Goal: Task Accomplishment & Management: Complete application form

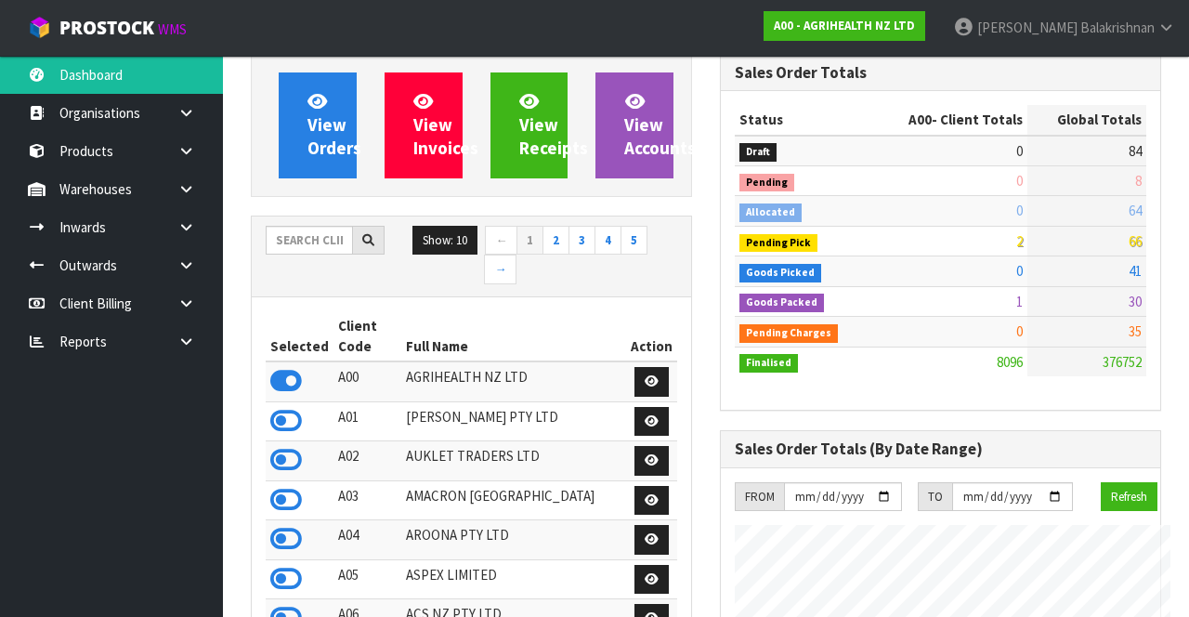
scroll to position [927540, 928569]
click at [331, 250] on input "text" at bounding box center [309, 240] width 87 height 29
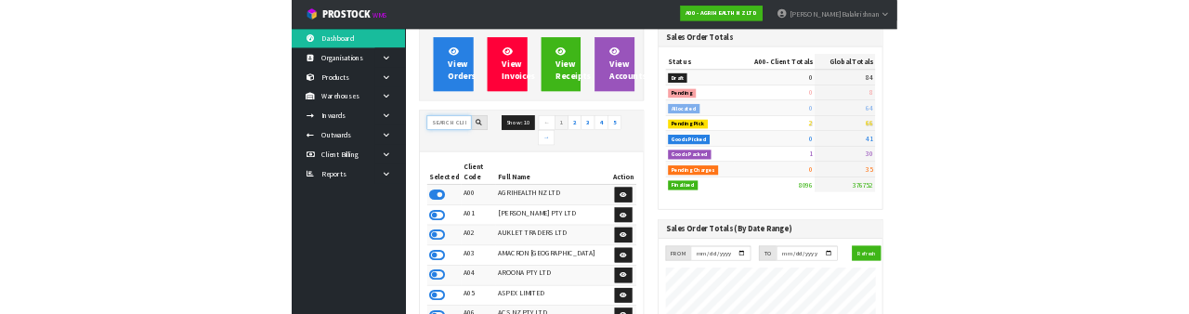
scroll to position [137, 0]
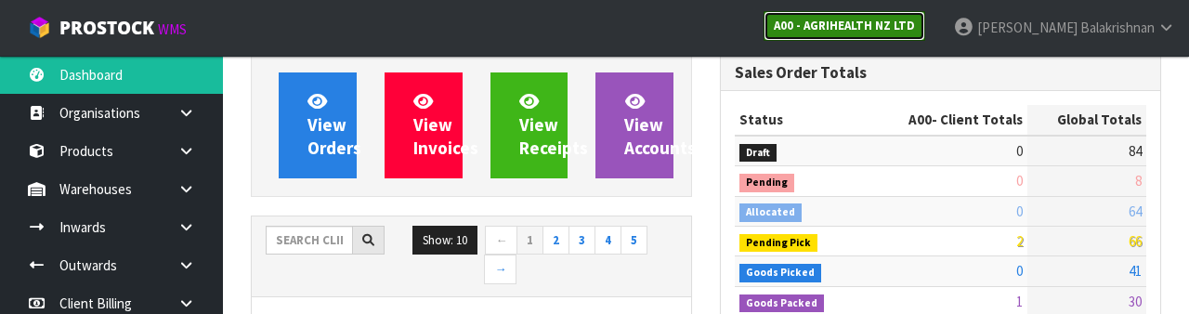
click at [925, 39] on link "A00 - AGRIHEALTH NZ LTD" at bounding box center [845, 26] width 162 height 30
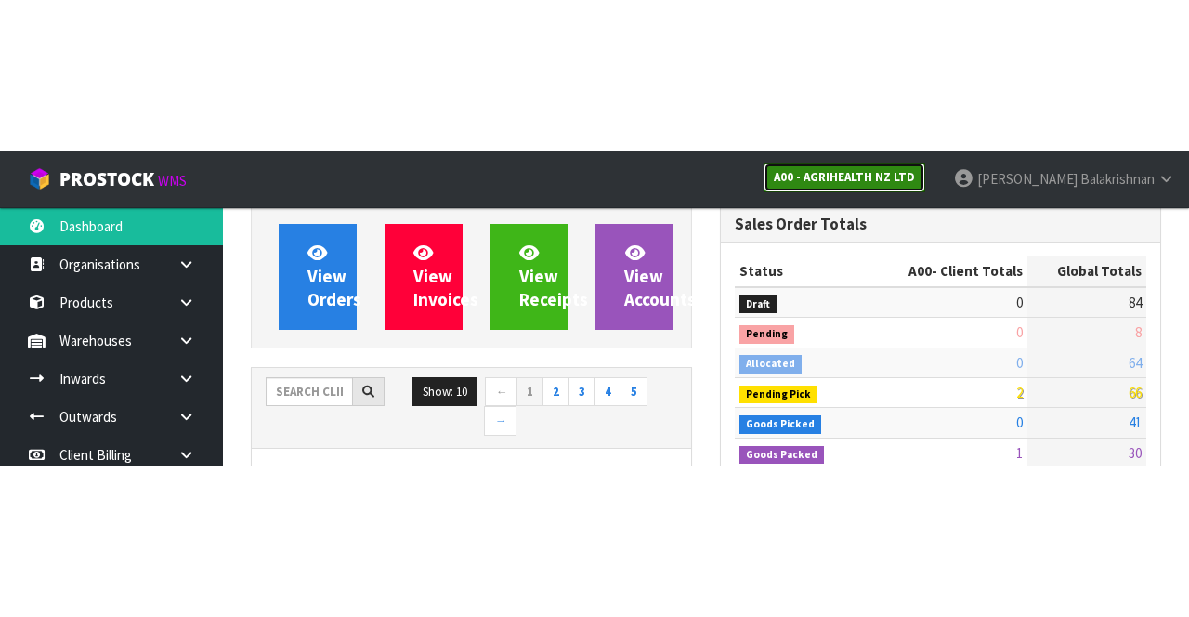
scroll to position [149, 0]
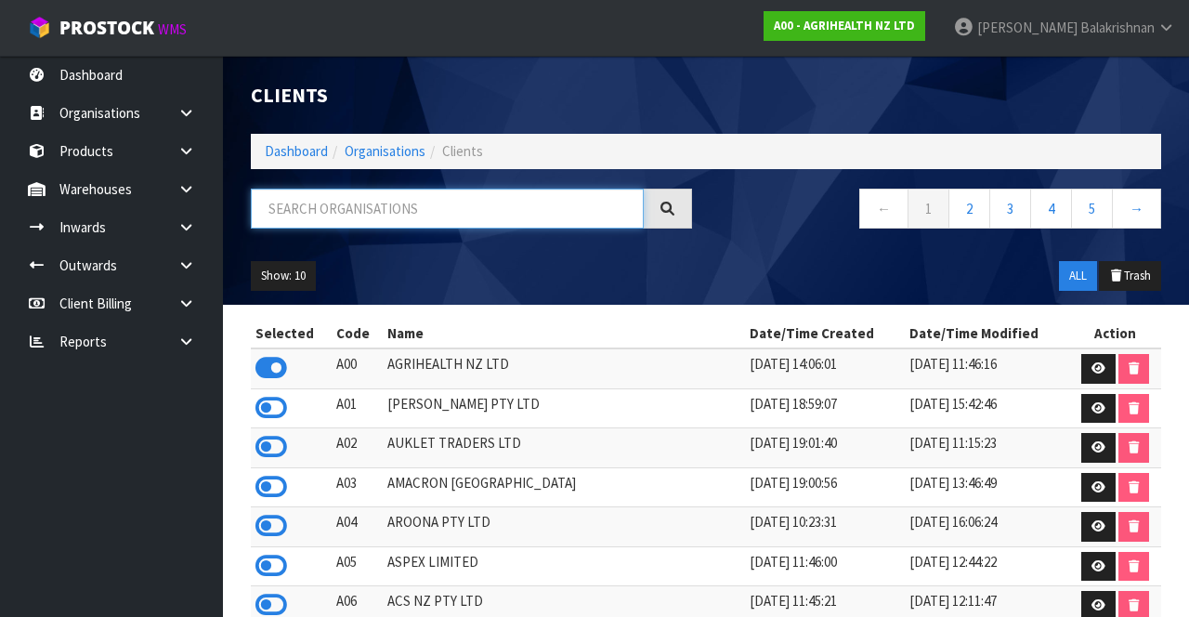
click at [524, 213] on input "text" at bounding box center [447, 209] width 393 height 40
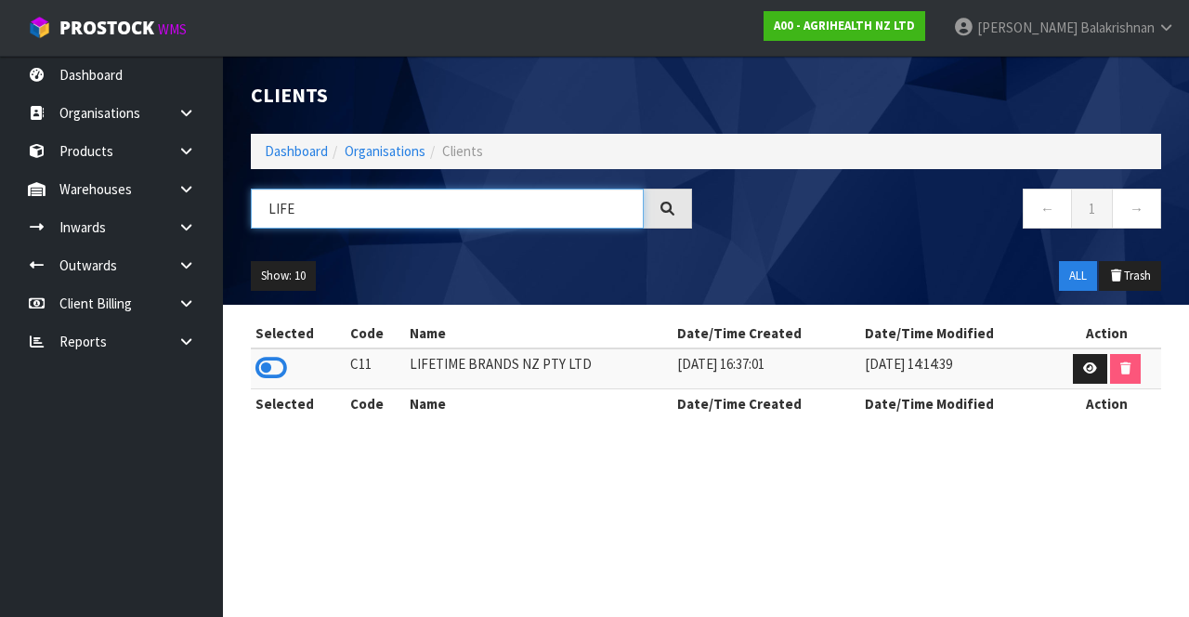
type input "LIFE"
click at [262, 364] on icon at bounding box center [271, 368] width 32 height 28
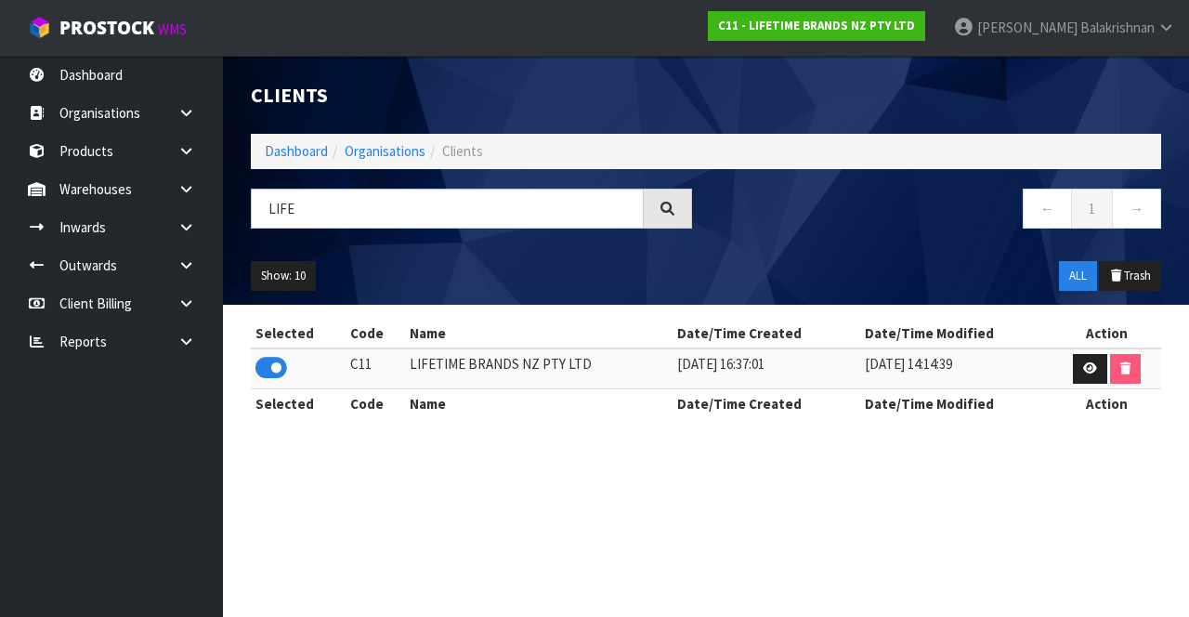
click at [170, 183] on link at bounding box center [193, 189] width 59 height 38
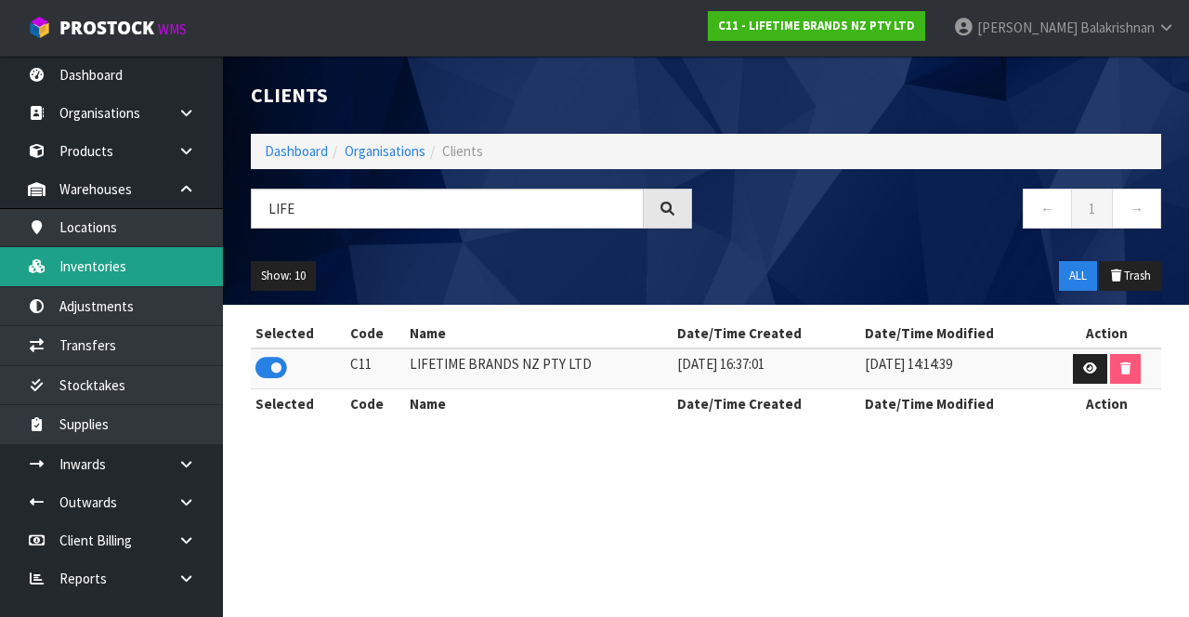
click at [140, 262] on link "Inventories" at bounding box center [111, 266] width 223 height 38
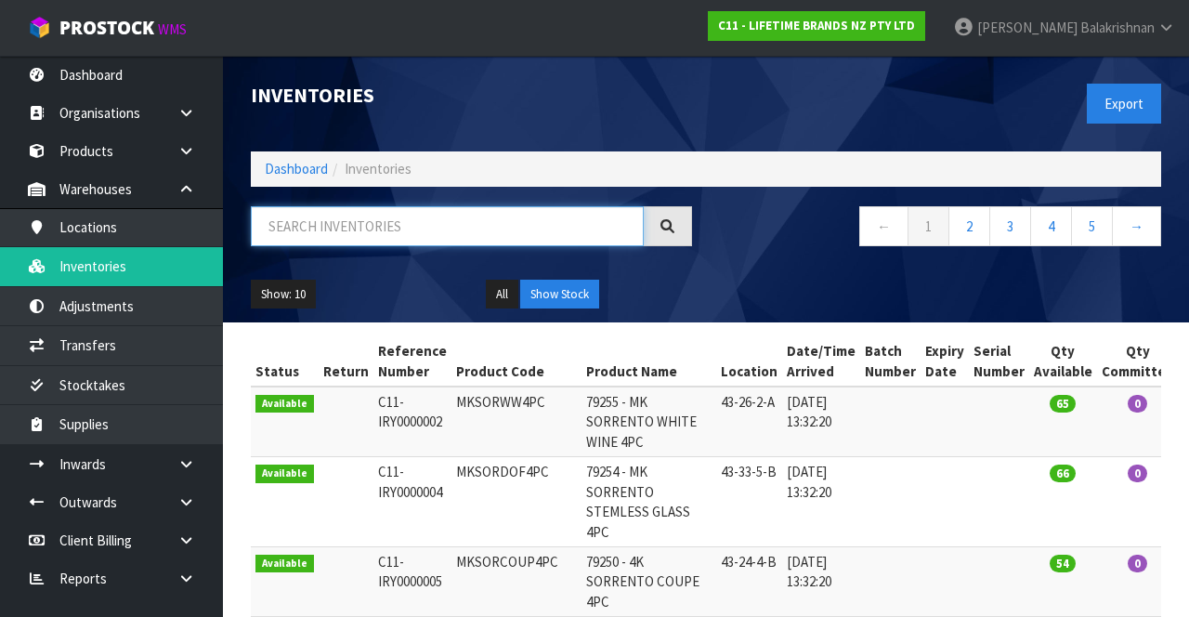
click at [426, 225] on input "text" at bounding box center [447, 226] width 393 height 40
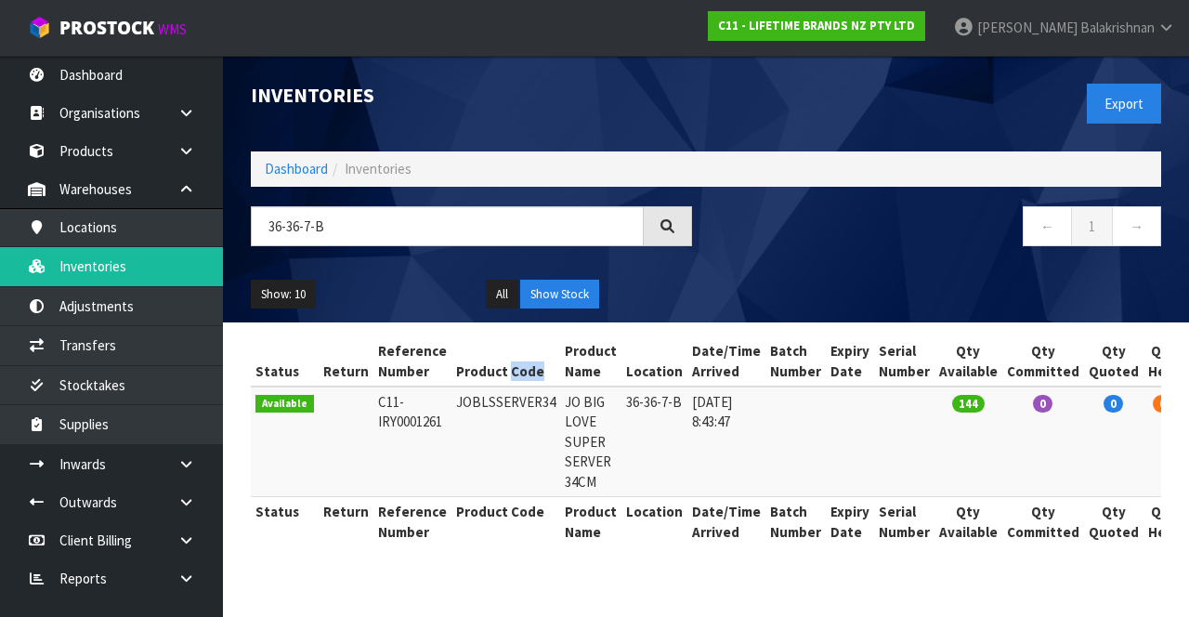
click at [530, 423] on td "JOBLSSERVER34" at bounding box center [506, 441] width 109 height 111
click at [523, 406] on td "JOBLSSERVER34" at bounding box center [506, 441] width 109 height 111
copy td "JOBLSSERVER34"
click at [416, 218] on input "36-36-7-B" at bounding box center [447, 226] width 393 height 40
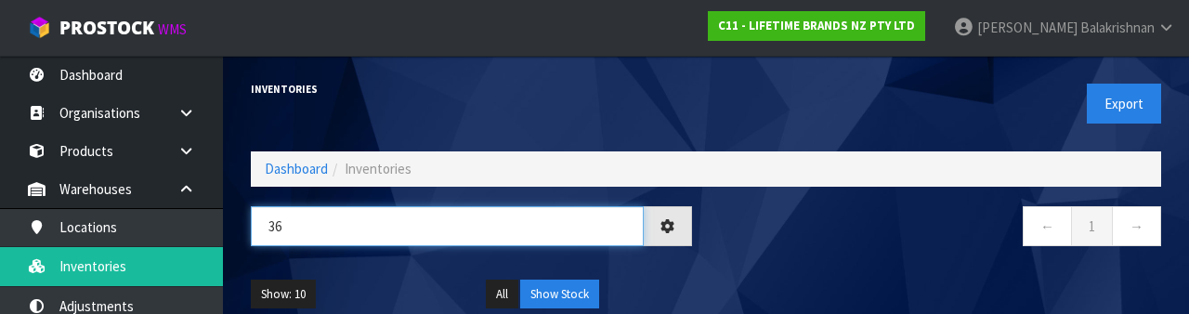
type input "3"
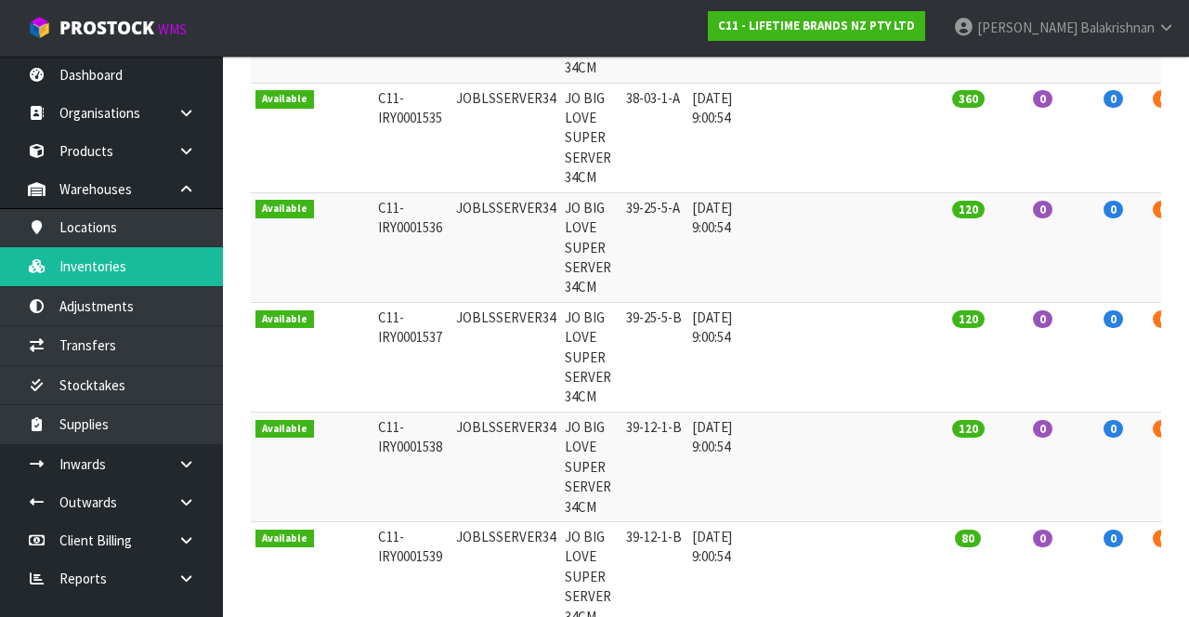
scroll to position [853, 0]
click at [889, 485] on td at bounding box center [904, 467] width 60 height 110
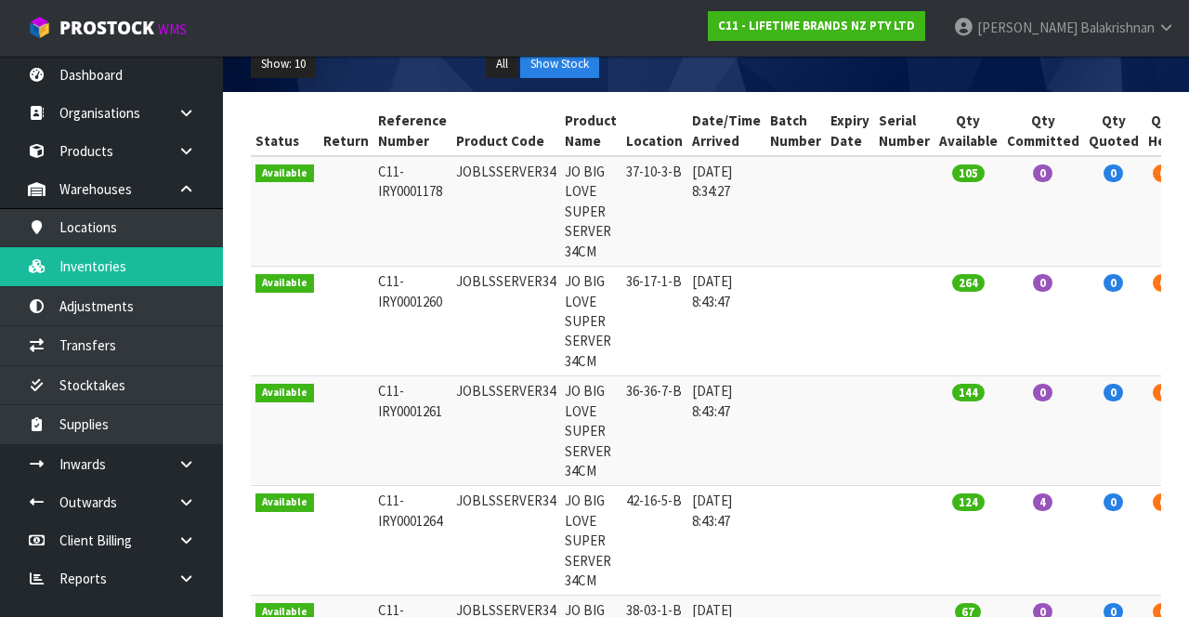
scroll to position [0, 0]
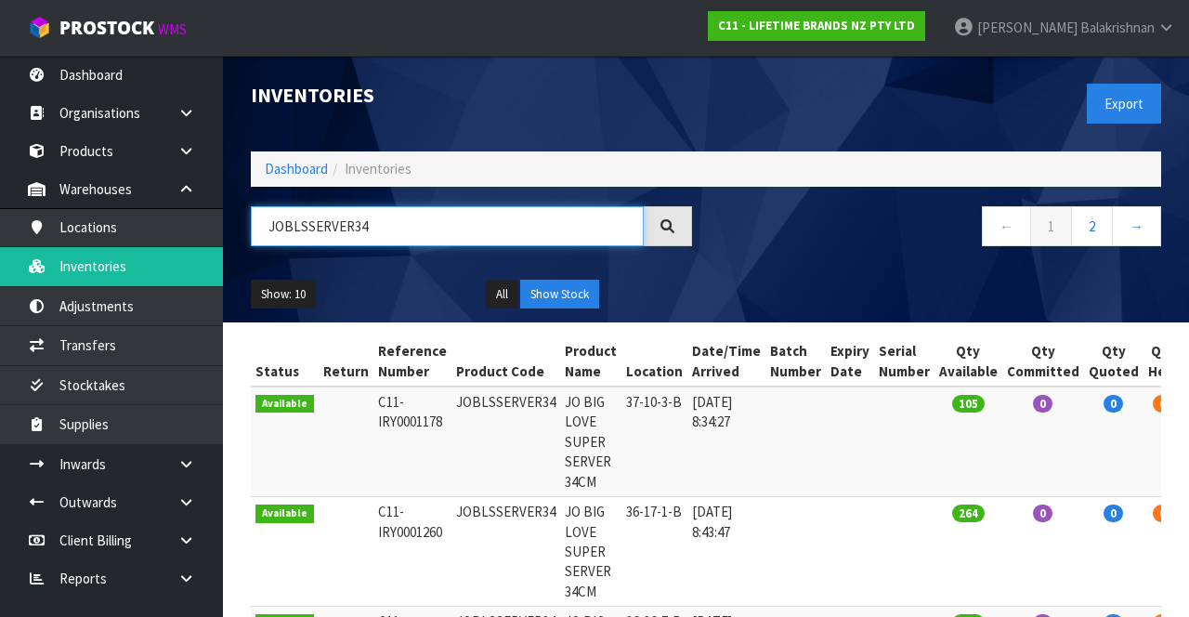
click at [523, 220] on input "JOBLSSERVER34" at bounding box center [447, 226] width 393 height 40
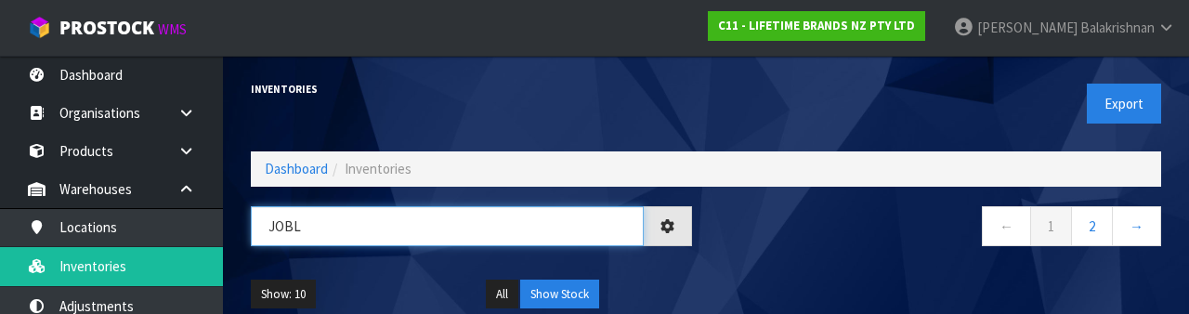
type input "JOB"
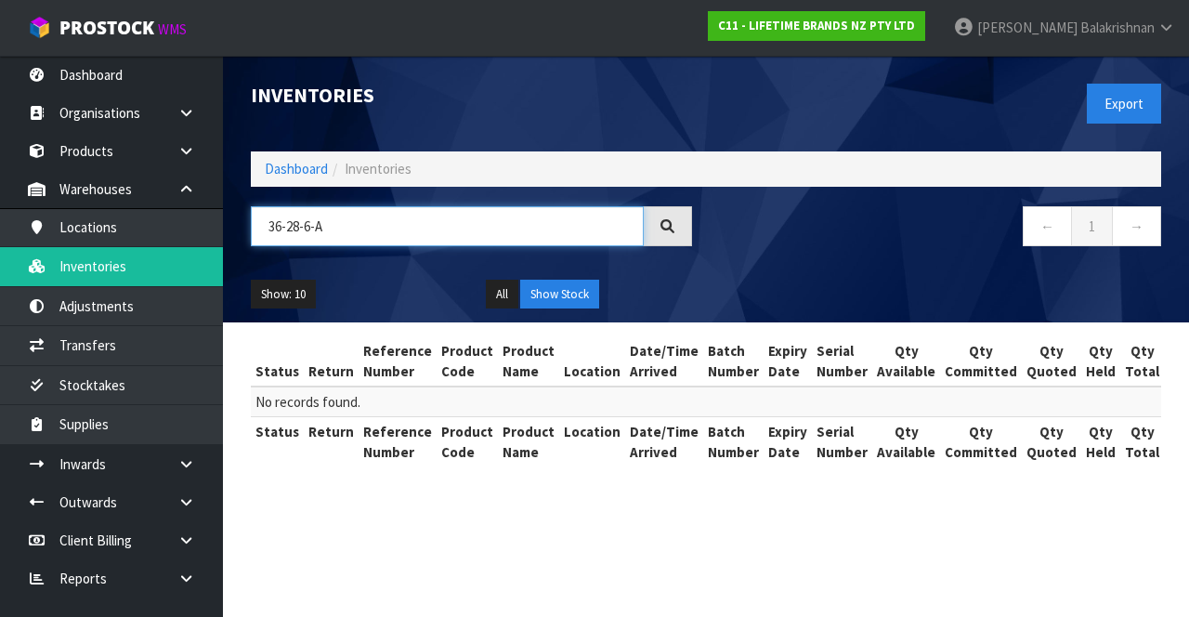
click at [354, 219] on input "36-28-6-A" at bounding box center [447, 226] width 393 height 40
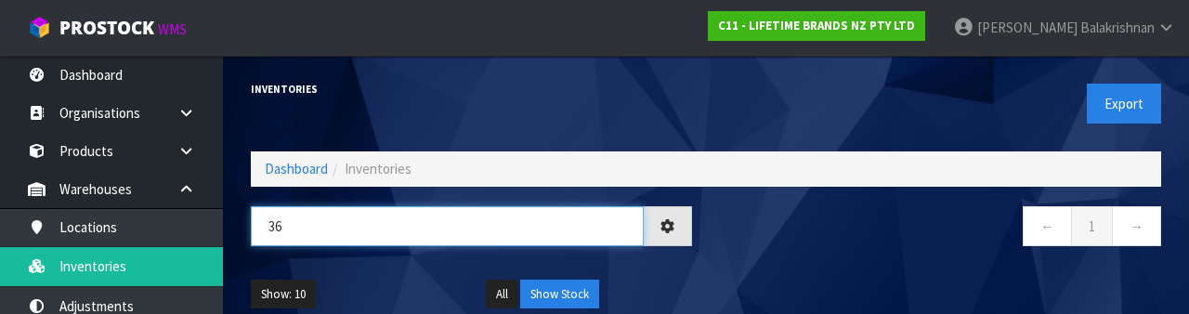
type input "3"
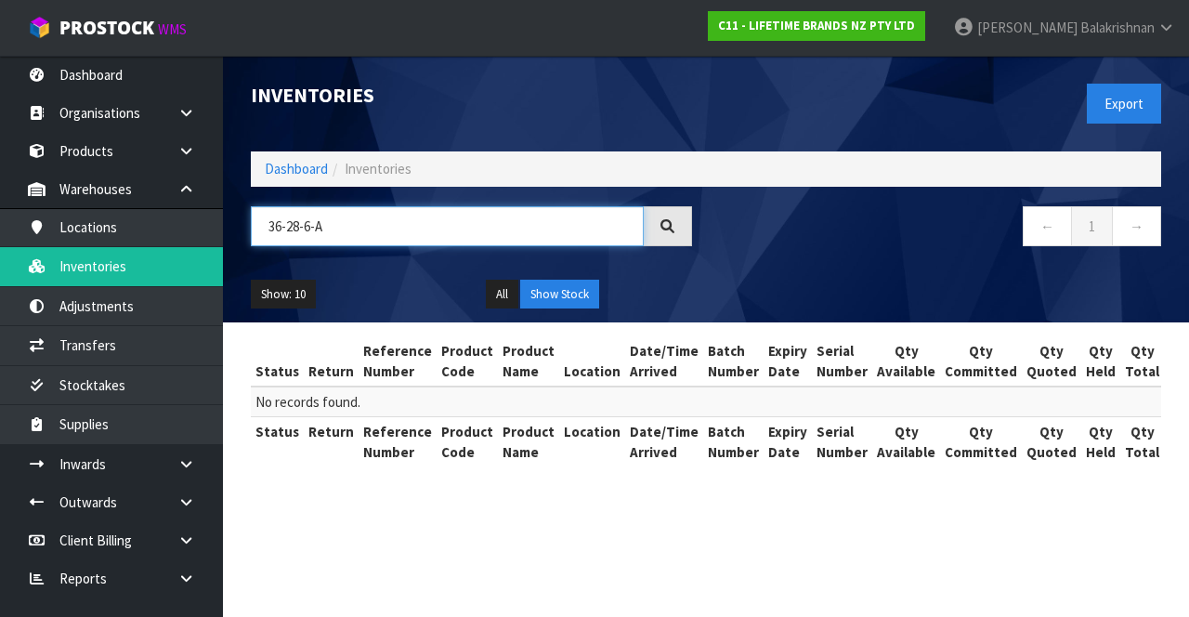
click at [377, 230] on input "36-28-6-A" at bounding box center [447, 226] width 393 height 40
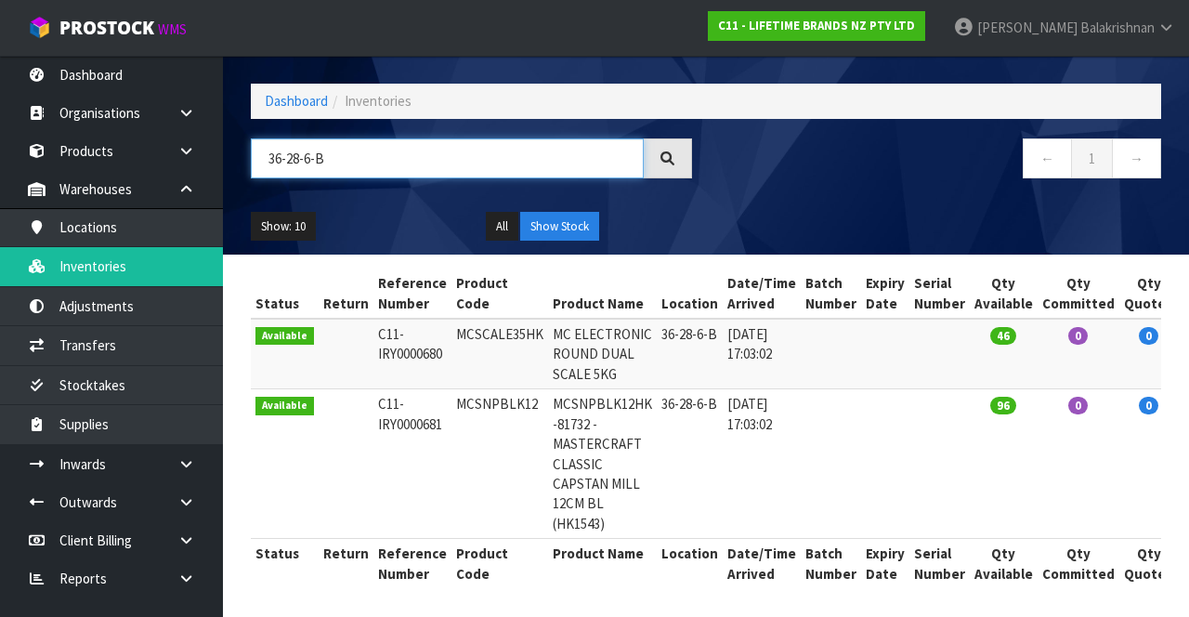
scroll to position [71, 0]
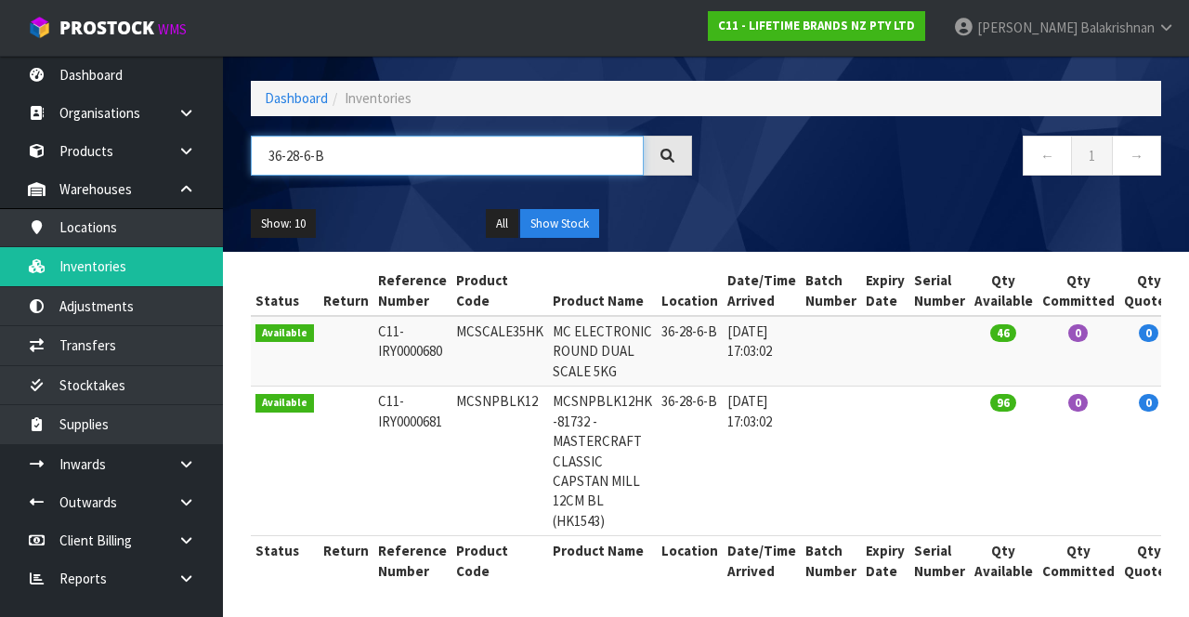
click at [366, 150] on input "36-28-6-B" at bounding box center [447, 156] width 393 height 40
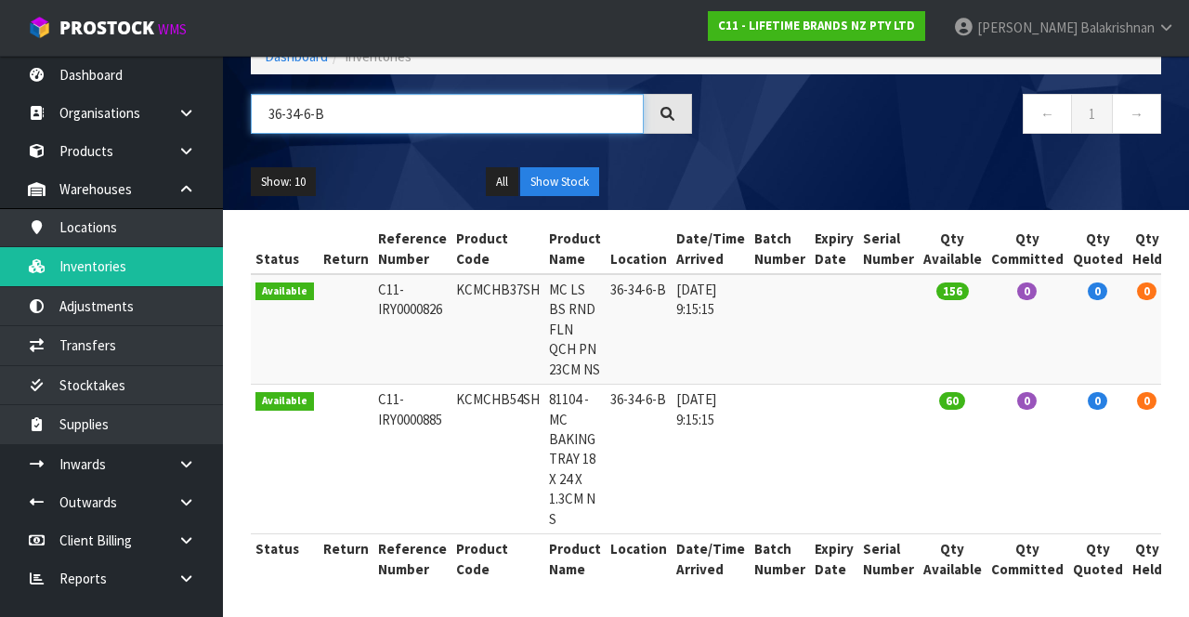
scroll to position [0, 0]
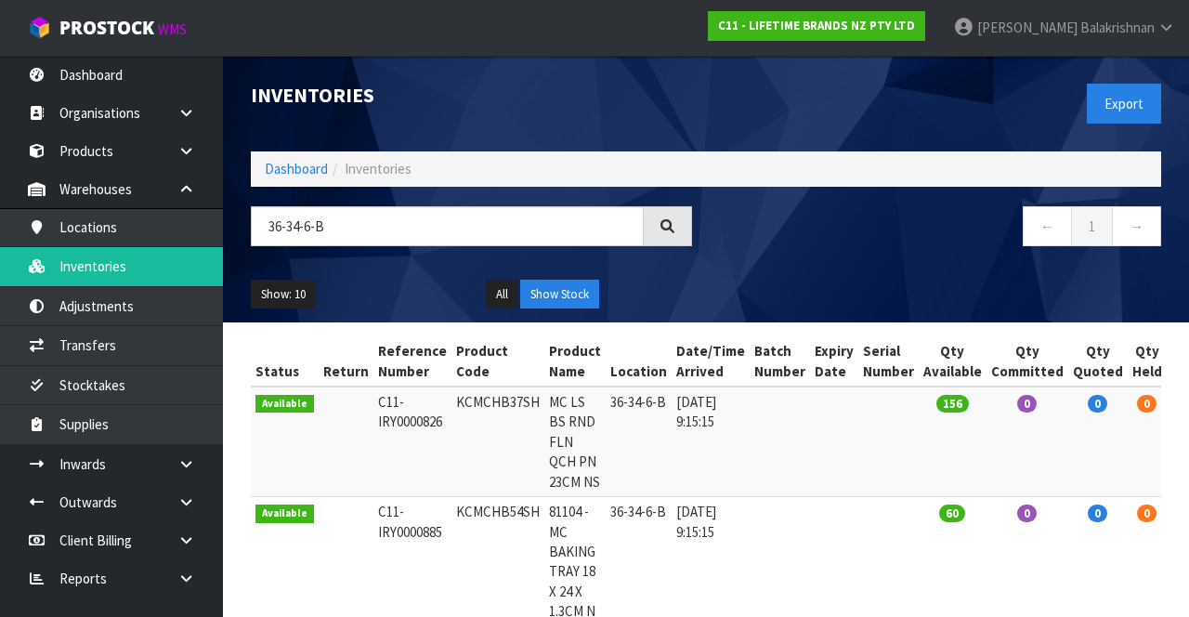
click at [256, 32] on nav "Toggle navigation ProStock WMS C11 - LIFETIME BRANDS NZ PTY LTD [PERSON_NAME] L…" at bounding box center [594, 28] width 1189 height 57
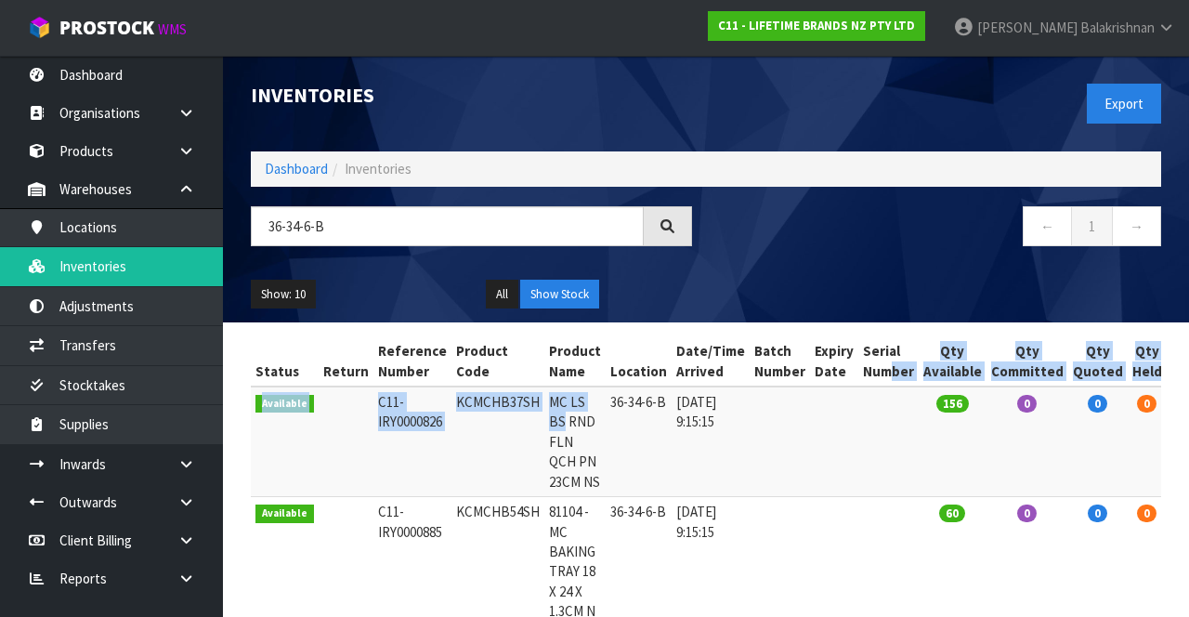
click at [472, 480] on td "KCMCHB37SH" at bounding box center [498, 441] width 93 height 111
copy td "KCMCHB37SH"
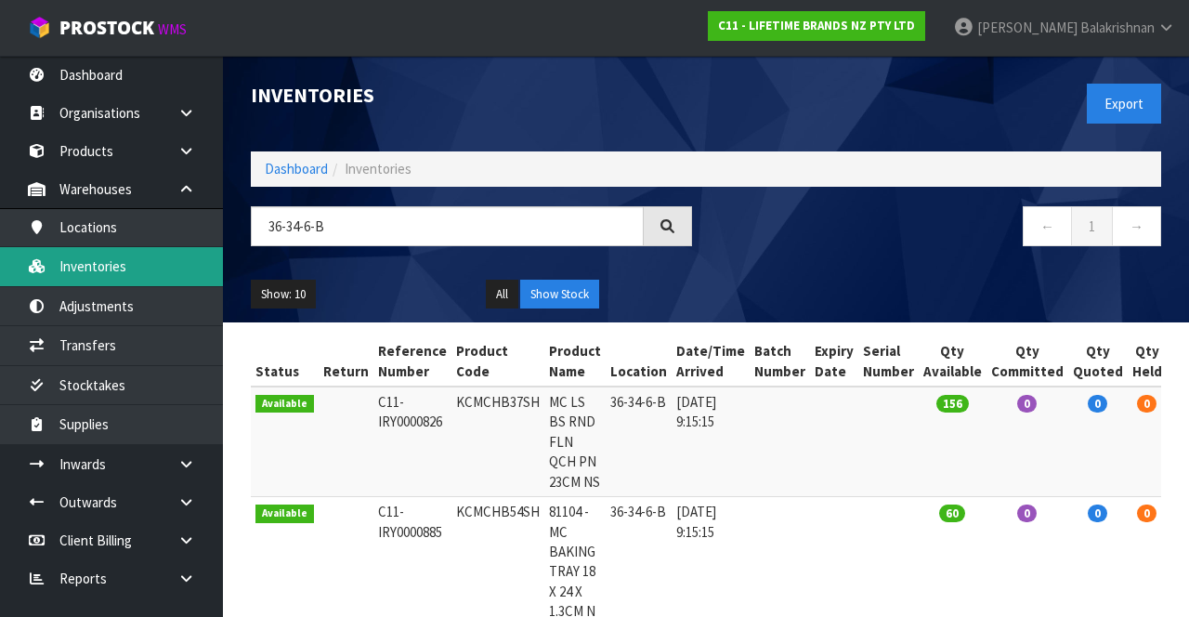
click at [147, 271] on link "Inventories" at bounding box center [111, 266] width 223 height 38
click at [163, 268] on link "Inventories" at bounding box center [111, 266] width 223 height 38
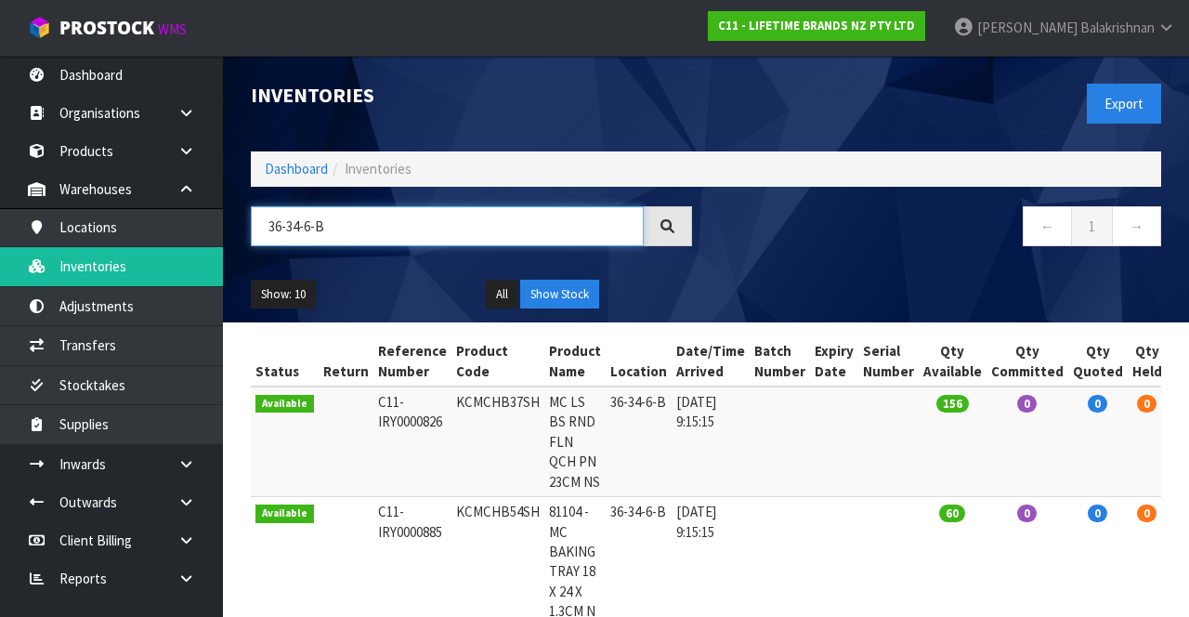
click at [406, 217] on input "36-34-6-B" at bounding box center [447, 226] width 393 height 40
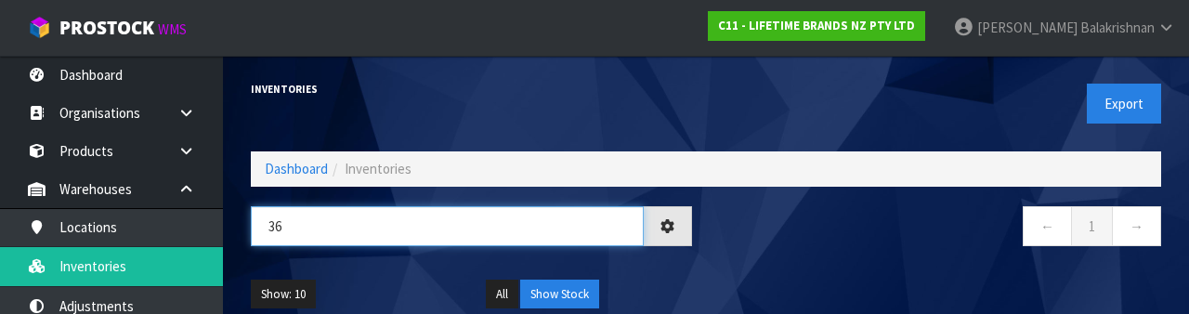
type input "3"
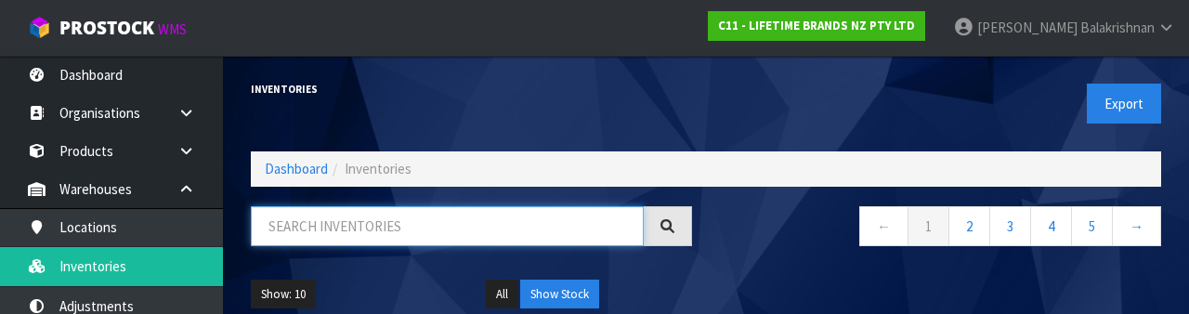
type input "5"
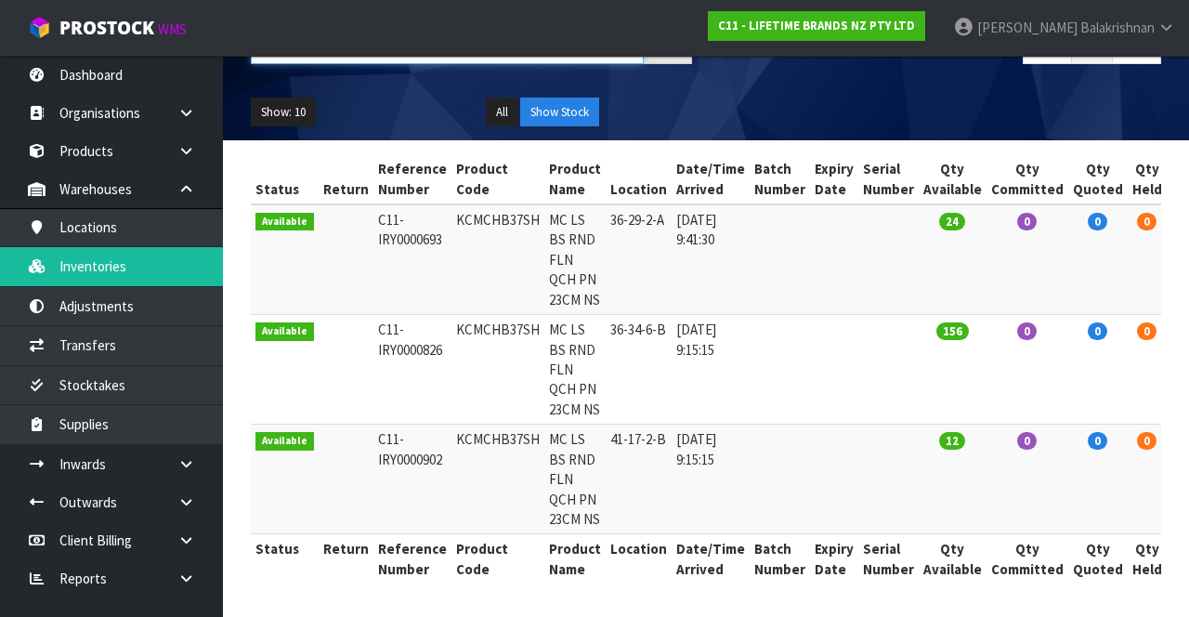
scroll to position [237, 0]
type input "KCMCHB37SH"
click at [452, 315] on td "KCMCHB37SH" at bounding box center [498, 370] width 93 height 110
click at [403, 315] on td "C11-IRY0000826" at bounding box center [412, 370] width 78 height 110
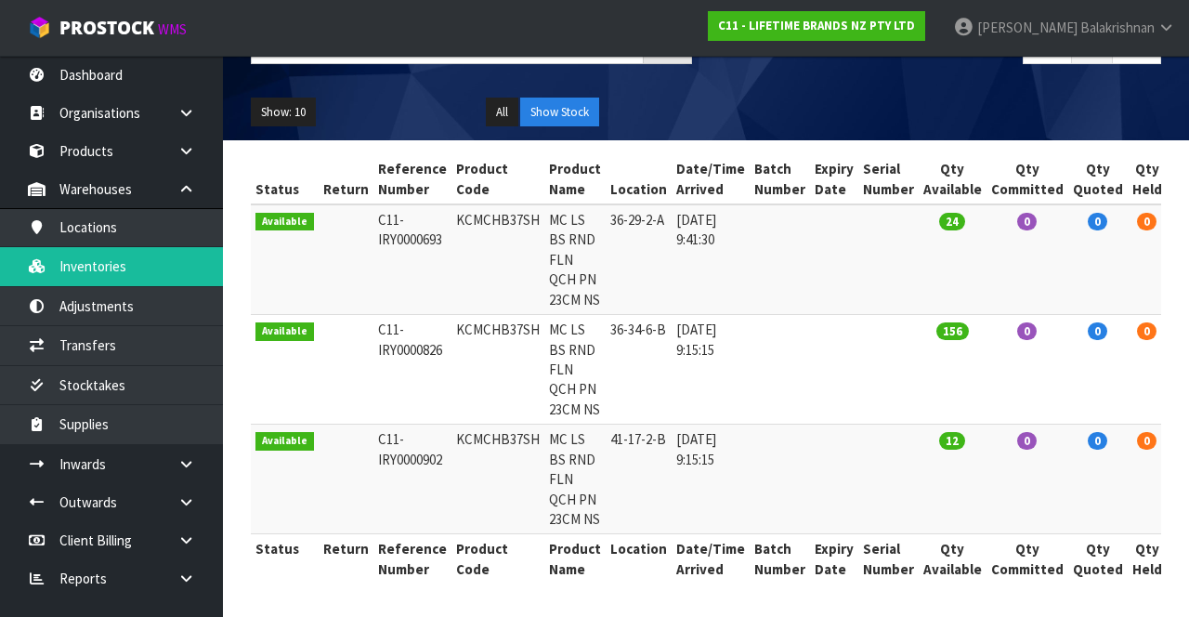
click at [392, 315] on td "C11-IRY0000826" at bounding box center [412, 370] width 78 height 110
click at [390, 315] on td "C11-IRY0000826" at bounding box center [412, 370] width 78 height 110
click at [392, 315] on td "C11-IRY0000826" at bounding box center [412, 370] width 78 height 110
click at [394, 315] on td "C11-IRY0000826" at bounding box center [412, 370] width 78 height 110
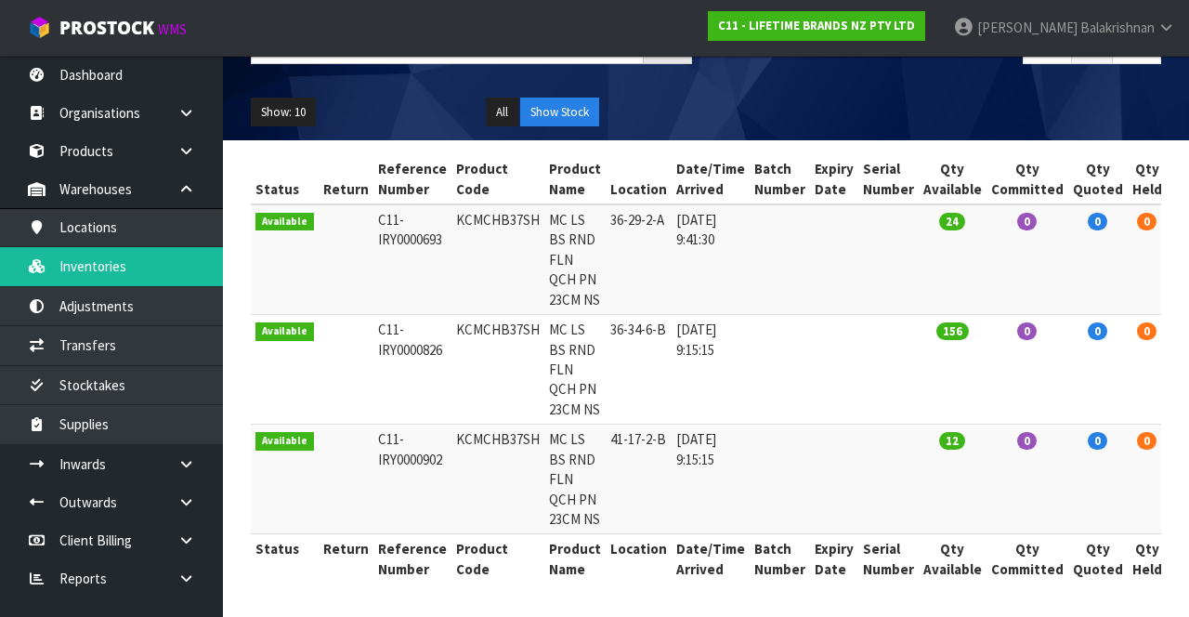
click at [397, 315] on td "C11-IRY0000826" at bounding box center [412, 370] width 78 height 110
click at [403, 275] on td "C11-IRY0000693" at bounding box center [412, 259] width 78 height 111
click at [639, 214] on td "36-29-2-A" at bounding box center [639, 259] width 66 height 111
click at [638, 208] on td "36-29-2-A" at bounding box center [639, 259] width 66 height 111
click at [563, 379] on td "MC LS BS RND FLN QCH PN 23CM NS" at bounding box center [574, 370] width 61 height 110
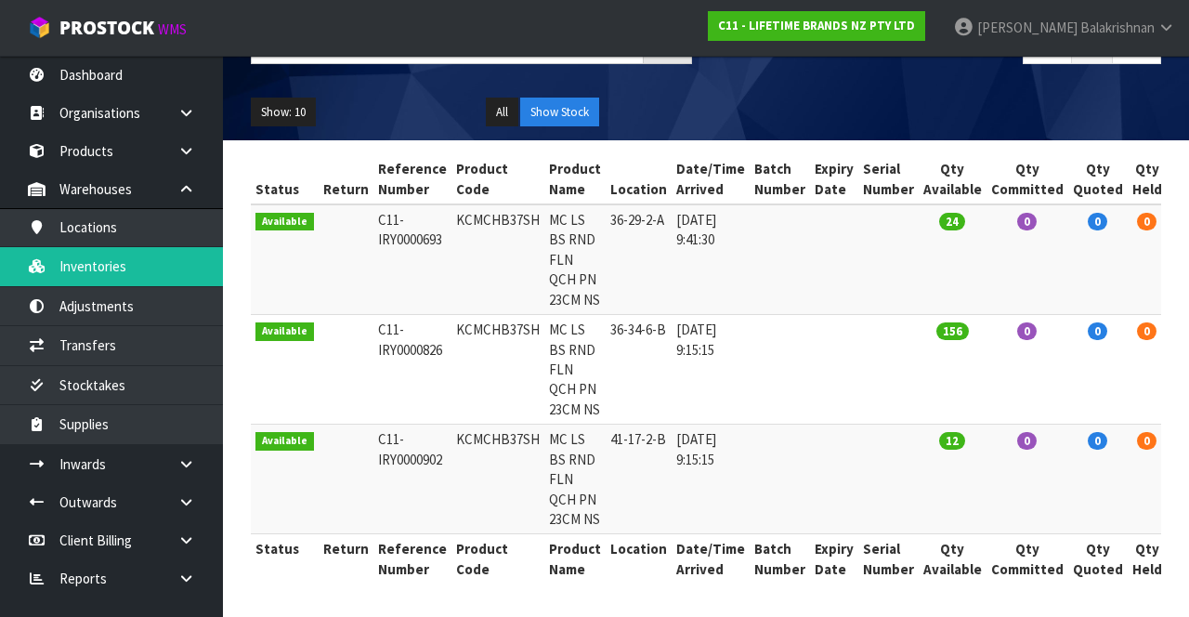
click at [583, 373] on td "MC LS BS RND FLN QCH PN 23CM NS" at bounding box center [574, 370] width 61 height 110
click at [583, 375] on td "MC LS BS RND FLN QCH PN 23CM NS" at bounding box center [574, 370] width 61 height 110
click at [583, 373] on td "MC LS BS RND FLN QCH PN 23CM NS" at bounding box center [574, 370] width 61 height 110
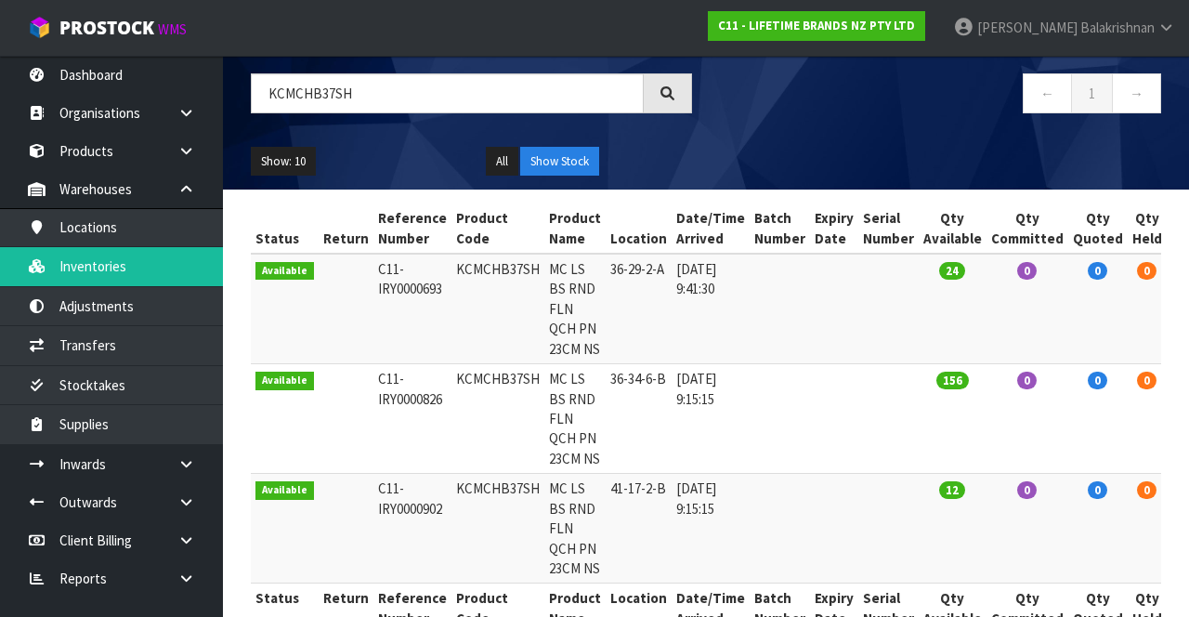
scroll to position [127, 0]
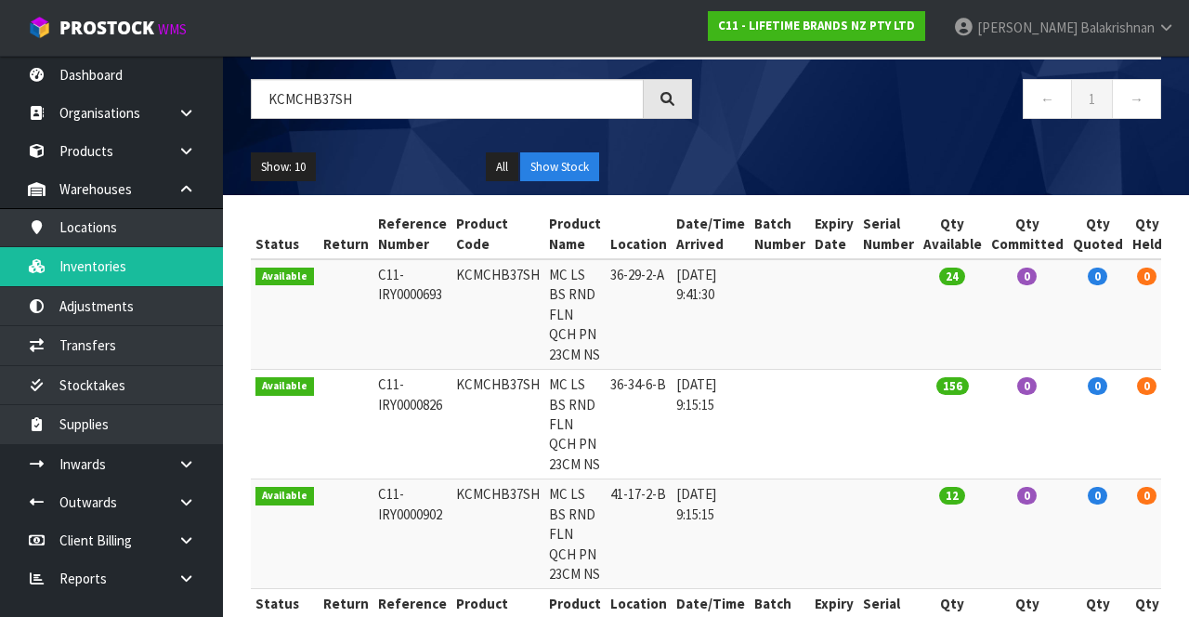
click at [384, 303] on td "C11-IRY0000693" at bounding box center [412, 314] width 78 height 111
click at [383, 304] on td "C11-IRY0000693" at bounding box center [412, 314] width 78 height 111
click at [637, 212] on th "Location" at bounding box center [639, 234] width 66 height 50
click at [635, 212] on th "Location" at bounding box center [639, 234] width 66 height 50
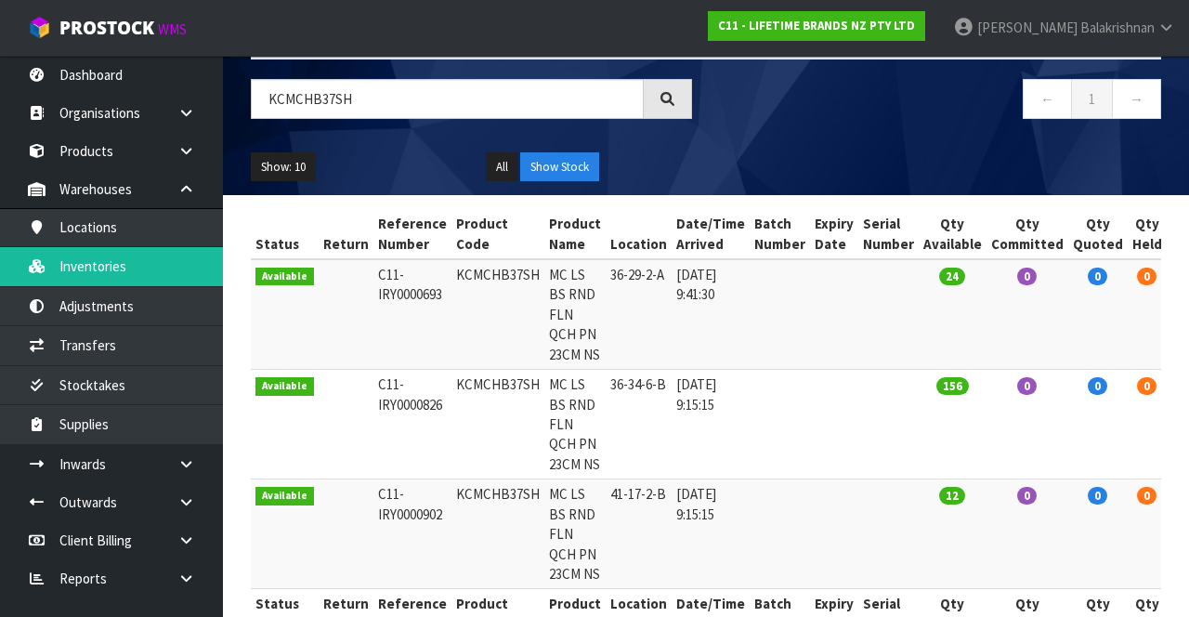
click at [635, 214] on th "Location" at bounding box center [639, 234] width 66 height 50
click at [635, 212] on th "Location" at bounding box center [639, 234] width 66 height 50
click at [634, 211] on th "Location" at bounding box center [639, 234] width 66 height 50
click at [630, 212] on th "Location" at bounding box center [639, 234] width 66 height 50
click at [578, 370] on td "MC LS BS RND FLN QCH PN 23CM NS" at bounding box center [574, 314] width 61 height 111
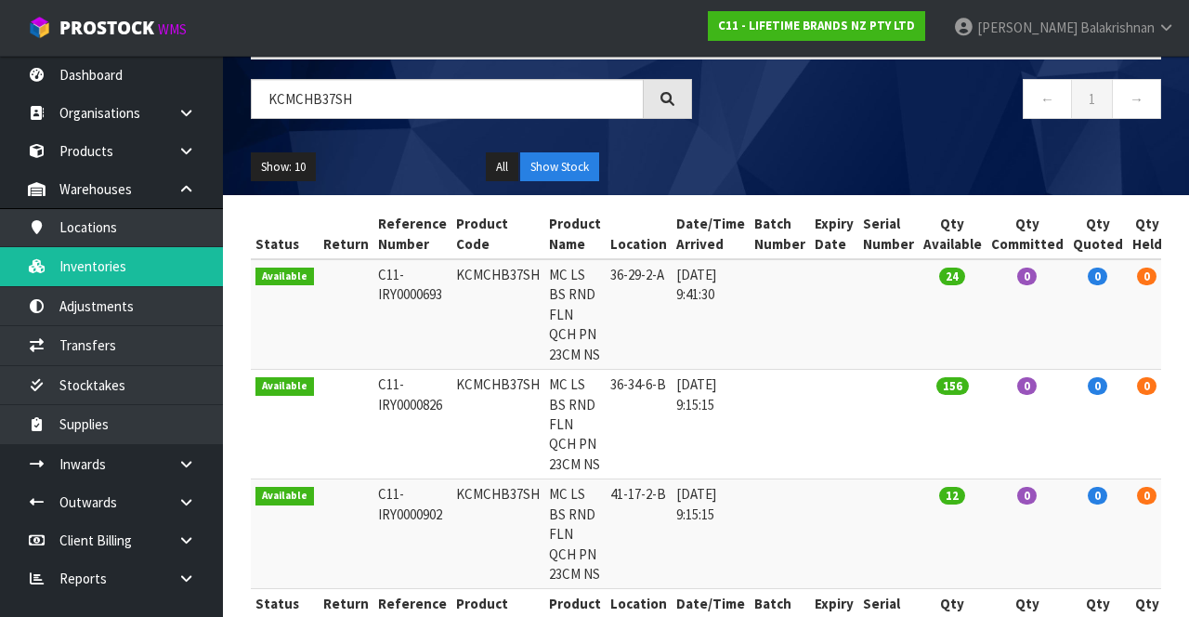
click at [580, 370] on td "MC LS BS RND FLN QCH PN 23CM NS" at bounding box center [574, 314] width 61 height 111
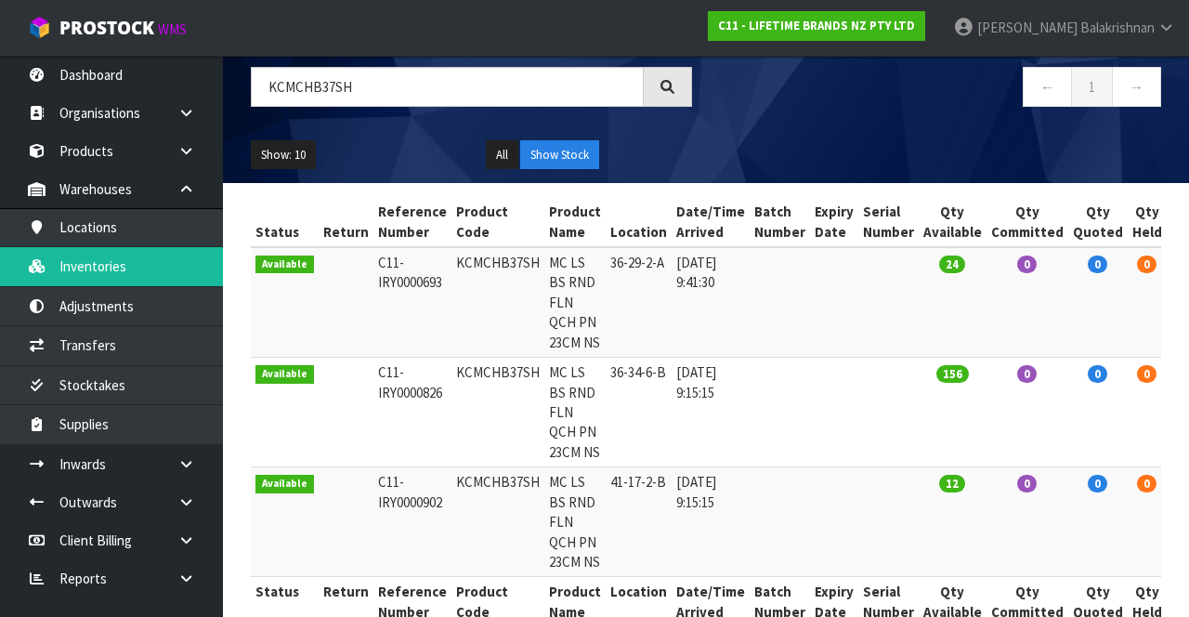
scroll to position [139, 0]
click at [577, 375] on td "MC LS BS RND FLN QCH PN 23CM NS" at bounding box center [574, 413] width 61 height 110
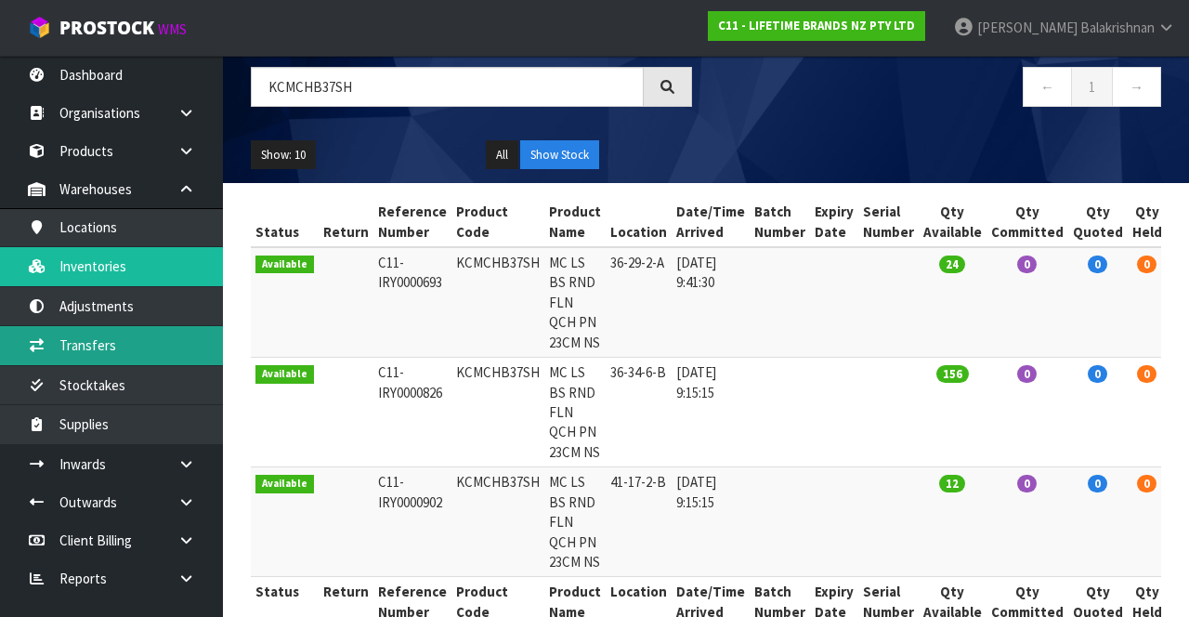
click at [110, 347] on link "Transfers" at bounding box center [111, 345] width 223 height 38
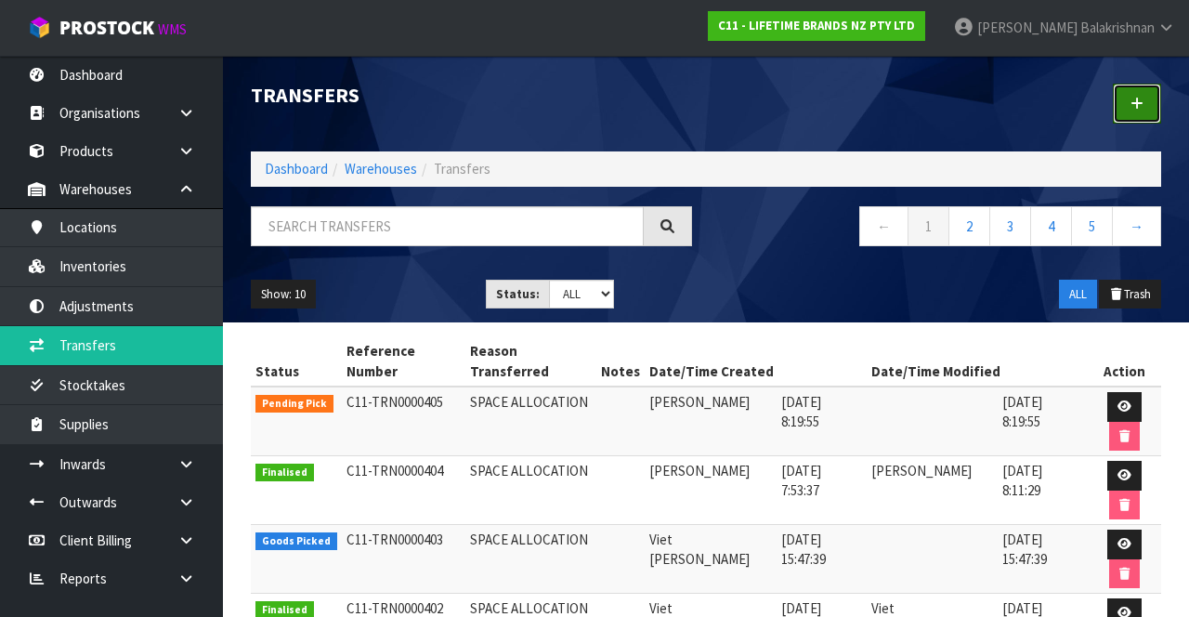
click at [1127, 108] on link at bounding box center [1137, 104] width 48 height 40
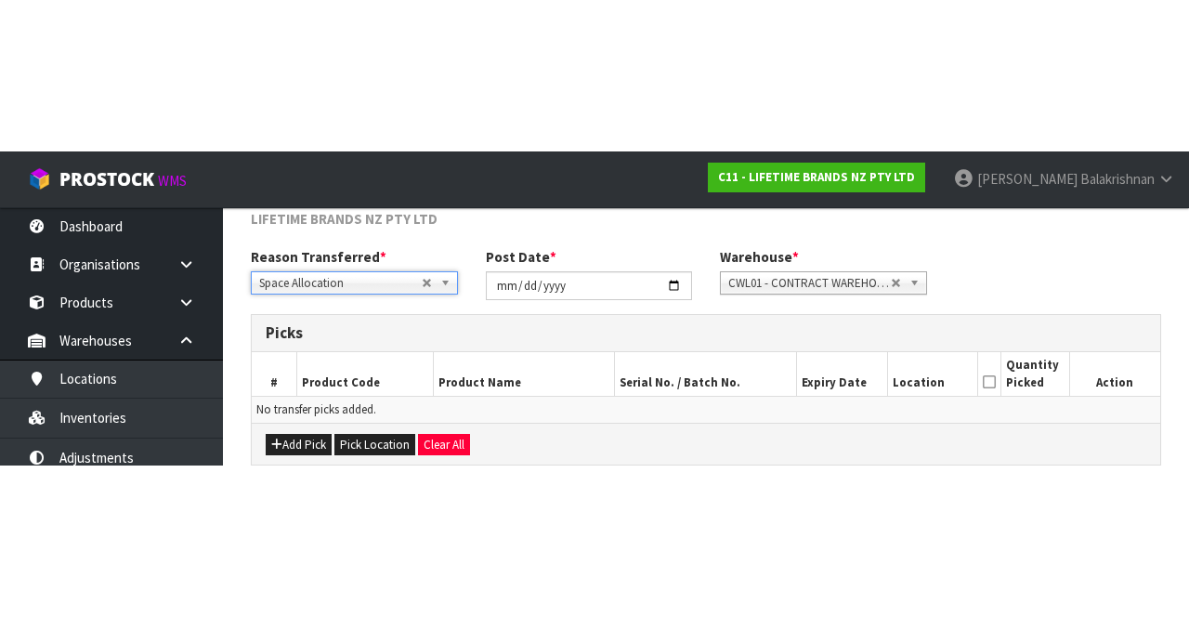
scroll to position [100, 0]
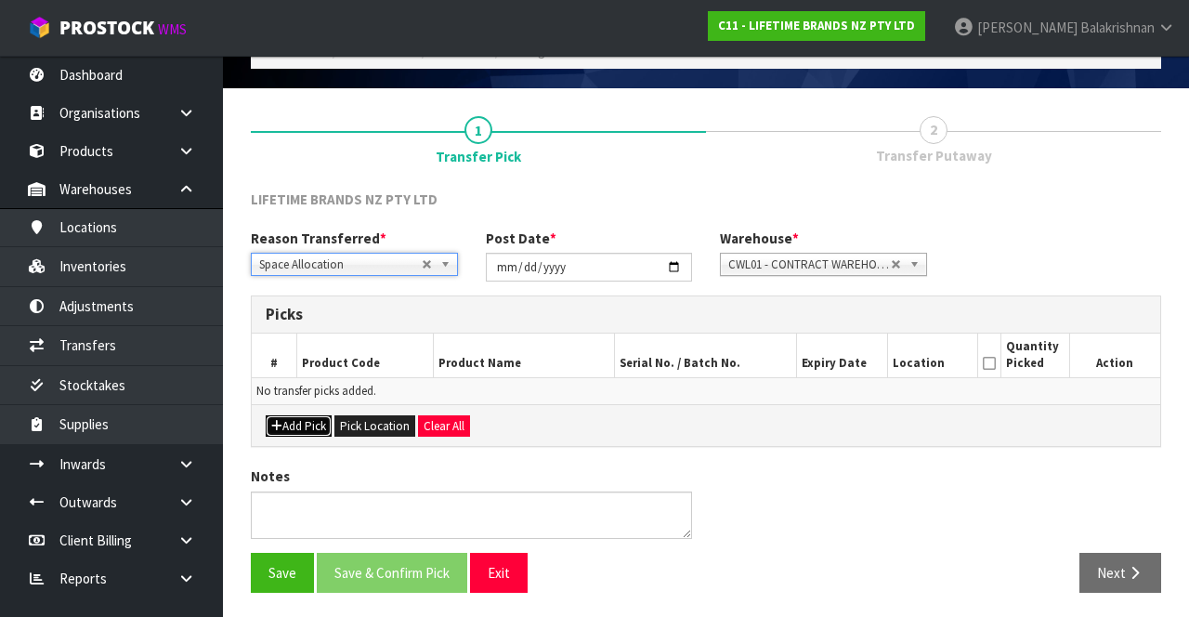
click at [305, 415] on button "Add Pick" at bounding box center [299, 426] width 66 height 22
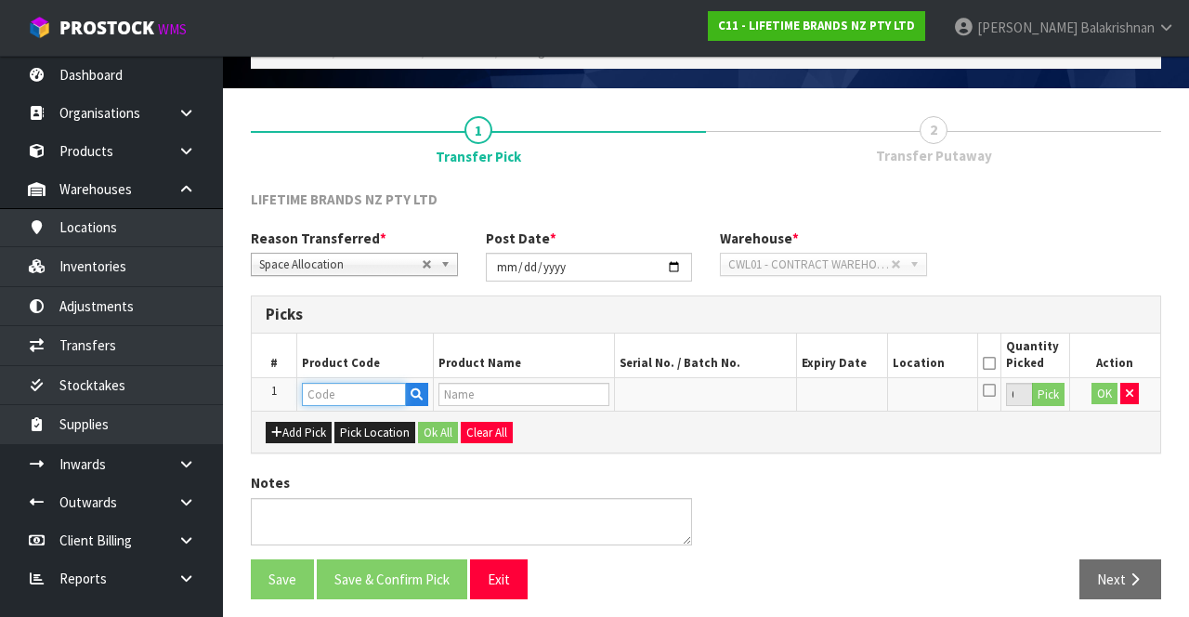
click at [371, 387] on input "text" at bounding box center [354, 394] width 104 height 23
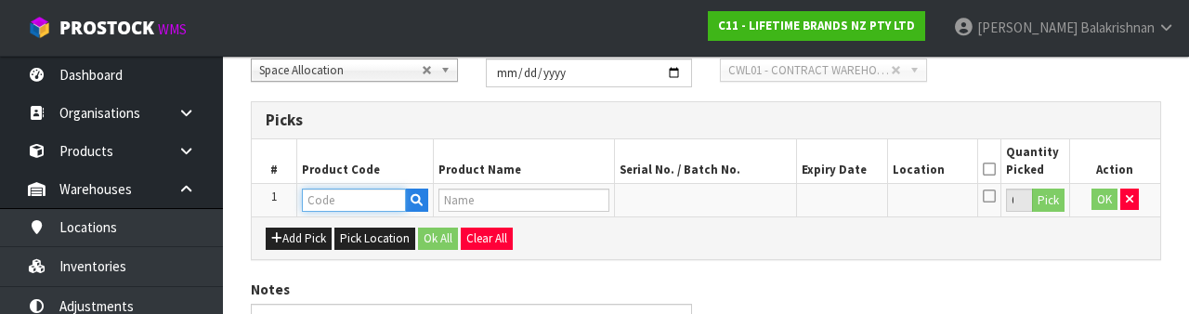
scroll to position [325, 0]
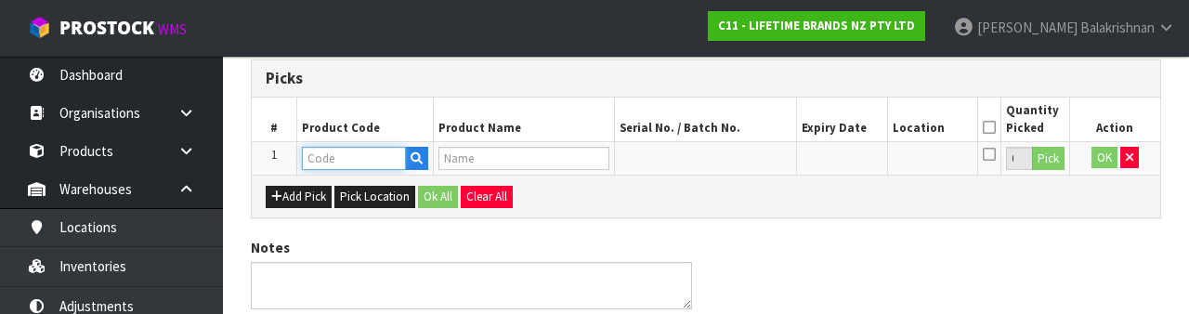
paste input "KCMCHB37SH"
type input "KCMCHB37SH"
type input "MC LS BS RND FLN QCH PN 23CM NS"
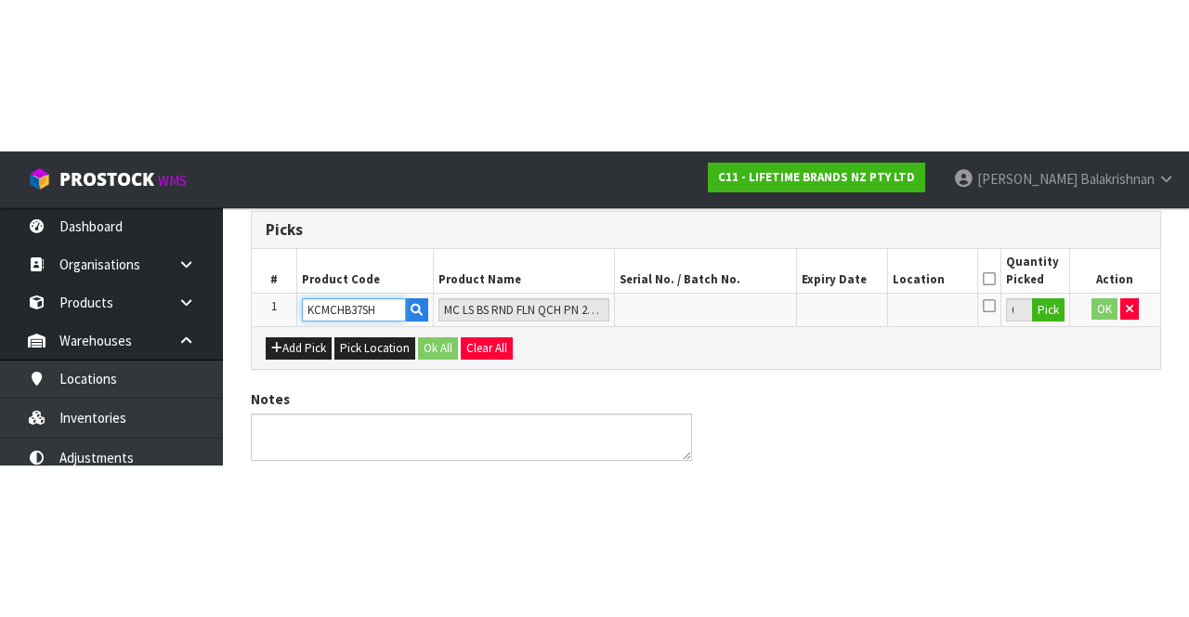
scroll to position [106, 0]
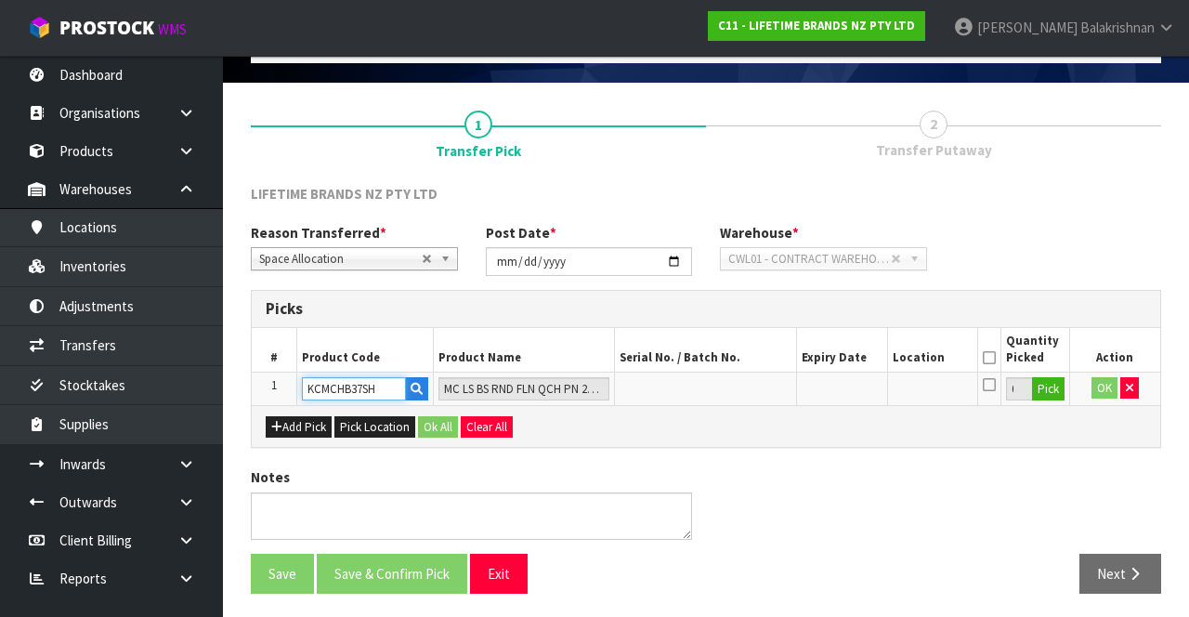
type input "KCMCHB37SH"
click at [1055, 396] on button "Pick" at bounding box center [1048, 389] width 33 height 24
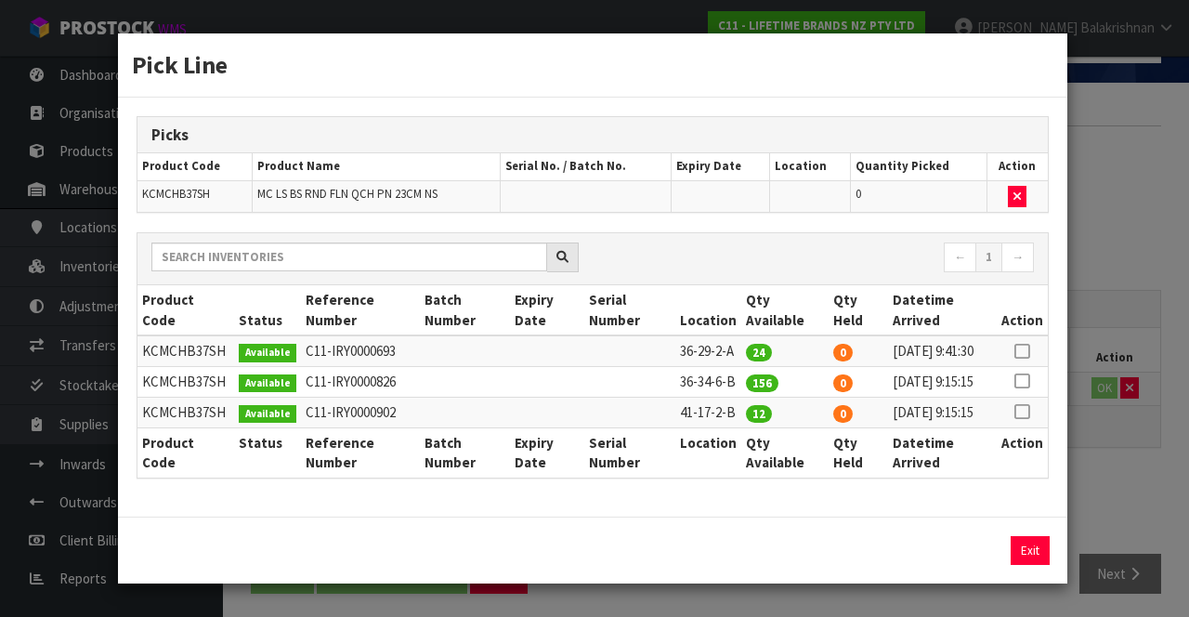
click at [1024, 382] on icon at bounding box center [1022, 381] width 15 height 1
click at [972, 565] on button "Assign Pick" at bounding box center [967, 550] width 76 height 29
type input "156"
click at [1026, 565] on button "Exit" at bounding box center [1030, 550] width 39 height 29
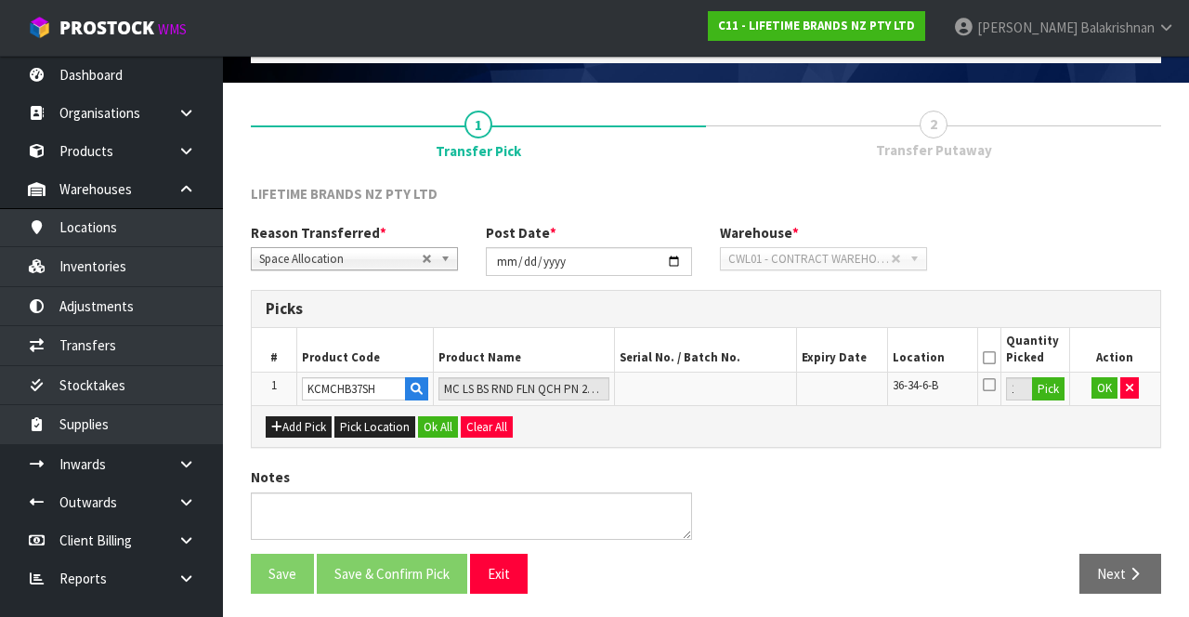
click at [990, 358] on icon at bounding box center [989, 358] width 13 height 1
click at [1101, 386] on button "OK" at bounding box center [1105, 388] width 26 height 22
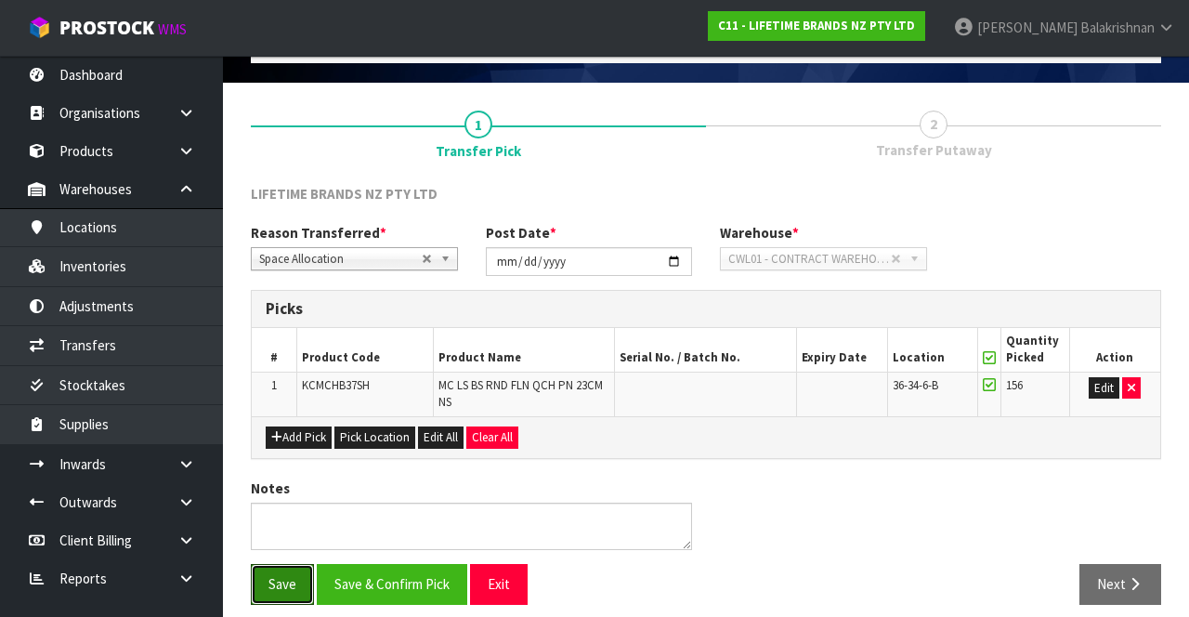
click at [261, 589] on button "Save" at bounding box center [282, 584] width 63 height 40
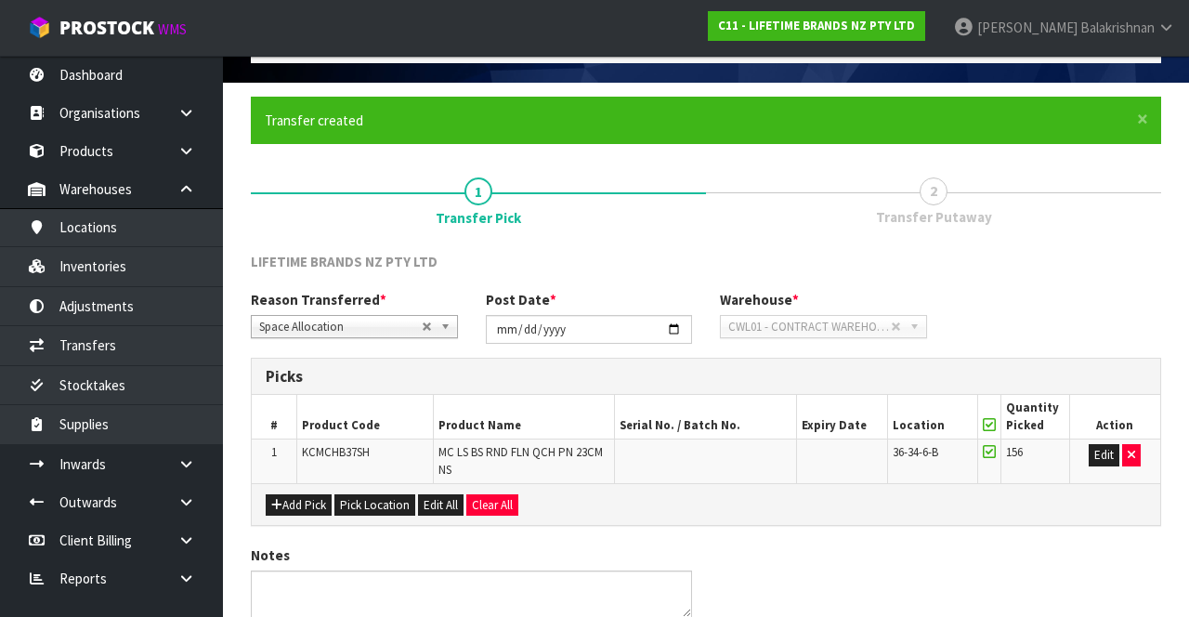
scroll to position [0, 0]
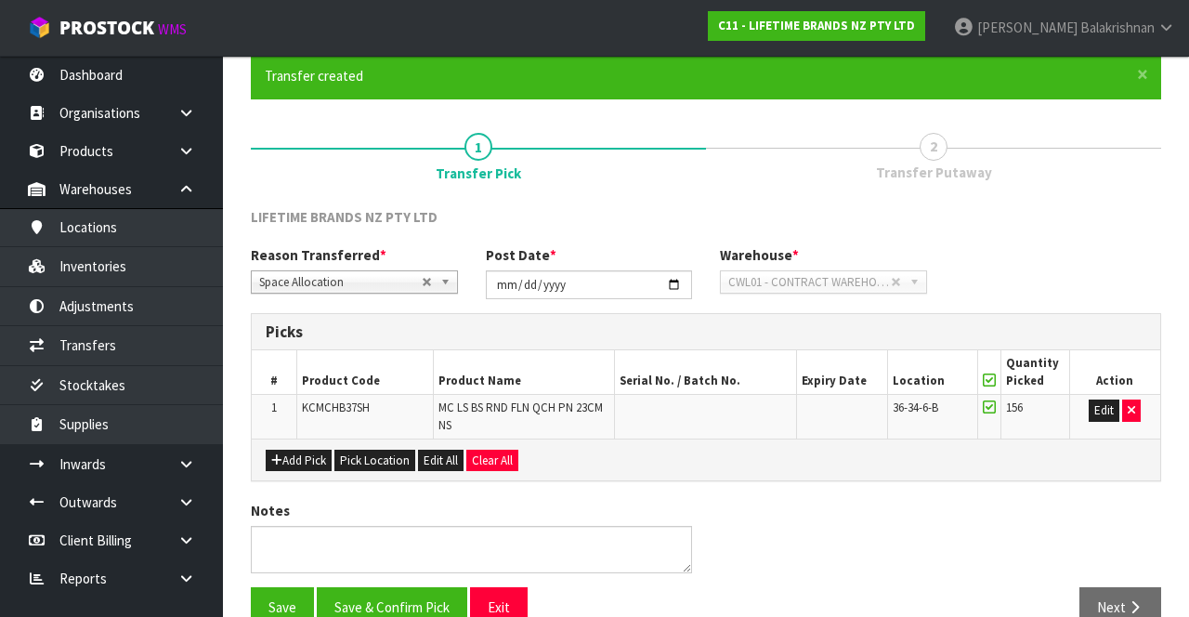
scroll to position [184, 0]
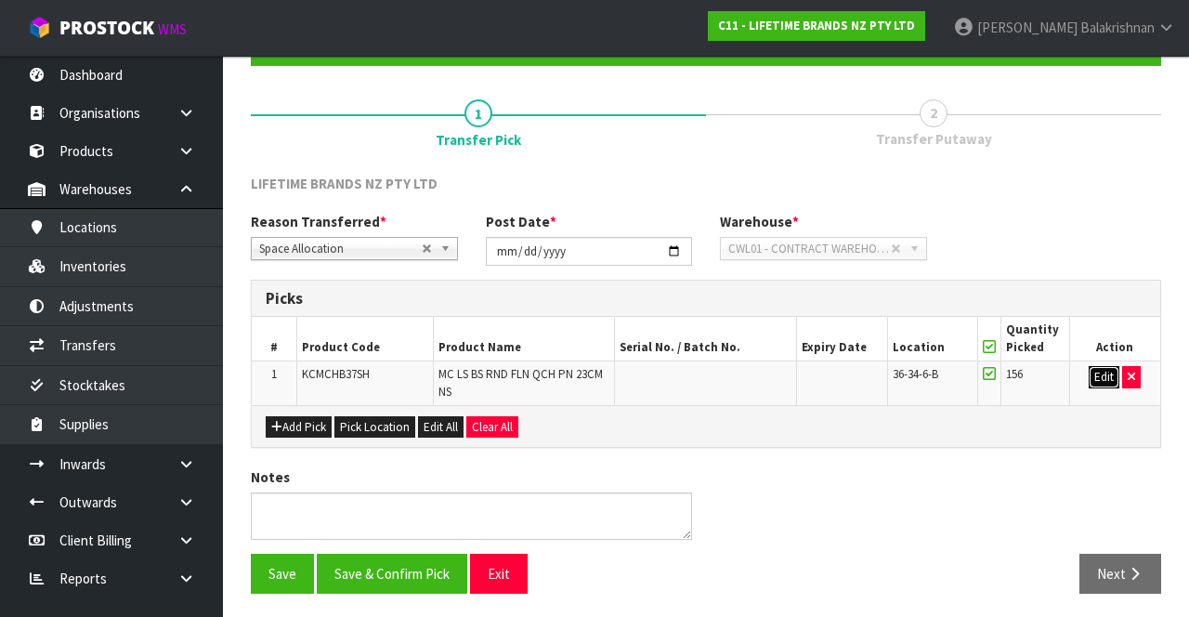
click at [1096, 371] on button "Edit" at bounding box center [1104, 377] width 31 height 22
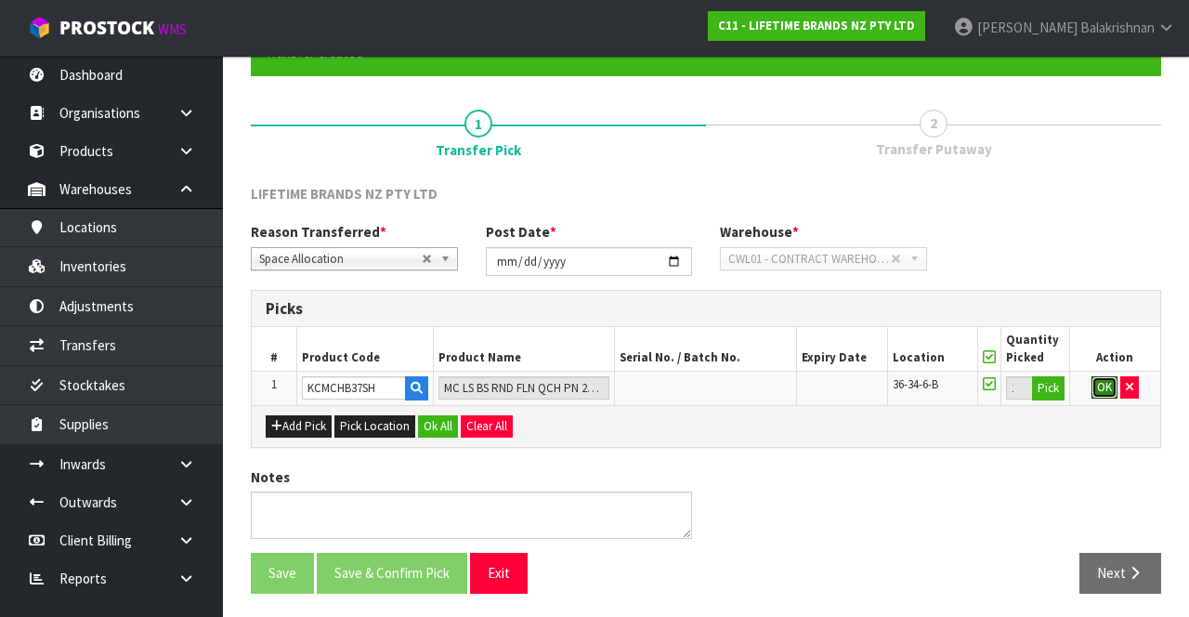
click at [1102, 385] on button "OK" at bounding box center [1105, 387] width 26 height 22
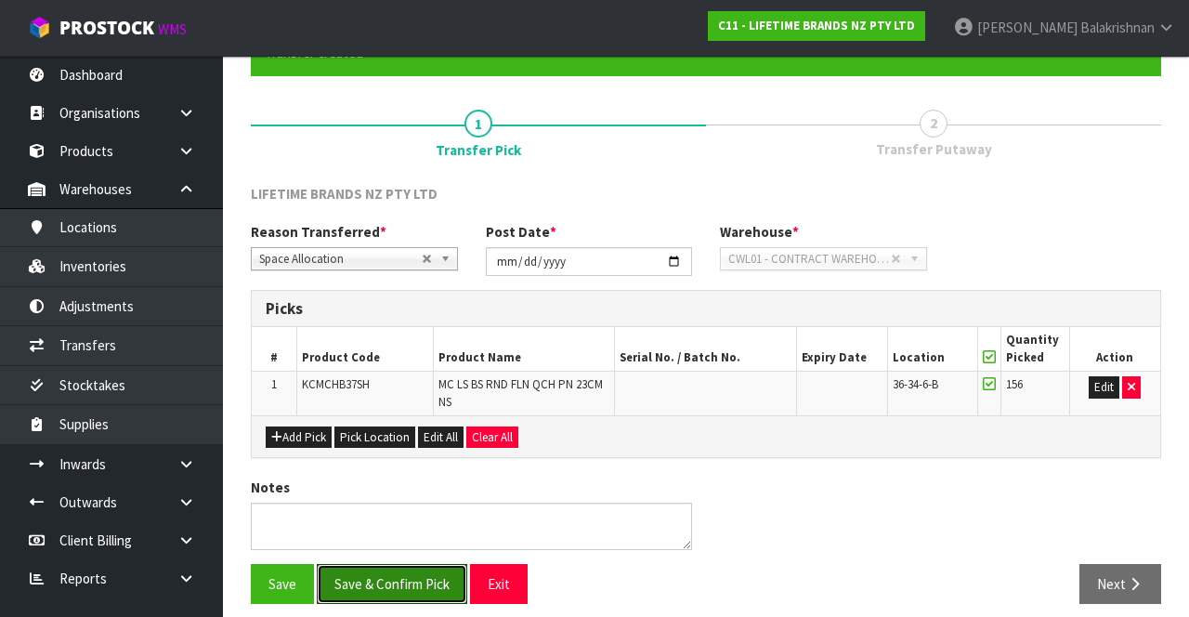
click at [398, 570] on button "Save & Confirm Pick" at bounding box center [392, 584] width 151 height 40
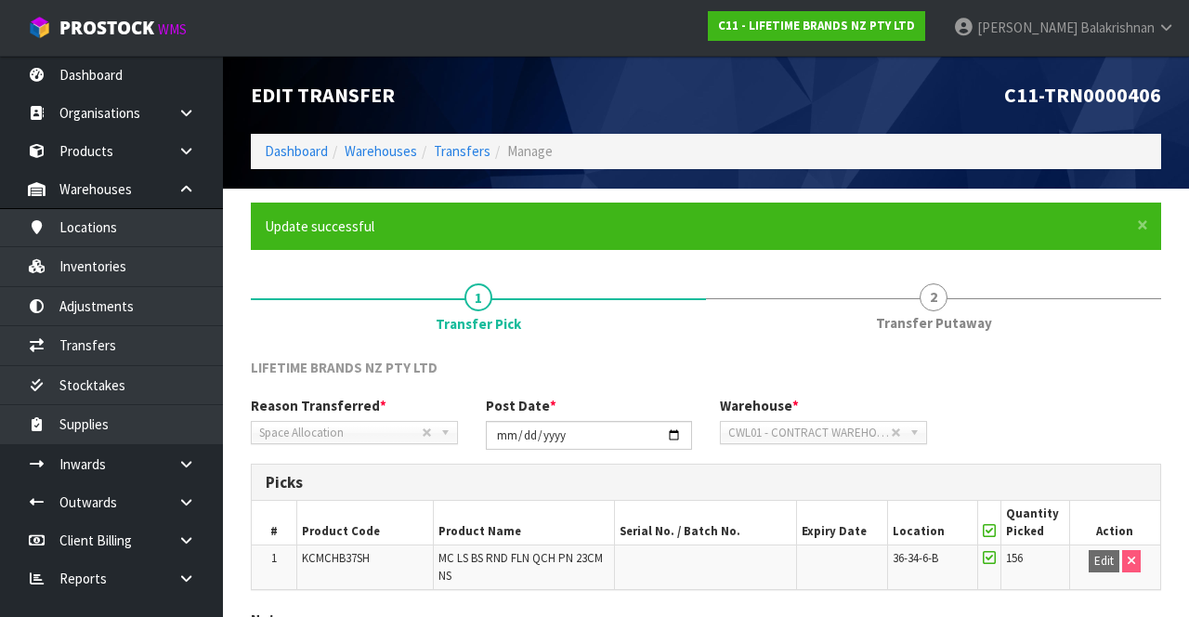
scroll to position [144, 0]
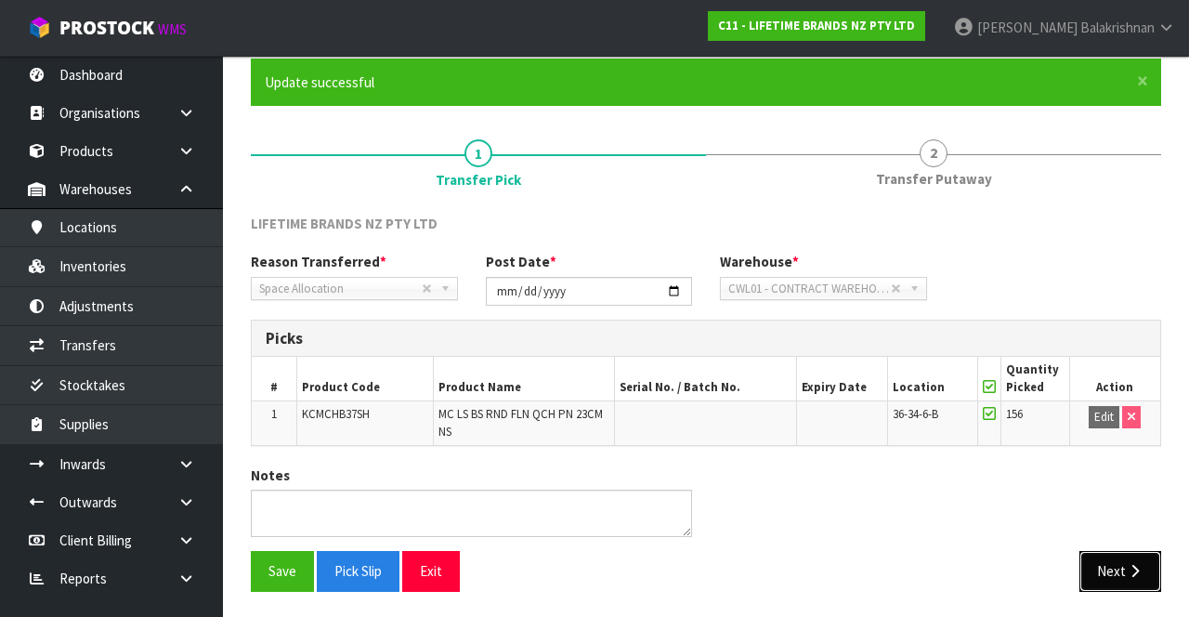
click at [1132, 570] on icon "button" at bounding box center [1135, 571] width 18 height 14
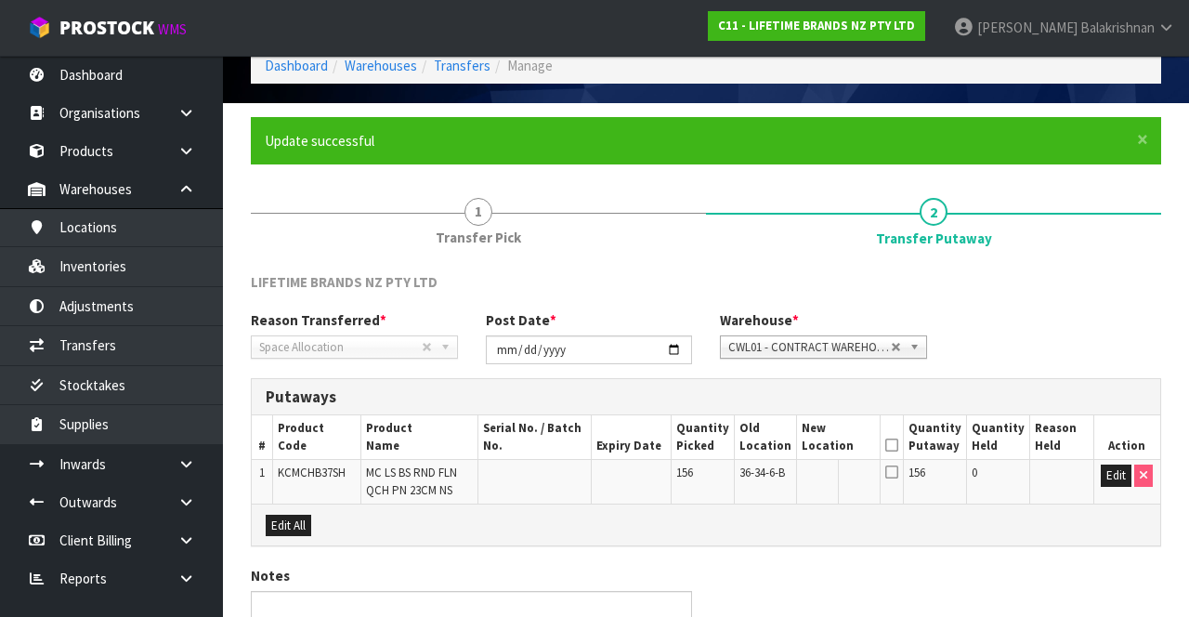
scroll to position [164, 0]
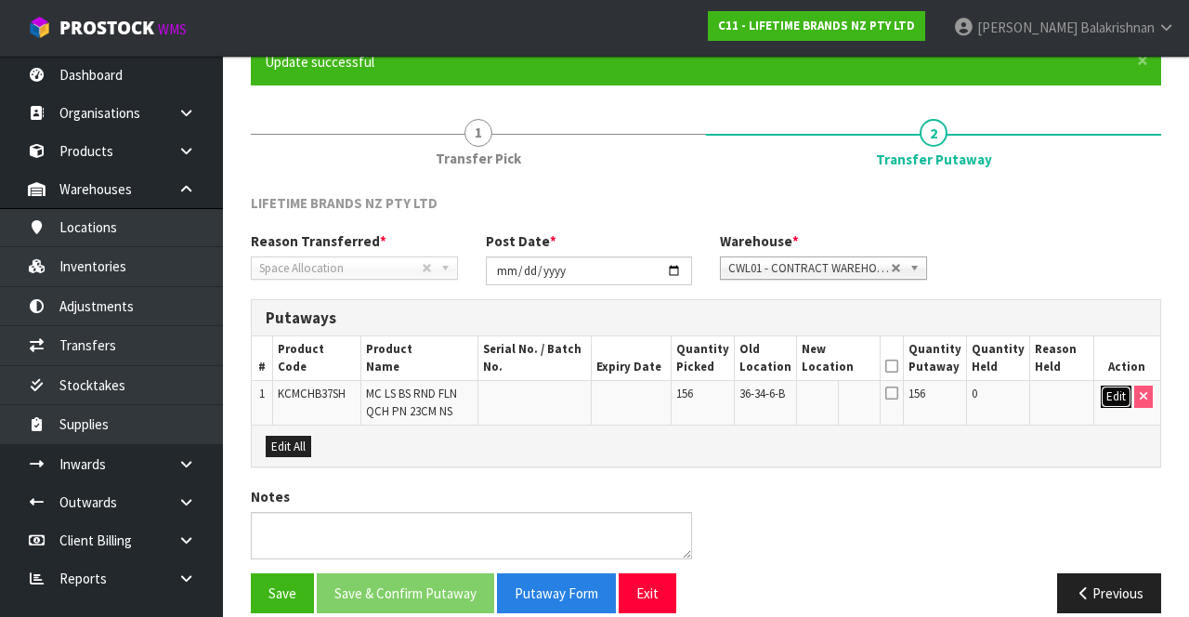
click at [1112, 396] on button "Edit" at bounding box center [1116, 397] width 31 height 22
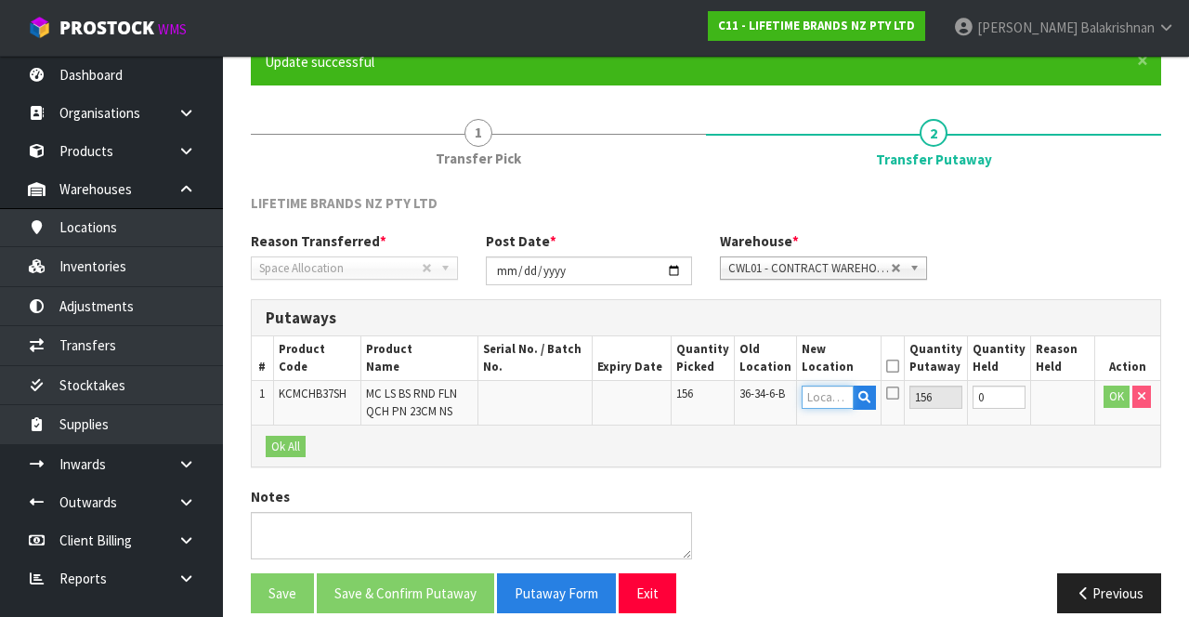
click at [847, 394] on input "text" at bounding box center [827, 397] width 51 height 23
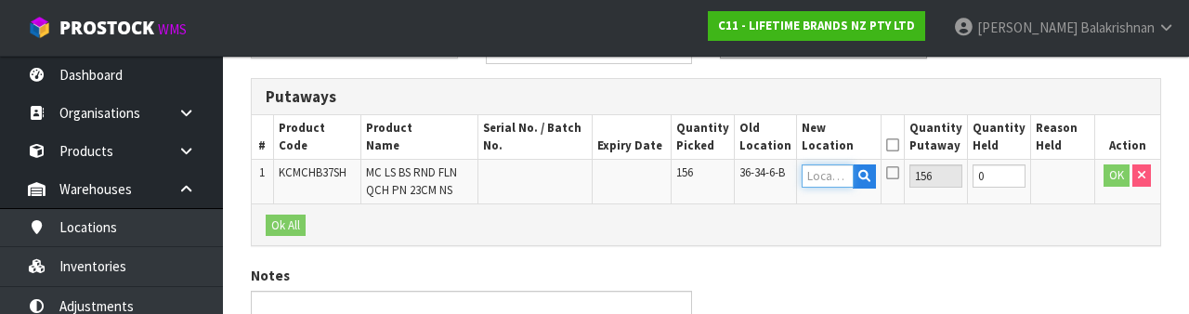
scroll to position [392, 0]
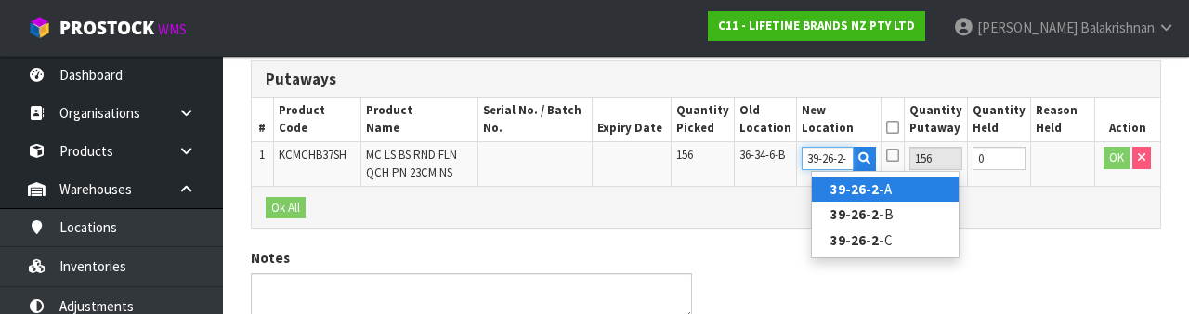
type input "39-26-2-B"
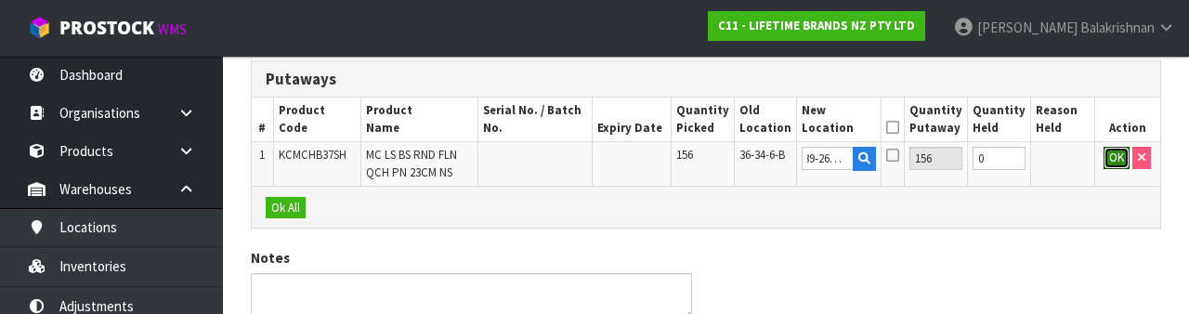
click at [1106, 164] on button "OK" at bounding box center [1117, 158] width 26 height 22
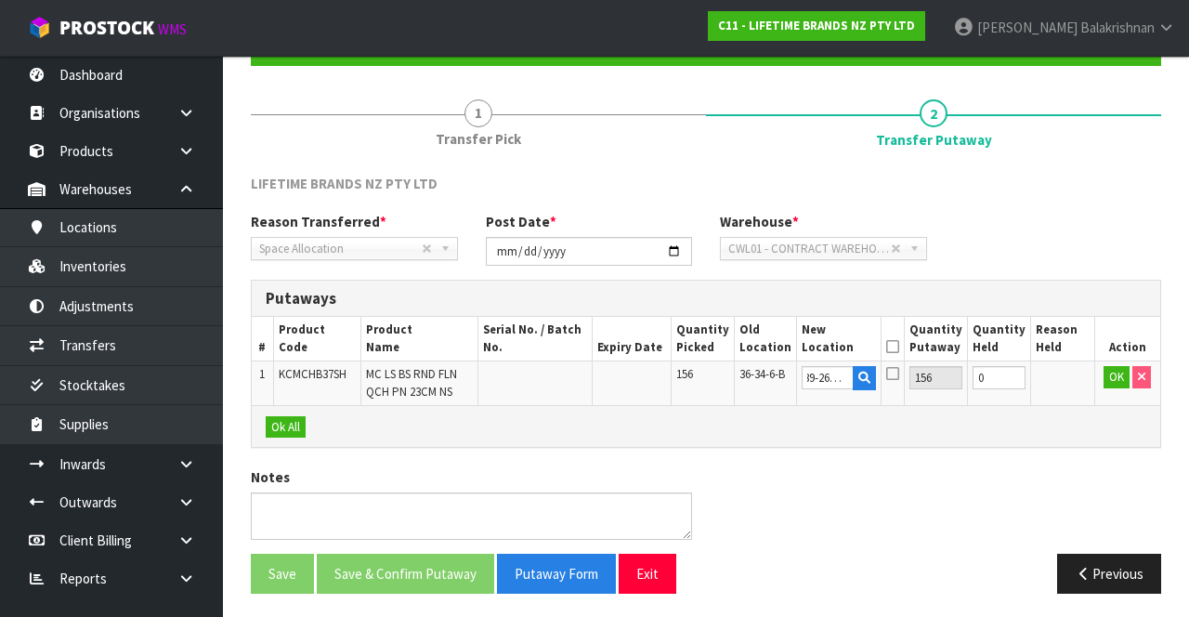
scroll to position [0, 0]
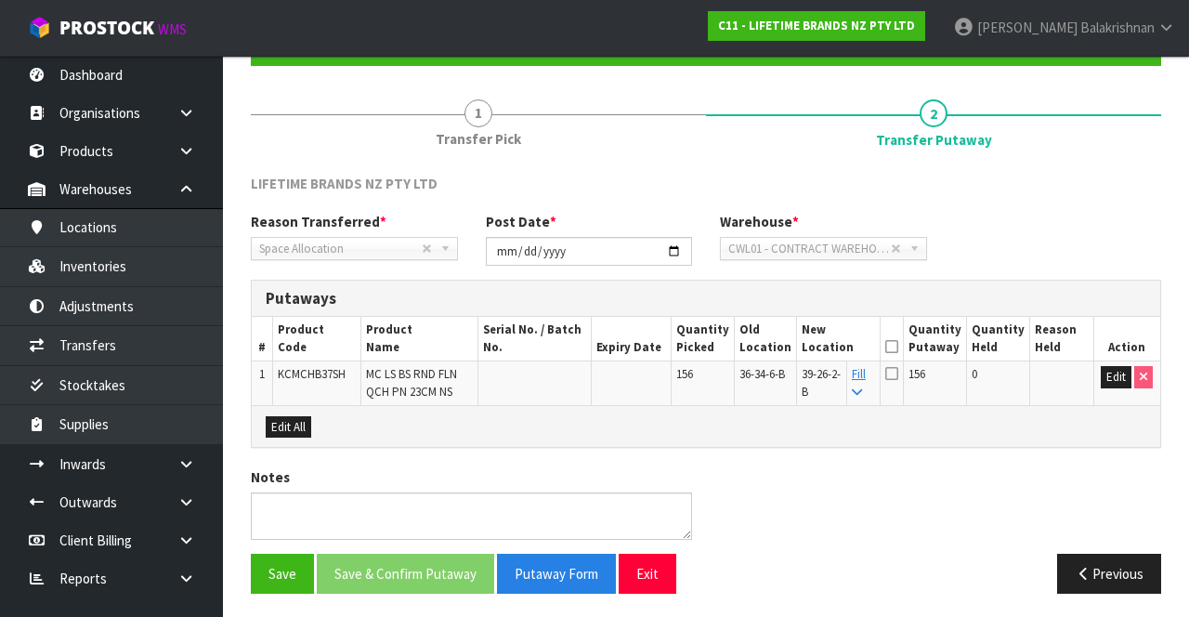
click at [898, 347] on icon at bounding box center [891, 347] width 13 height 1
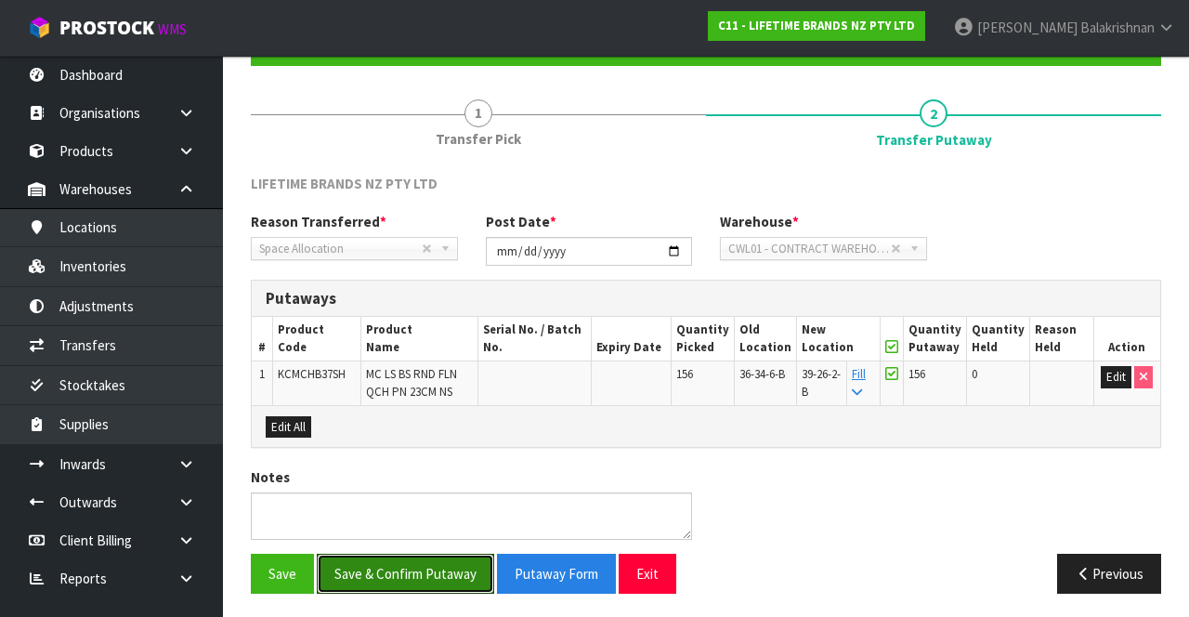
click at [418, 567] on button "Save & Confirm Putaway" at bounding box center [405, 574] width 177 height 40
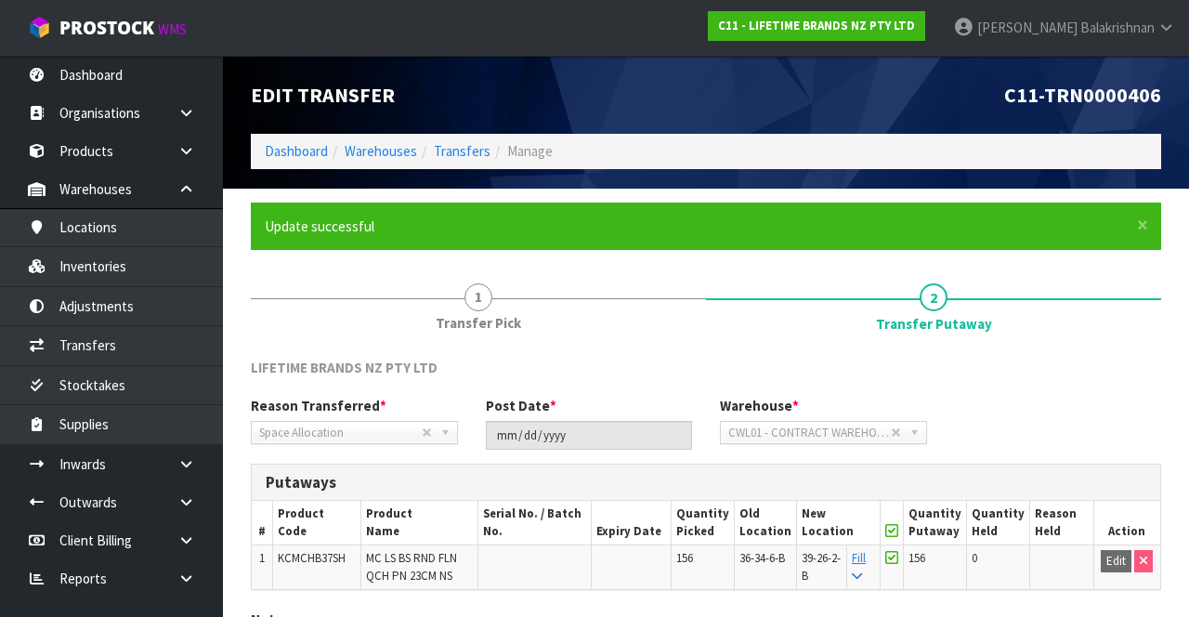
click at [446, 570] on span "MC LS BS RND FLN QCH PN 23CM NS" at bounding box center [411, 566] width 91 height 33
click at [312, 557] on span "KCMCHB37SH" at bounding box center [312, 558] width 68 height 16
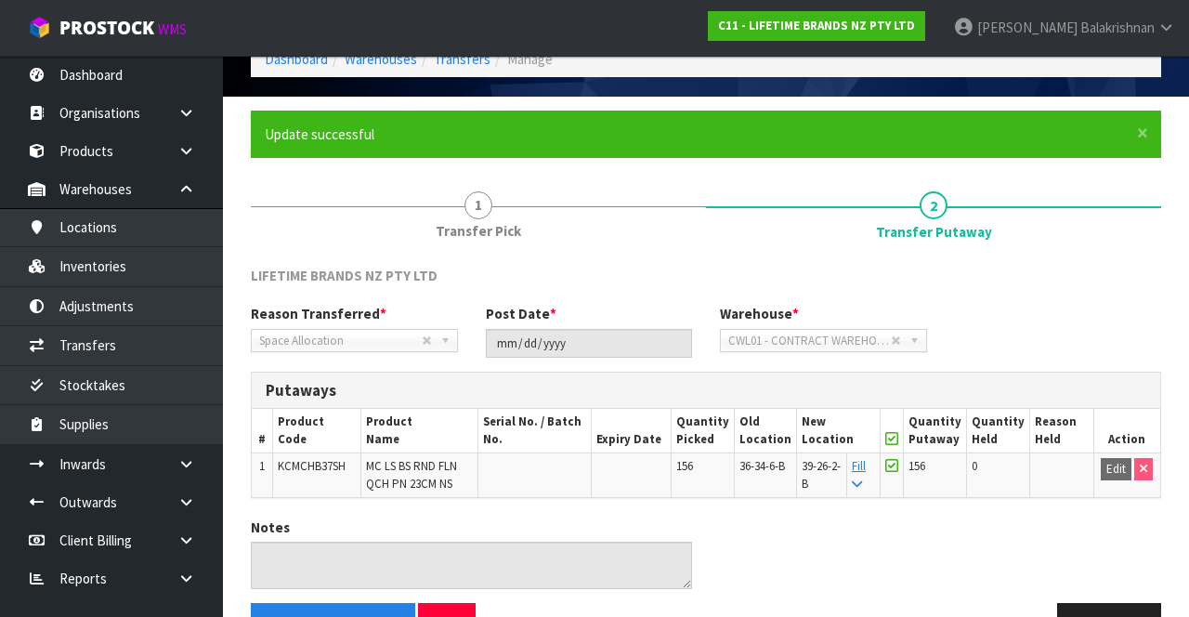
scroll to position [83, 0]
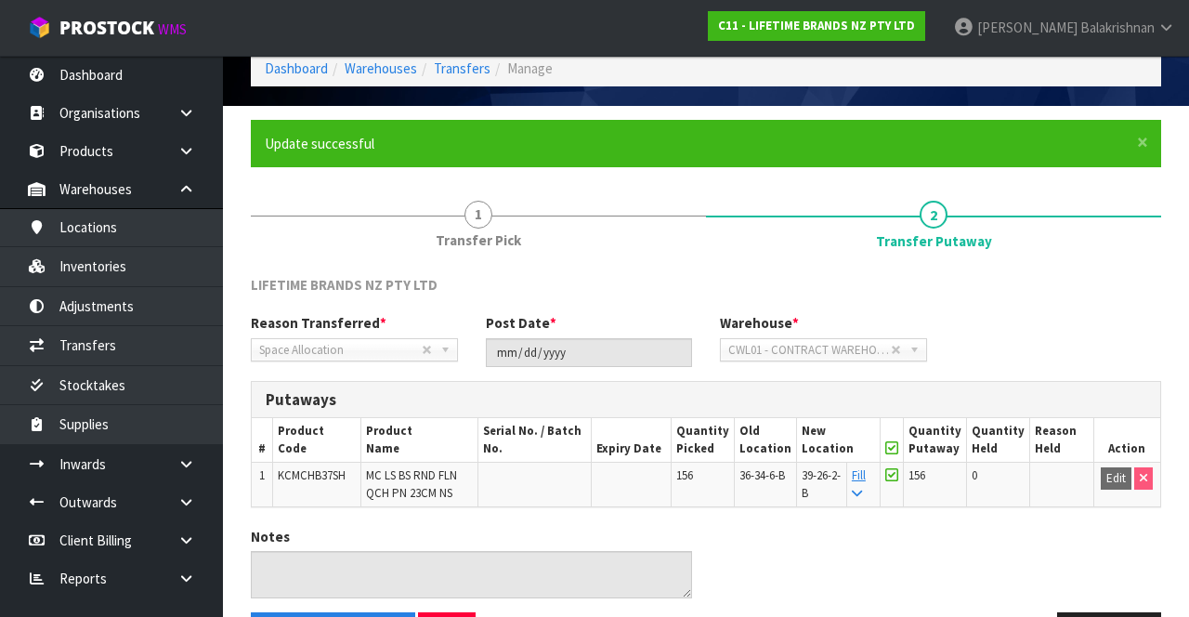
click at [575, 492] on td at bounding box center [534, 485] width 113 height 44
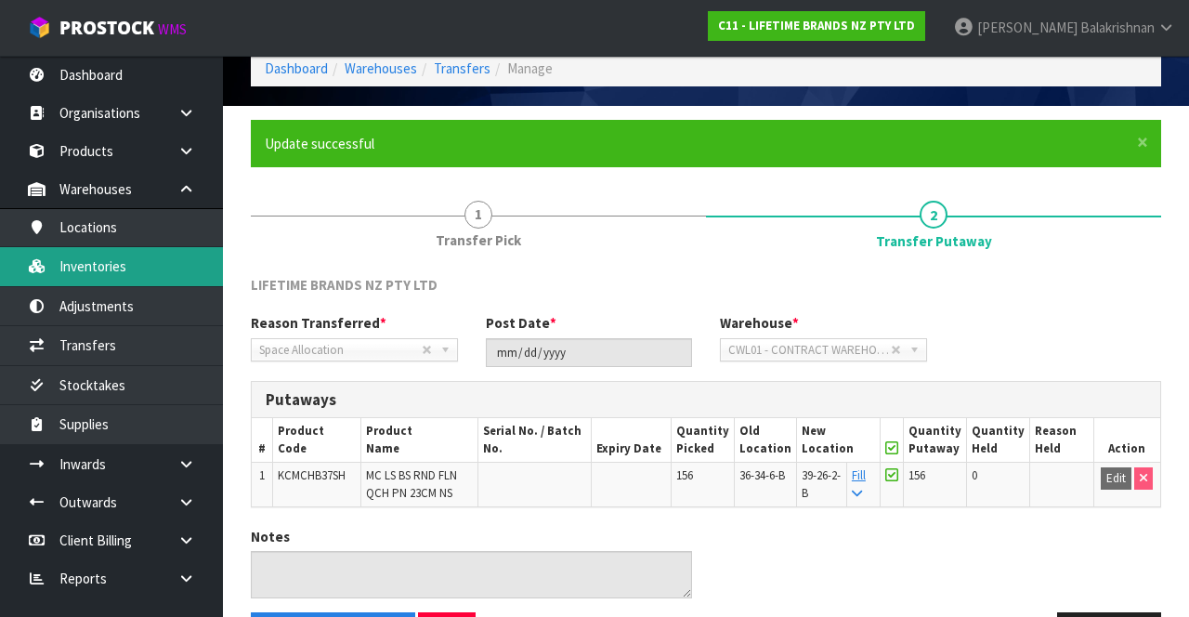
click at [136, 268] on link "Inventories" at bounding box center [111, 266] width 223 height 38
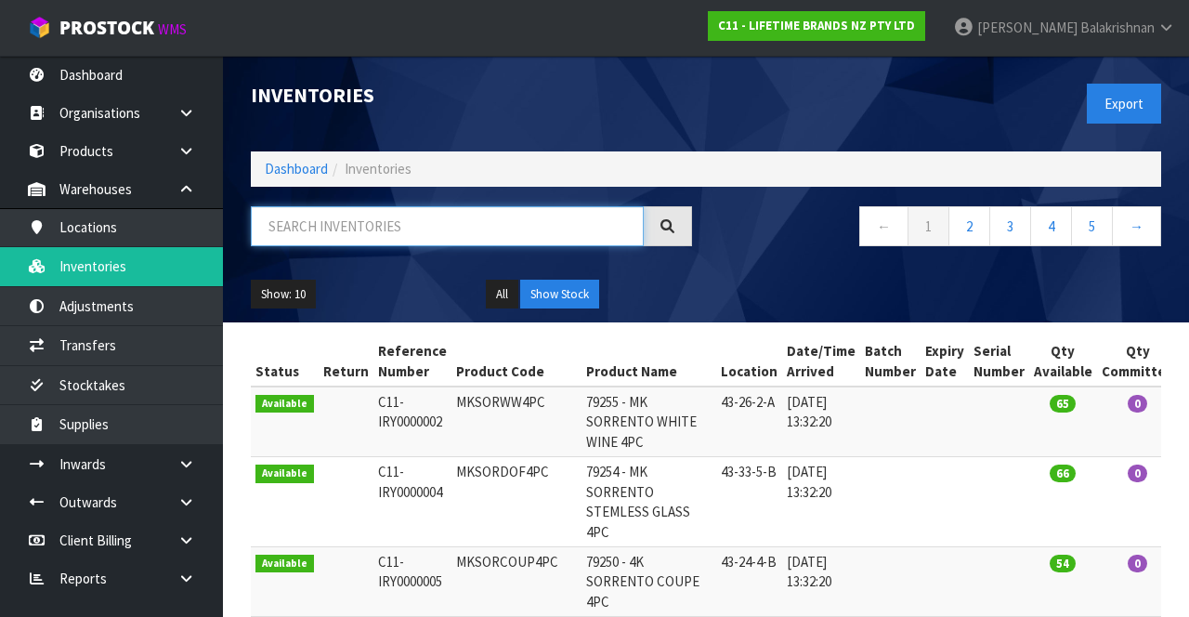
click at [450, 229] on input "text" at bounding box center [447, 226] width 393 height 40
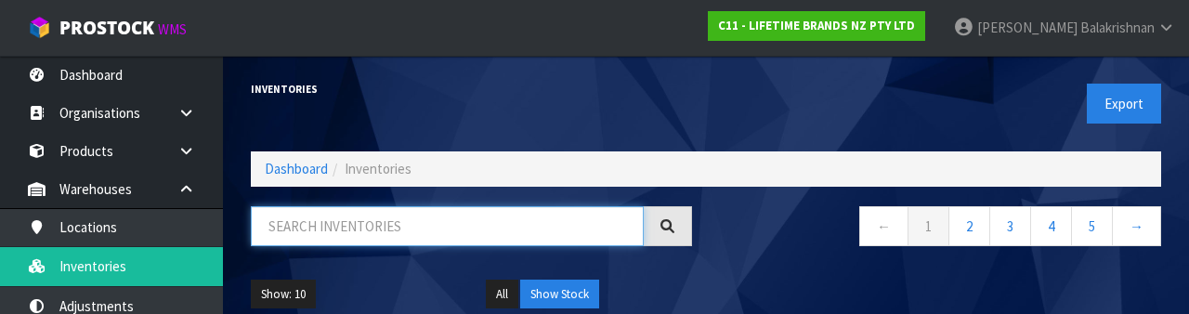
paste input "KCMCHB37SH"
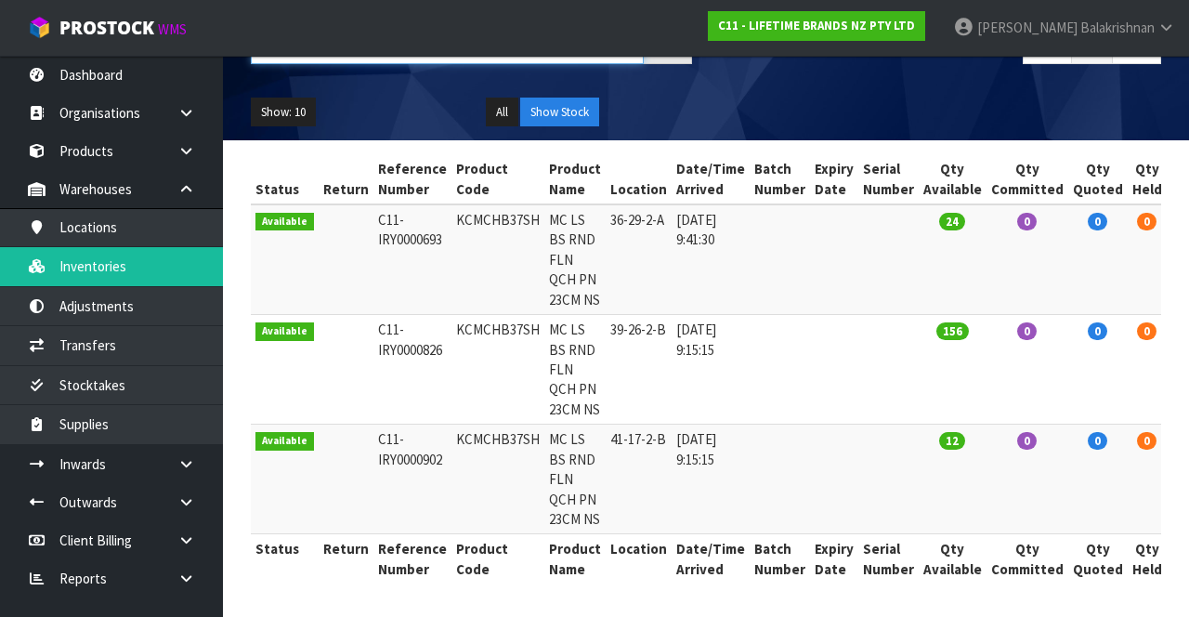
scroll to position [212, 0]
type input "KCMCHB37SH"
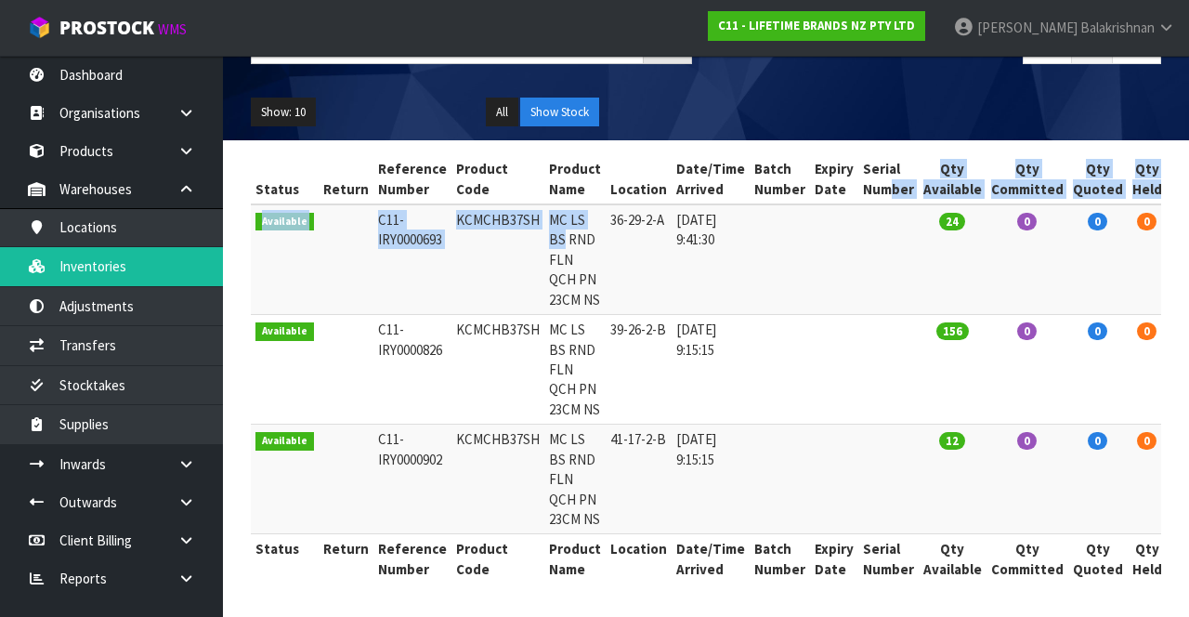
click at [475, 236] on td "KCMCHB37SH" at bounding box center [498, 259] width 93 height 111
copy td "KCMCHB37SH"
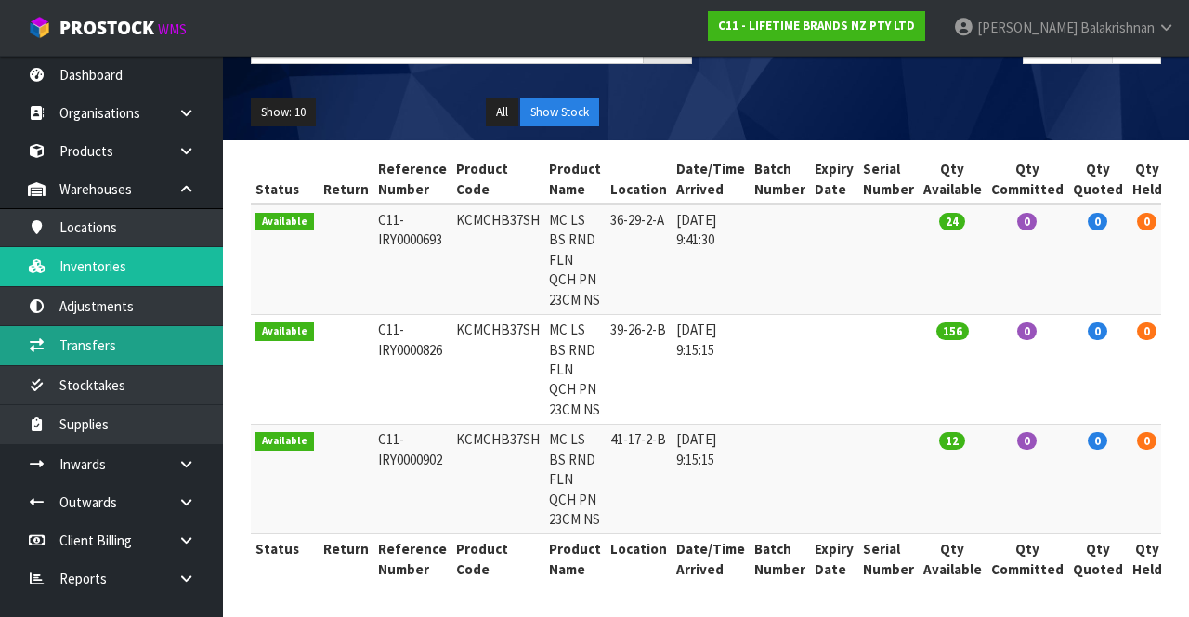
click at [69, 338] on link "Transfers" at bounding box center [111, 345] width 223 height 38
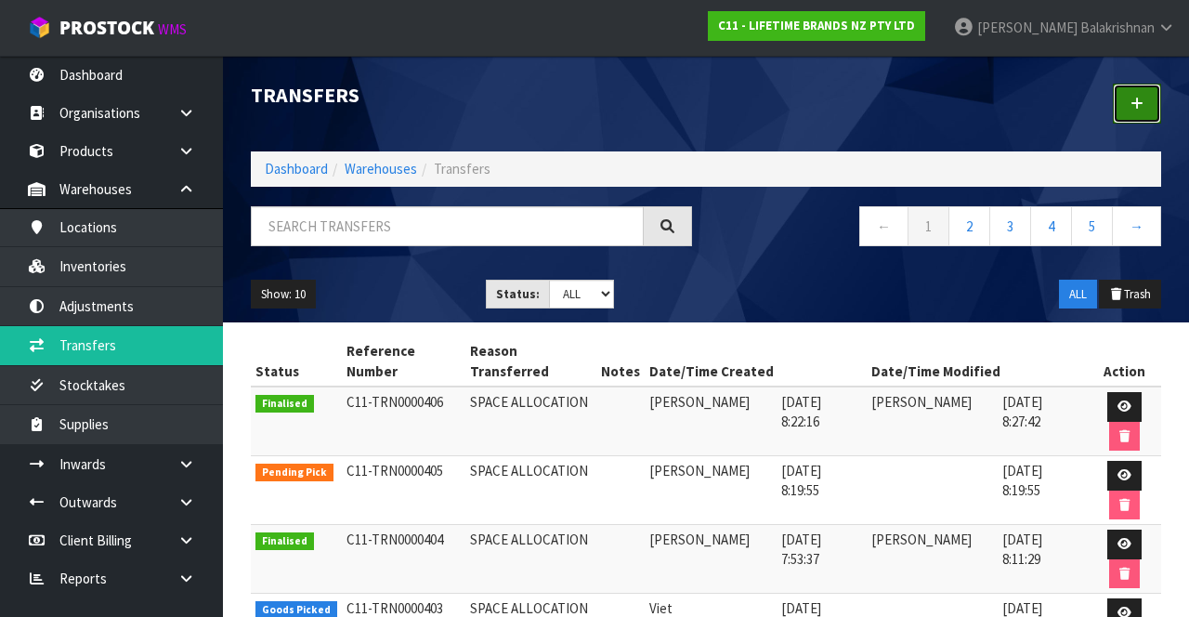
click at [1150, 100] on link at bounding box center [1137, 104] width 48 height 40
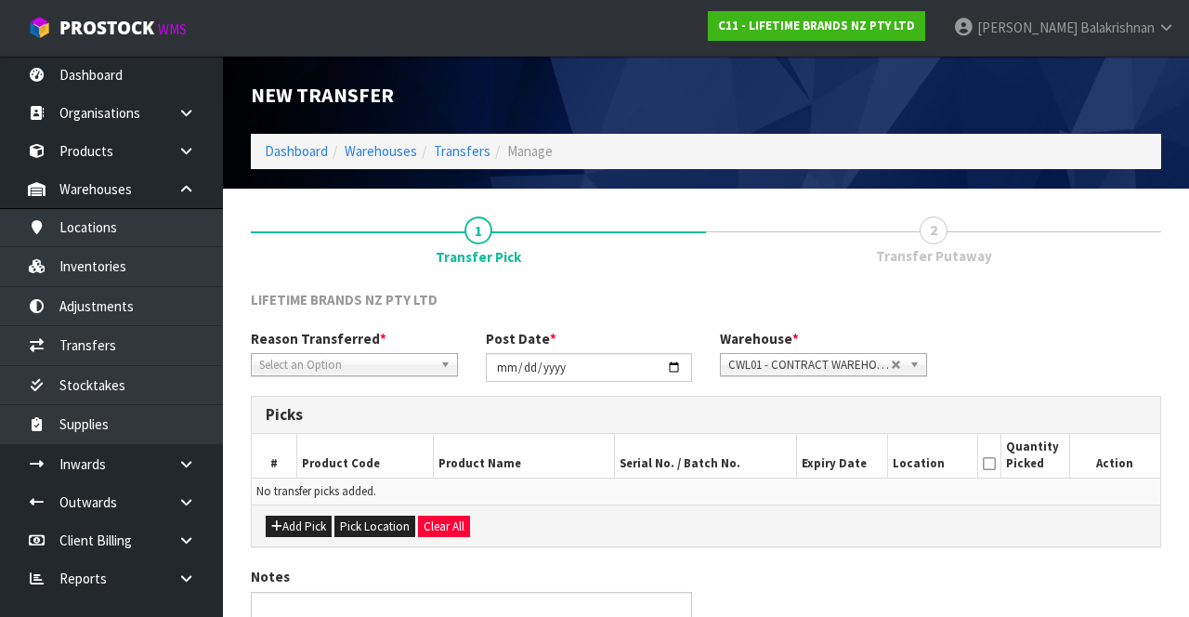
click at [304, 356] on span "Select an Option" at bounding box center [346, 365] width 174 height 22
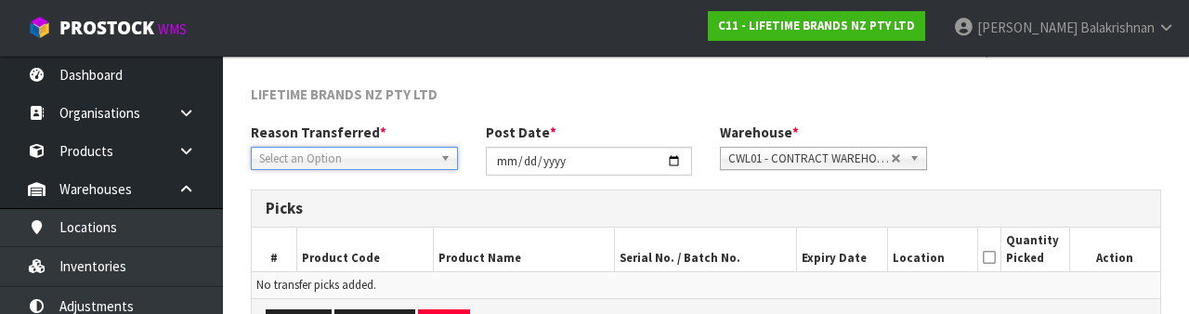
scroll to position [222, 0]
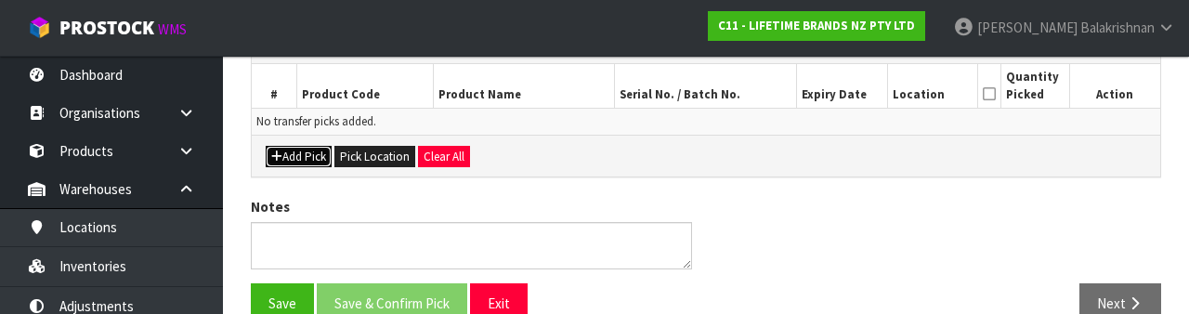
click at [280, 146] on button "Add Pick" at bounding box center [299, 157] width 66 height 22
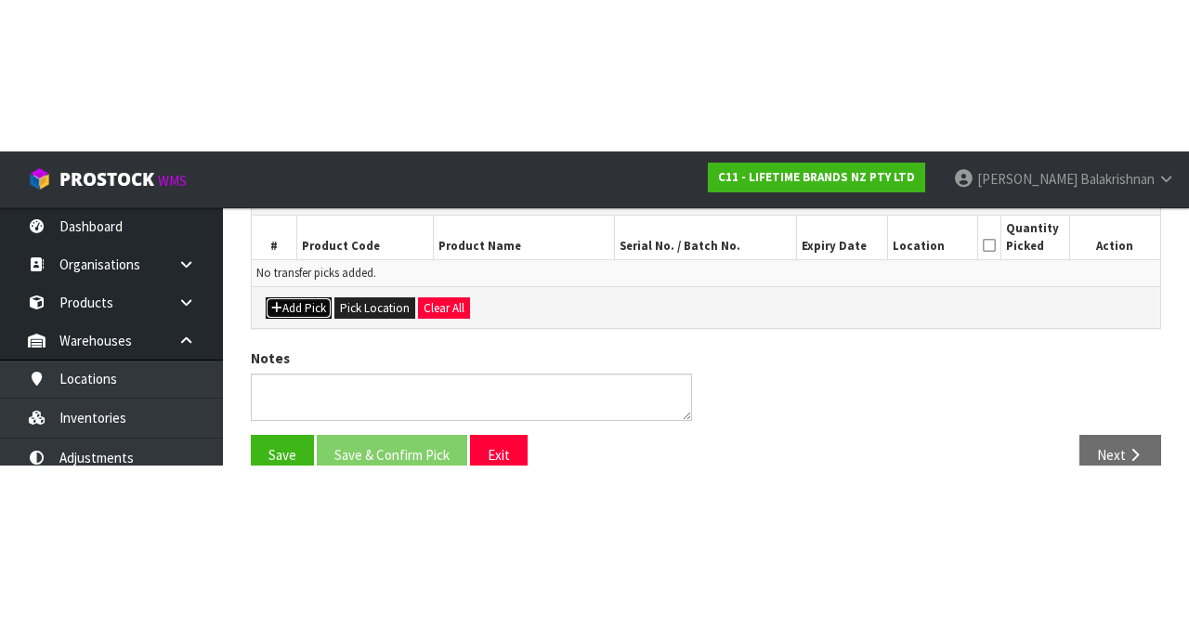
scroll to position [106, 0]
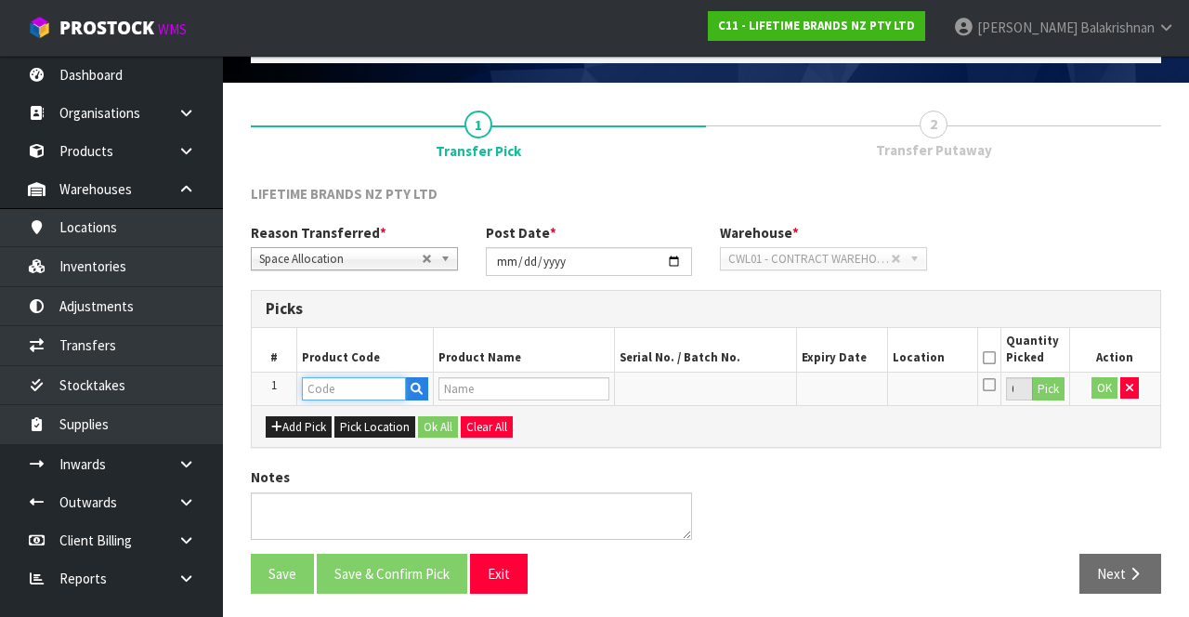
click at [322, 380] on input "text" at bounding box center [354, 388] width 104 height 23
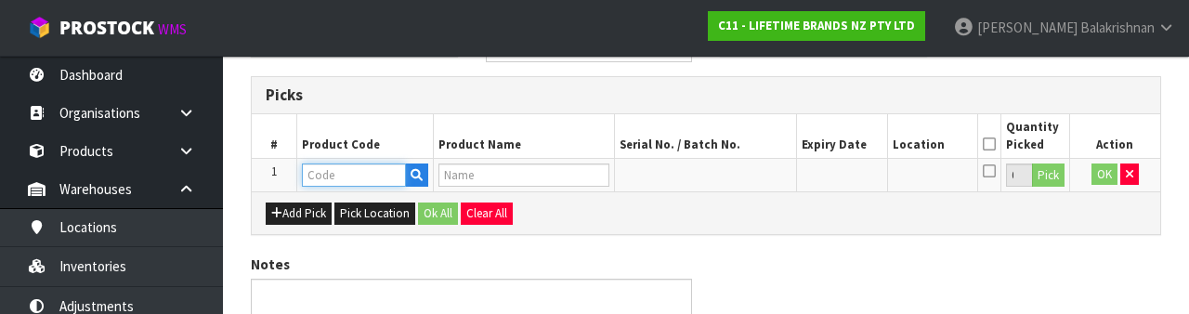
scroll to position [325, 0]
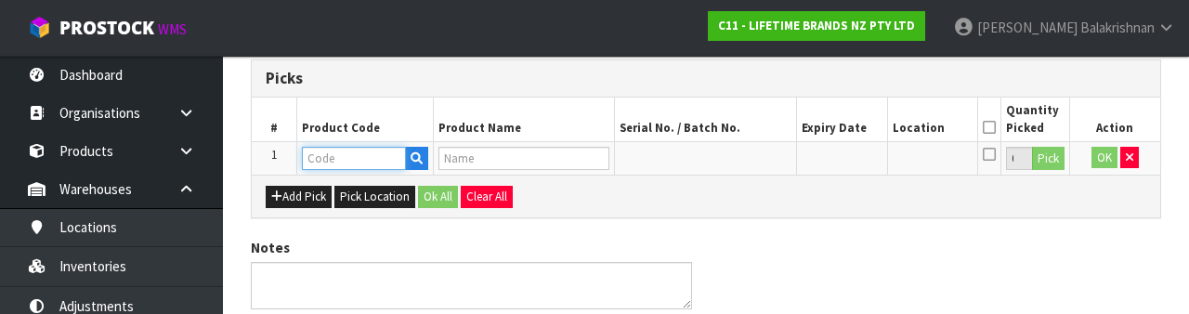
type input "KCMCHB37SH"
type input "MC LS BS RND FLN QCH PN 23CM NS"
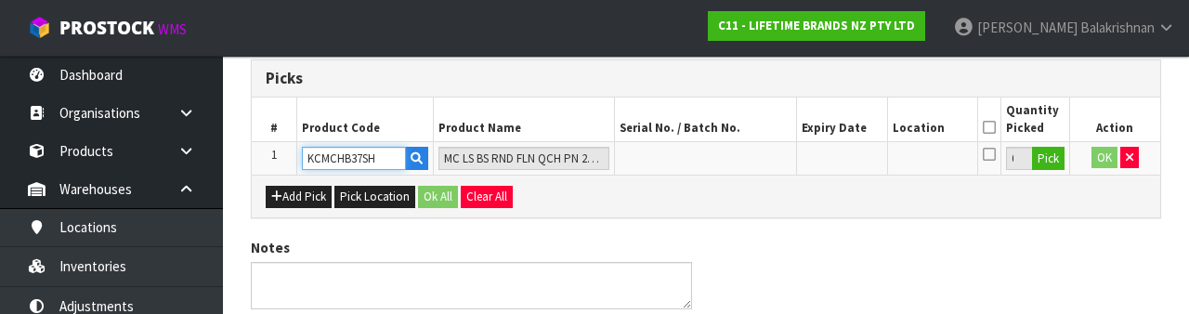
type input "KCMCHB37SH"
click at [1047, 160] on button "Pick" at bounding box center [1048, 159] width 33 height 24
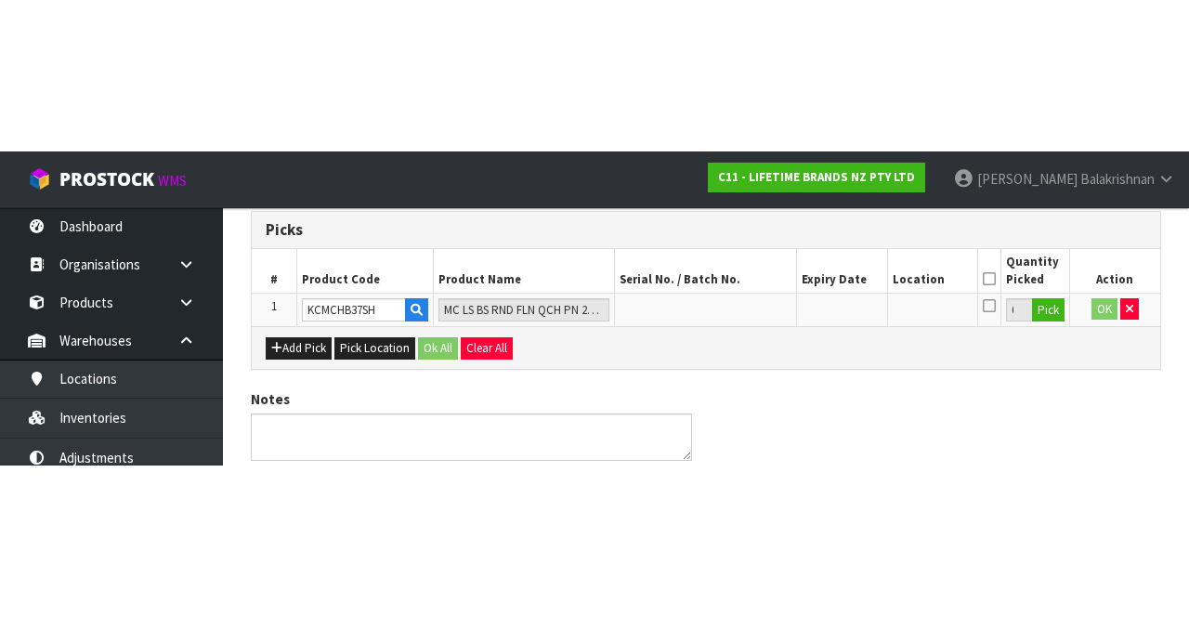
scroll to position [106, 0]
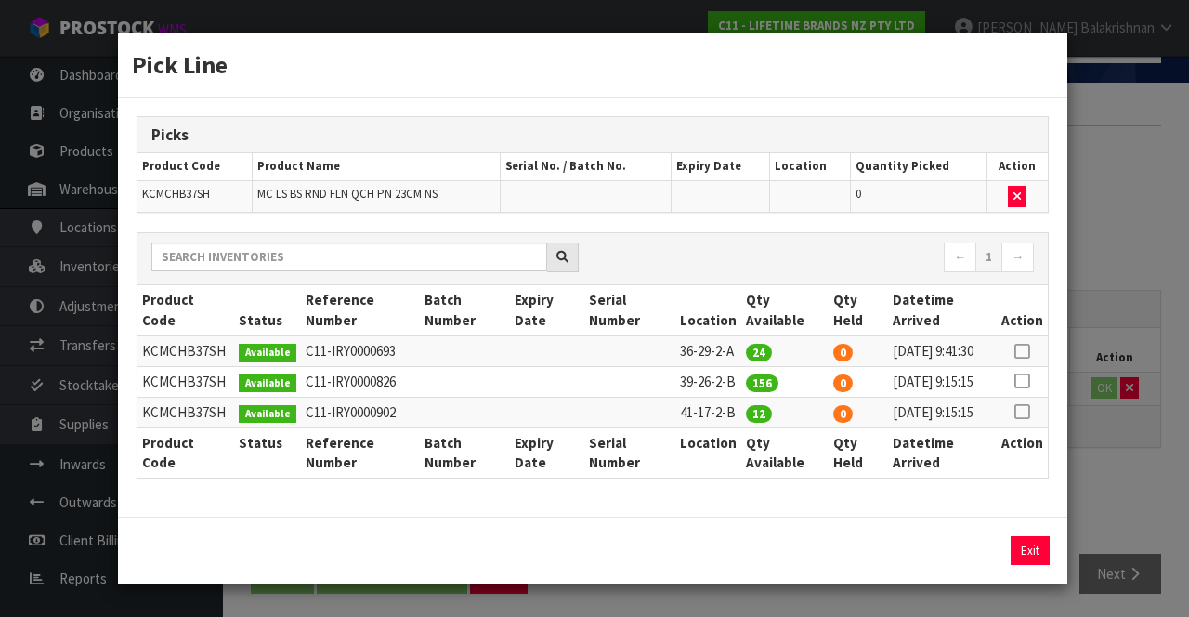
click at [1026, 412] on icon at bounding box center [1022, 412] width 15 height 1
click at [975, 565] on button "Assign Pick" at bounding box center [967, 550] width 76 height 29
type input "12"
click at [1024, 351] on icon at bounding box center [1022, 351] width 15 height 1
click at [965, 565] on button "Assign Pick" at bounding box center [967, 550] width 76 height 29
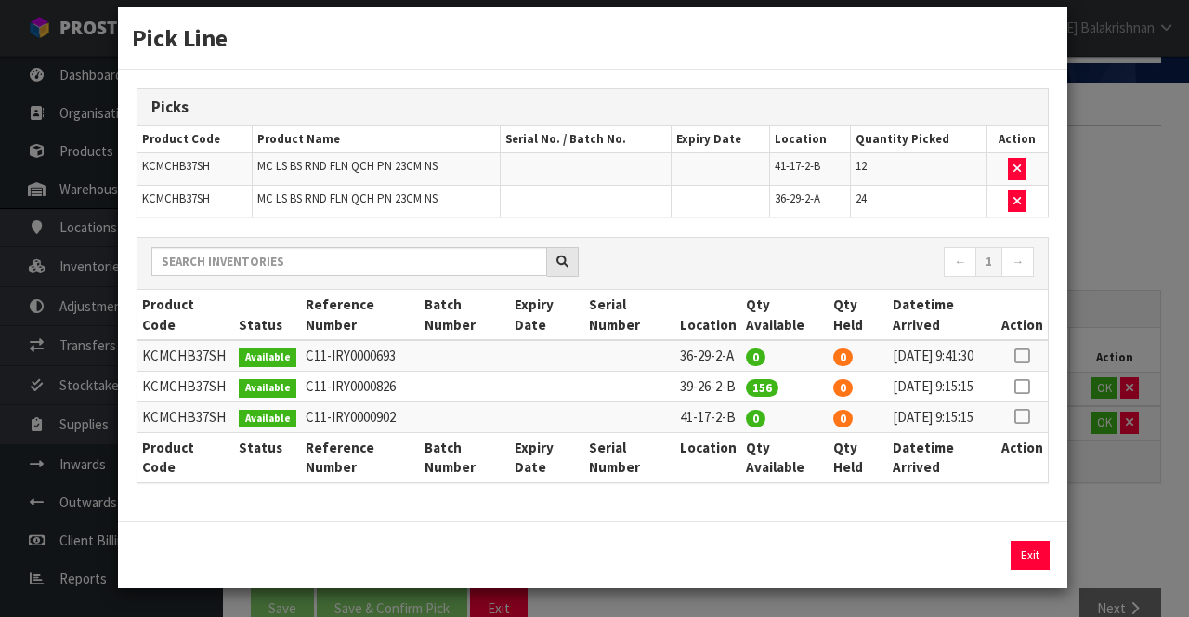
scroll to position [70, 0]
click at [1037, 556] on button "Exit" at bounding box center [1030, 555] width 39 height 29
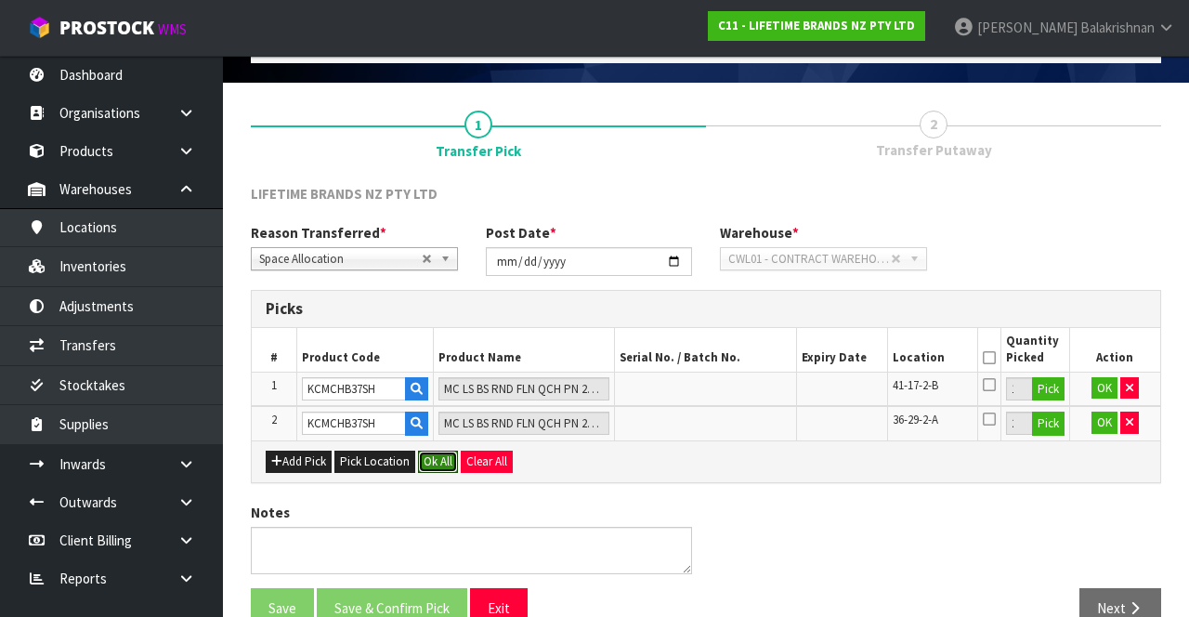
click at [450, 466] on button "Ok All" at bounding box center [438, 462] width 40 height 22
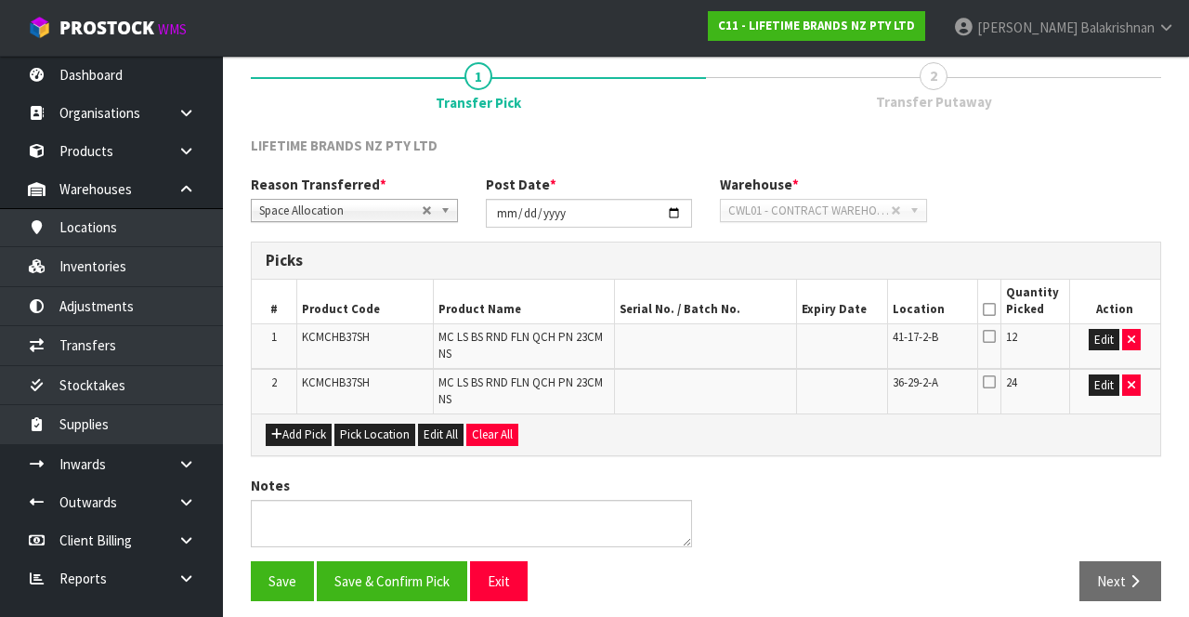
scroll to position [154, 0]
click at [990, 309] on icon at bounding box center [989, 309] width 13 height 1
click at [383, 571] on button "Save & Confirm Pick" at bounding box center [392, 581] width 151 height 40
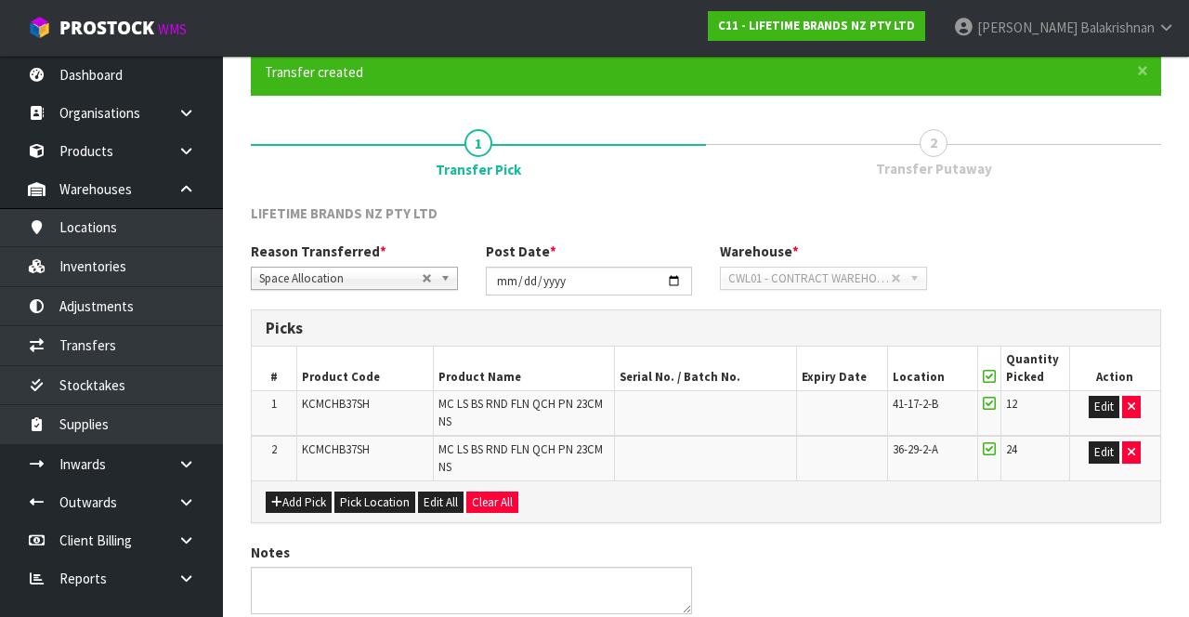
scroll to position [0, 0]
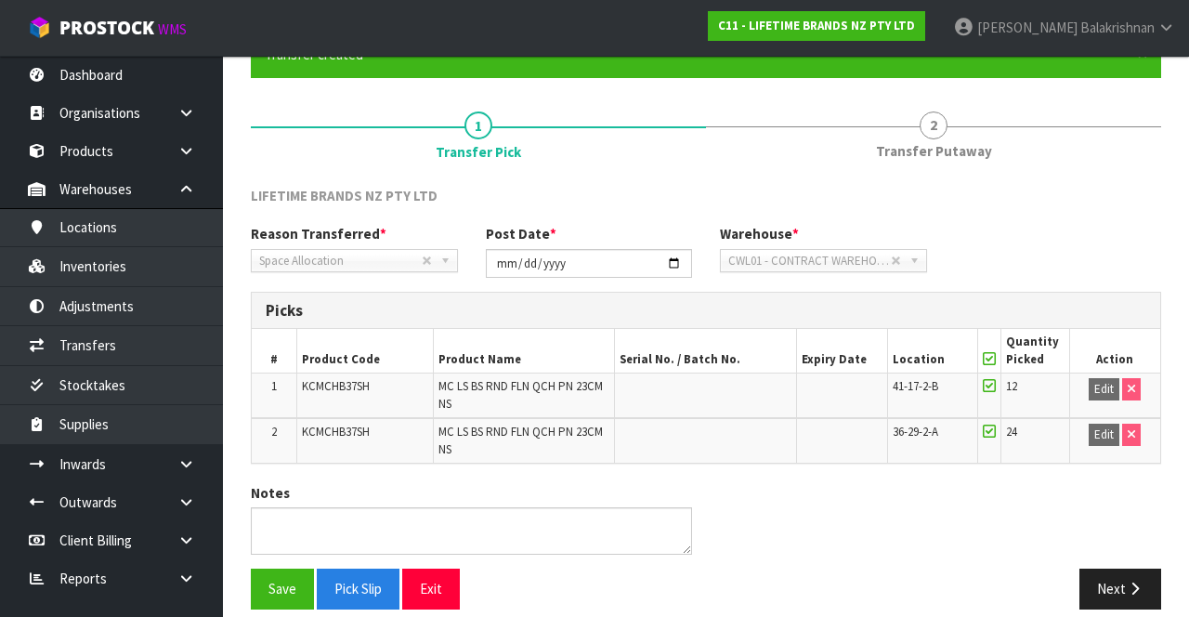
scroll to position [190, 0]
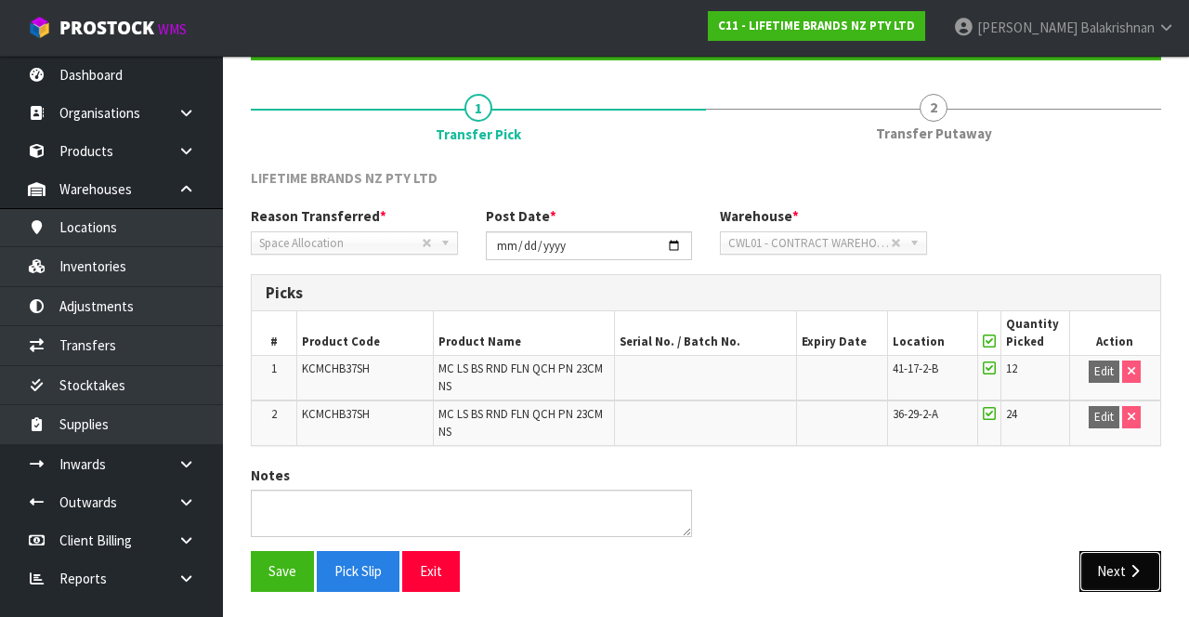
click at [1108, 567] on button "Next" at bounding box center [1121, 571] width 82 height 40
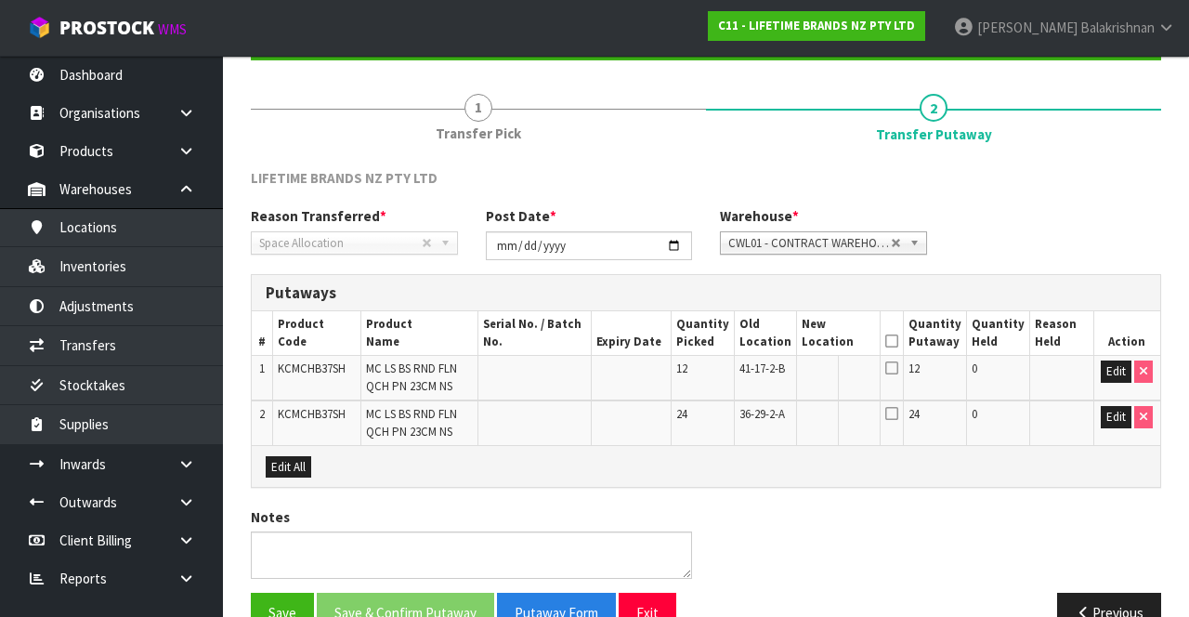
click at [880, 323] on th "New Location" at bounding box center [838, 333] width 84 height 44
click at [923, 334] on th "Quantity Putaway" at bounding box center [934, 333] width 63 height 44
click at [898, 342] on icon at bounding box center [891, 341] width 13 height 1
click at [898, 367] on icon at bounding box center [891, 367] width 13 height 15
click at [898, 410] on icon at bounding box center [891, 413] width 13 height 15
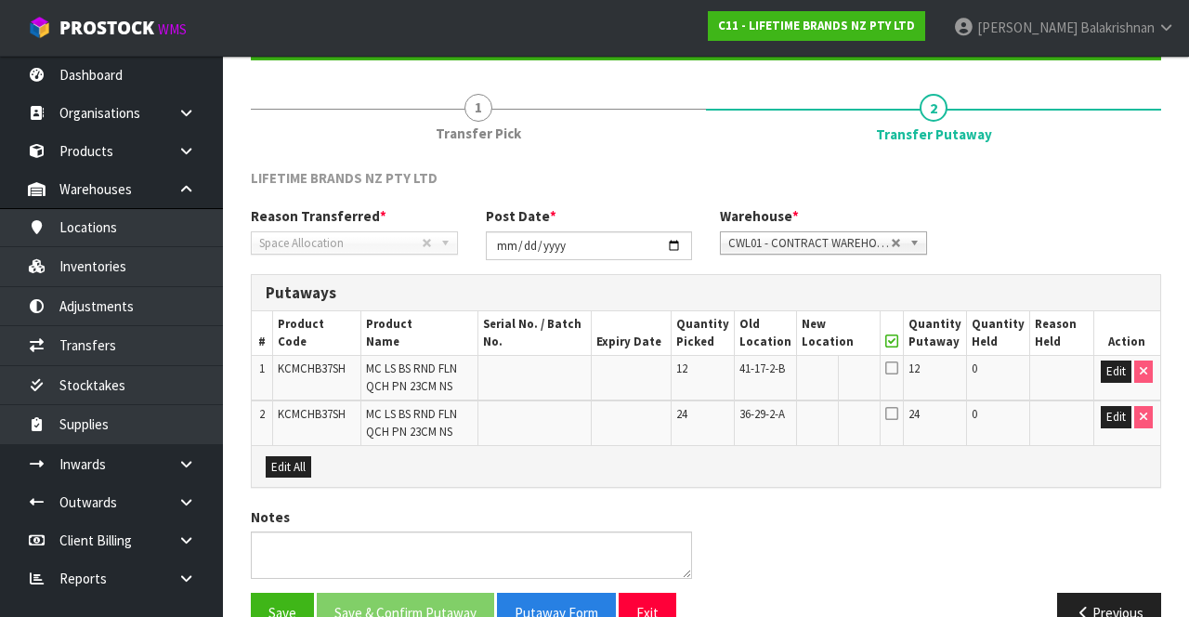
click at [898, 341] on icon at bounding box center [891, 341] width 13 height 1
click at [1105, 372] on button "Edit" at bounding box center [1116, 371] width 31 height 22
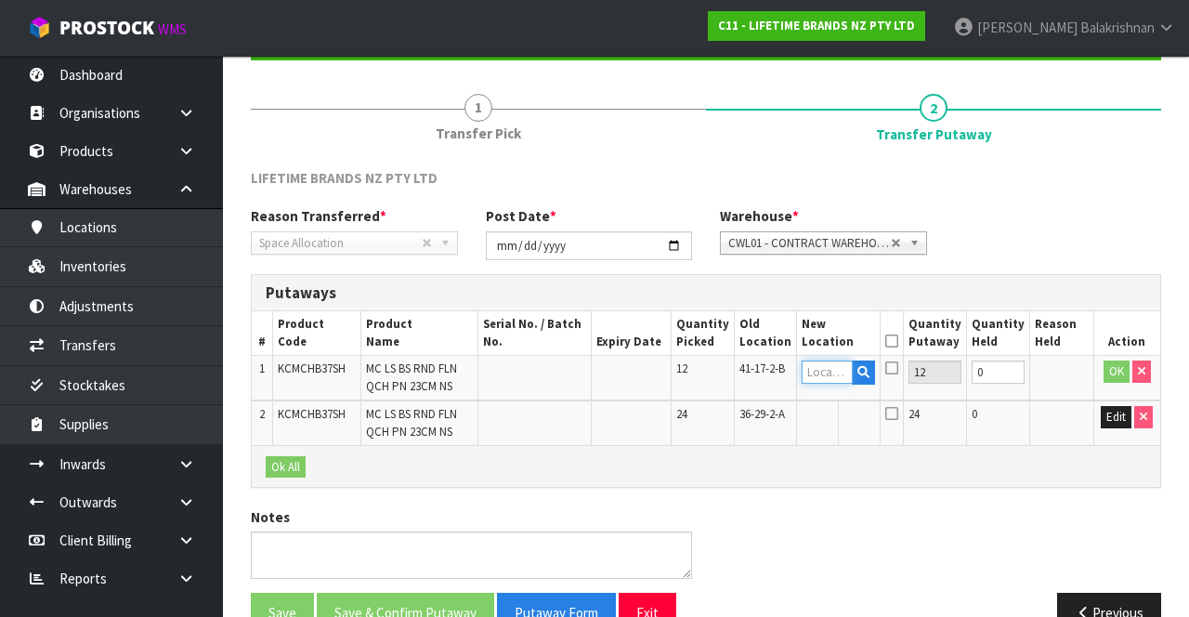
click at [844, 368] on input "text" at bounding box center [827, 371] width 51 height 23
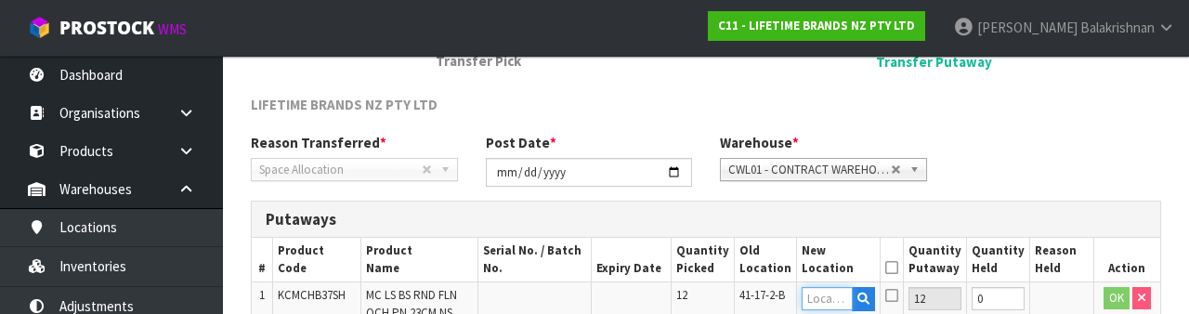
scroll to position [392, 0]
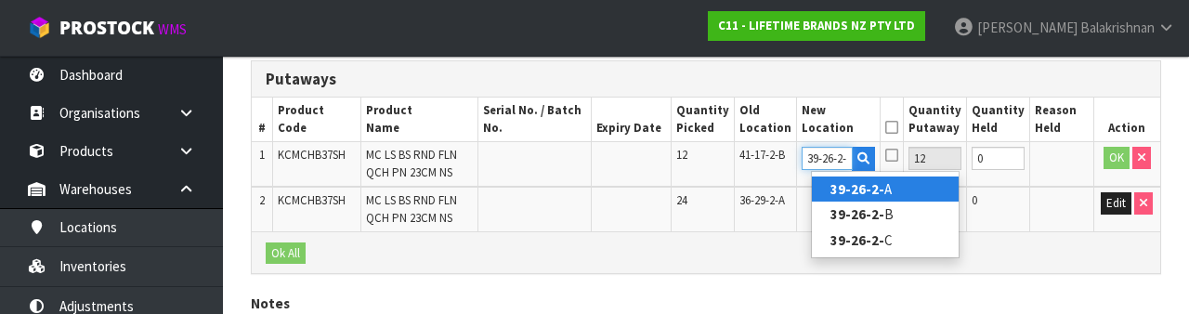
type input "39-26-2-B"
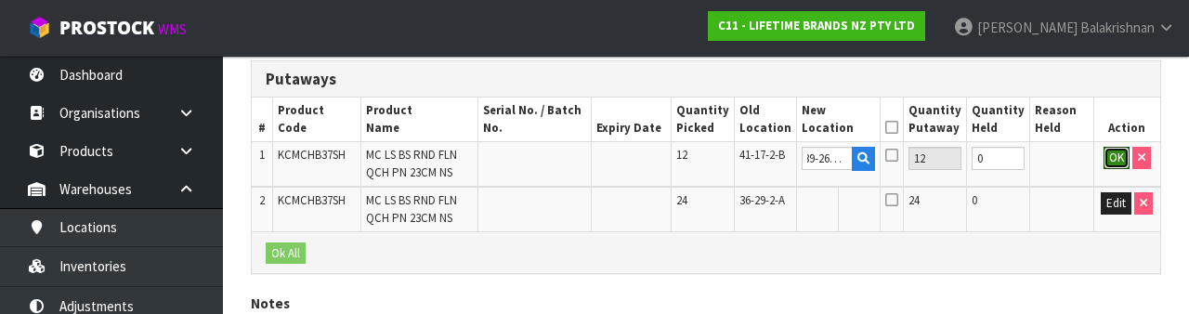
click at [1116, 152] on button "OK" at bounding box center [1117, 158] width 26 height 22
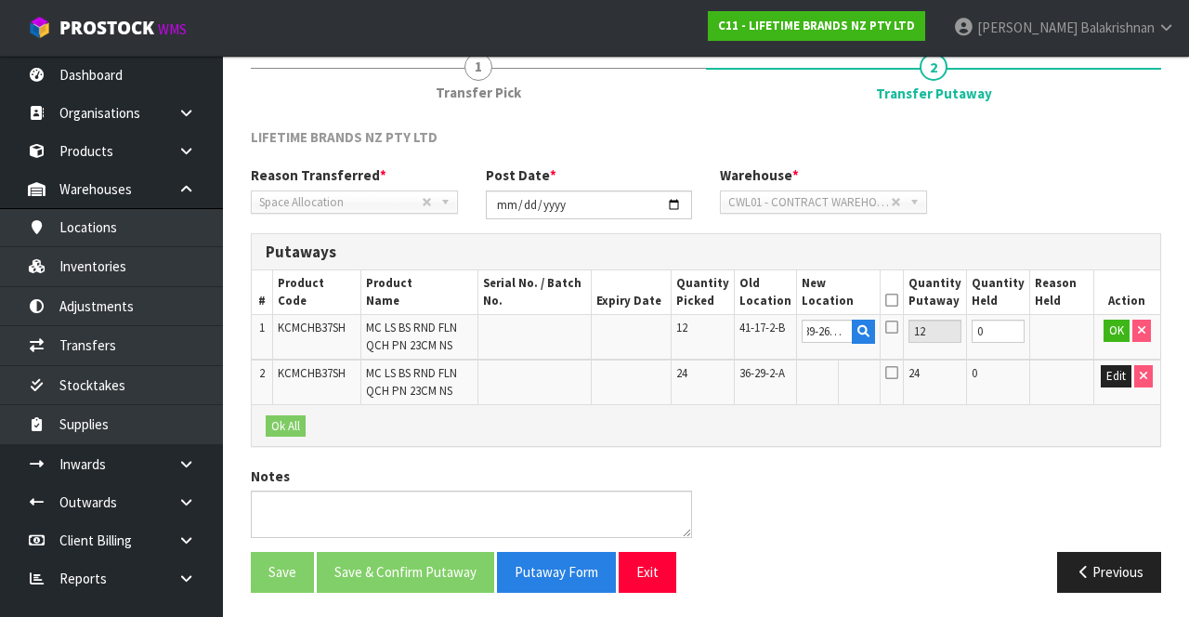
scroll to position [0, 0]
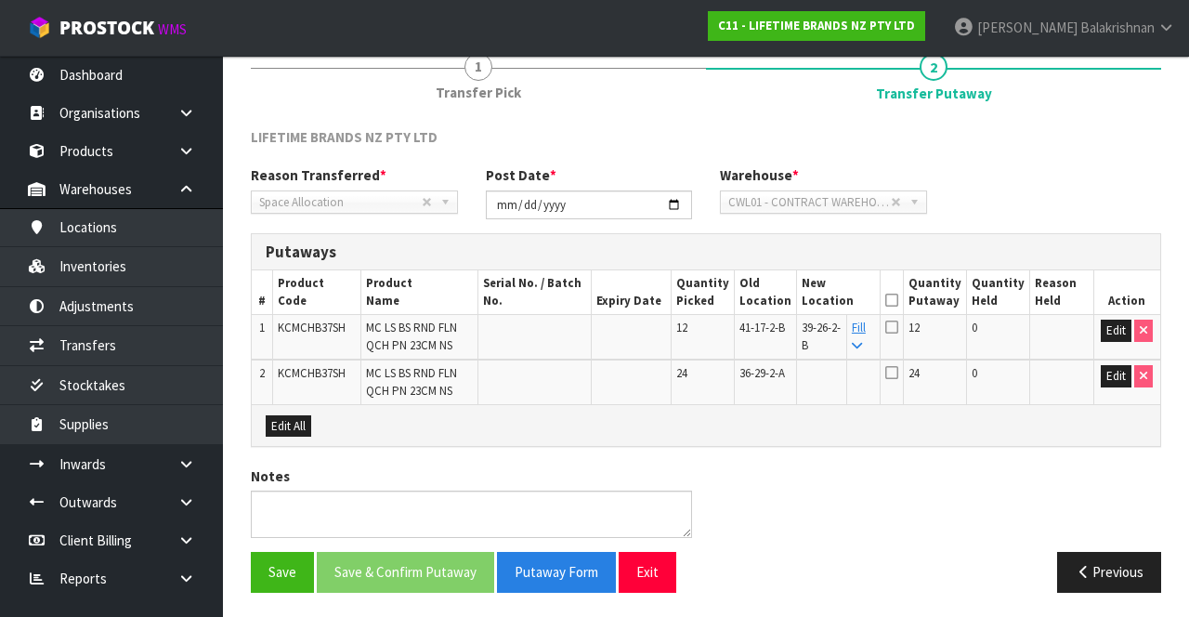
click at [880, 347] on td "Fill" at bounding box center [862, 337] width 33 height 45
click at [866, 327] on link "Fill" at bounding box center [859, 336] width 14 height 33
click at [898, 300] on icon at bounding box center [891, 300] width 13 height 1
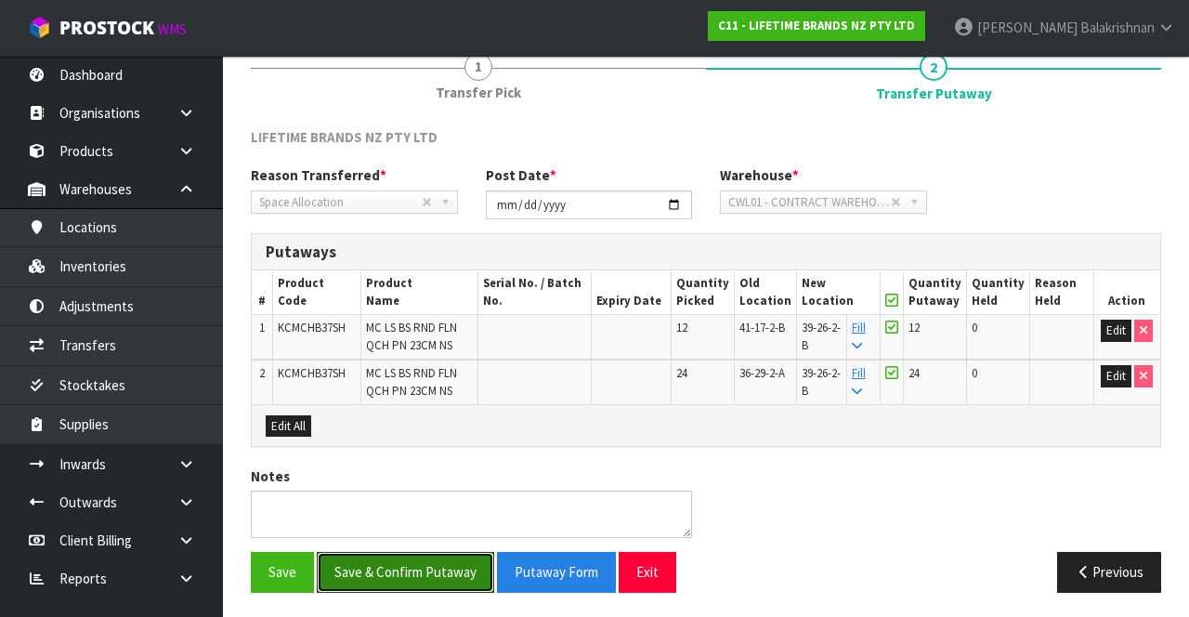
click at [435, 568] on button "Save & Confirm Putaway" at bounding box center [405, 572] width 177 height 40
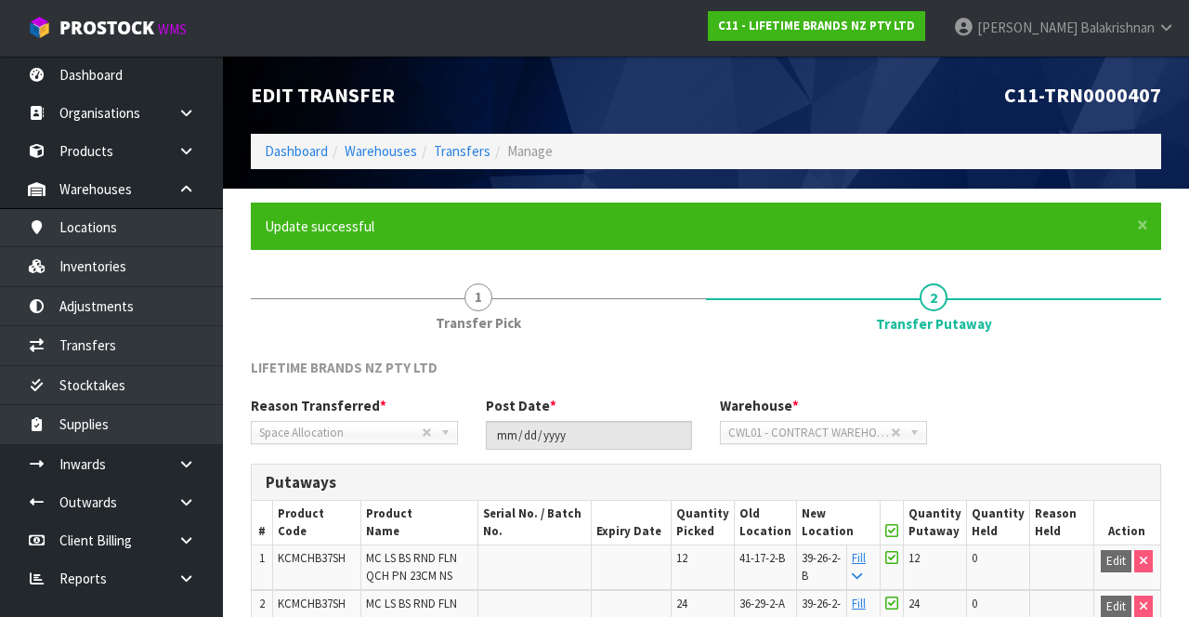
click at [306, 171] on div "Edit Transfer C11-TRN0000407 Dashboard Warehouses Transfers Manage" at bounding box center [706, 122] width 938 height 133
click at [278, 154] on link "Dashboard" at bounding box center [296, 151] width 63 height 18
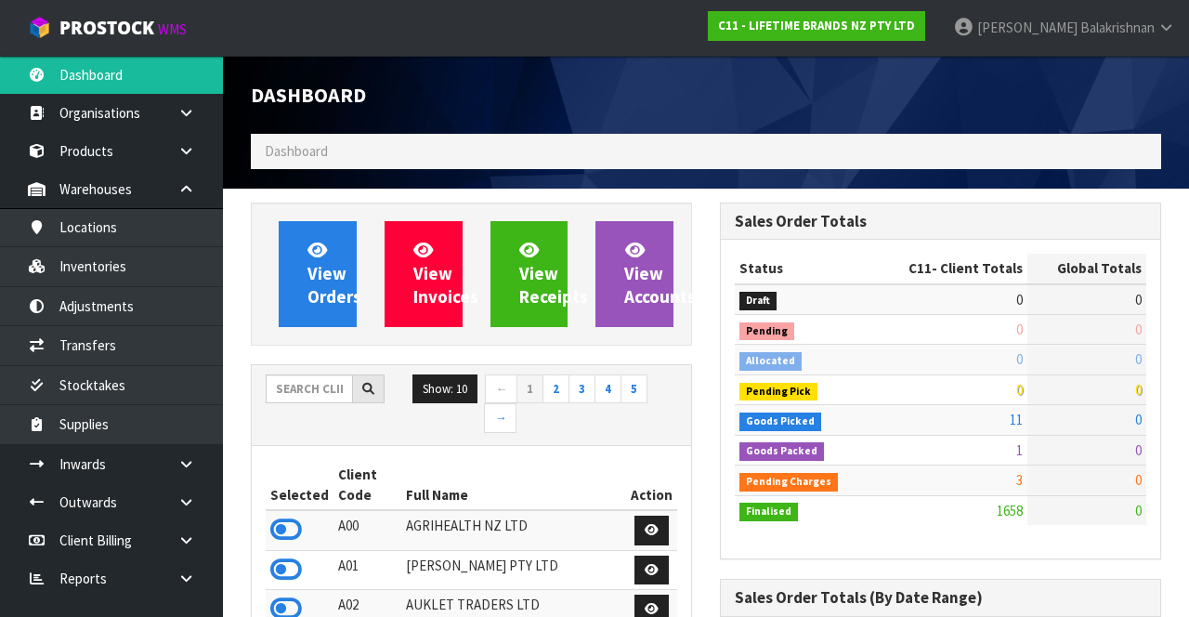
scroll to position [1658, 468]
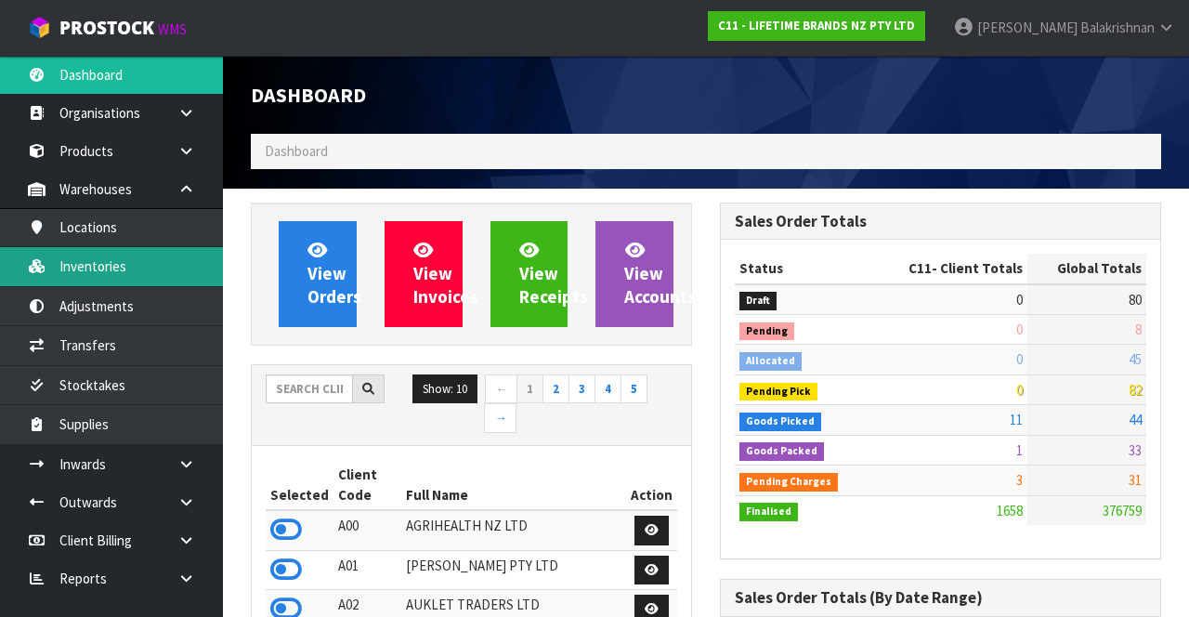
click at [136, 267] on link "Inventories" at bounding box center [111, 266] width 223 height 38
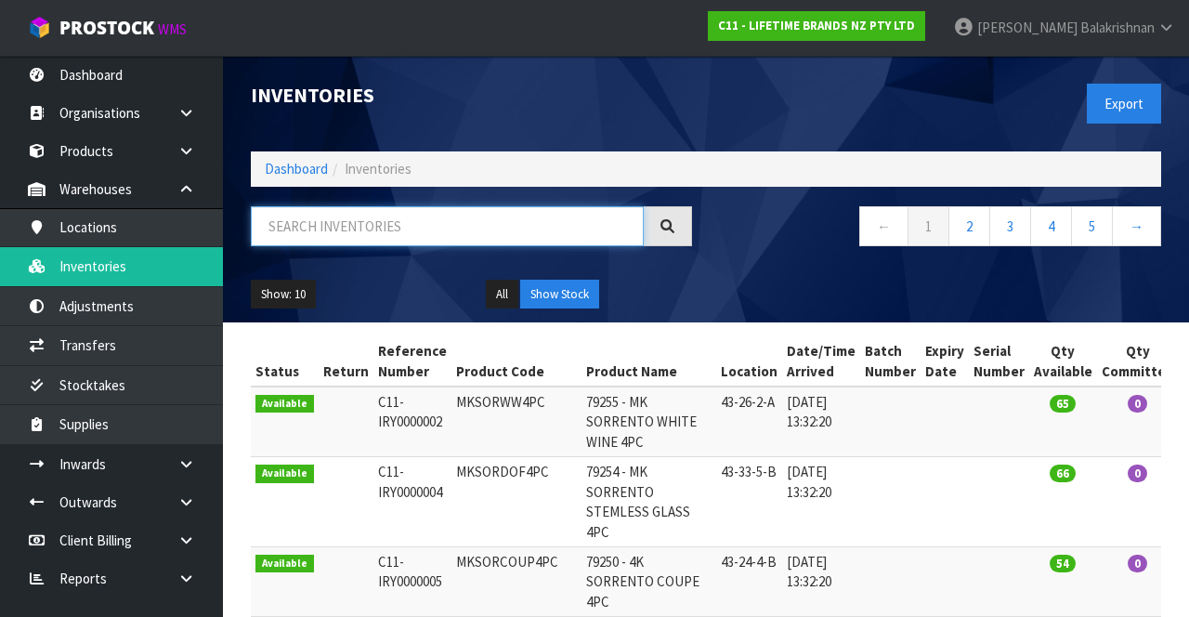
click at [378, 229] on input "text" at bounding box center [447, 226] width 393 height 40
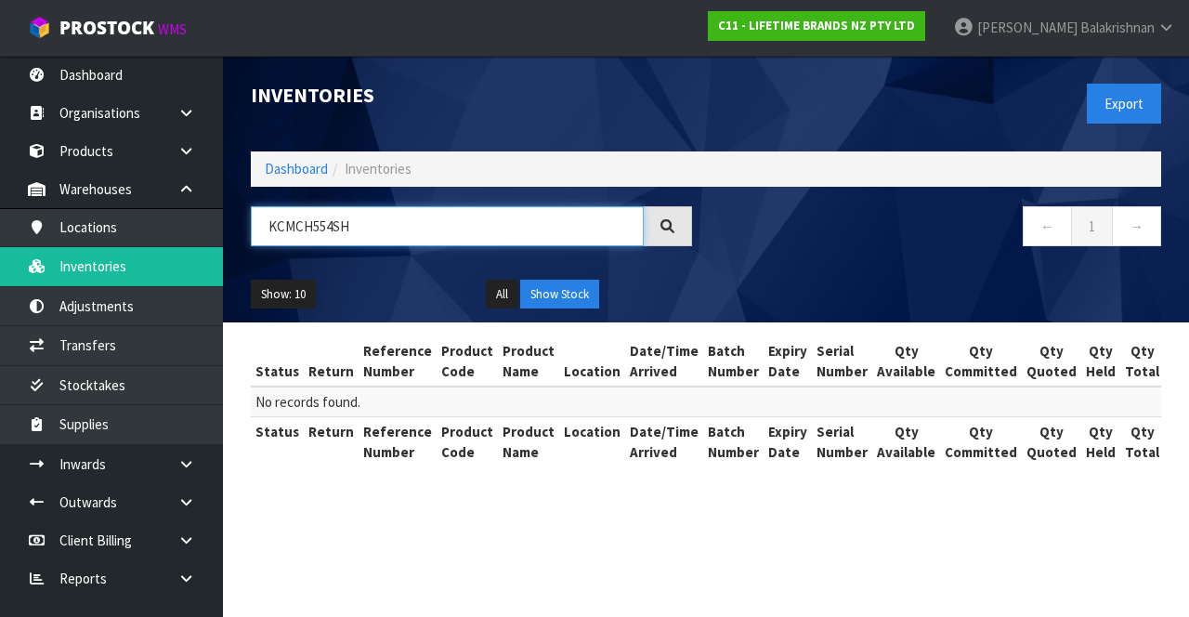
click at [316, 222] on input "KCMCH554SH" at bounding box center [447, 226] width 393 height 40
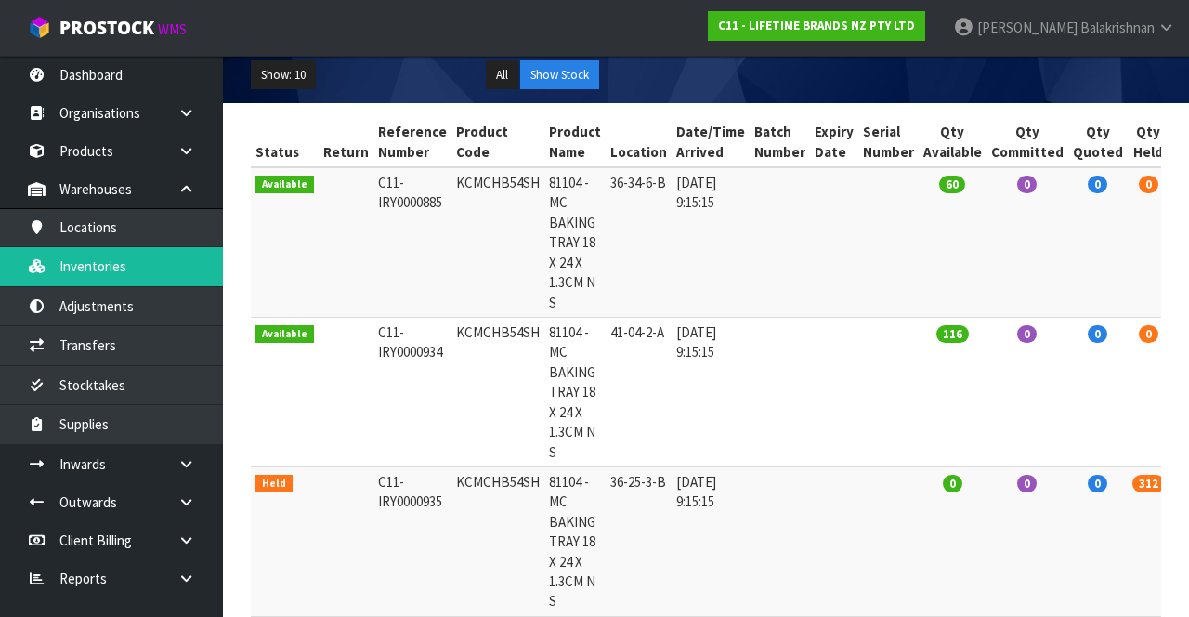
scroll to position [217, 0]
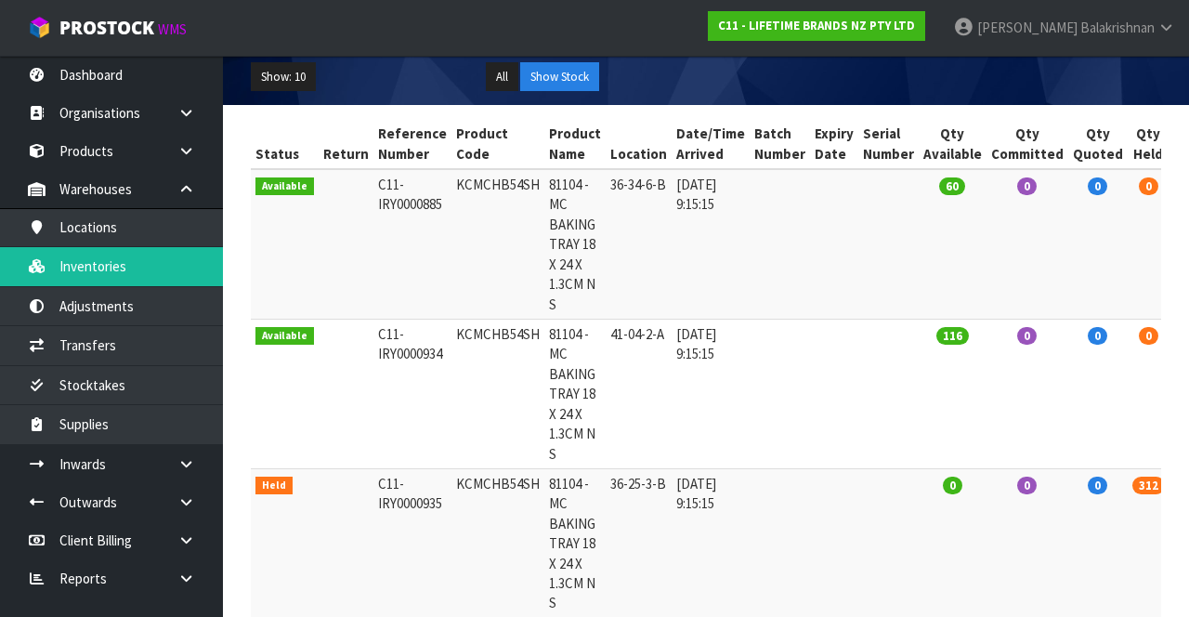
type input "KCMCHB54SH"
copy td "KCMCHB54SH"
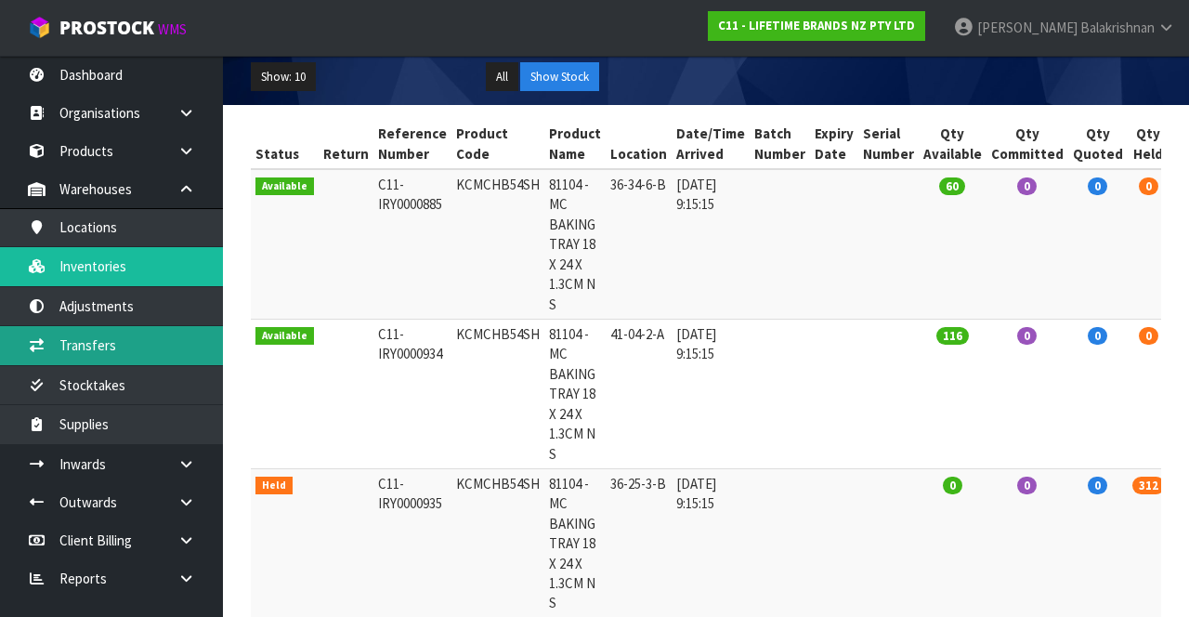
click at [128, 359] on link "Transfers" at bounding box center [111, 345] width 223 height 38
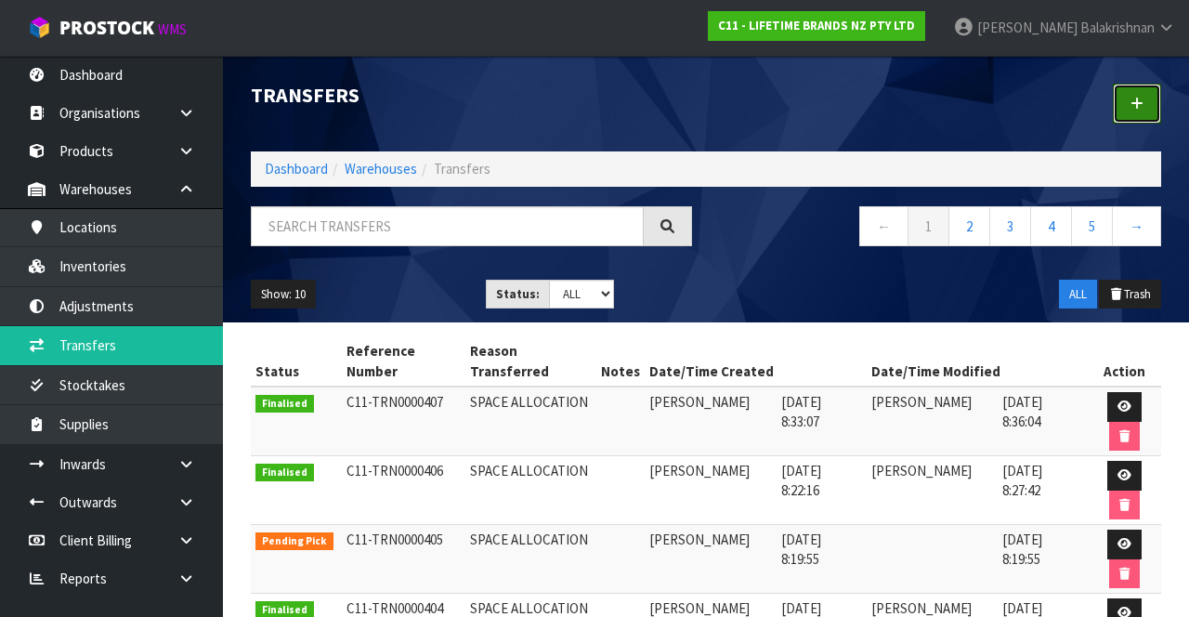
click at [1147, 112] on link at bounding box center [1137, 104] width 48 height 40
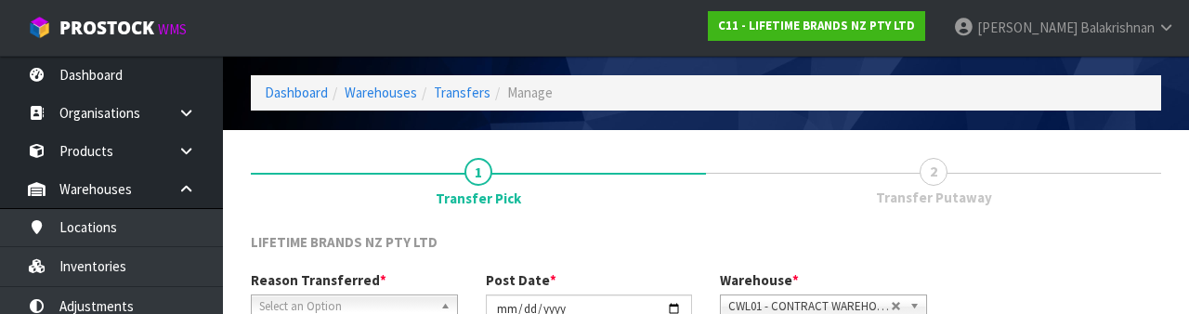
scroll to position [222, 0]
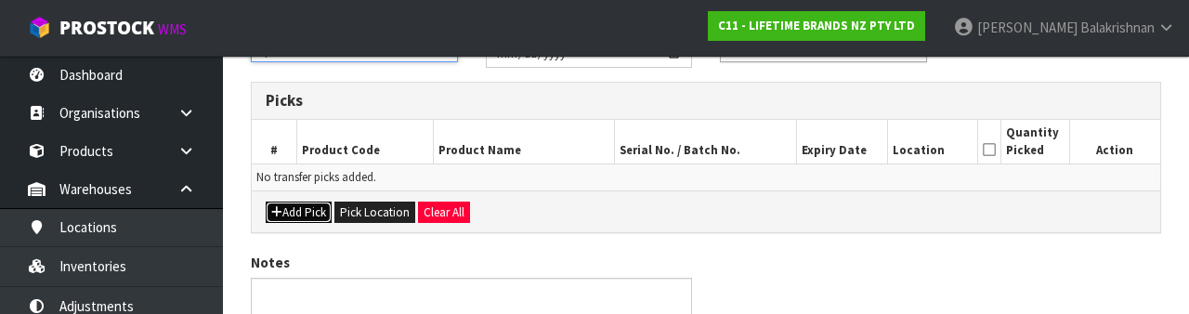
click at [295, 206] on button "Add Pick" at bounding box center [299, 213] width 66 height 22
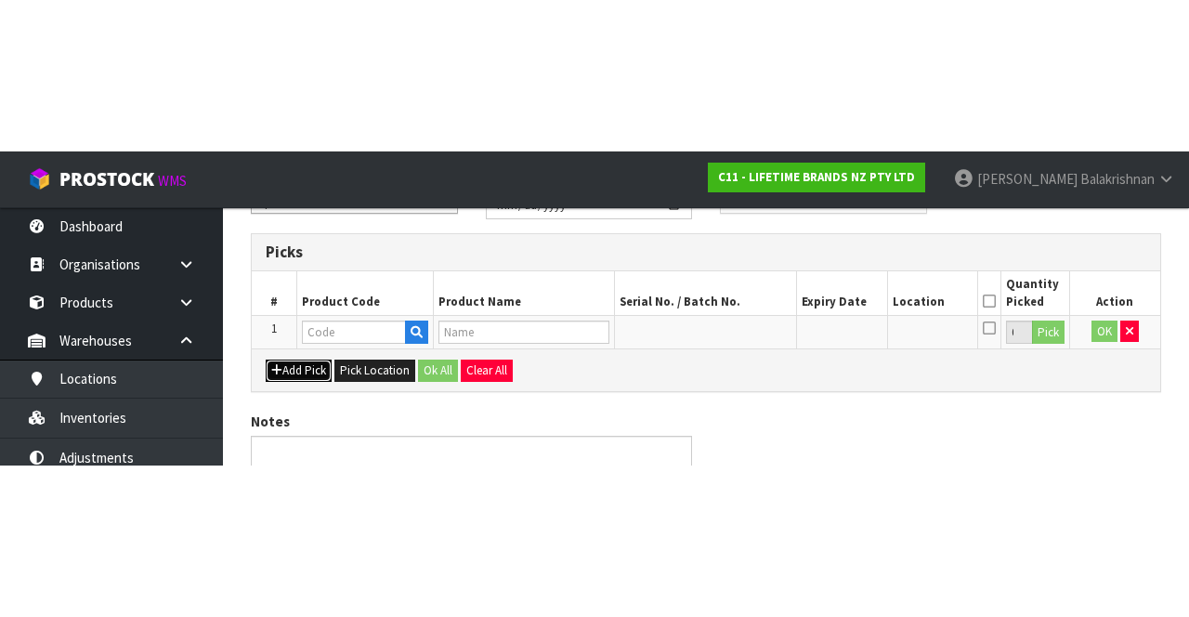
scroll to position [106, 0]
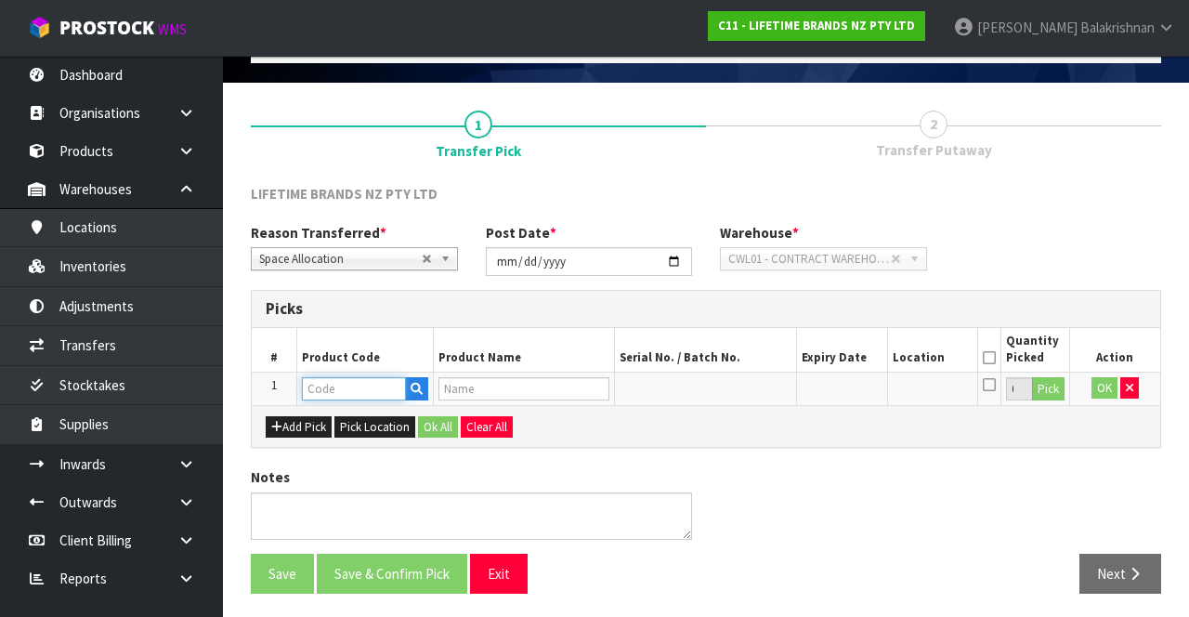
click at [355, 381] on input "text" at bounding box center [354, 388] width 104 height 23
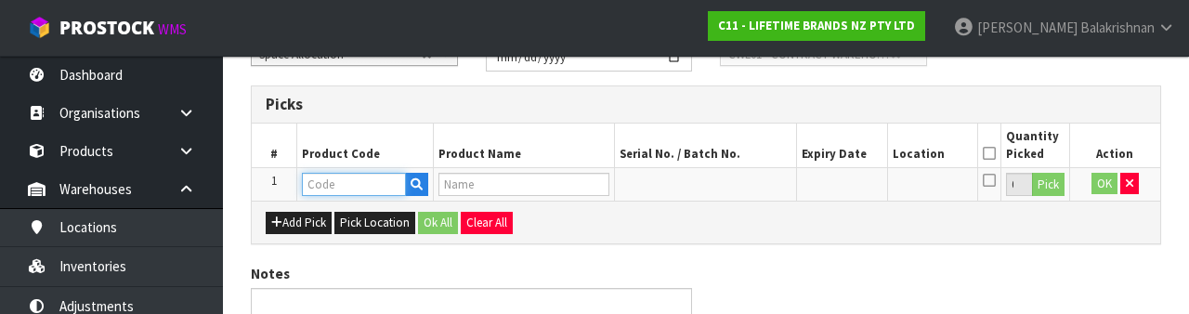
scroll to position [325, 0]
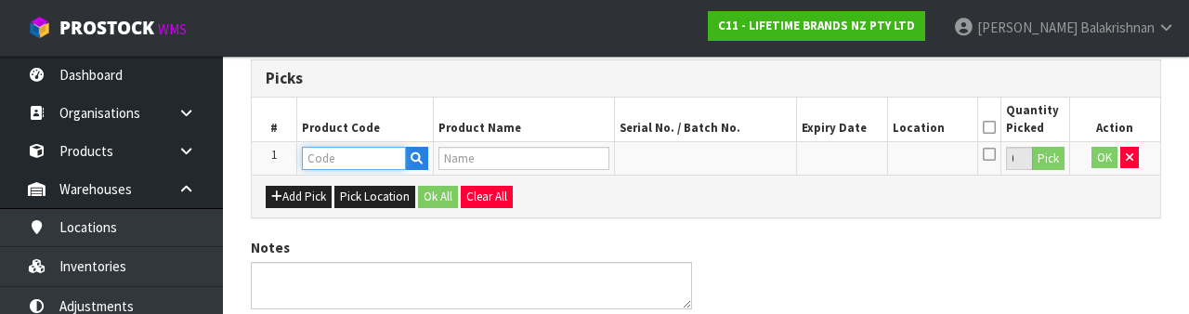
type input "KCMCHB54SH"
type input "81104 - MC BAKING TRAY 18 X 24 X 1.3CM N S"
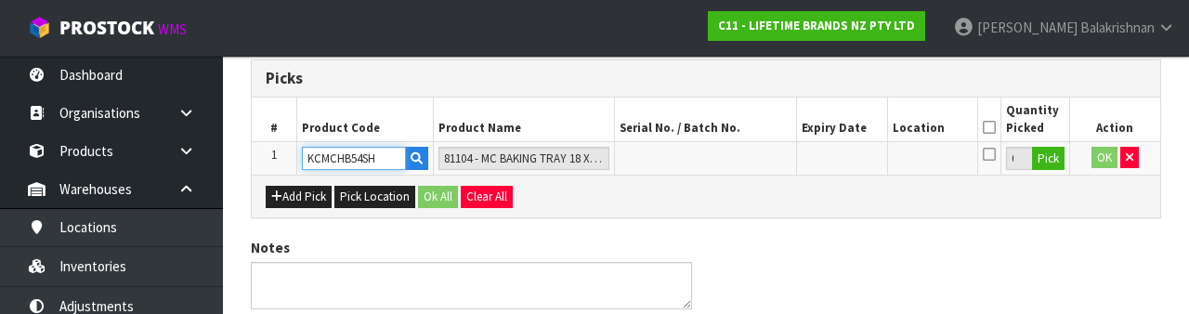
type input "KCMCHB54SH"
click at [1044, 159] on button "Pick" at bounding box center [1048, 159] width 33 height 24
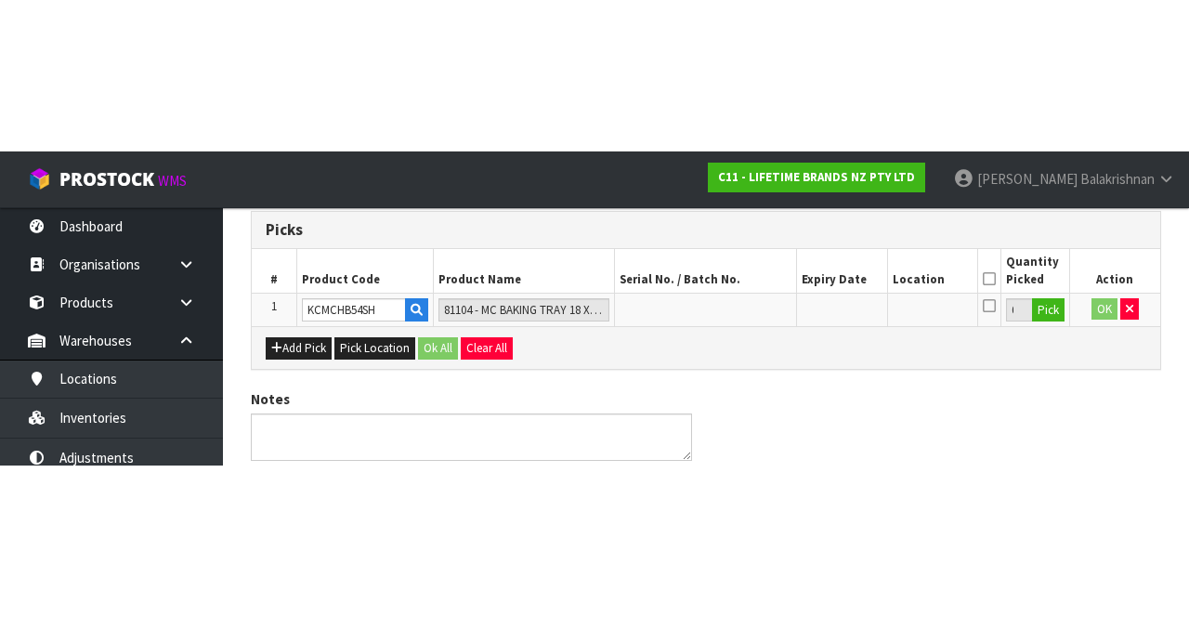
scroll to position [106, 0]
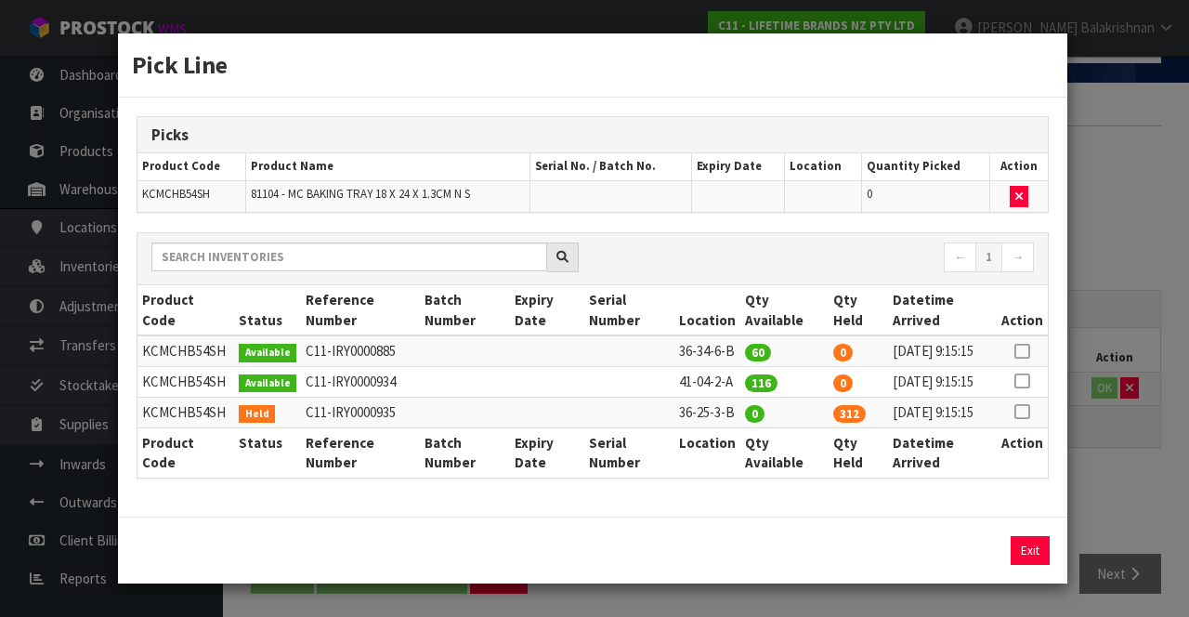
click at [1022, 351] on icon at bounding box center [1022, 351] width 15 height 1
click at [983, 565] on button "Assign Pick" at bounding box center [967, 550] width 76 height 29
type input "60"
click at [811, 427] on td "0" at bounding box center [784, 412] width 88 height 31
copy tr "41-04-2-A"
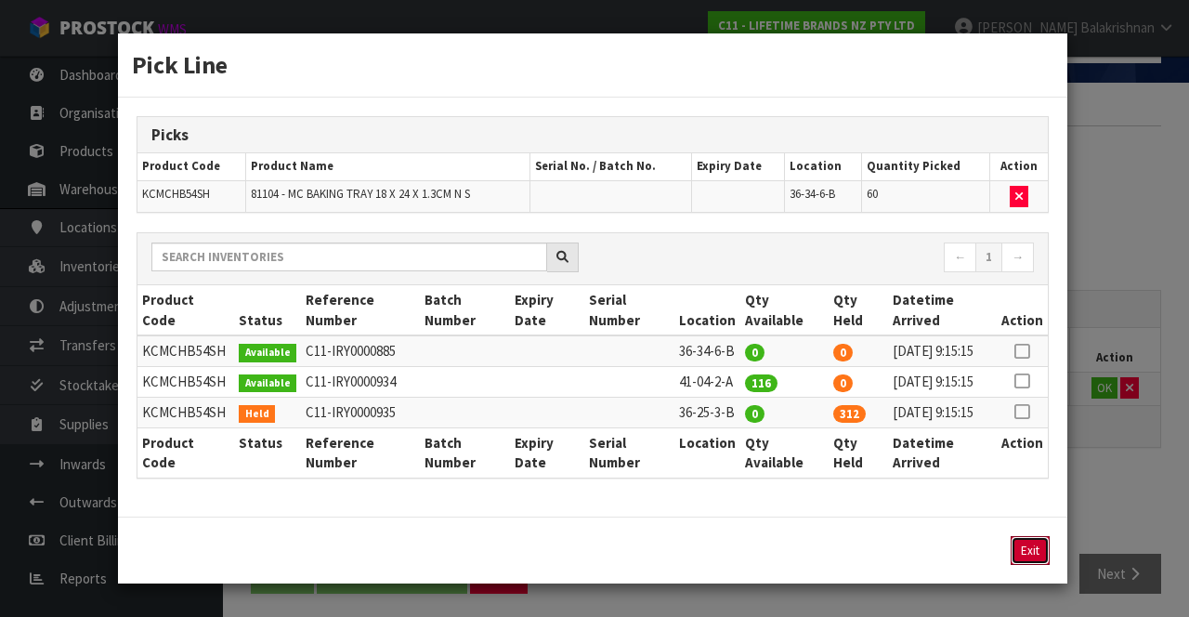
click at [1026, 565] on button "Exit" at bounding box center [1030, 550] width 39 height 29
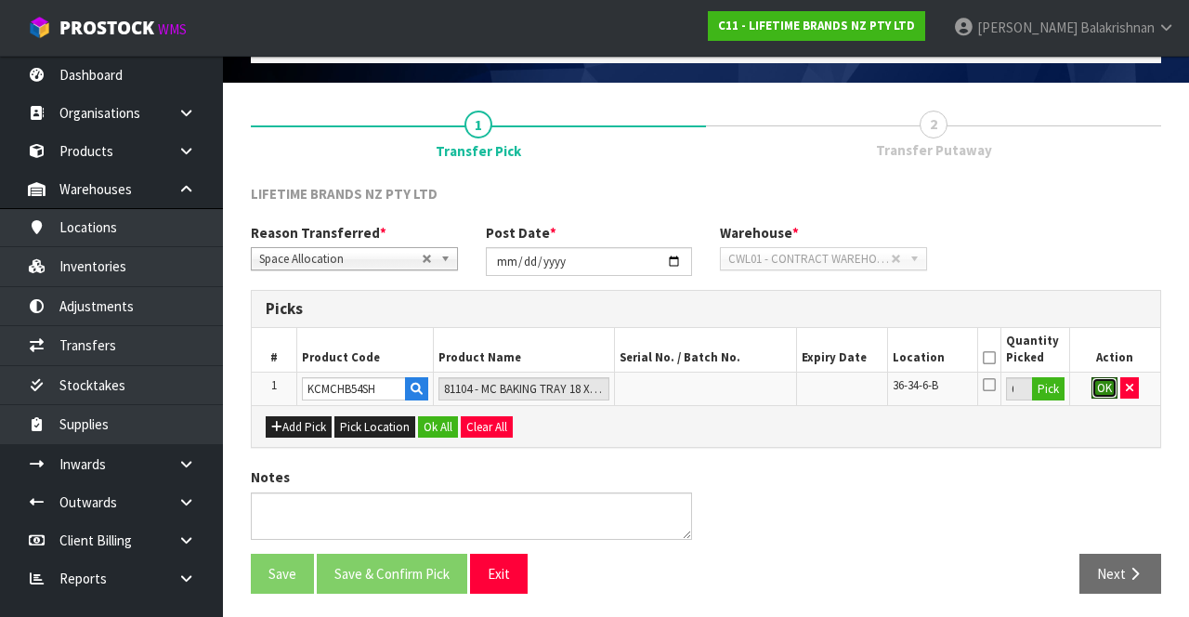
click at [1103, 389] on button "OK" at bounding box center [1105, 388] width 26 height 22
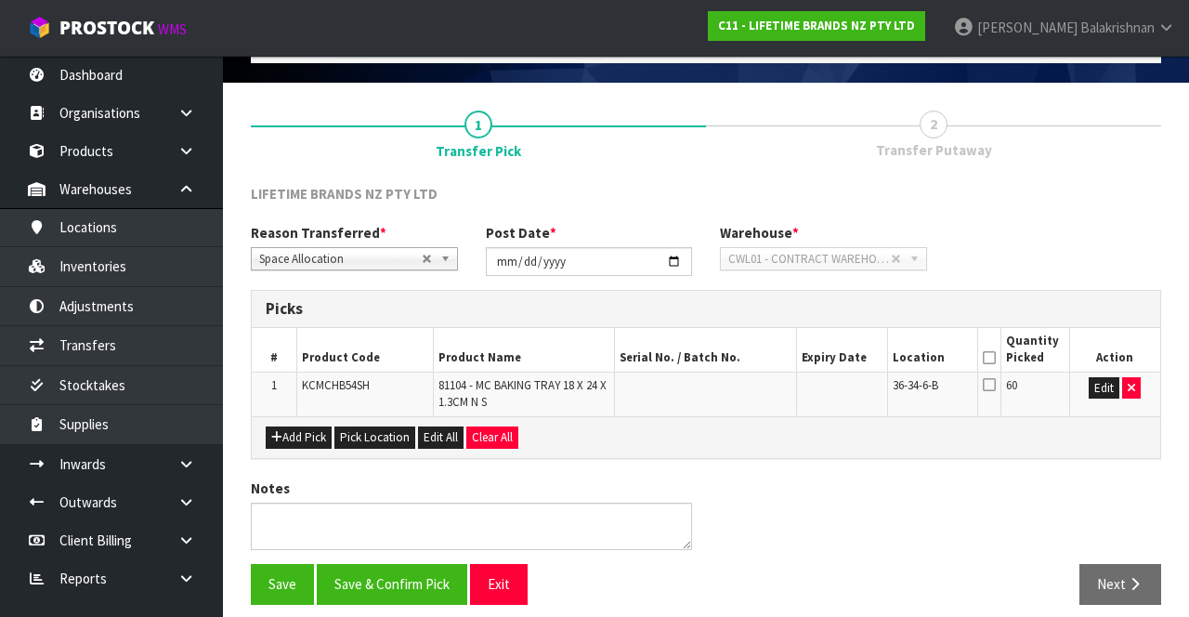
click at [992, 358] on icon at bounding box center [989, 358] width 13 height 1
click at [415, 585] on button "Save & Confirm Pick" at bounding box center [392, 584] width 151 height 40
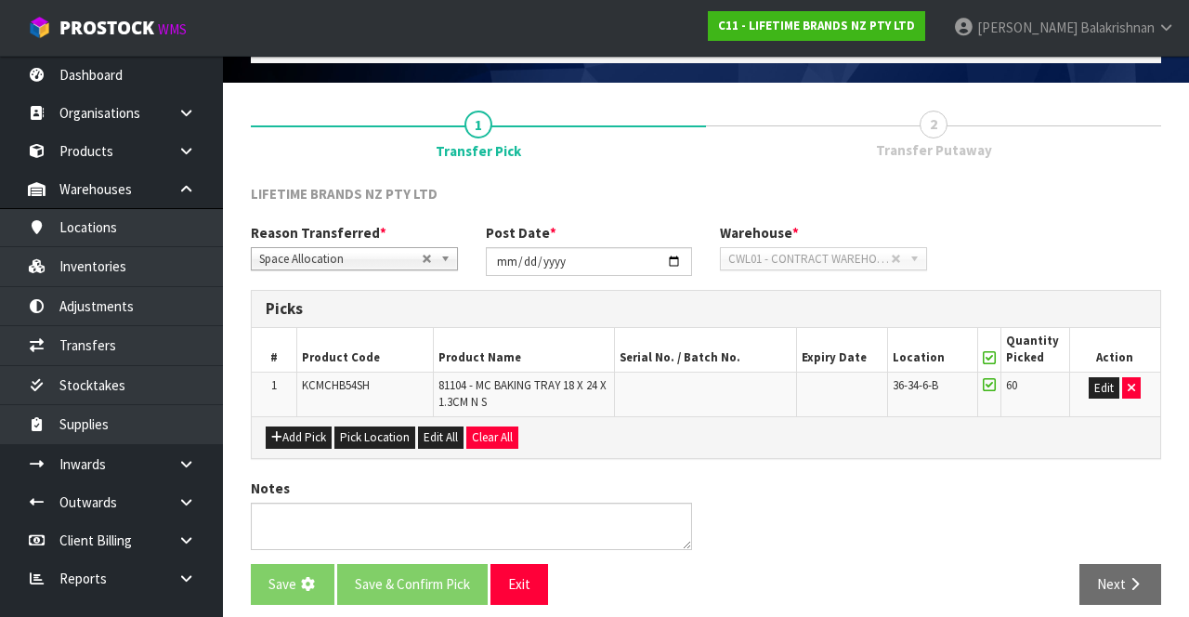
scroll to position [0, 0]
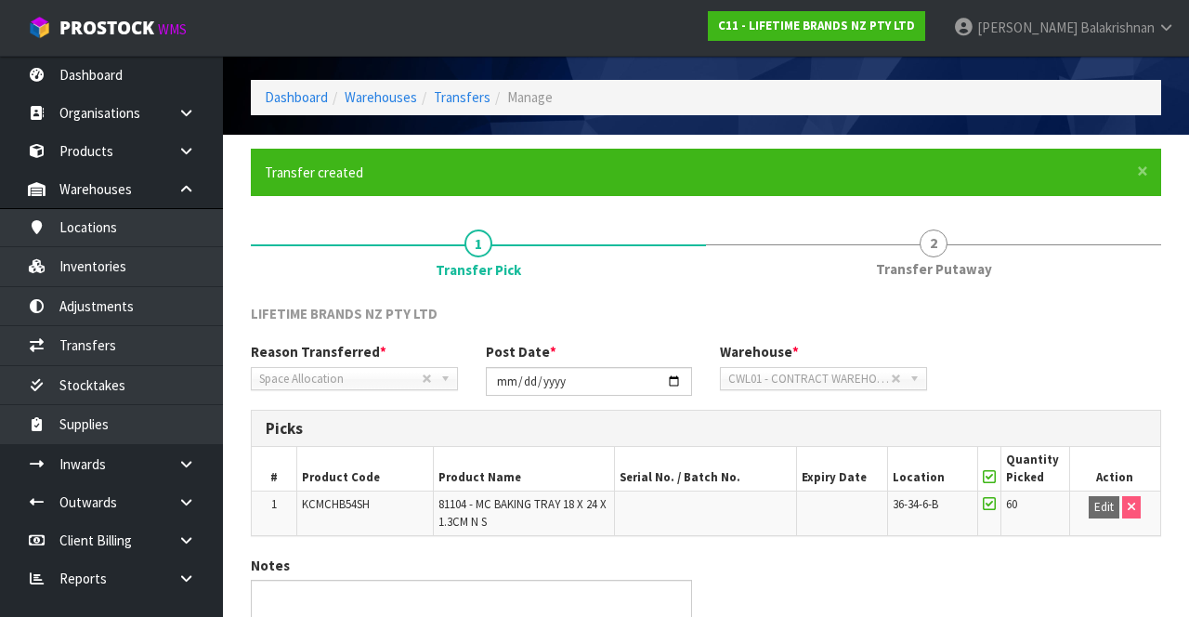
scroll to position [144, 0]
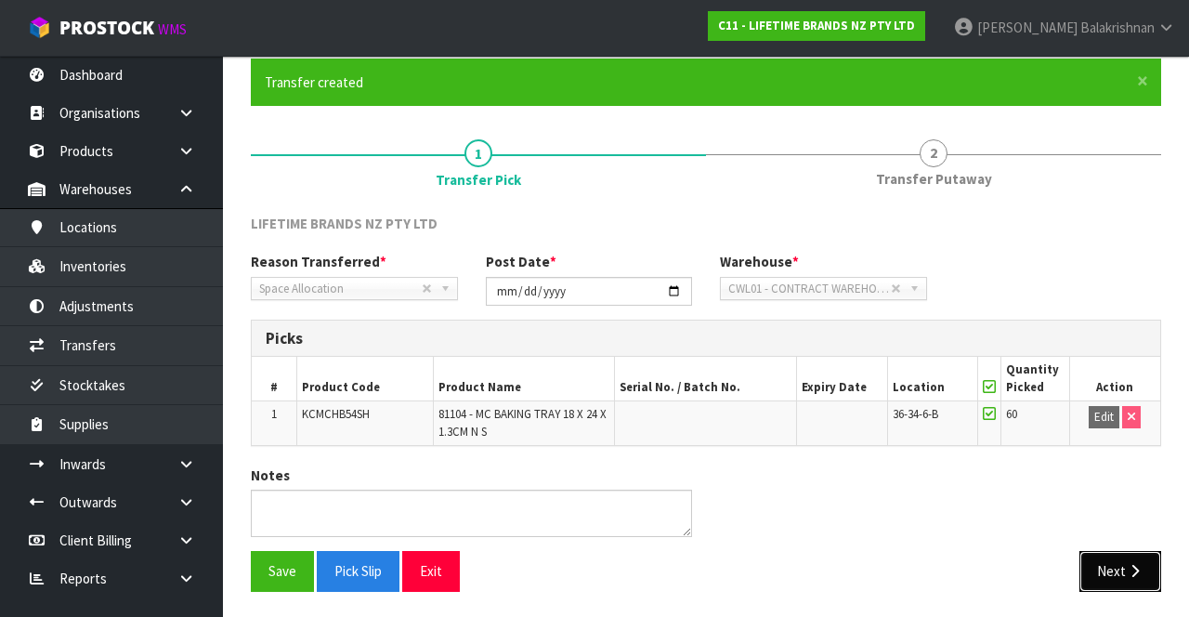
click at [1104, 557] on button "Next" at bounding box center [1121, 571] width 82 height 40
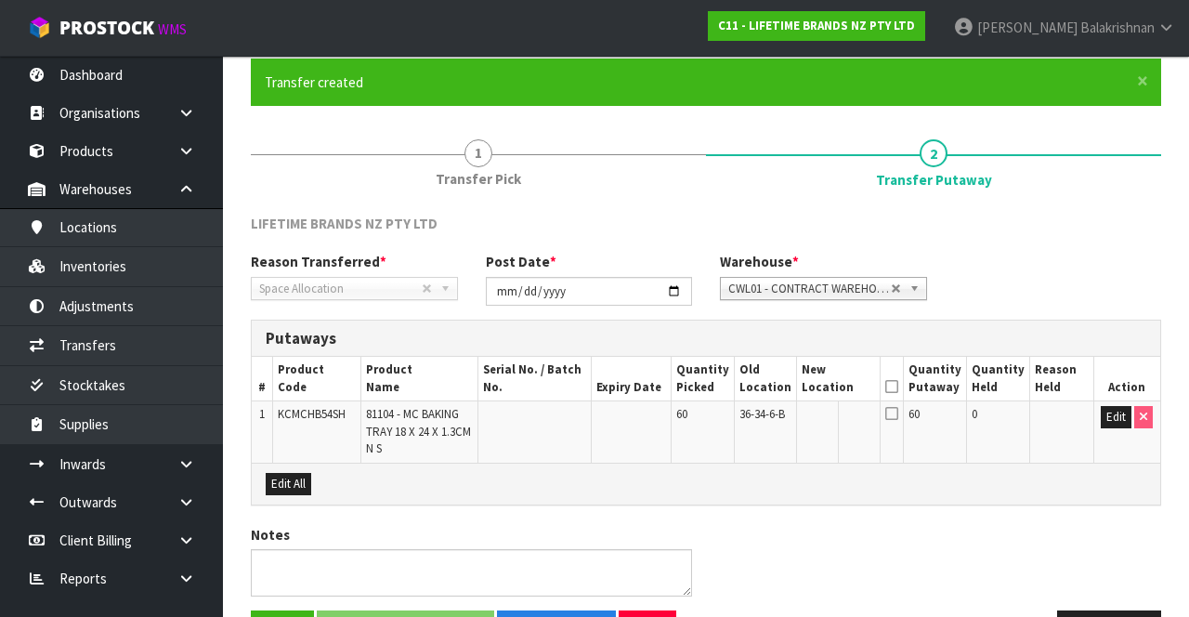
scroll to position [202, 0]
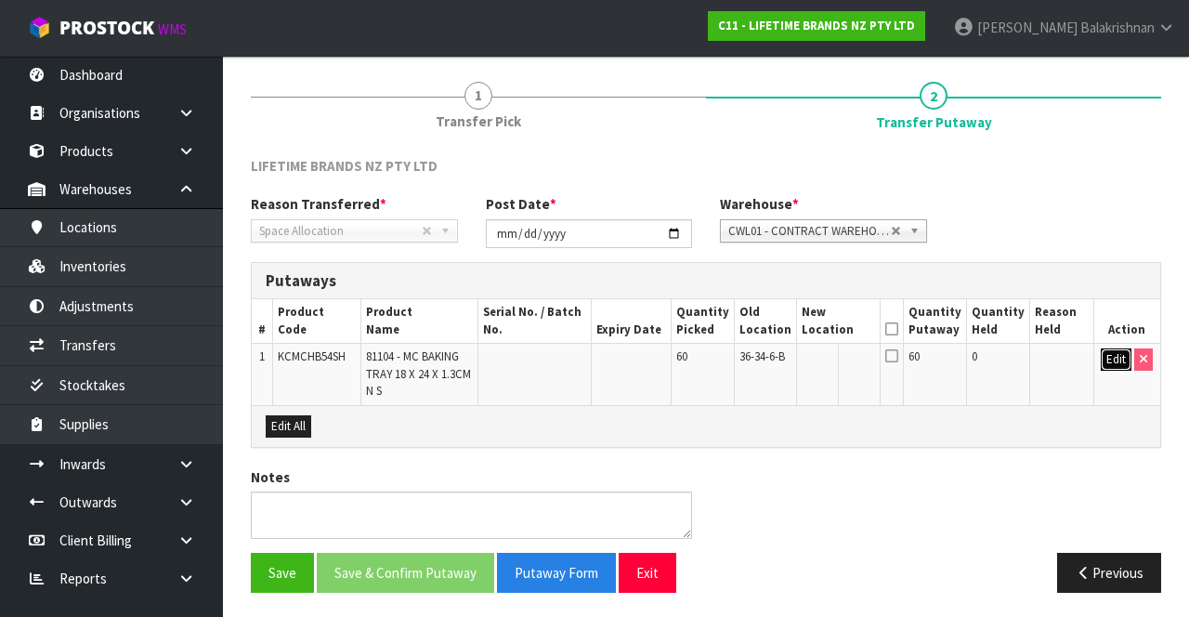
click at [1103, 364] on button "Edit" at bounding box center [1116, 359] width 31 height 22
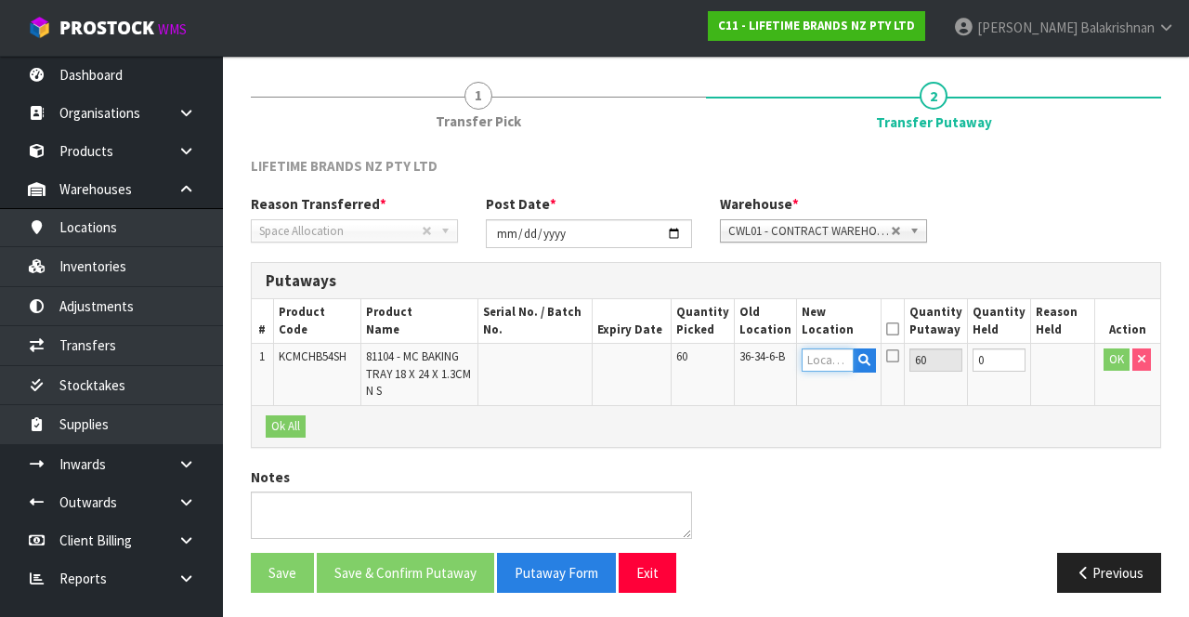
click at [827, 351] on input "text" at bounding box center [827, 359] width 51 height 23
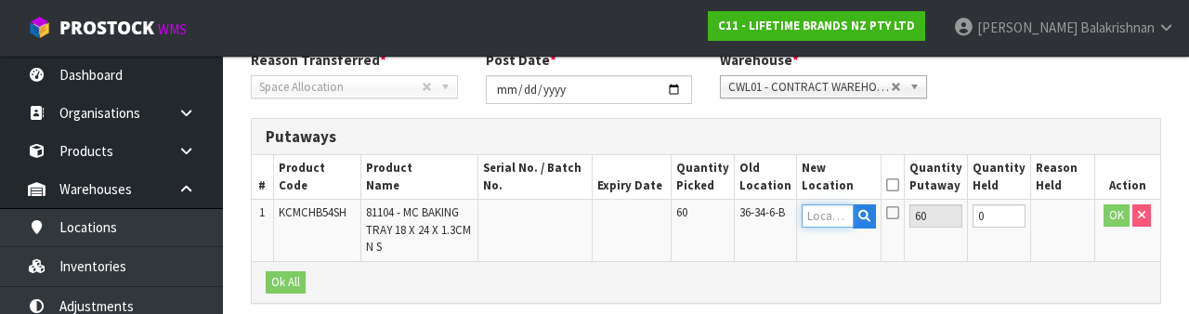
scroll to position [392, 0]
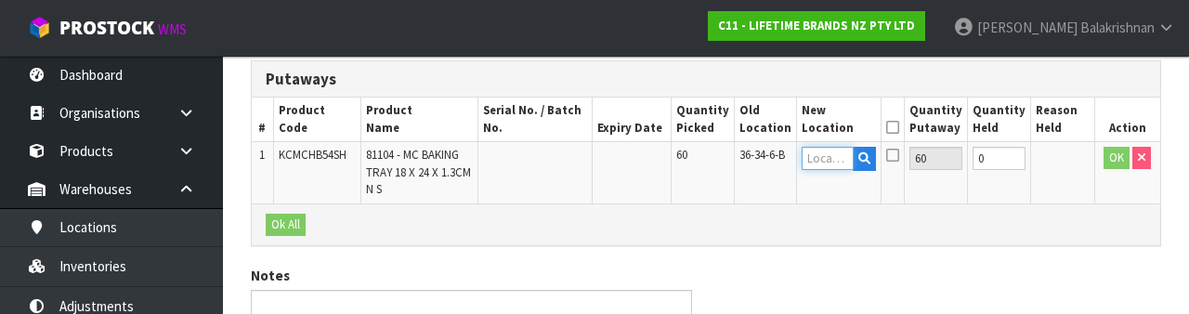
type input "41-04-2-A"
click at [1106, 158] on button "OK" at bounding box center [1117, 158] width 26 height 22
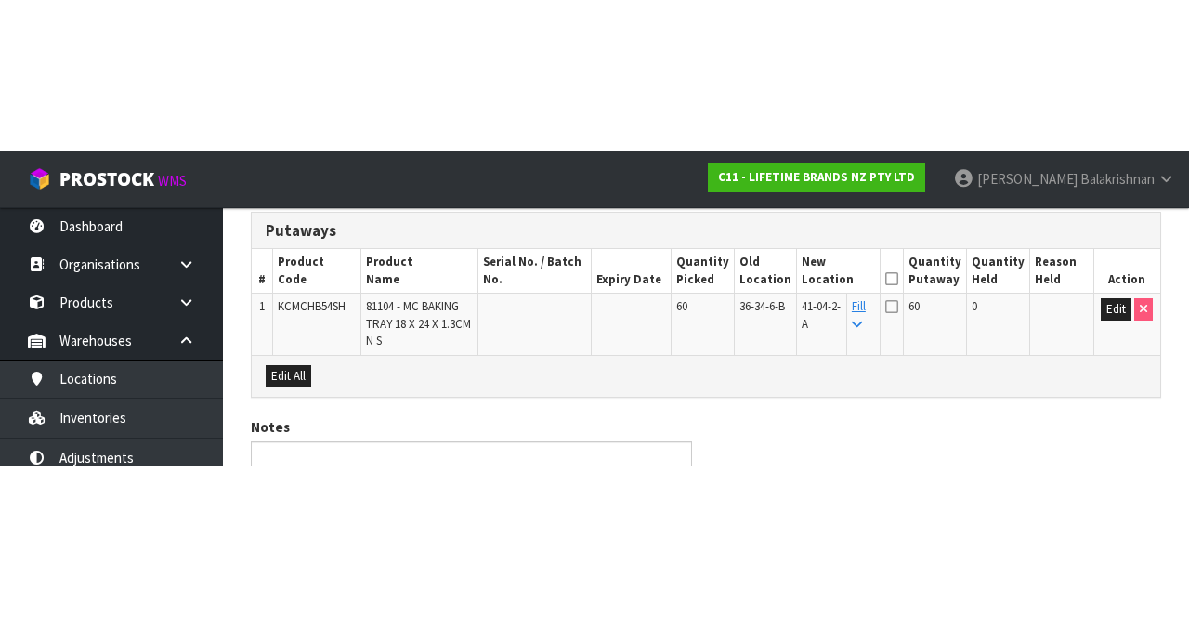
scroll to position [202, 0]
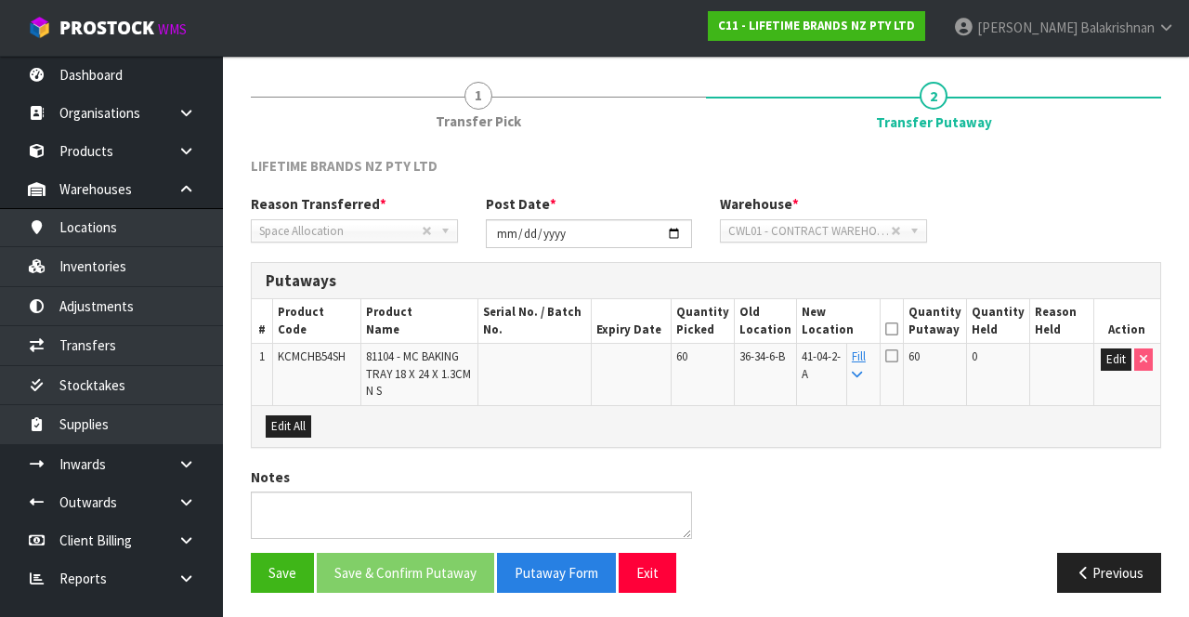
click at [898, 329] on icon at bounding box center [891, 329] width 13 height 1
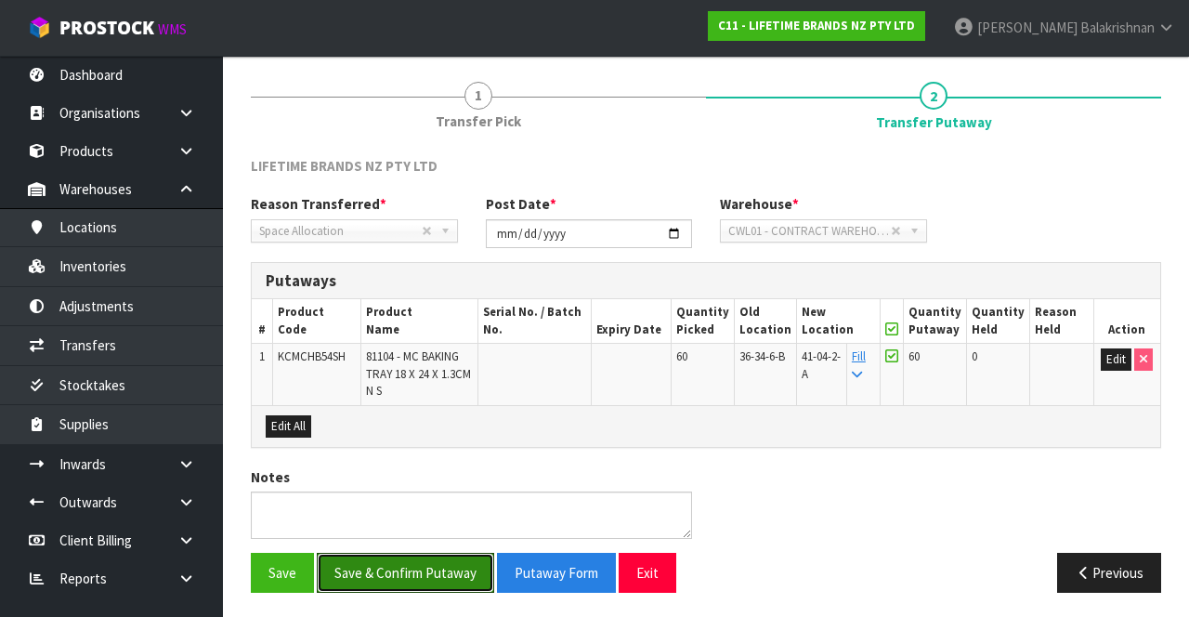
click at [412, 561] on button "Save & Confirm Putaway" at bounding box center [405, 573] width 177 height 40
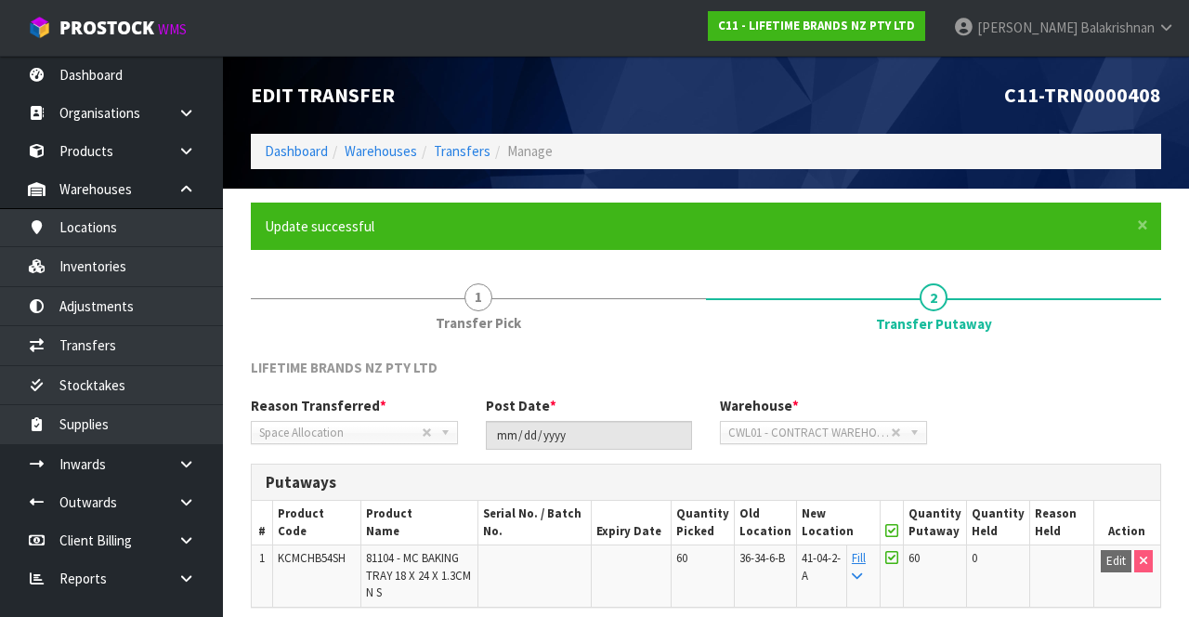
scroll to position [161, 0]
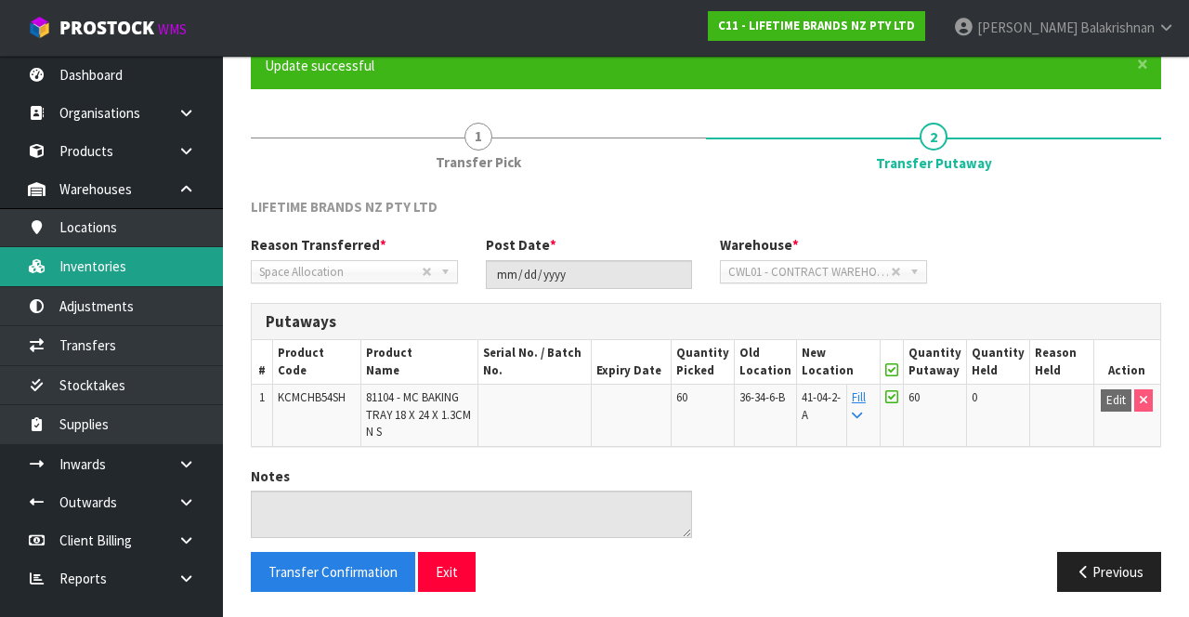
click at [53, 259] on link "Inventories" at bounding box center [111, 266] width 223 height 38
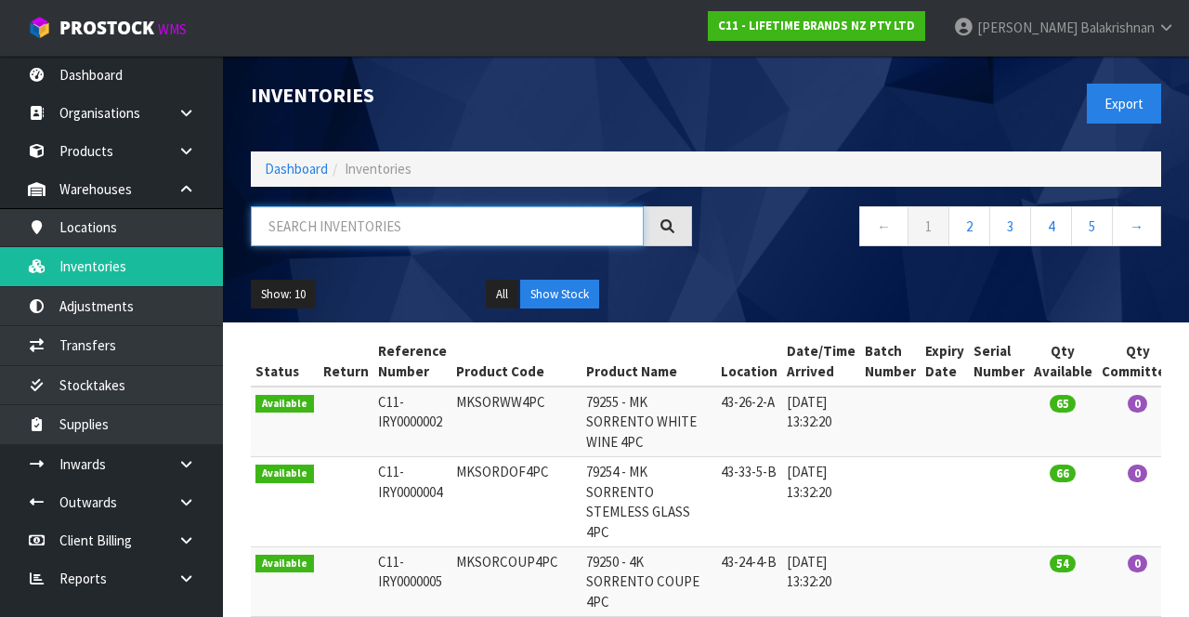
click at [307, 229] on input "text" at bounding box center [447, 226] width 393 height 40
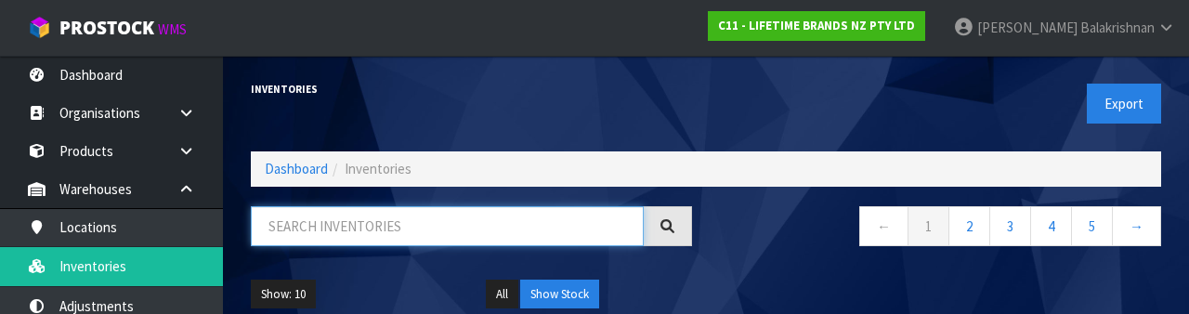
type input "2"
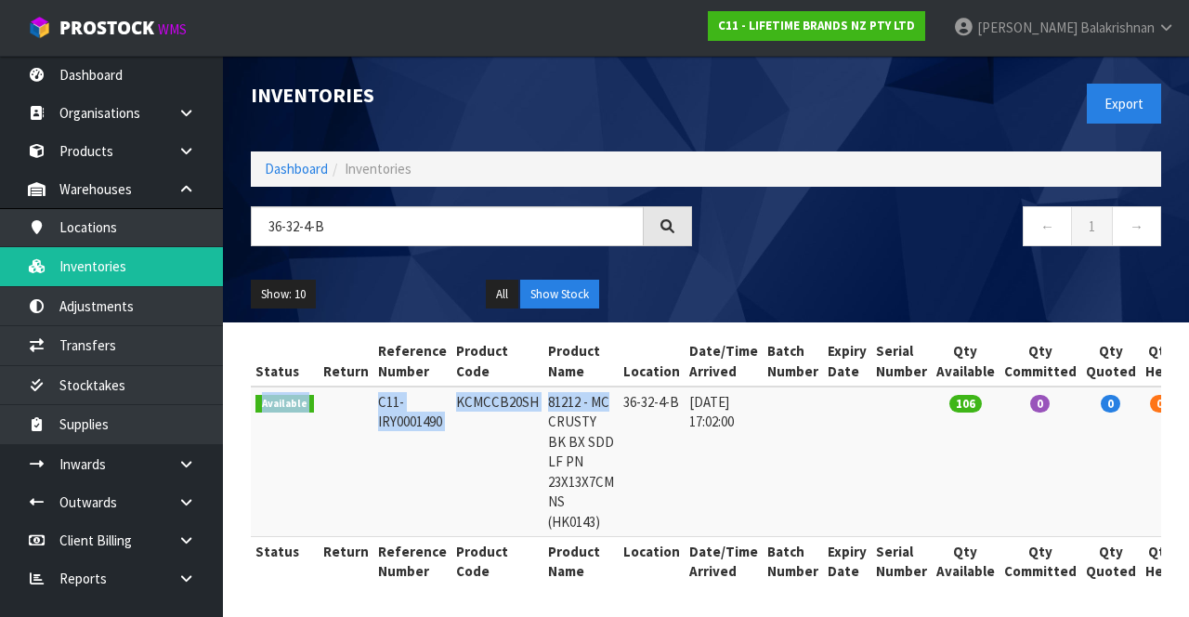
click at [509, 411] on td "KCMCCB20SH" at bounding box center [498, 461] width 92 height 150
copy td "KCMCCB20SH"
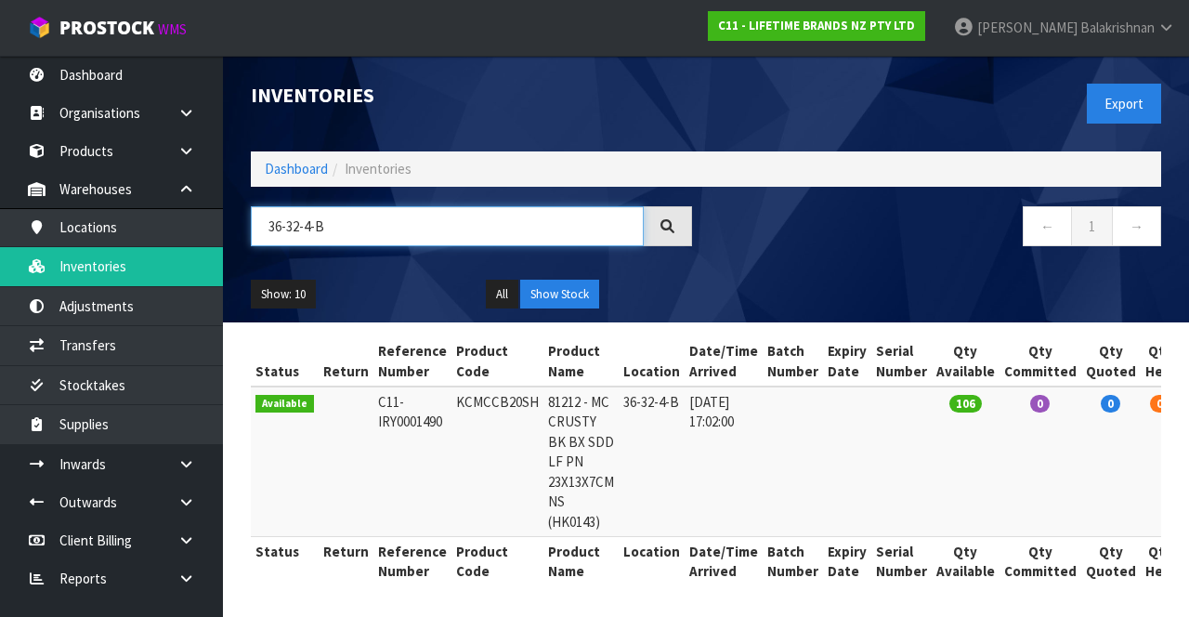
click at [359, 244] on input "36-32-4-B" at bounding box center [447, 226] width 393 height 40
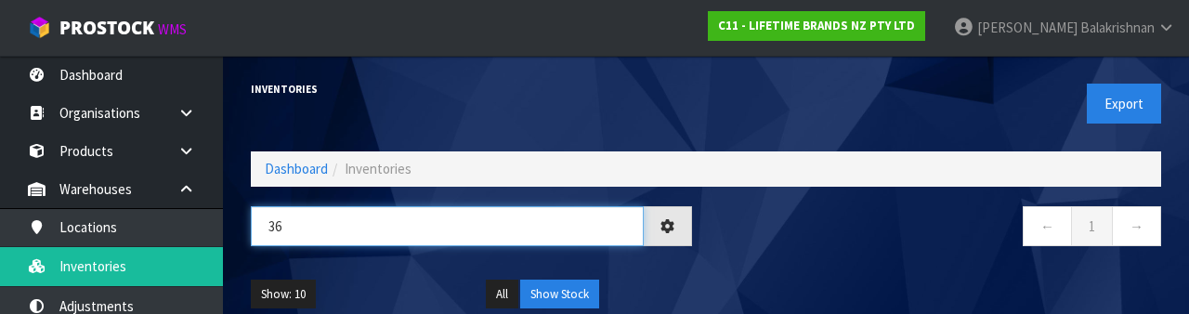
type input "3"
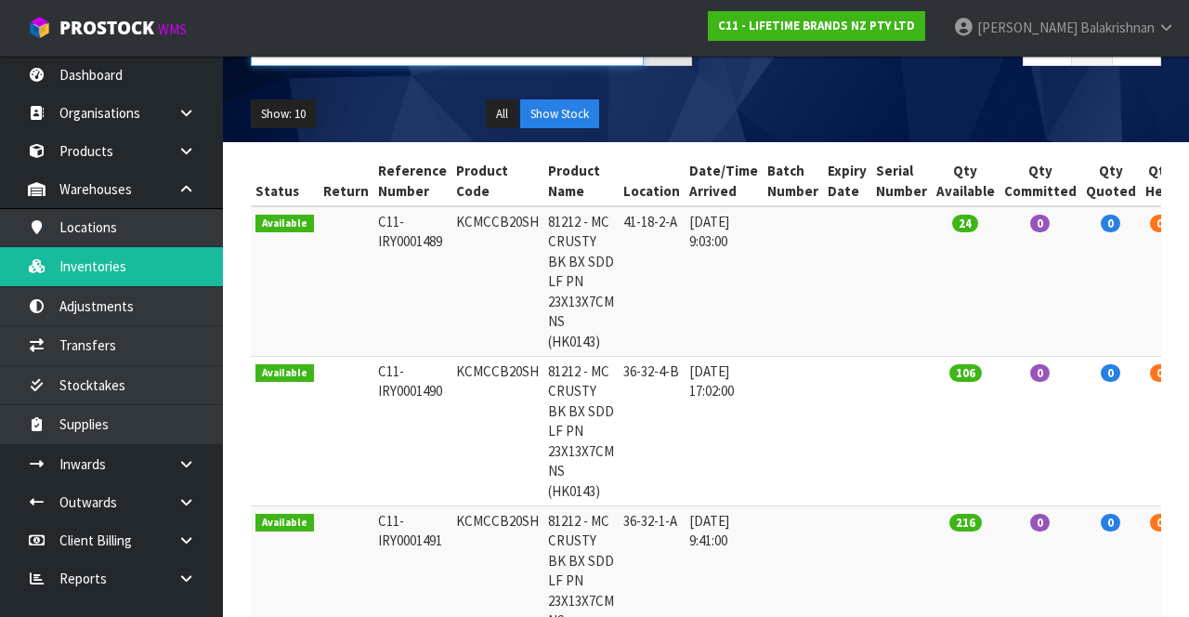
type input "KCMCCB20SH"
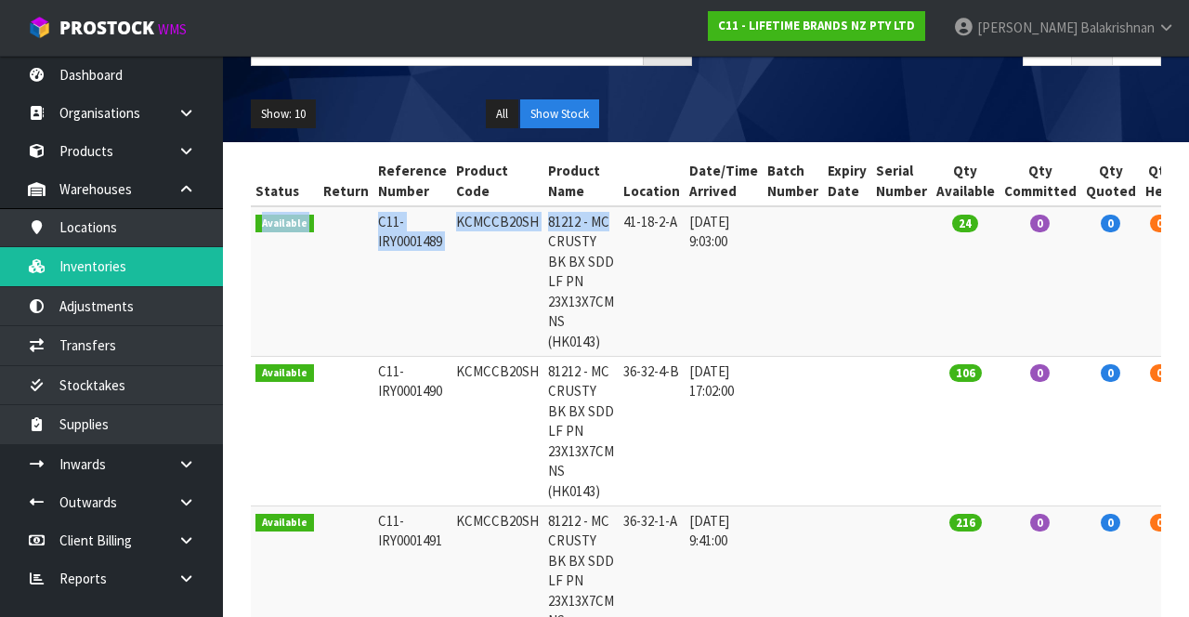
click at [498, 303] on td "KCMCCB20SH" at bounding box center [498, 281] width 92 height 150
copy td "KCMCCB20SH"
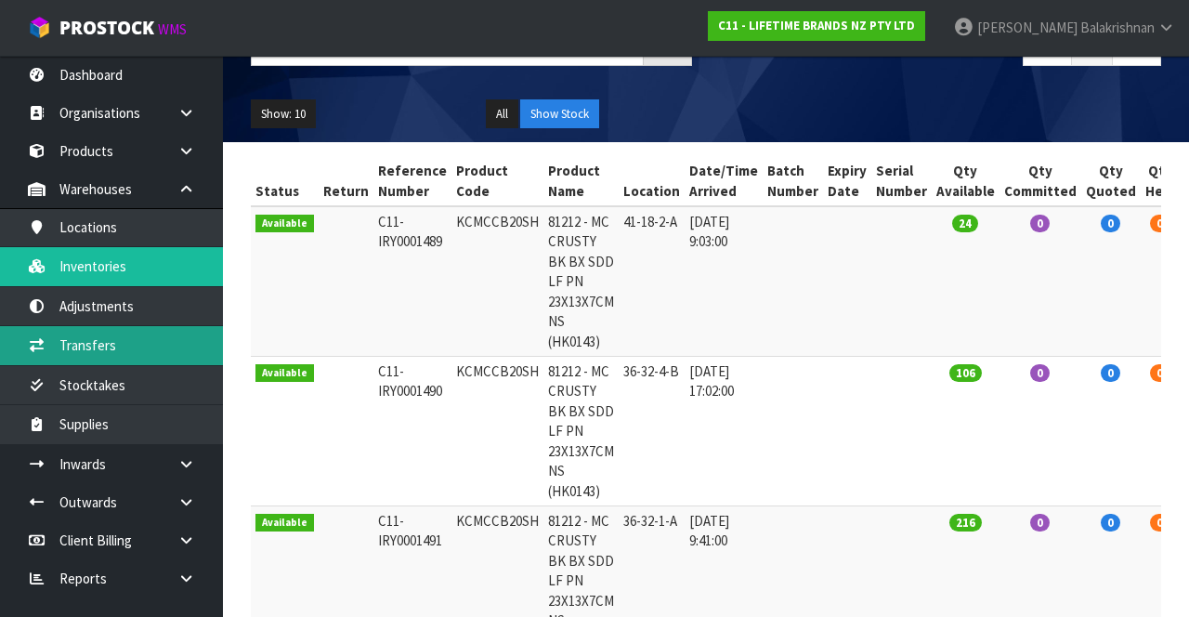
click at [137, 342] on link "Transfers" at bounding box center [111, 345] width 223 height 38
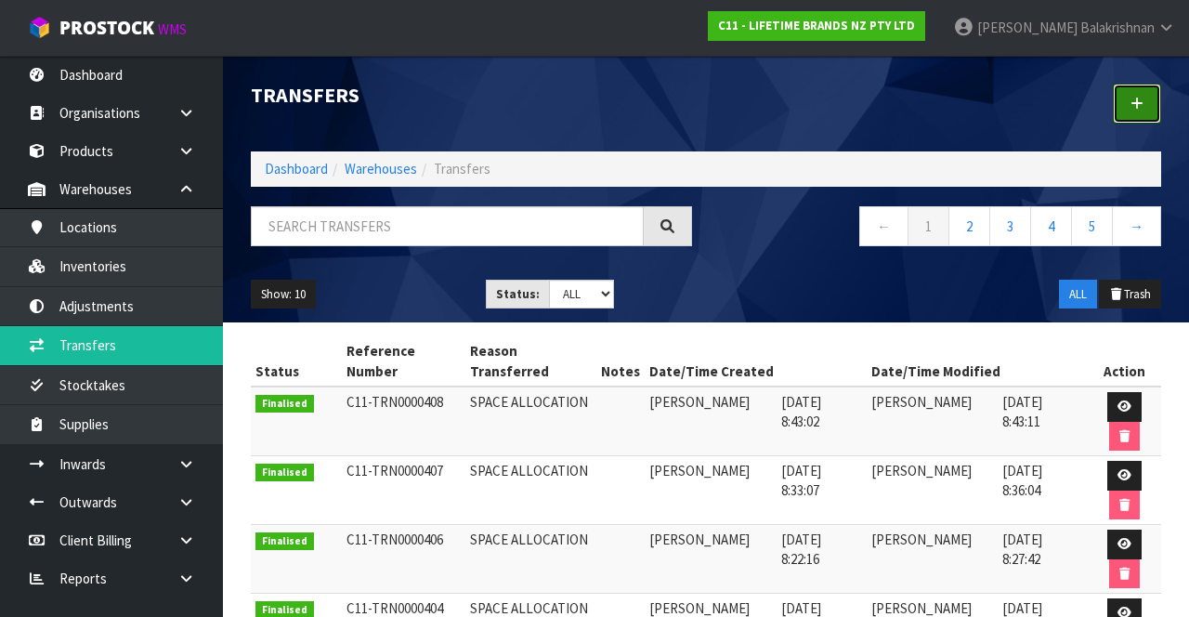
click at [1143, 98] on icon at bounding box center [1137, 104] width 13 height 14
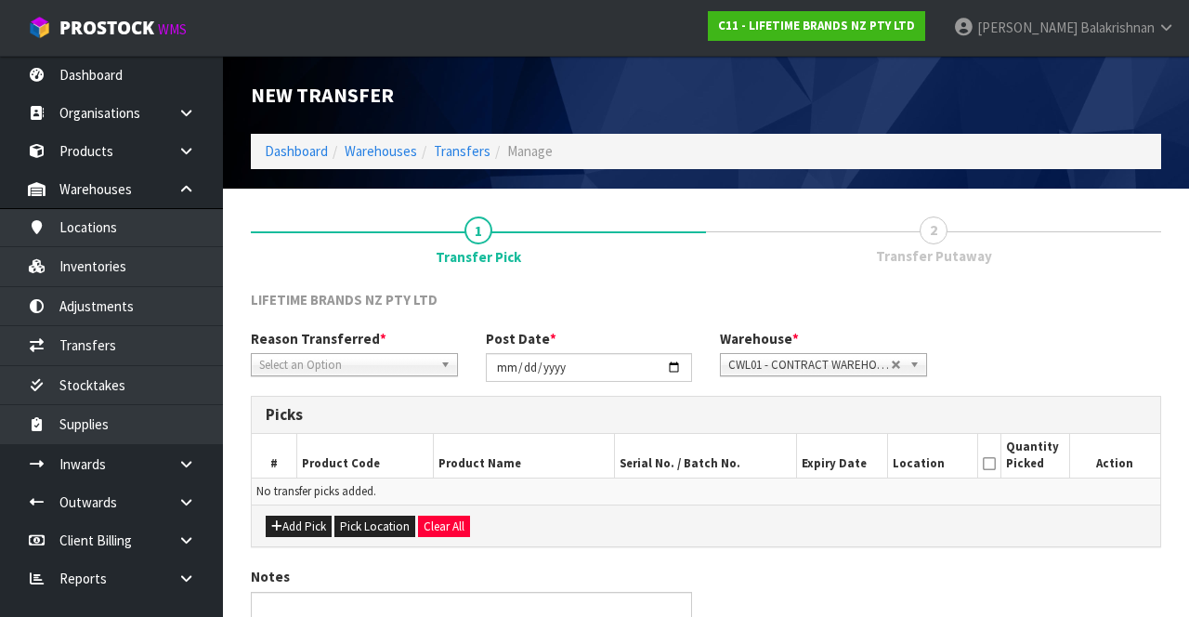
click at [412, 354] on span "Select an Option" at bounding box center [346, 365] width 174 height 22
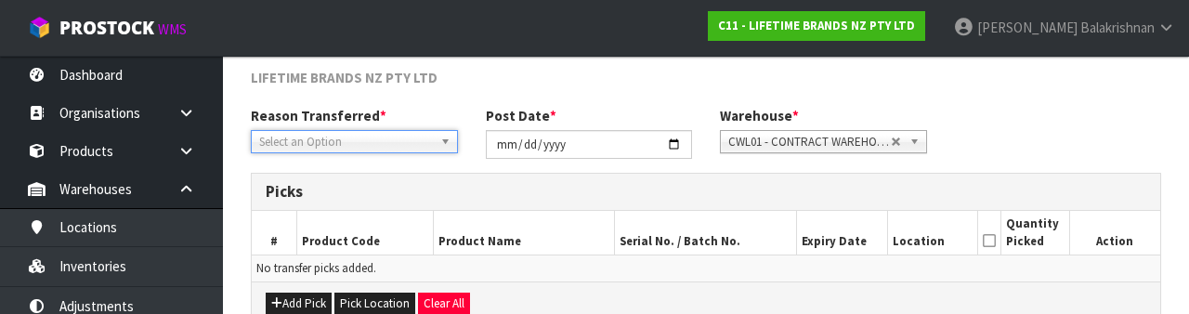
scroll to position [222, 0]
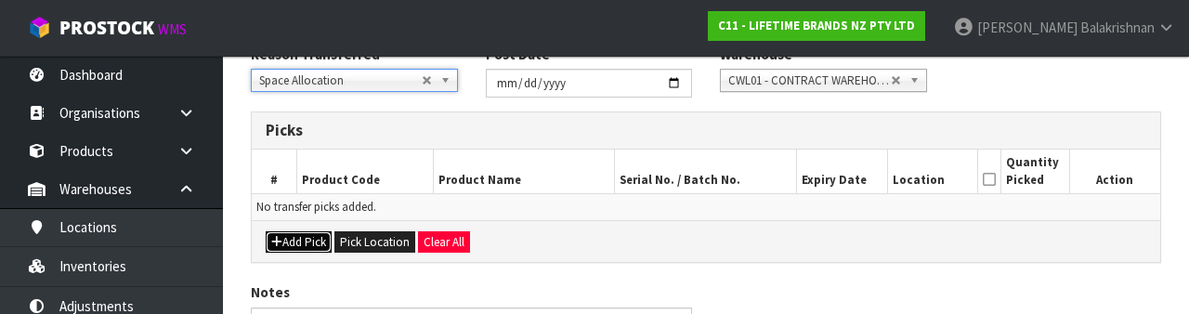
click at [282, 240] on button "Add Pick" at bounding box center [299, 242] width 66 height 22
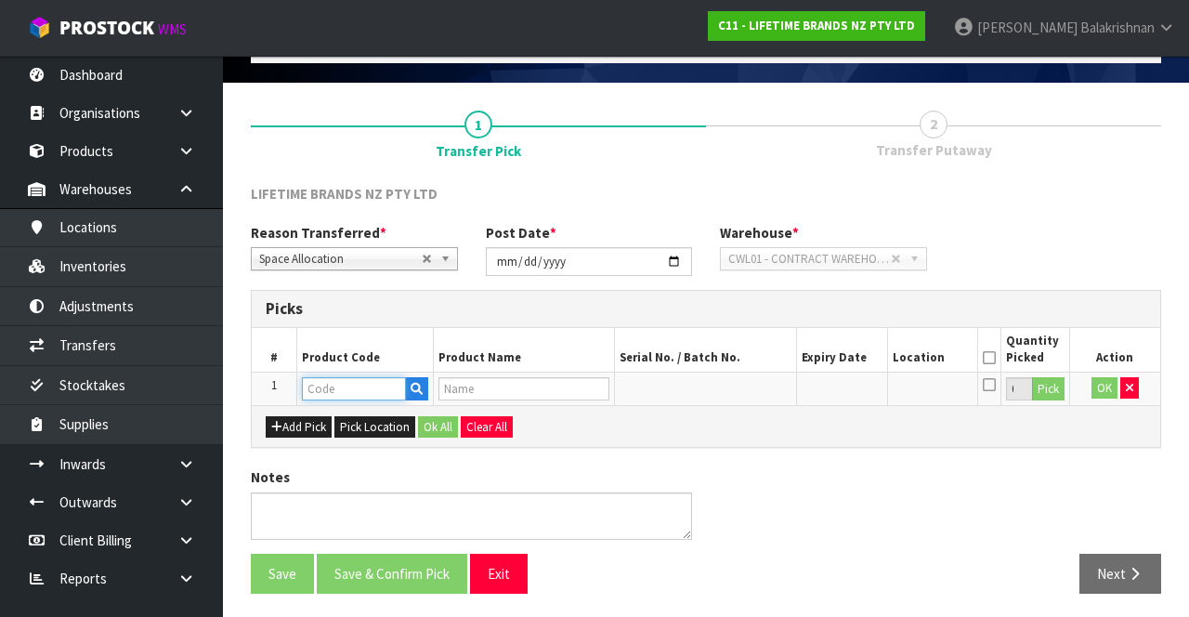
click at [352, 381] on input "text" at bounding box center [354, 388] width 104 height 23
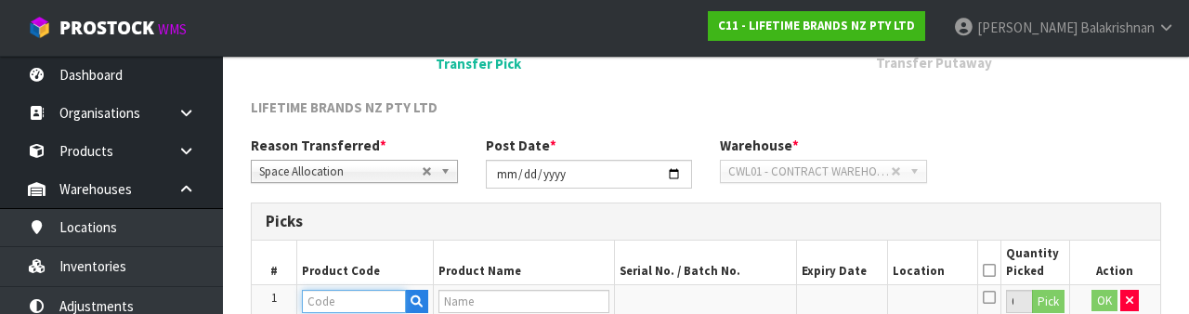
scroll to position [325, 0]
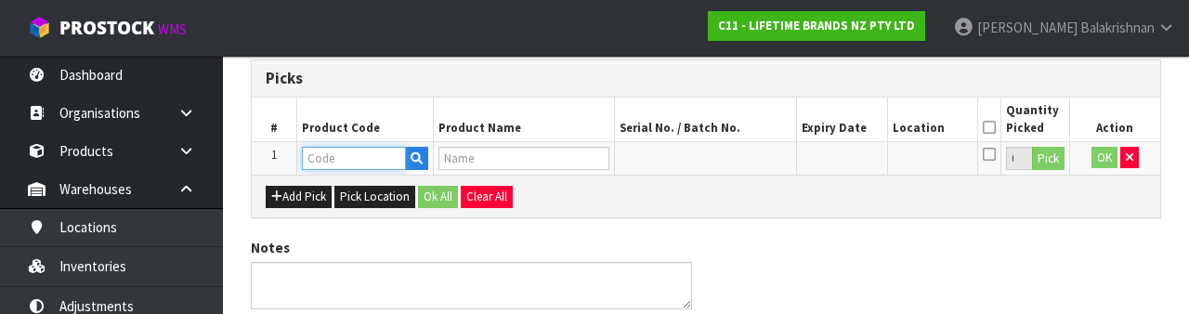
type input "KCMCCB20SH"
type input "81212 - MC CRUSTY BK BX SDD LF PN 23X13X7CM NS (HK0143)"
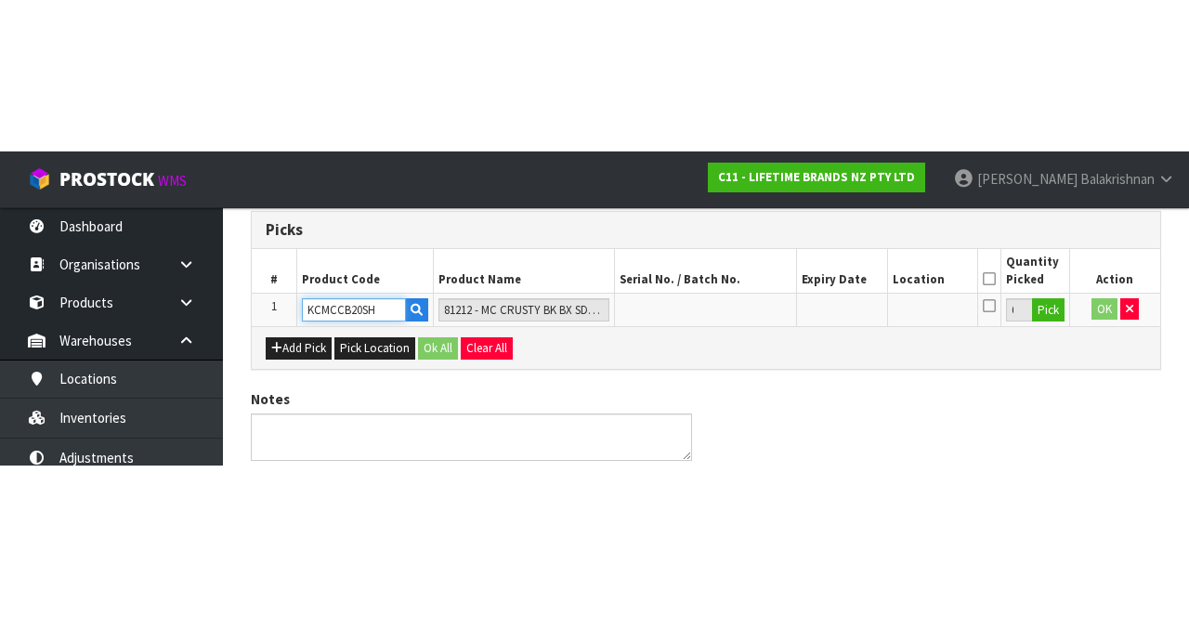
scroll to position [106, 0]
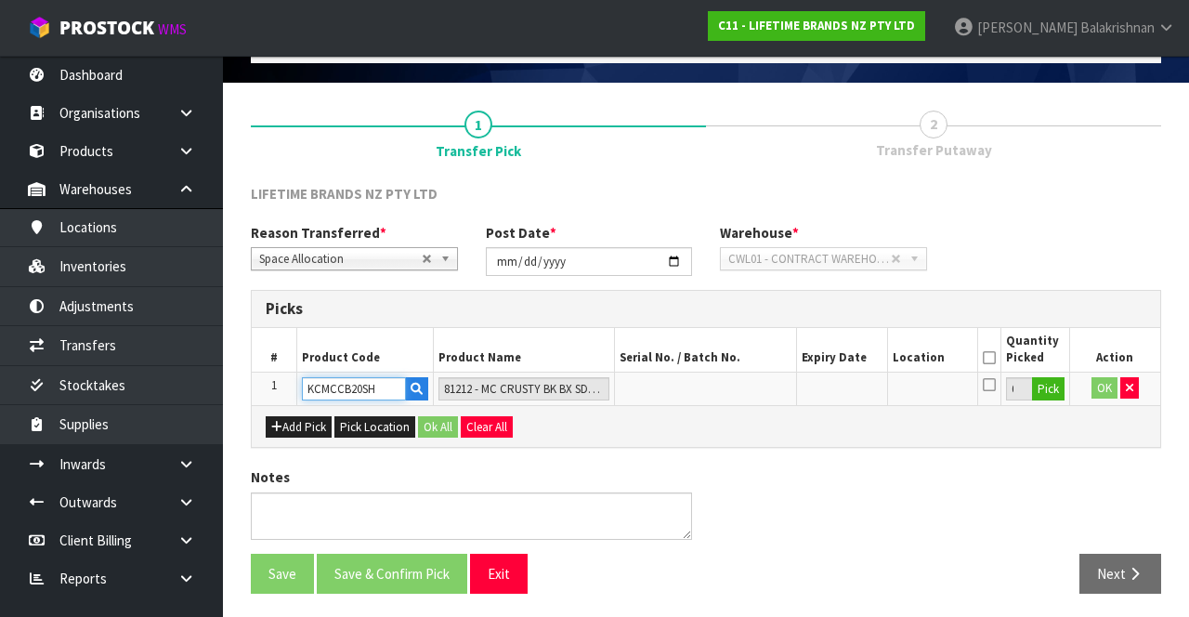
type input "KCMCCB20SH"
click at [1041, 392] on button "Pick" at bounding box center [1048, 389] width 33 height 24
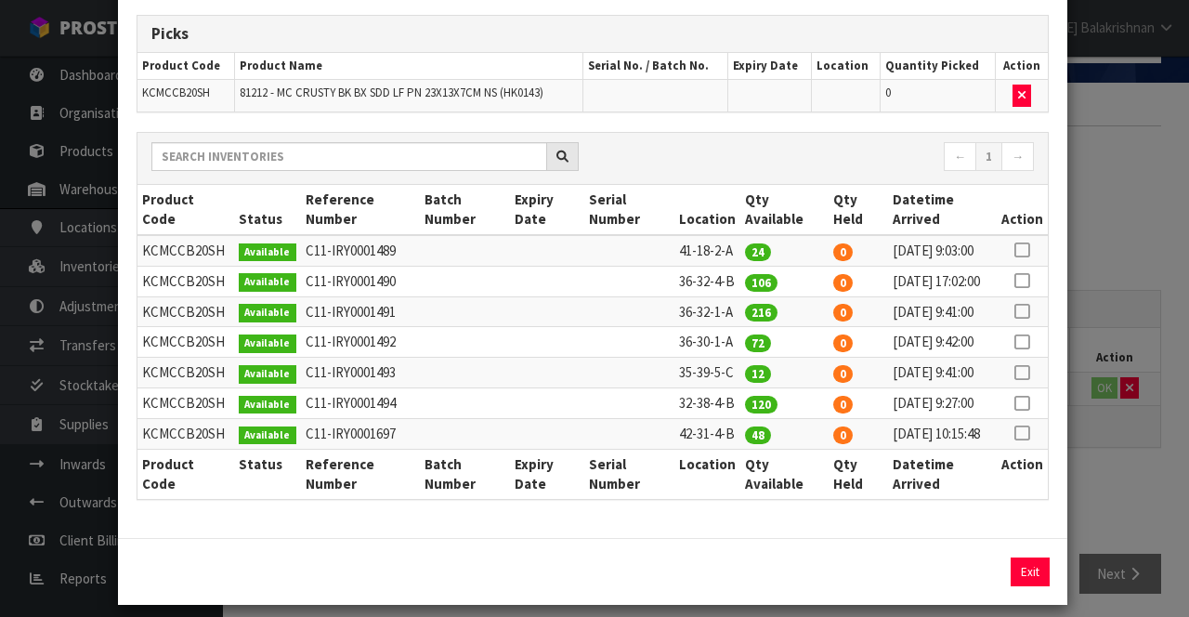
scroll to position [81, 0]
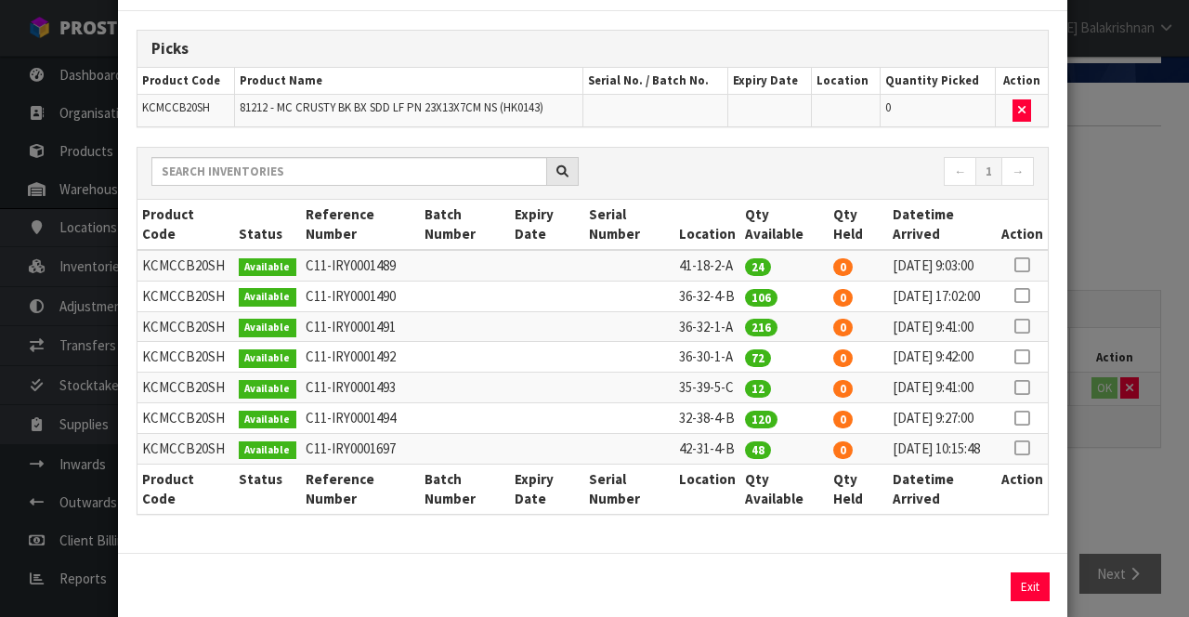
click at [1024, 327] on icon at bounding box center [1022, 326] width 15 height 1
click at [1024, 295] on icon at bounding box center [1022, 295] width 15 height 1
click at [1025, 327] on icon at bounding box center [1022, 326] width 15 height 1
type input "216"
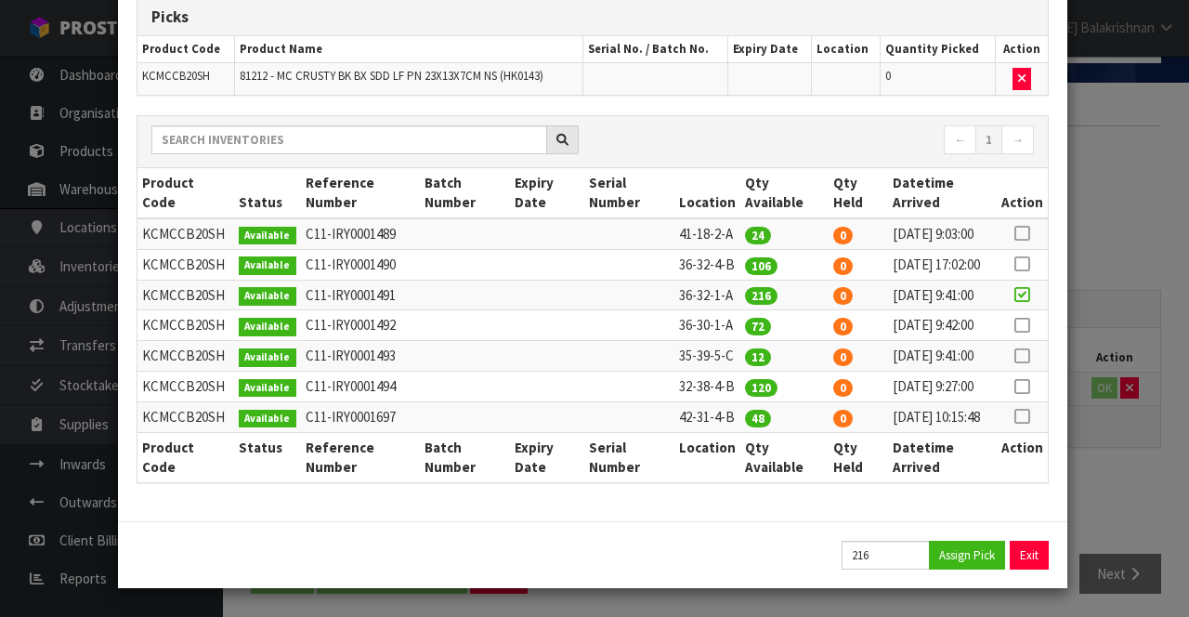
scroll to position [177, 0]
click at [984, 559] on button "Assign Pick" at bounding box center [967, 555] width 76 height 29
type input "216"
click at [1027, 264] on icon at bounding box center [1022, 264] width 15 height 1
click at [974, 565] on button "Assign Pick" at bounding box center [967, 555] width 76 height 29
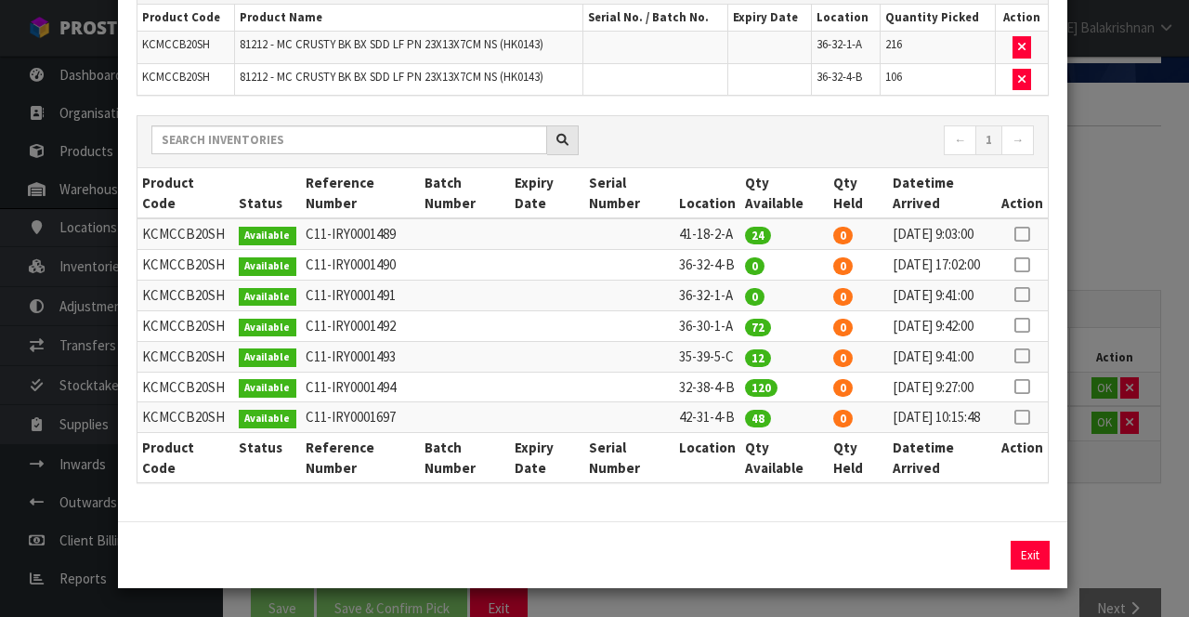
click at [1026, 234] on icon at bounding box center [1022, 234] width 15 height 1
click at [972, 570] on button "Assign Pick" at bounding box center [967, 555] width 76 height 29
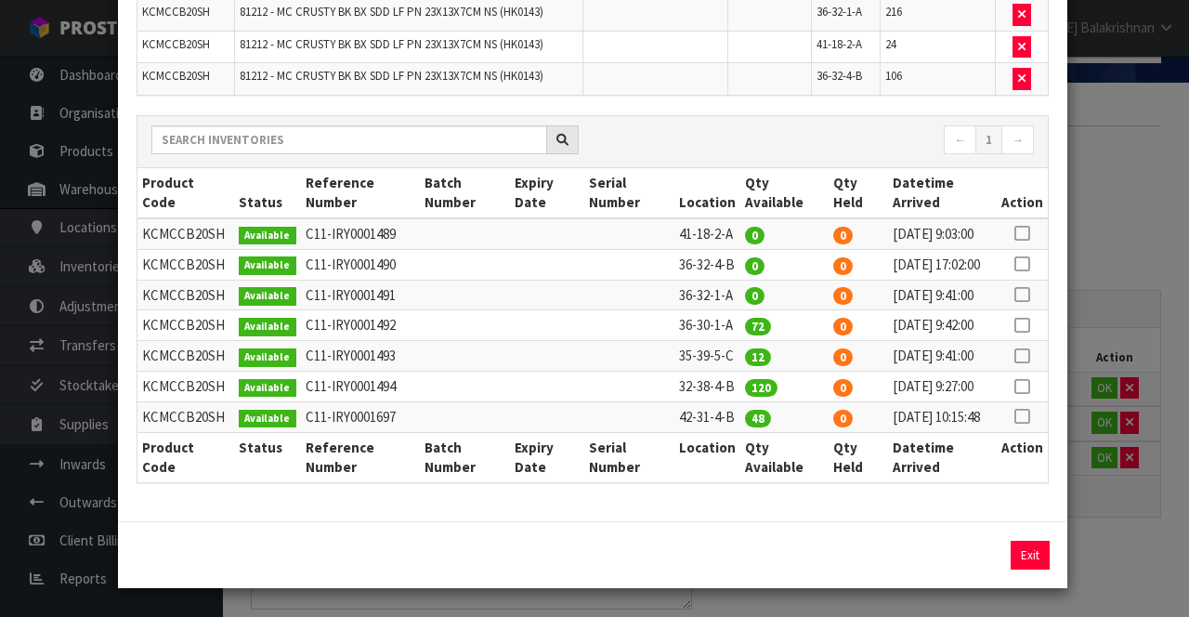
scroll to position [240, 0]
click at [1032, 559] on button "Exit" at bounding box center [1030, 555] width 39 height 29
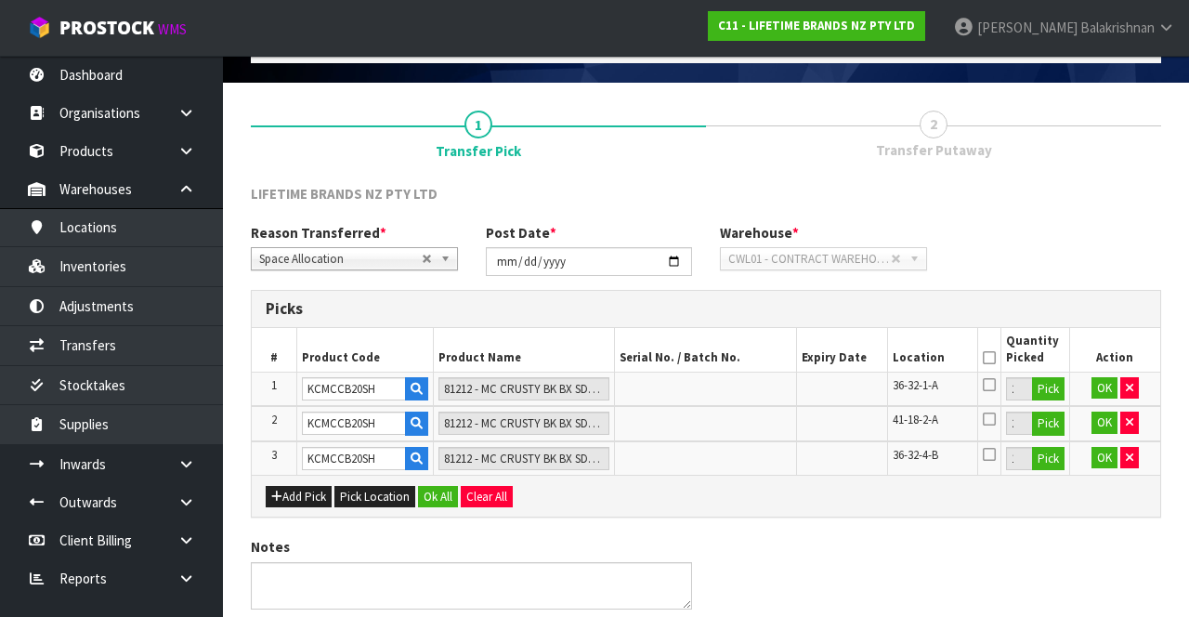
click at [993, 358] on icon at bounding box center [989, 358] width 13 height 1
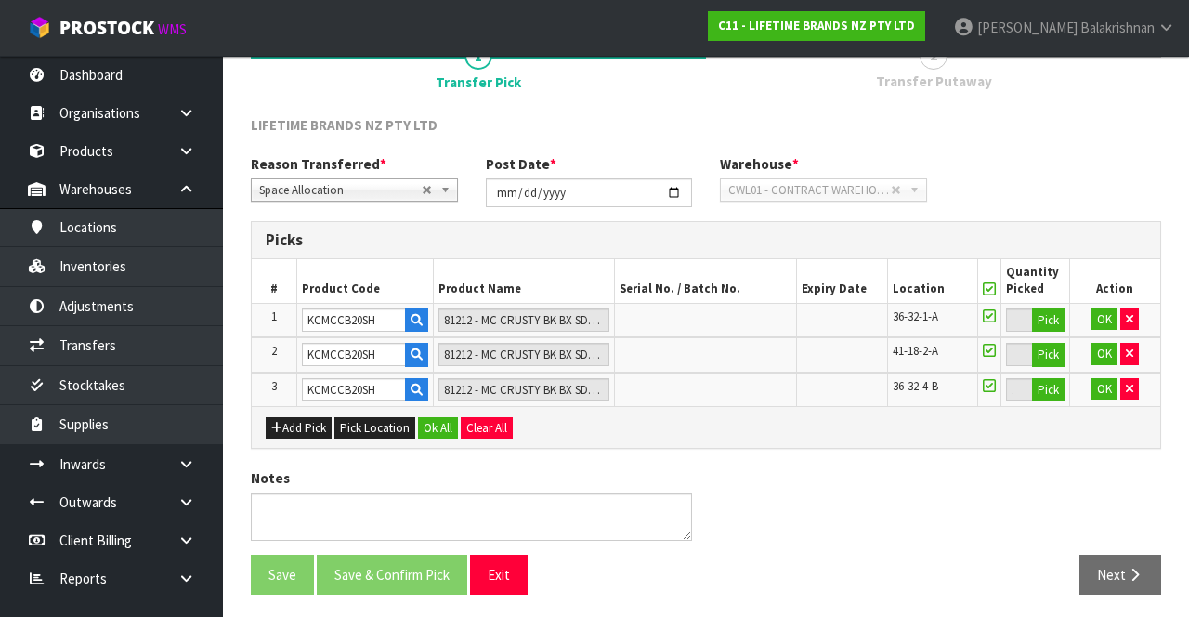
scroll to position [171, 0]
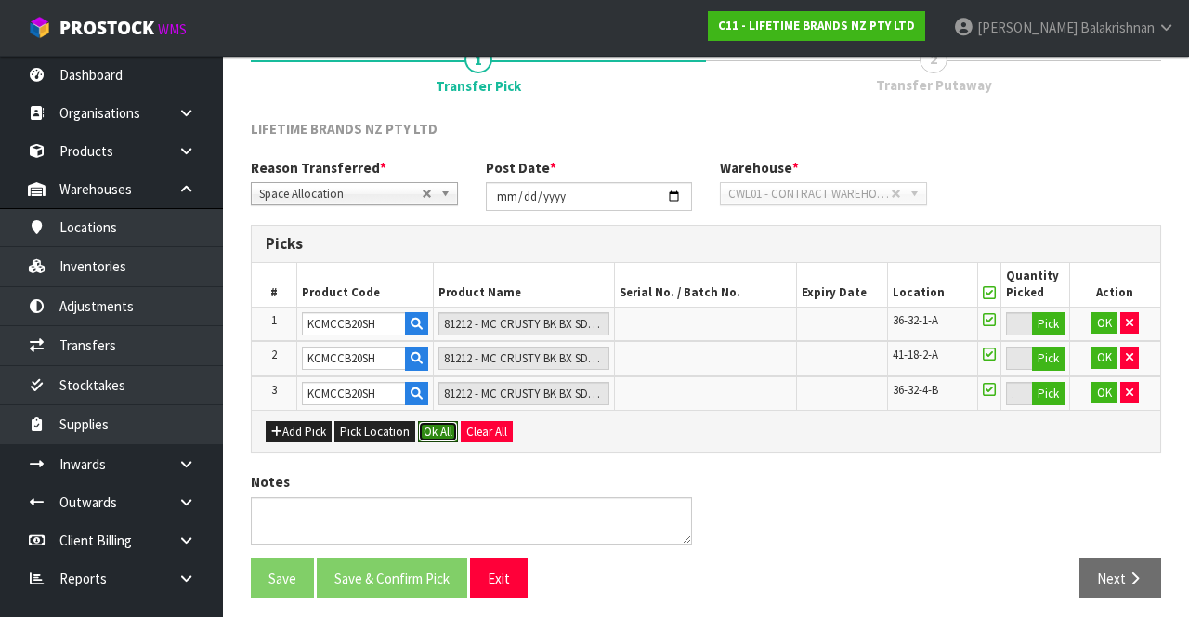
click at [435, 425] on button "Ok All" at bounding box center [438, 432] width 40 height 22
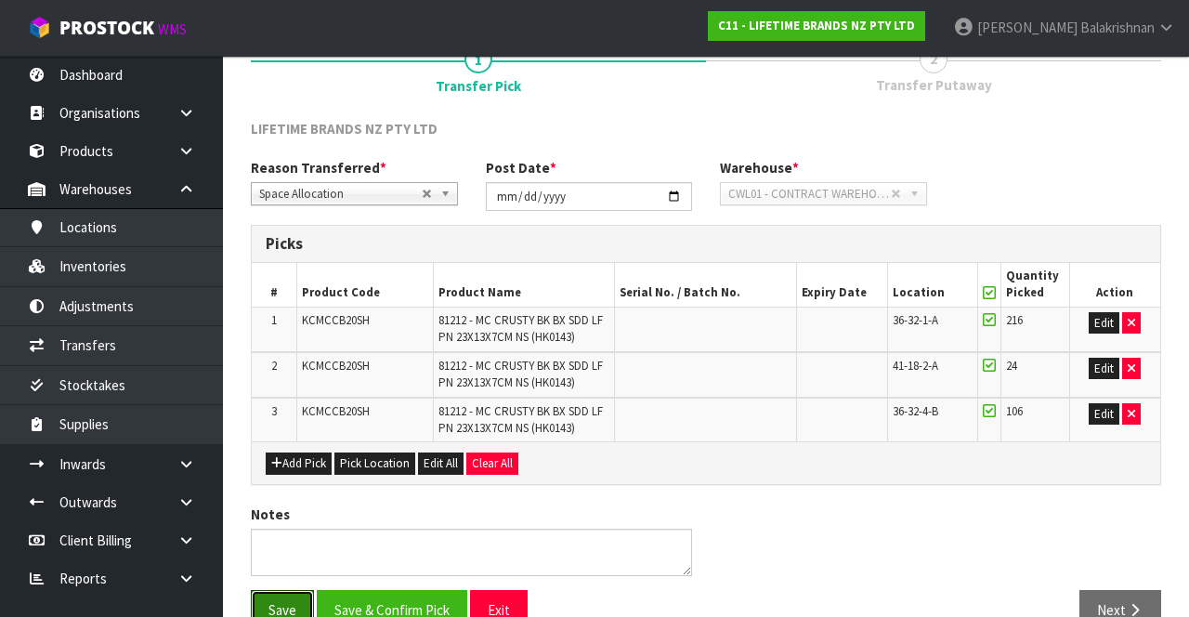
click at [286, 595] on button "Save" at bounding box center [282, 610] width 63 height 40
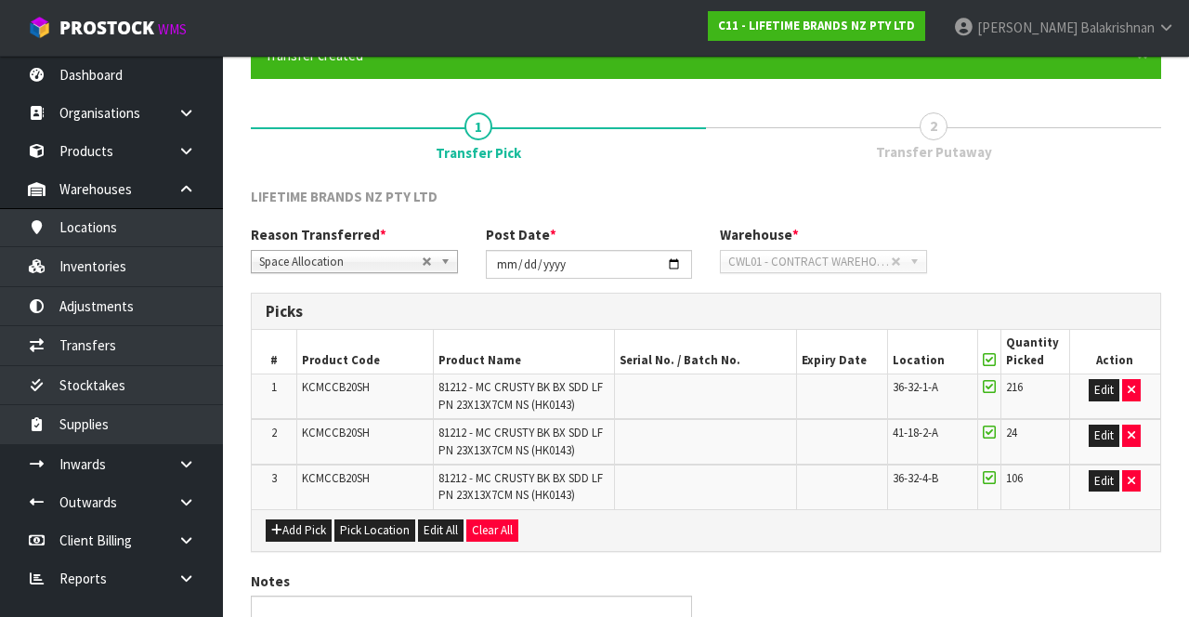
scroll to position [0, 0]
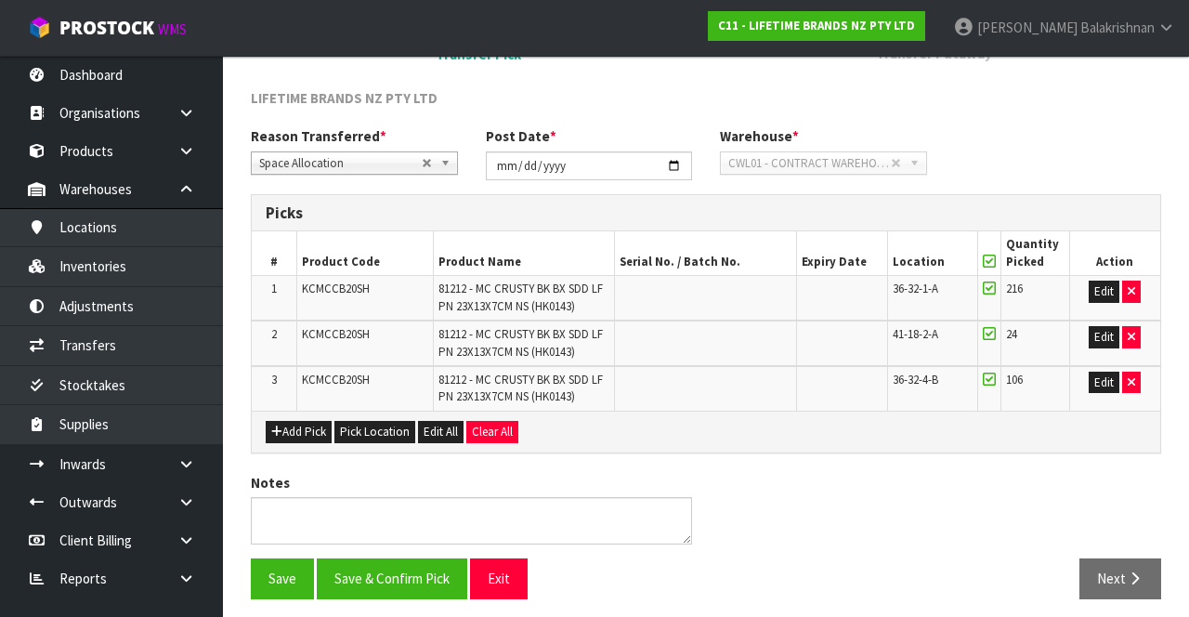
scroll to position [275, 0]
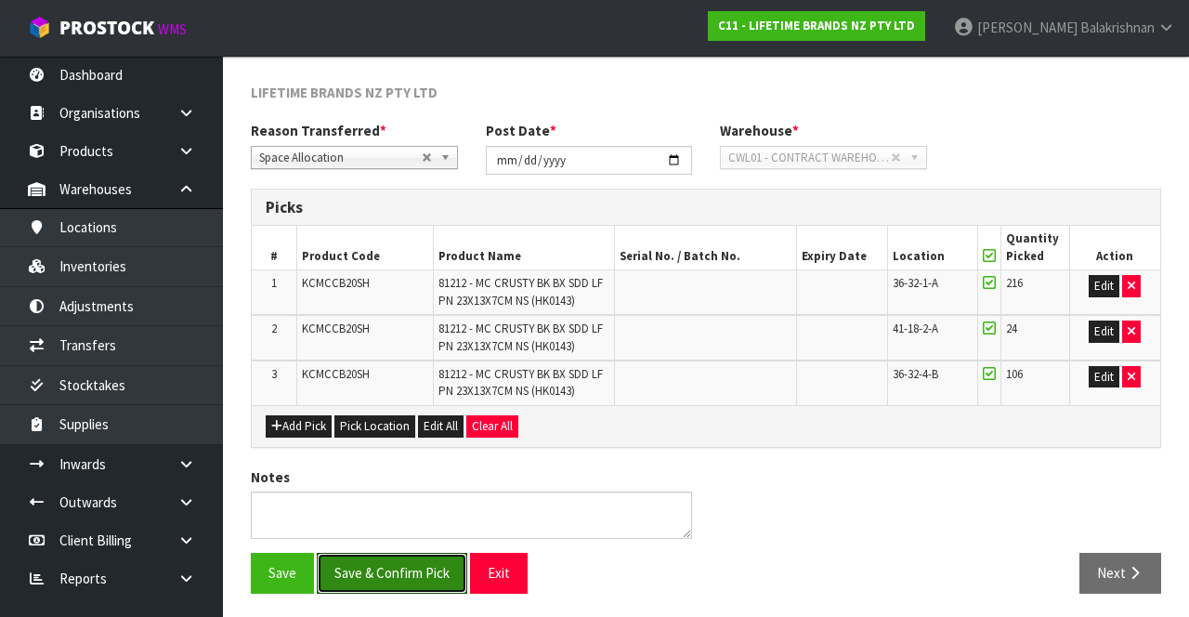
click at [406, 569] on button "Save & Confirm Pick" at bounding box center [392, 573] width 151 height 40
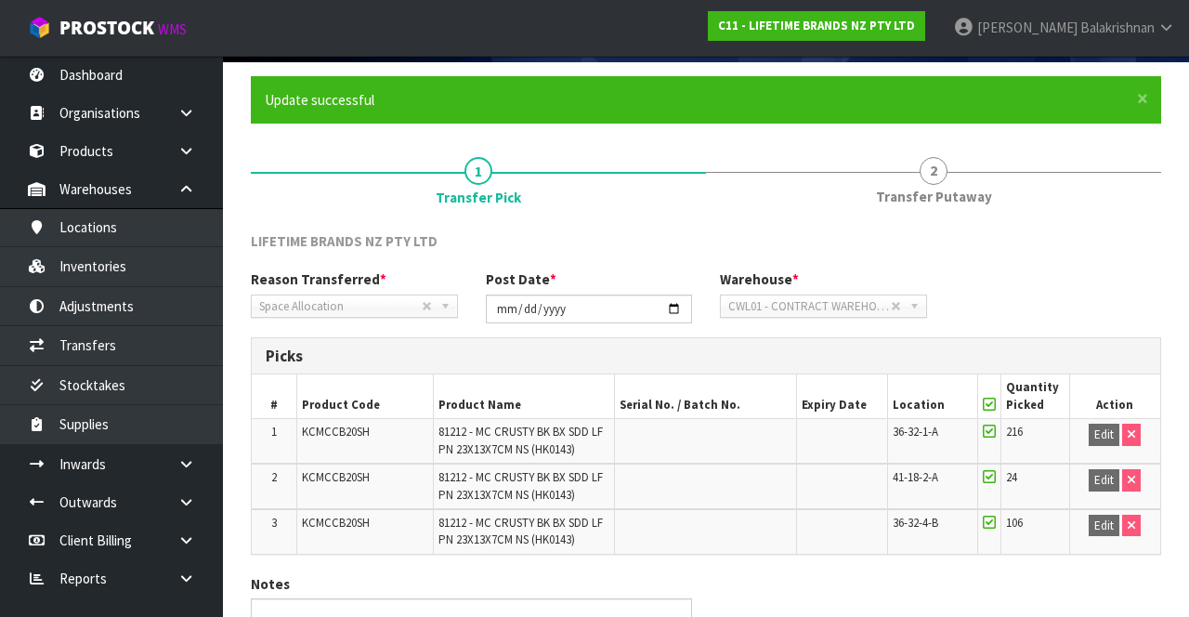
scroll to position [152, 0]
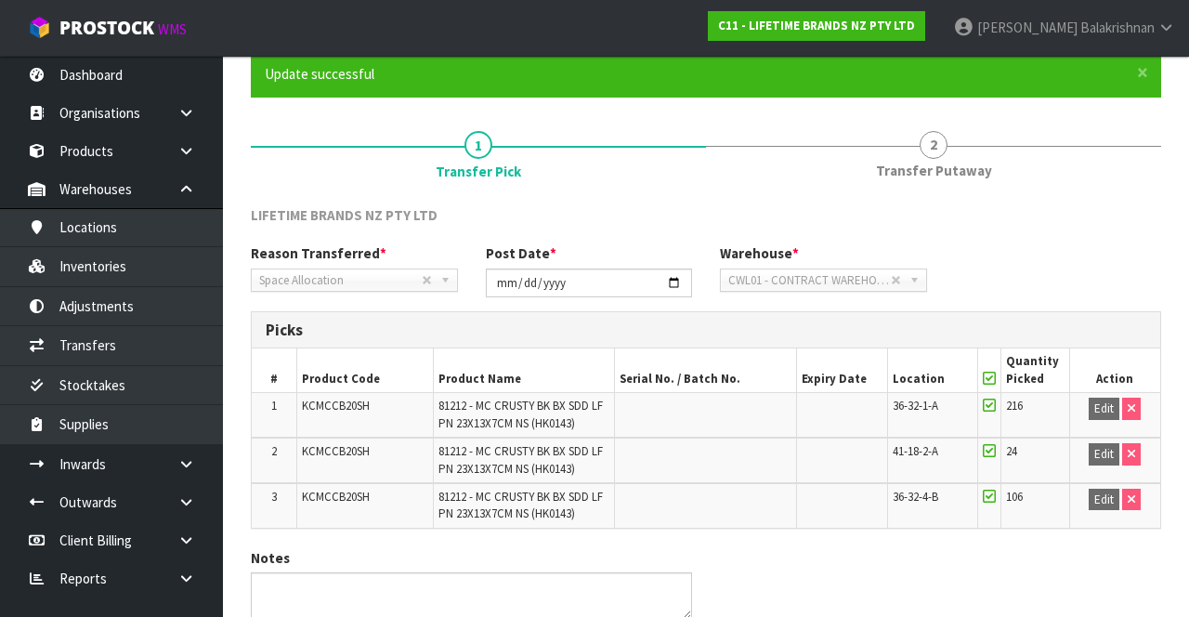
click at [363, 396] on td "KCMCCB20SH" at bounding box center [365, 415] width 137 height 45
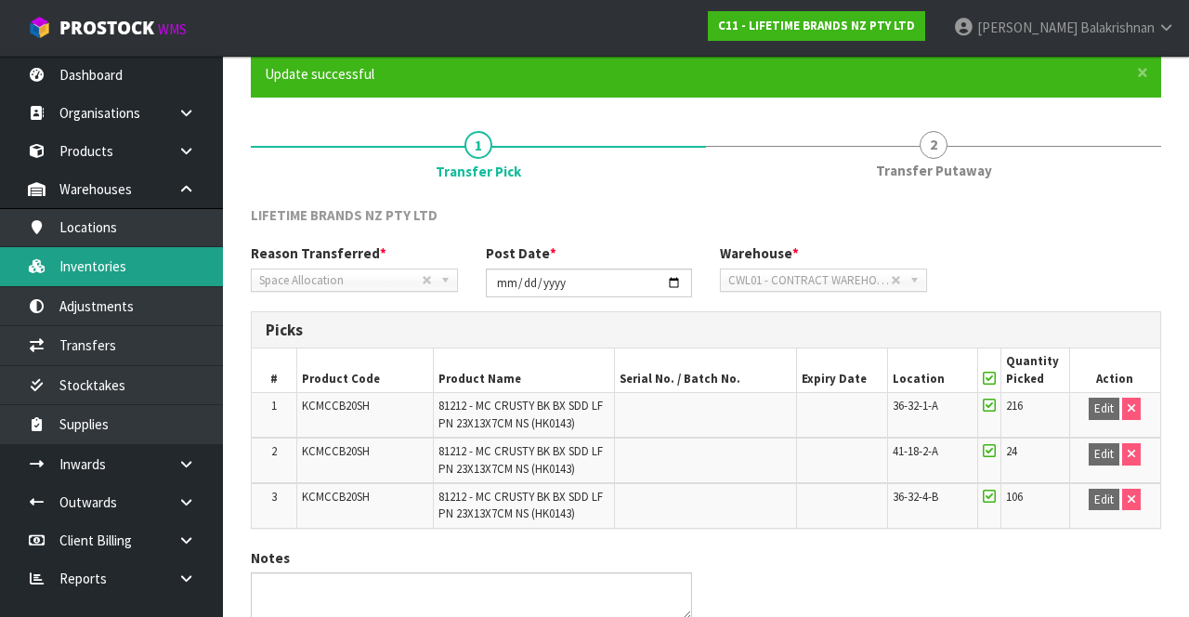
click at [137, 264] on link "Inventories" at bounding box center [111, 266] width 223 height 38
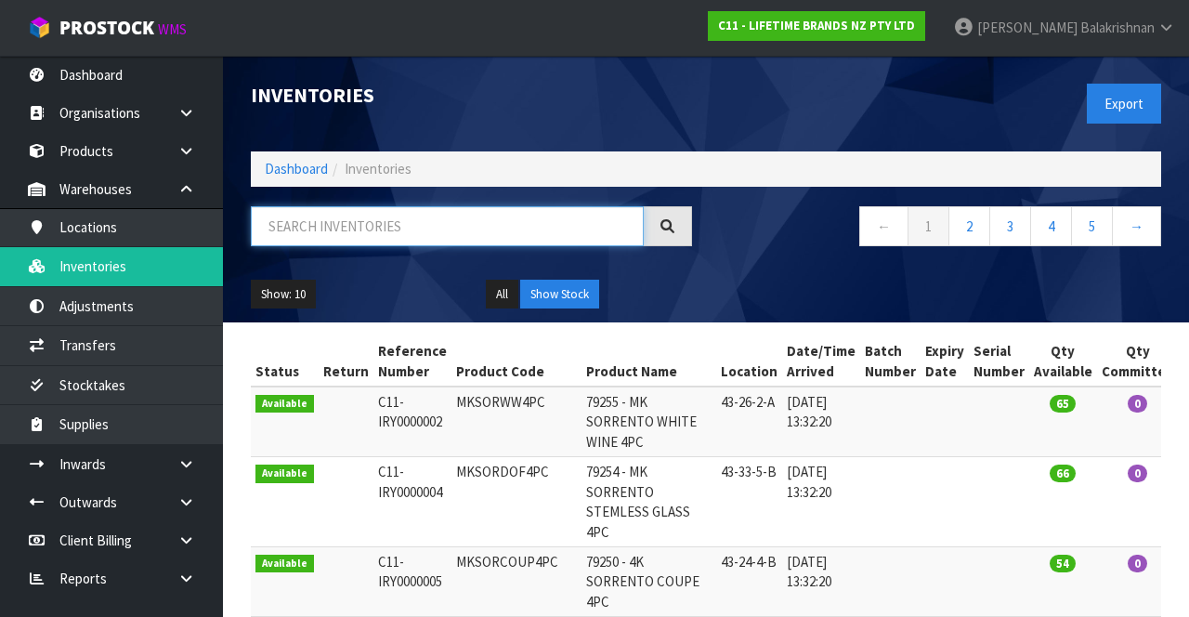
click at [468, 229] on input "text" at bounding box center [447, 226] width 393 height 40
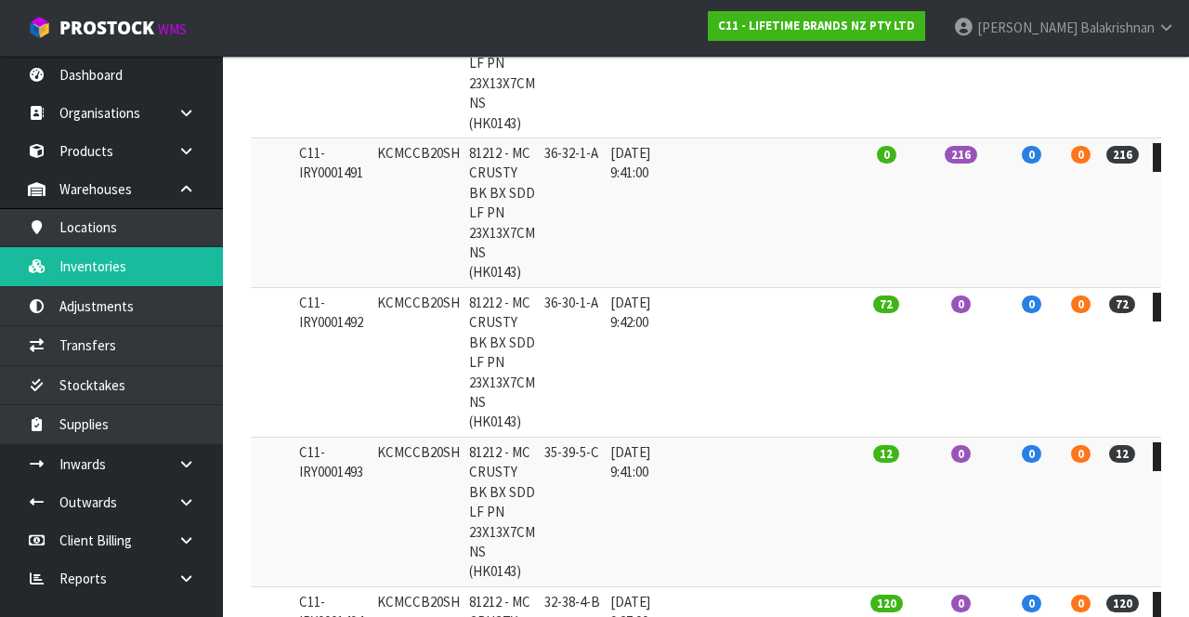
scroll to position [547, 0]
type input "KCMCCB20SH"
copy td "KCMCCB20SH"
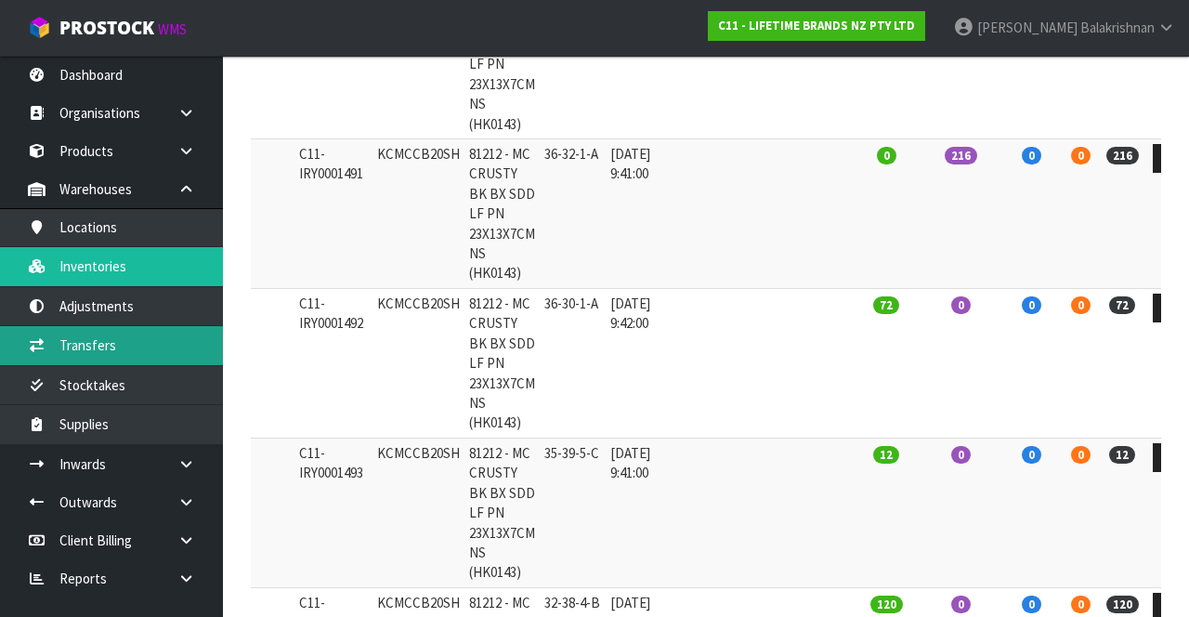
click at [85, 338] on link "Transfers" at bounding box center [111, 345] width 223 height 38
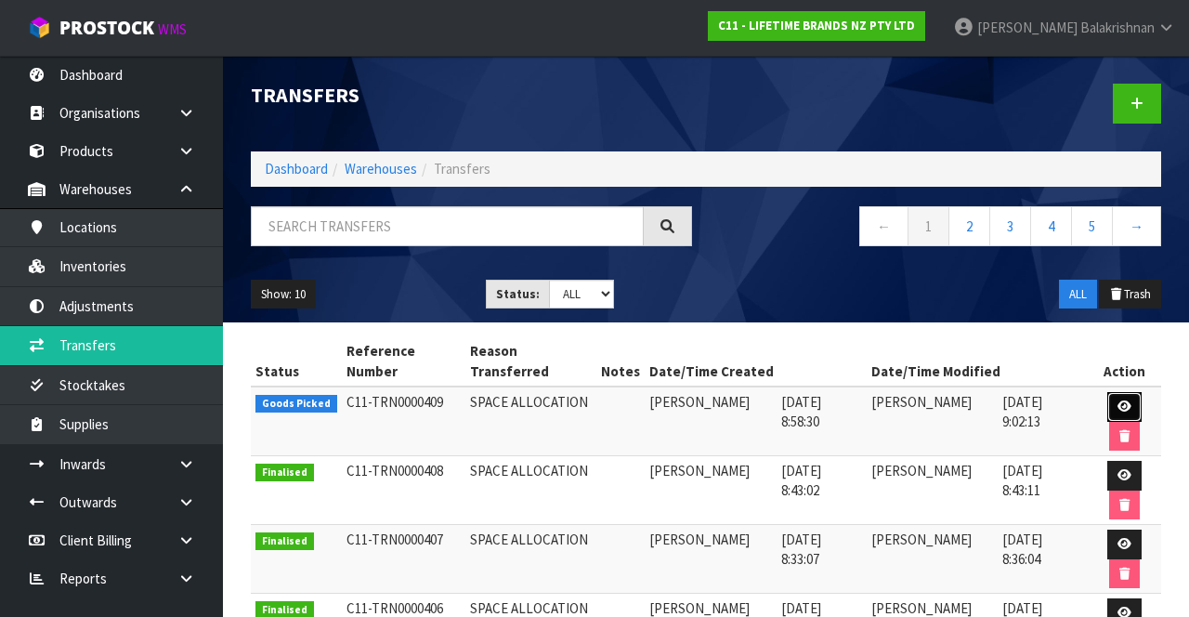
click at [1120, 401] on icon at bounding box center [1125, 406] width 14 height 12
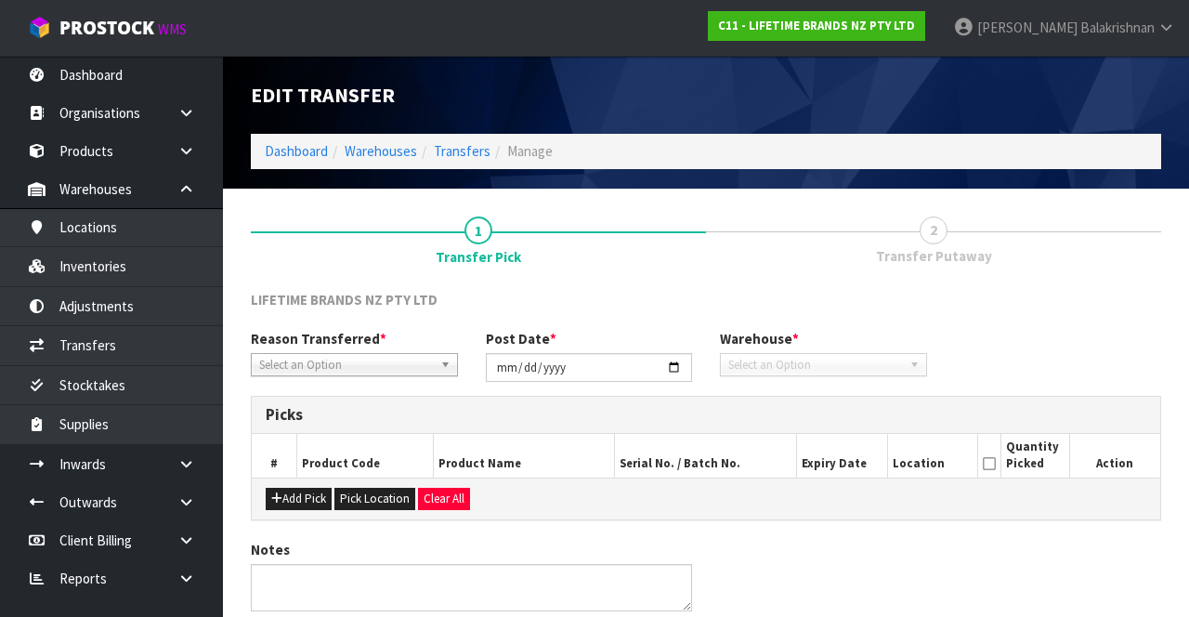
type input "[DATE]"
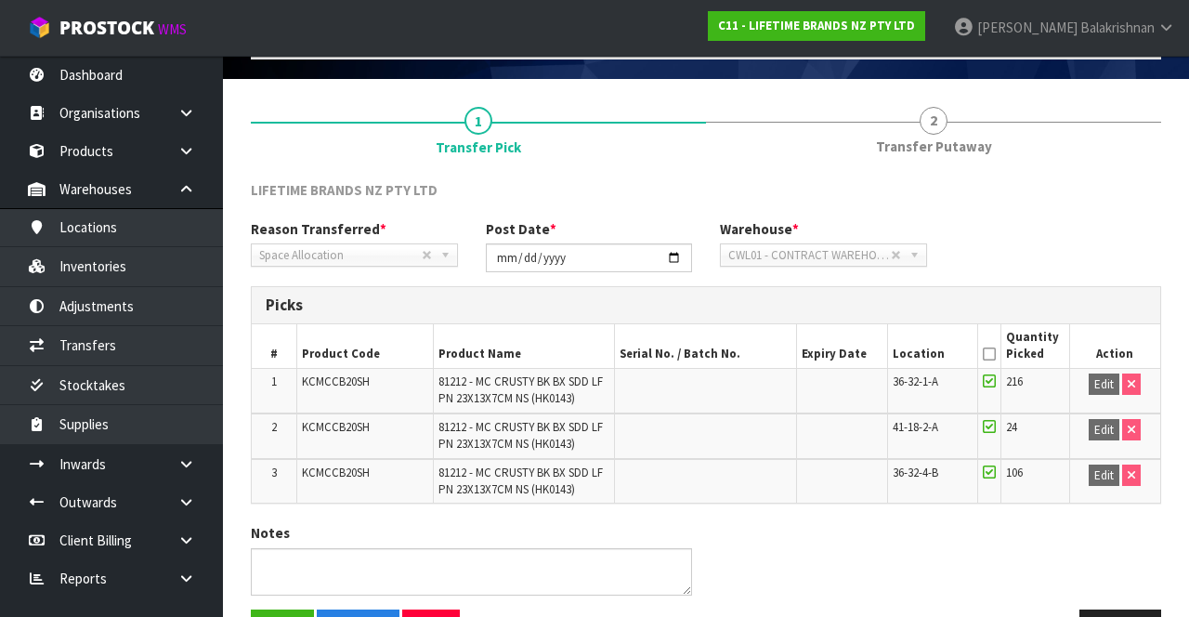
scroll to position [167, 0]
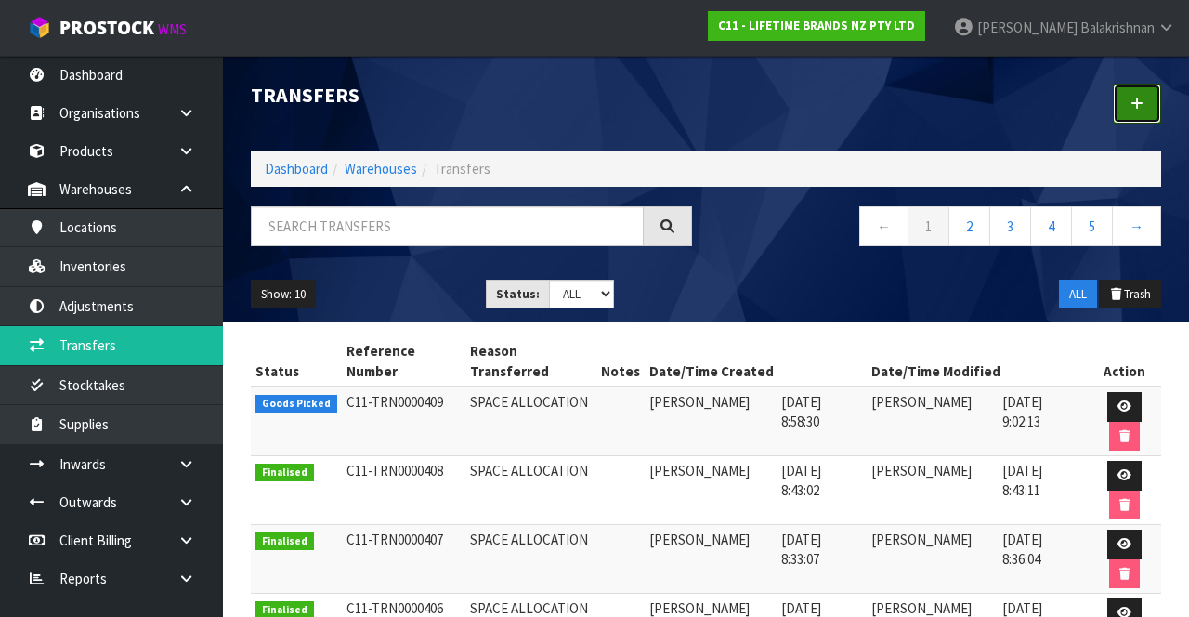
click at [1119, 102] on link at bounding box center [1137, 104] width 48 height 40
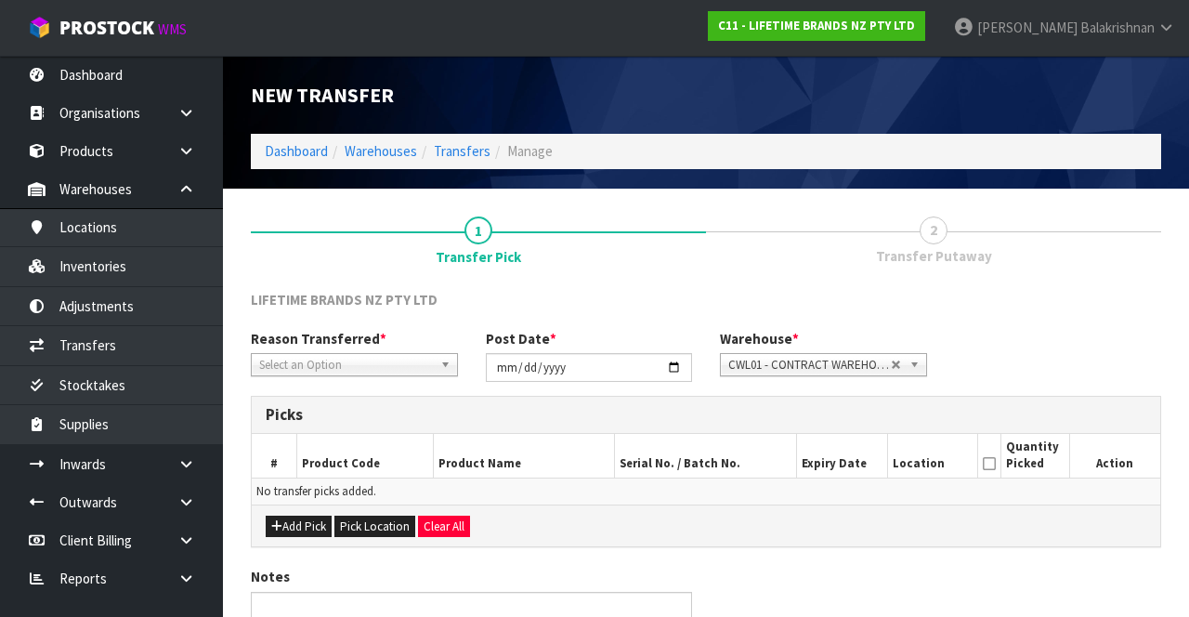
click at [380, 343] on span "*" at bounding box center [383, 339] width 7 height 18
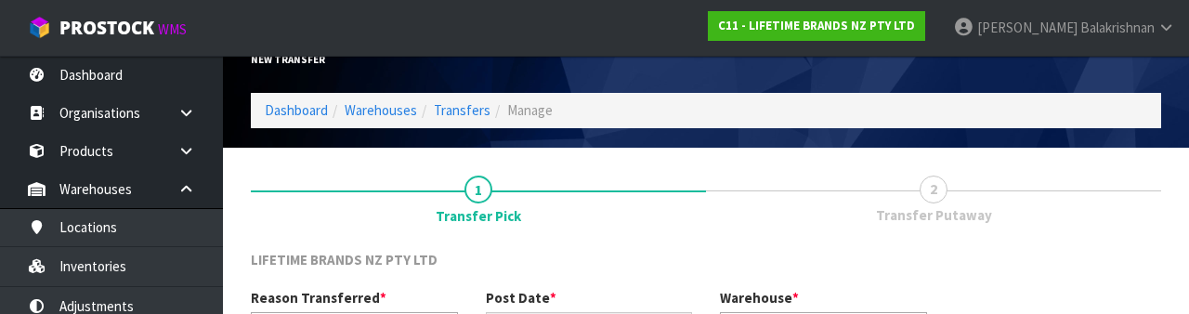
scroll to position [222, 0]
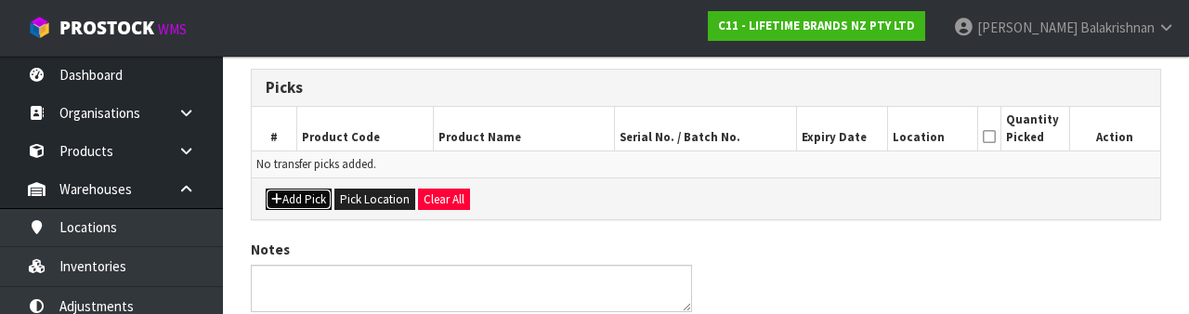
click at [305, 194] on button "Add Pick" at bounding box center [299, 200] width 66 height 22
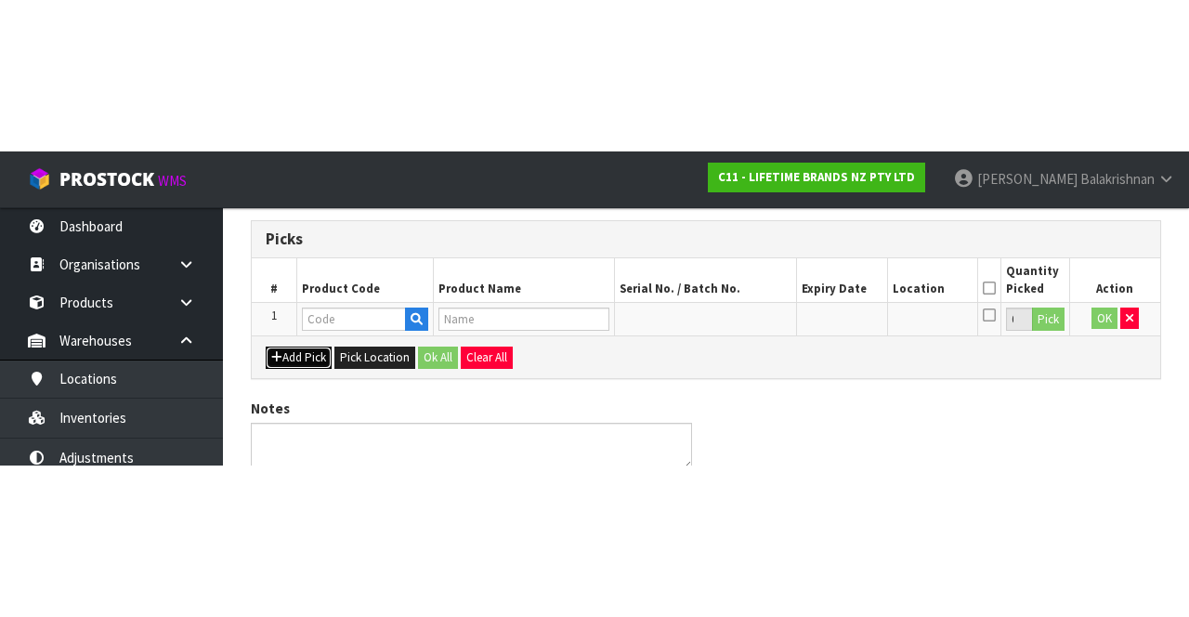
scroll to position [106, 0]
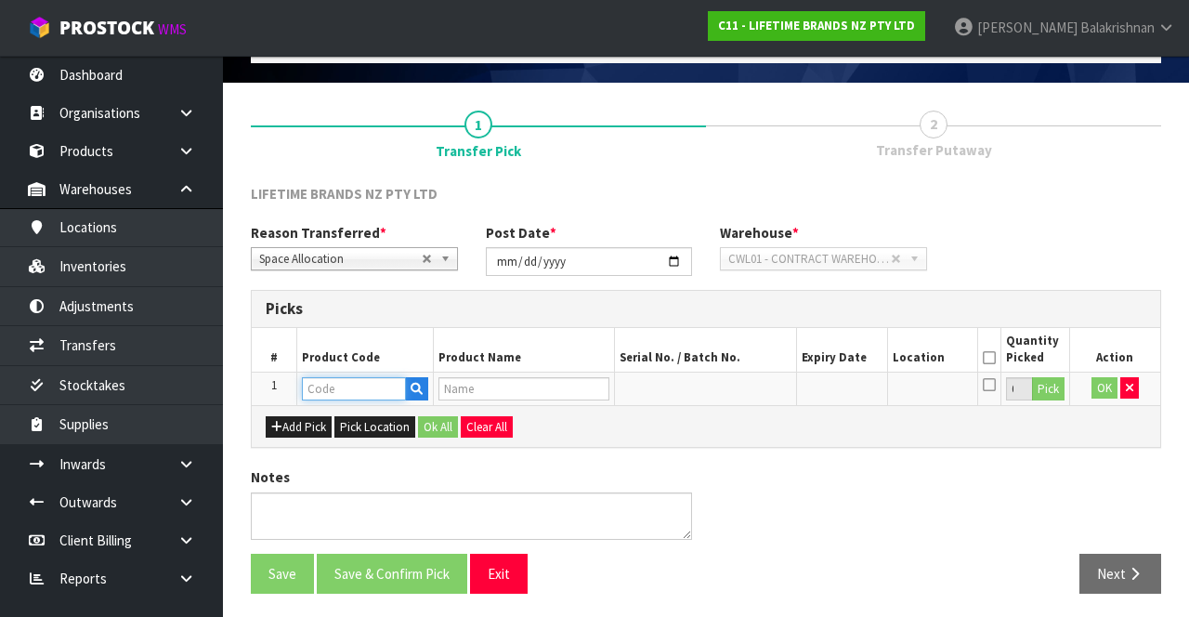
click at [351, 379] on input "text" at bounding box center [354, 388] width 104 height 23
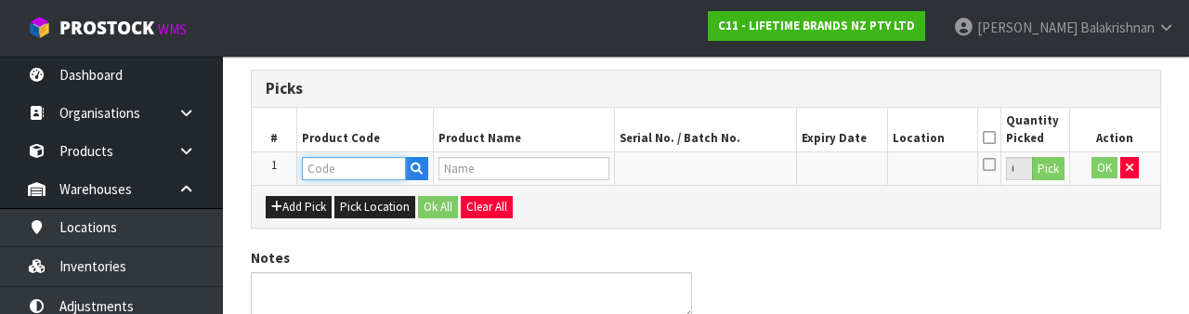
scroll to position [325, 0]
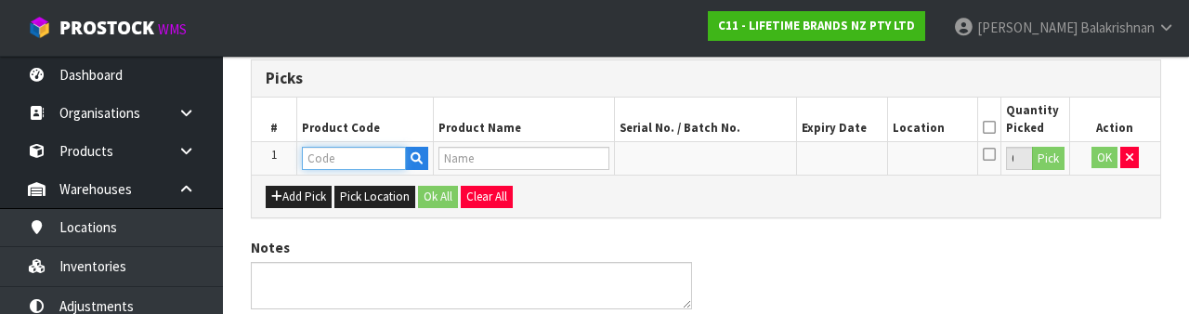
type input "KCMCCB20SH"
type input "81212 - MC CRUSTY BK BX SDD LF PN 23X13X7CM NS (HK0143)"
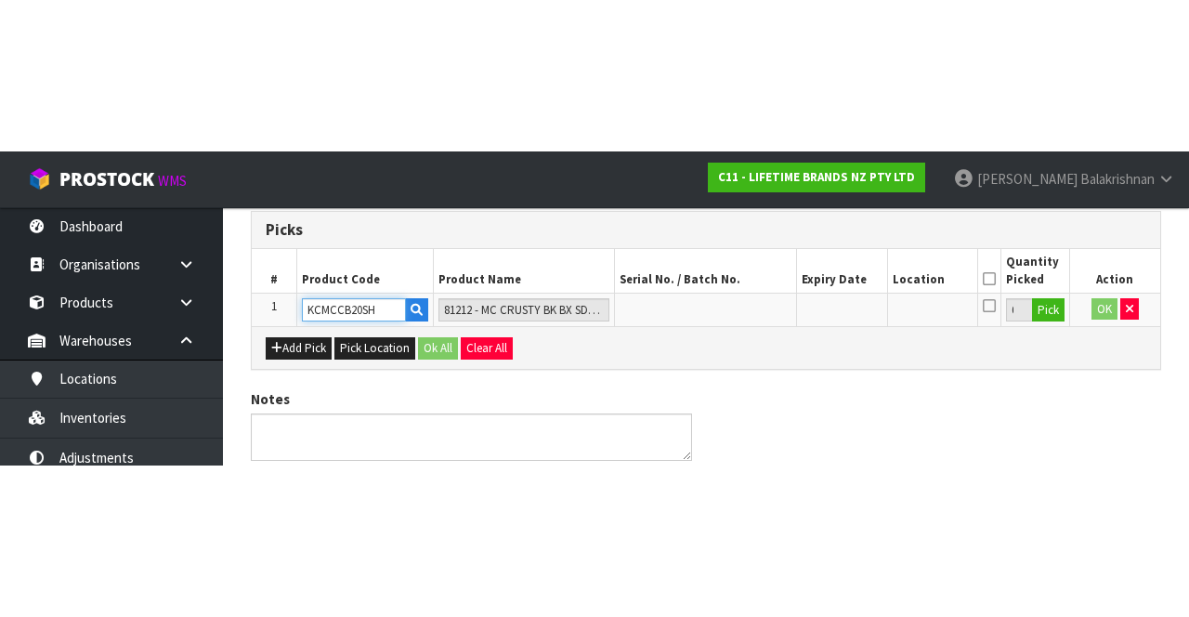
scroll to position [106, 0]
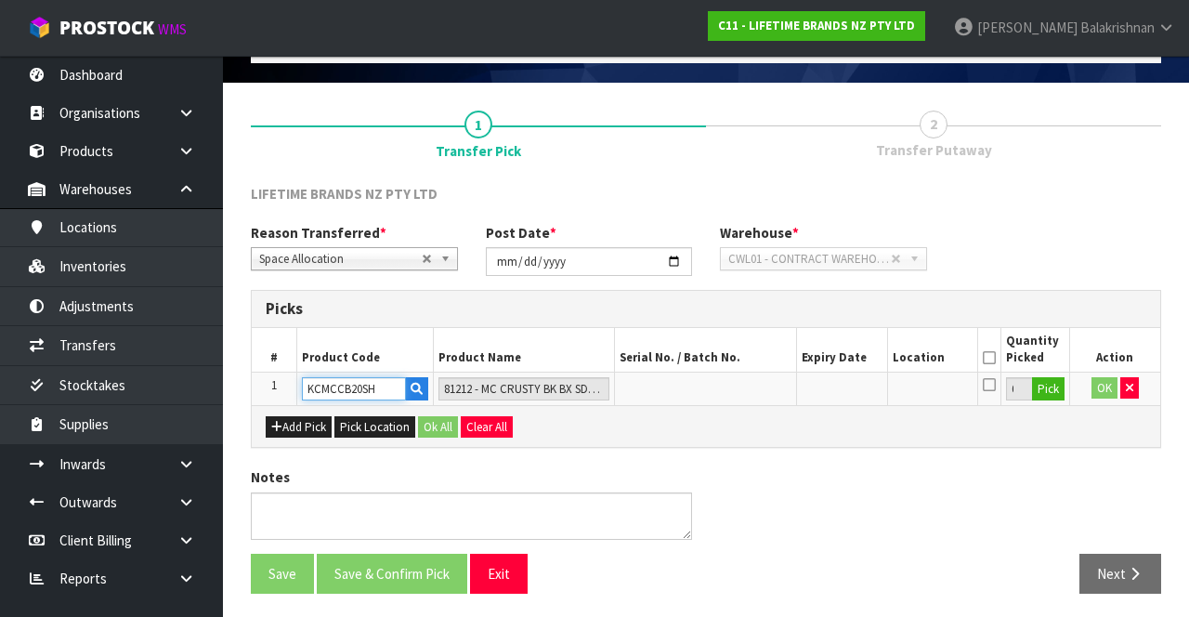
type input "KCMCCB20SH"
click at [1059, 382] on button "Pick" at bounding box center [1048, 389] width 33 height 24
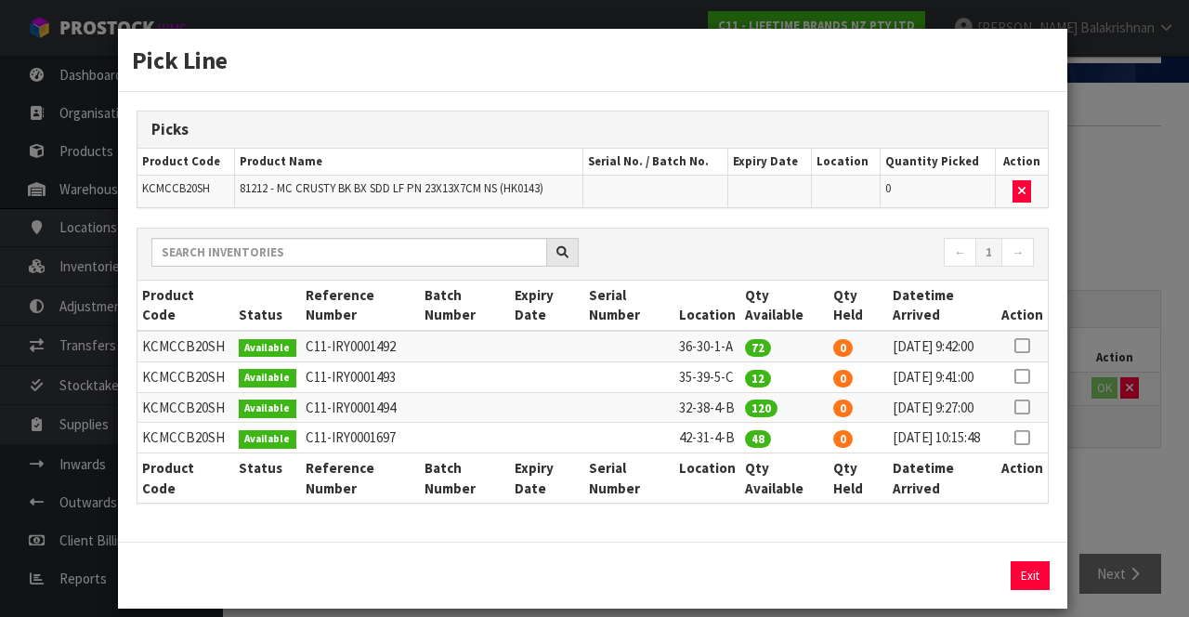
click at [1025, 346] on icon at bounding box center [1022, 346] width 15 height 1
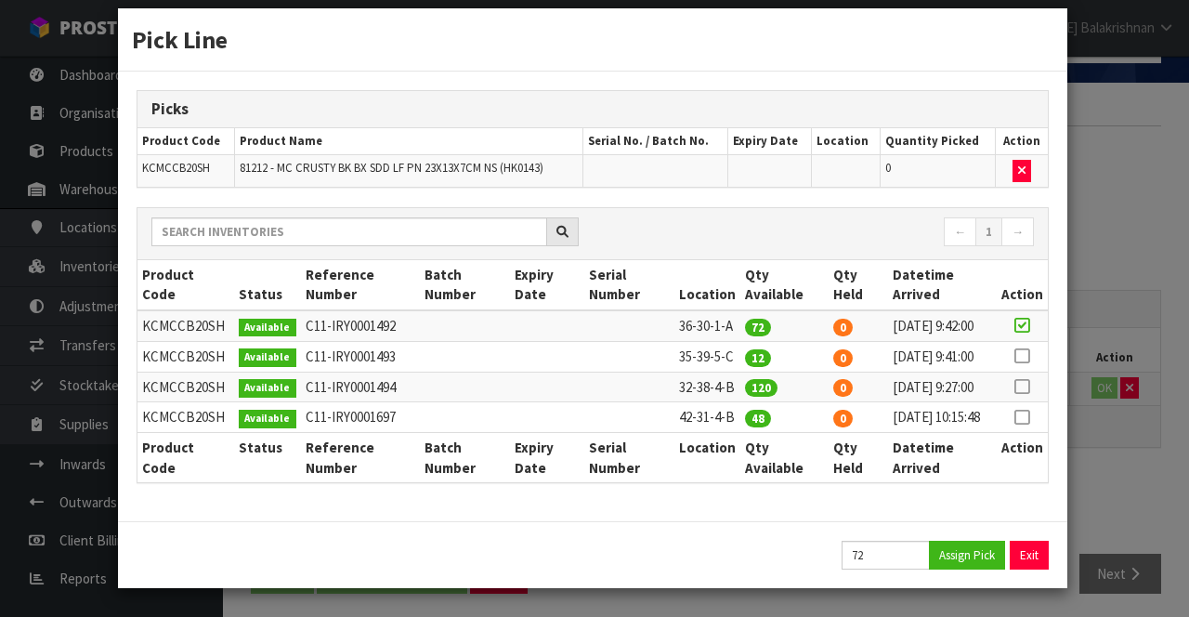
scroll to position [72, 0]
click at [979, 548] on button "Assign Pick" at bounding box center [967, 555] width 76 height 29
type input "72"
click at [1028, 356] on icon at bounding box center [1022, 356] width 15 height 1
click at [981, 550] on button "Assign Pick" at bounding box center [967, 555] width 76 height 29
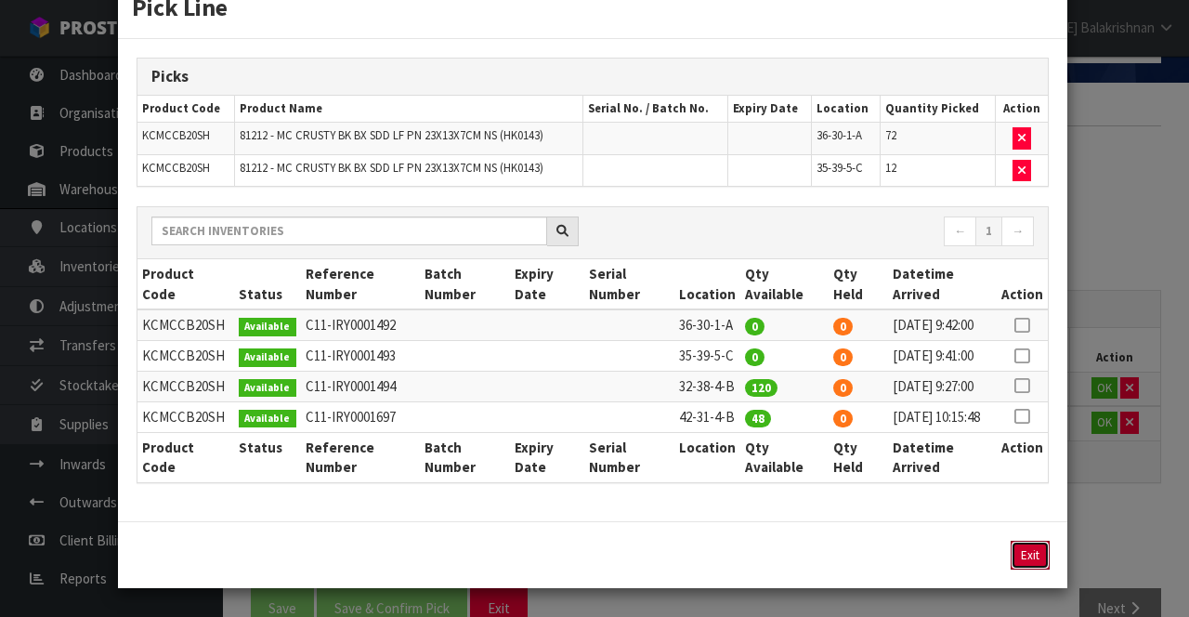
click at [1026, 570] on button "Exit" at bounding box center [1030, 555] width 39 height 29
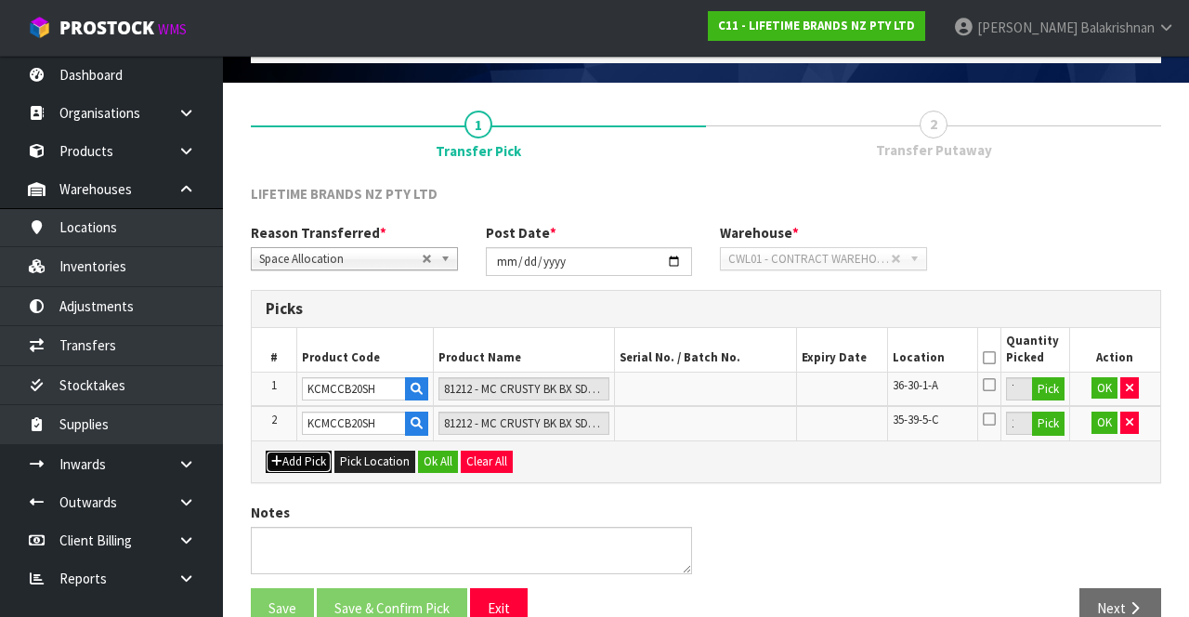
click at [281, 453] on button "Add Pick" at bounding box center [299, 462] width 66 height 22
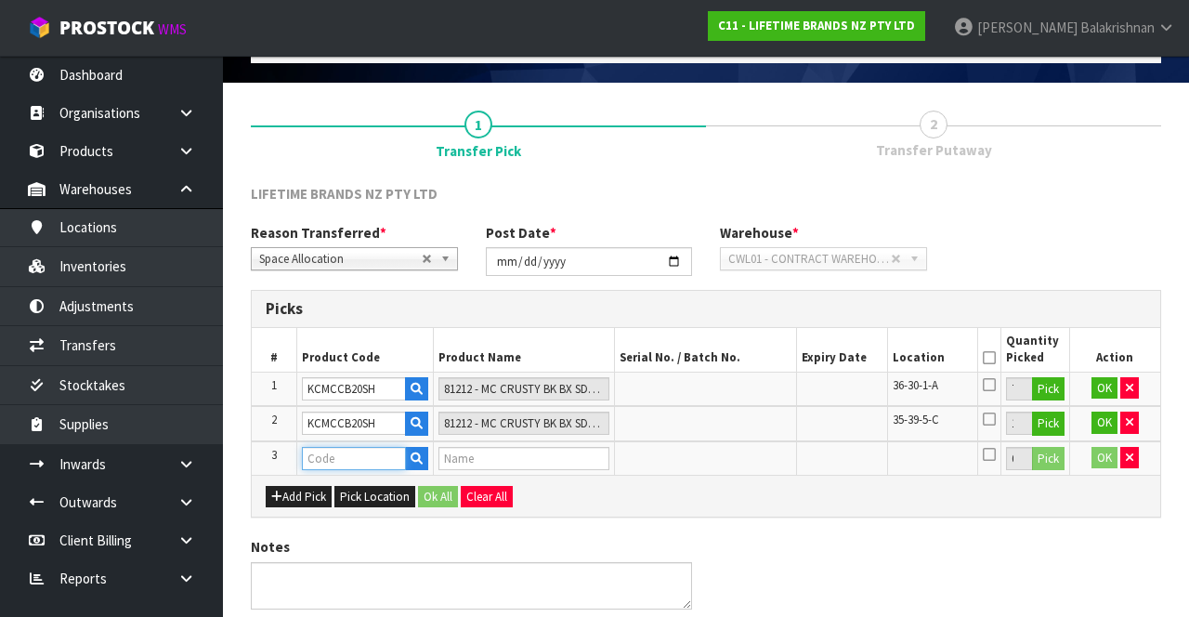
click at [323, 451] on input "text" at bounding box center [354, 458] width 104 height 23
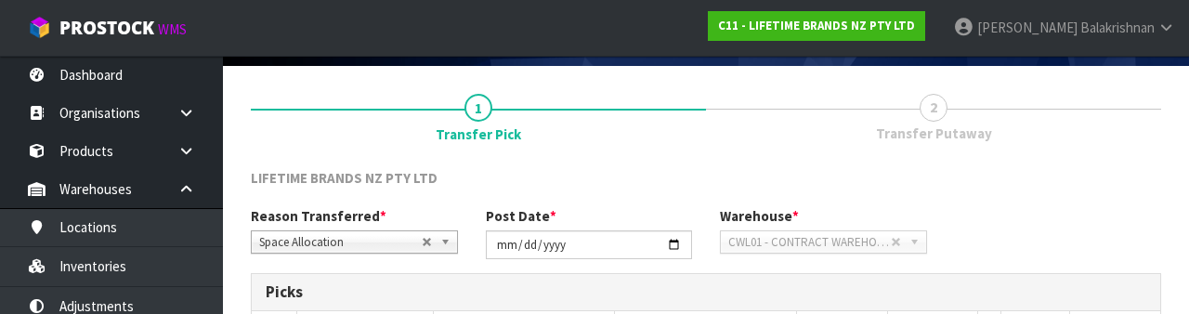
scroll to position [394, 0]
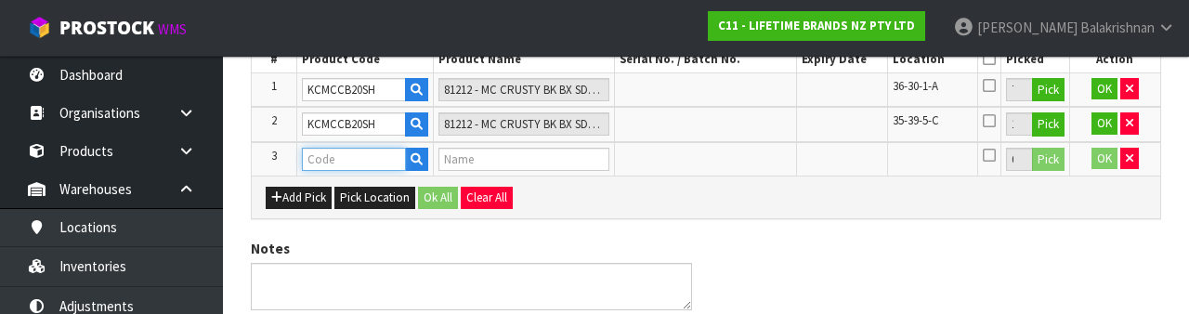
paste input "KCMCCB20SH"
type input "KCMCCB20SH"
type input "81212 - MC CRUSTY BK BX SDD LF PN 23X13X7CM NS (HK0143)"
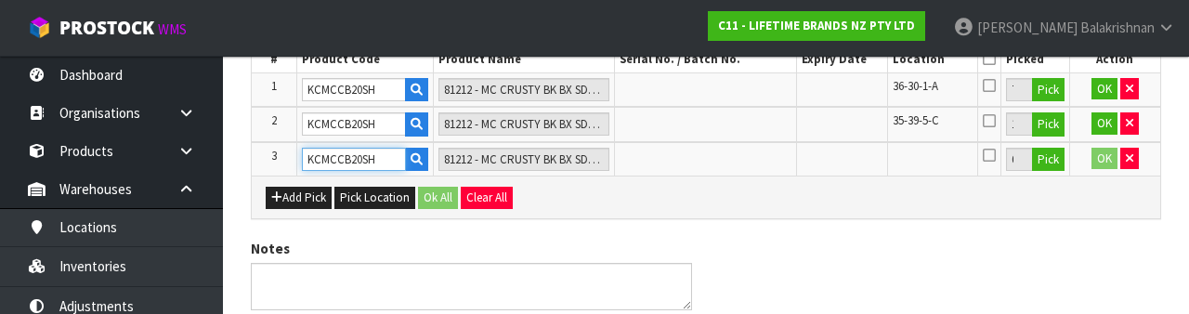
type input "KCMCCB20SH"
click at [1050, 165] on button "Pick" at bounding box center [1048, 160] width 33 height 24
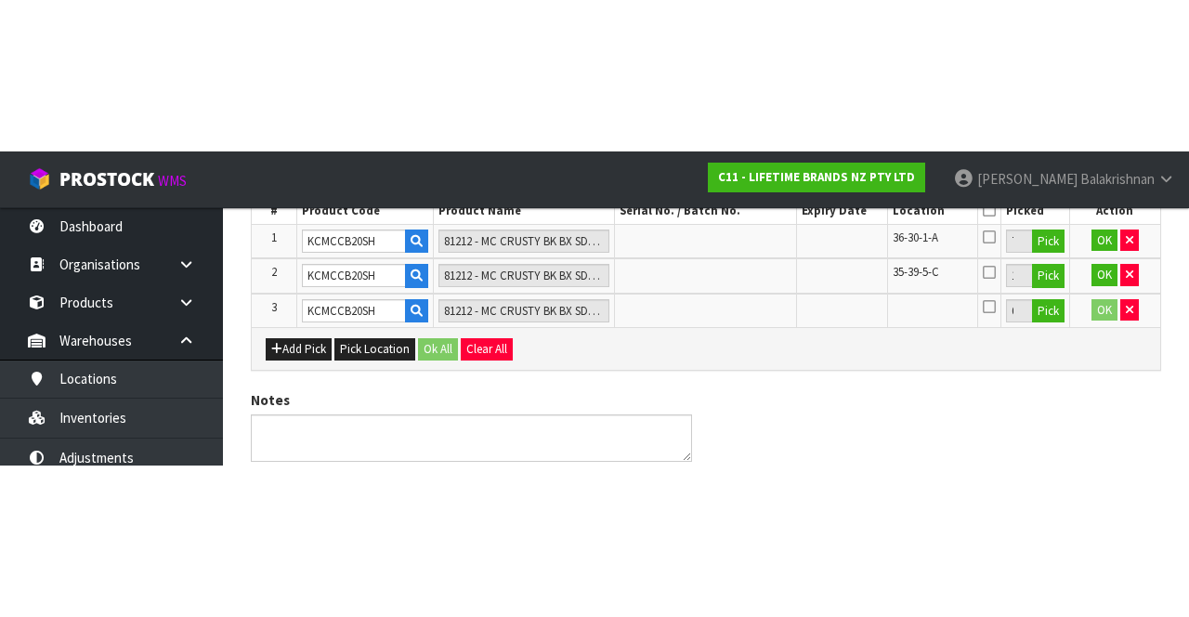
scroll to position [175, 0]
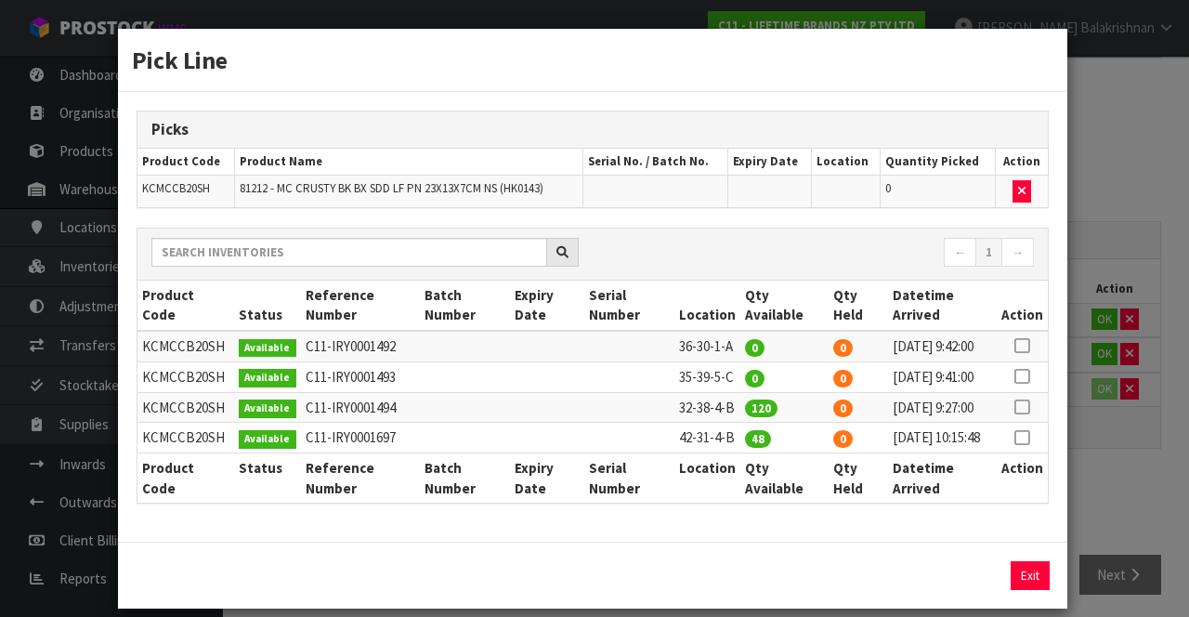
click at [1017, 439] on icon at bounding box center [1022, 438] width 15 height 1
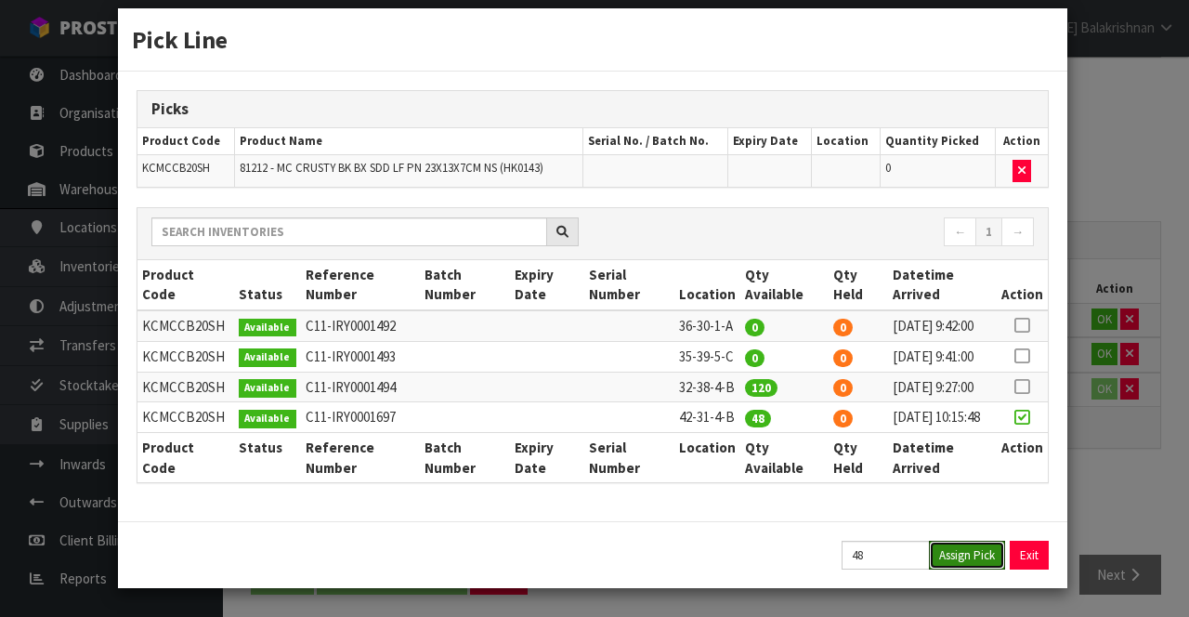
click at [964, 556] on button "Assign Pick" at bounding box center [967, 555] width 76 height 29
type input "48"
click at [1035, 562] on button "Exit" at bounding box center [1030, 555] width 39 height 29
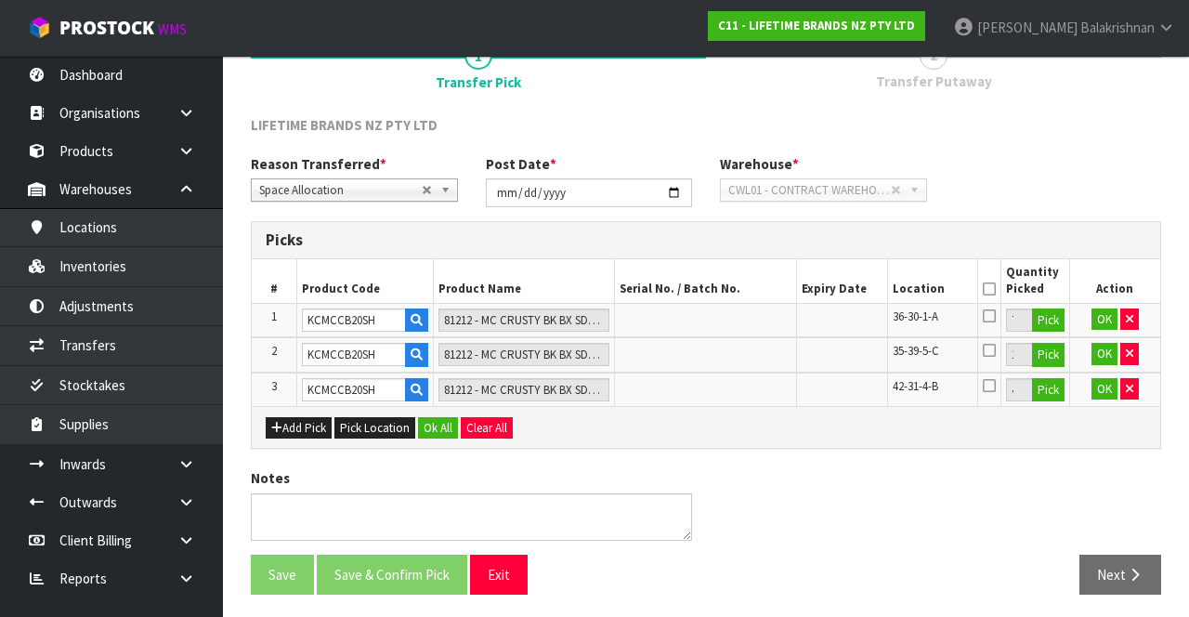
click at [991, 289] on icon at bounding box center [989, 289] width 13 height 1
click at [439, 422] on button "Ok All" at bounding box center [438, 428] width 40 height 22
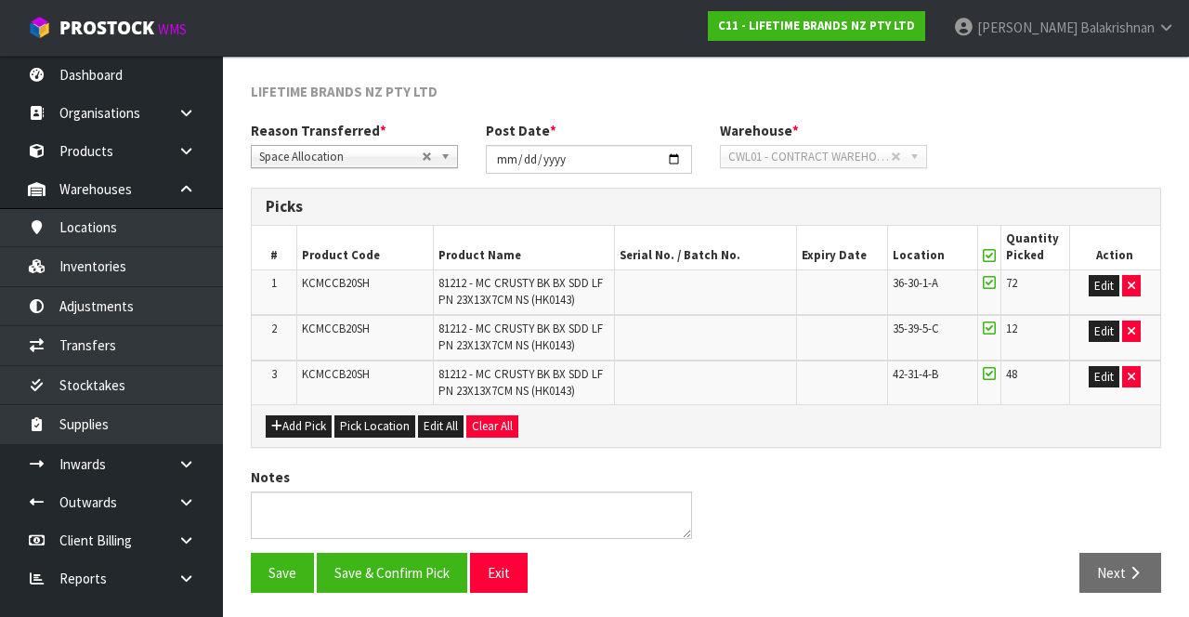
scroll to position [206, 0]
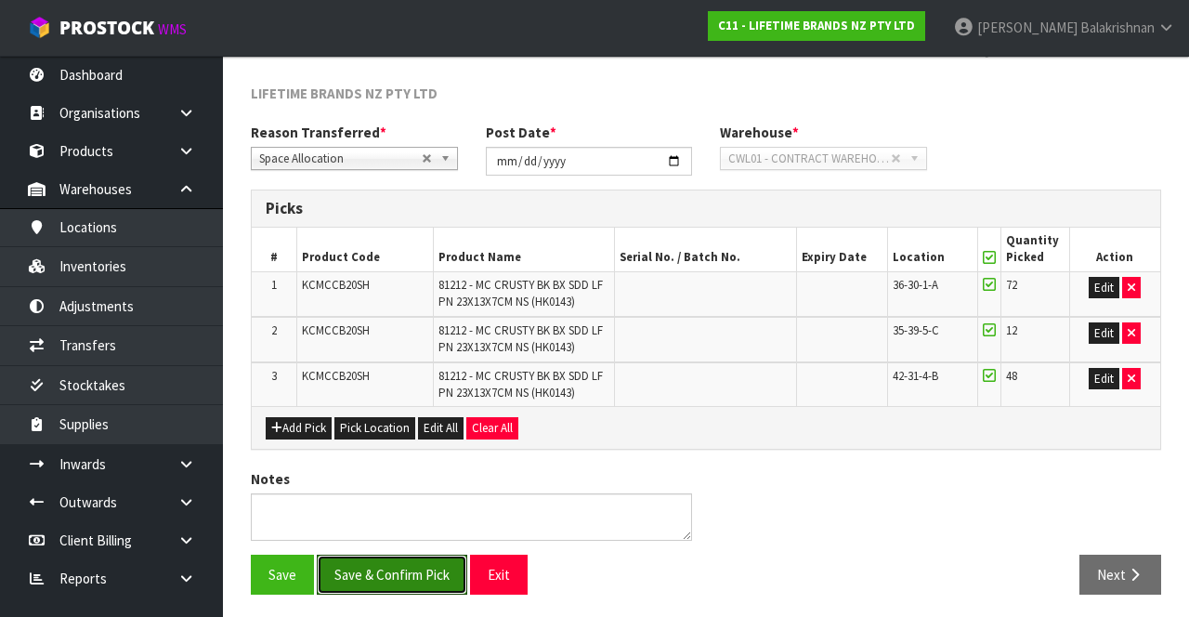
click at [401, 583] on button "Save & Confirm Pick" at bounding box center [392, 575] width 151 height 40
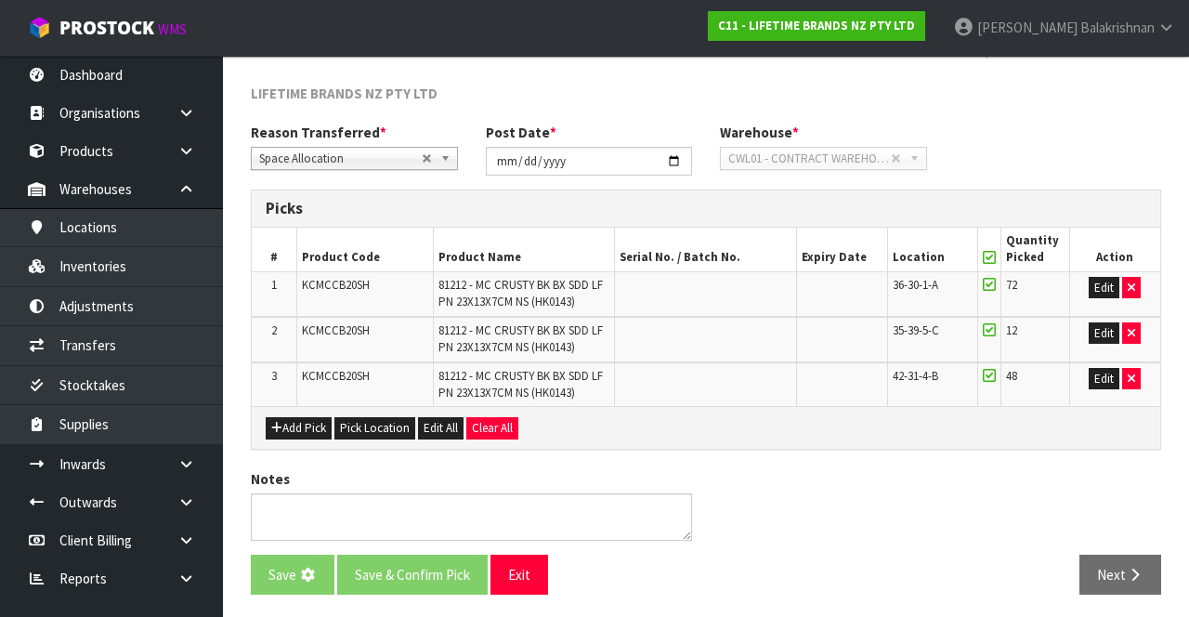
scroll to position [0, 0]
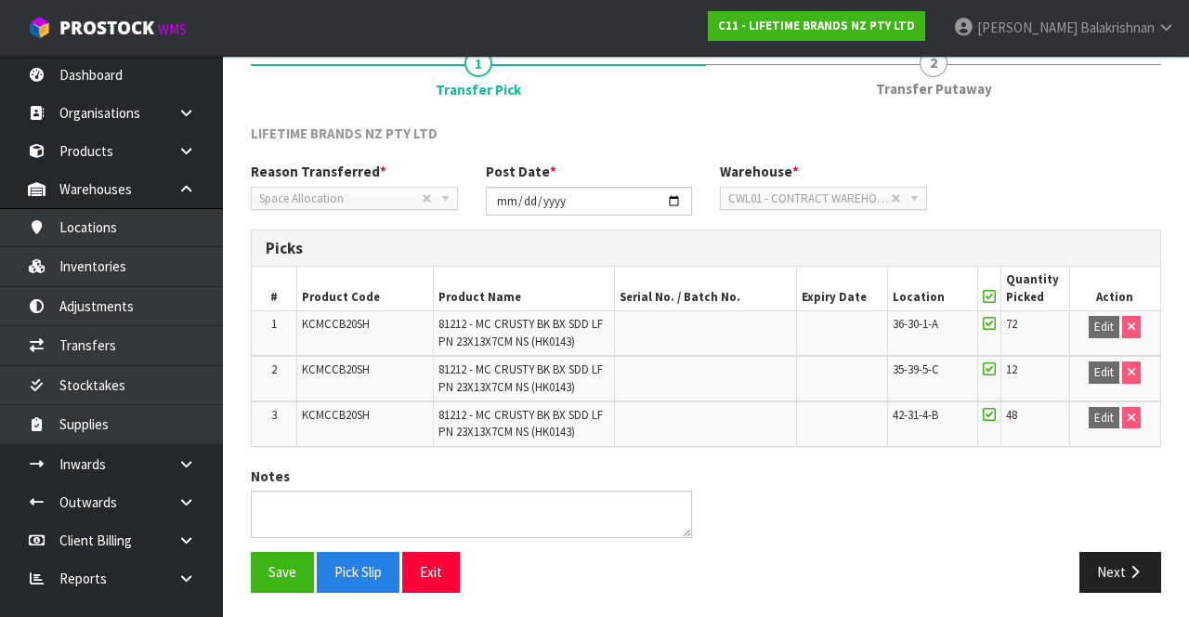
scroll to position [210, 0]
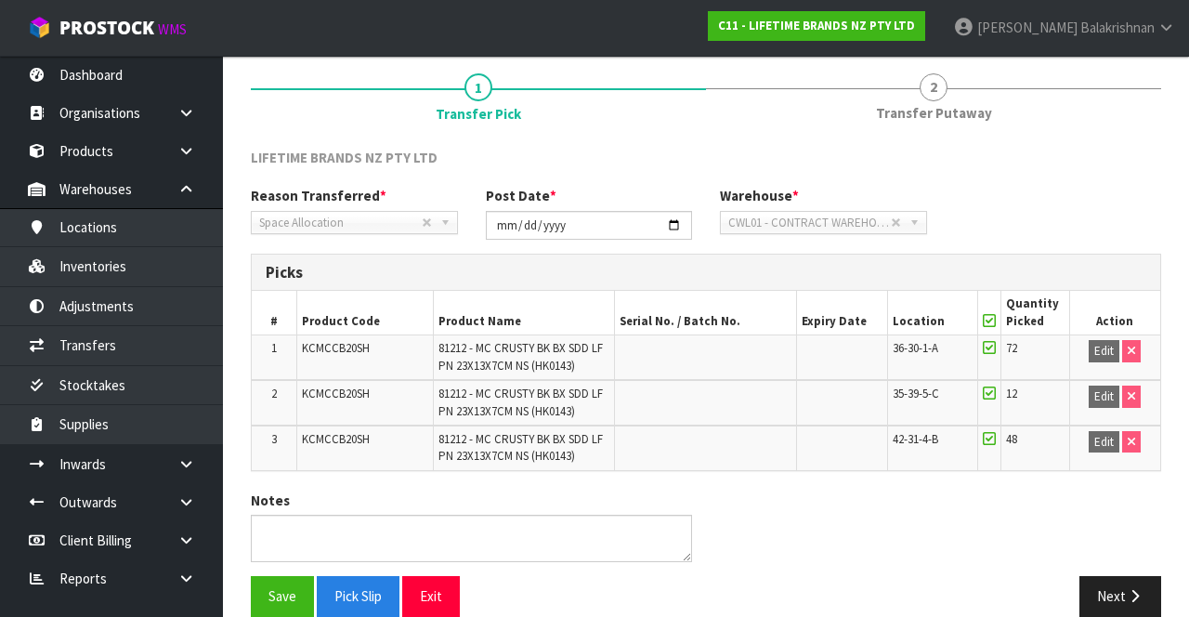
click at [344, 335] on td "KCMCCB20SH" at bounding box center [365, 357] width 137 height 45
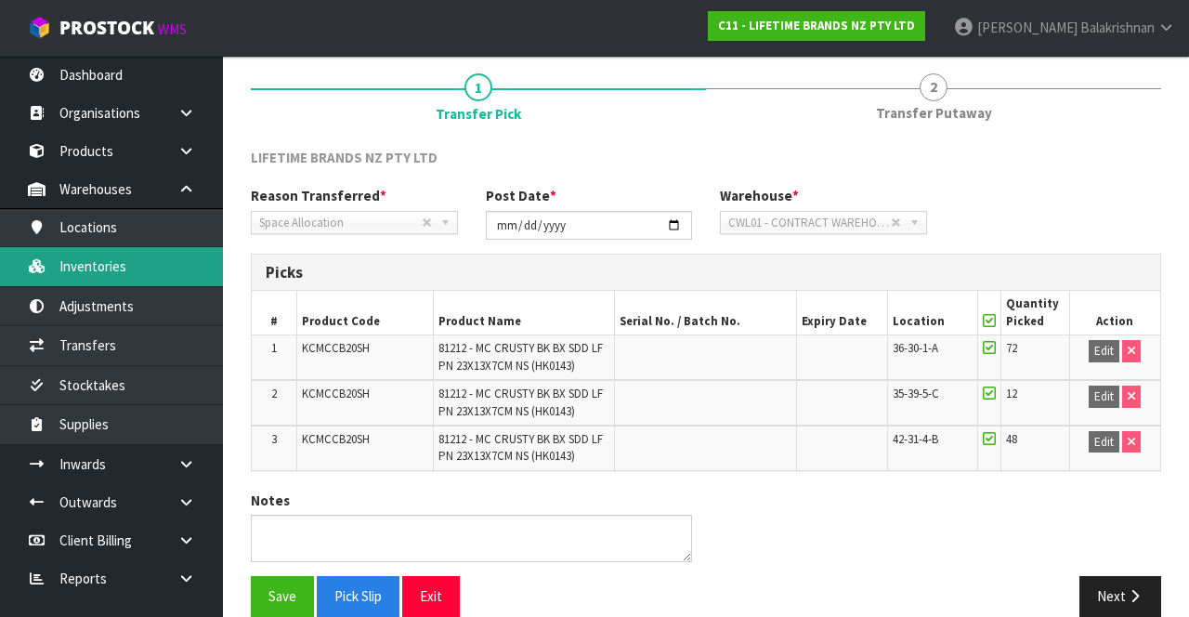
click at [72, 253] on link "Inventories" at bounding box center [111, 266] width 223 height 38
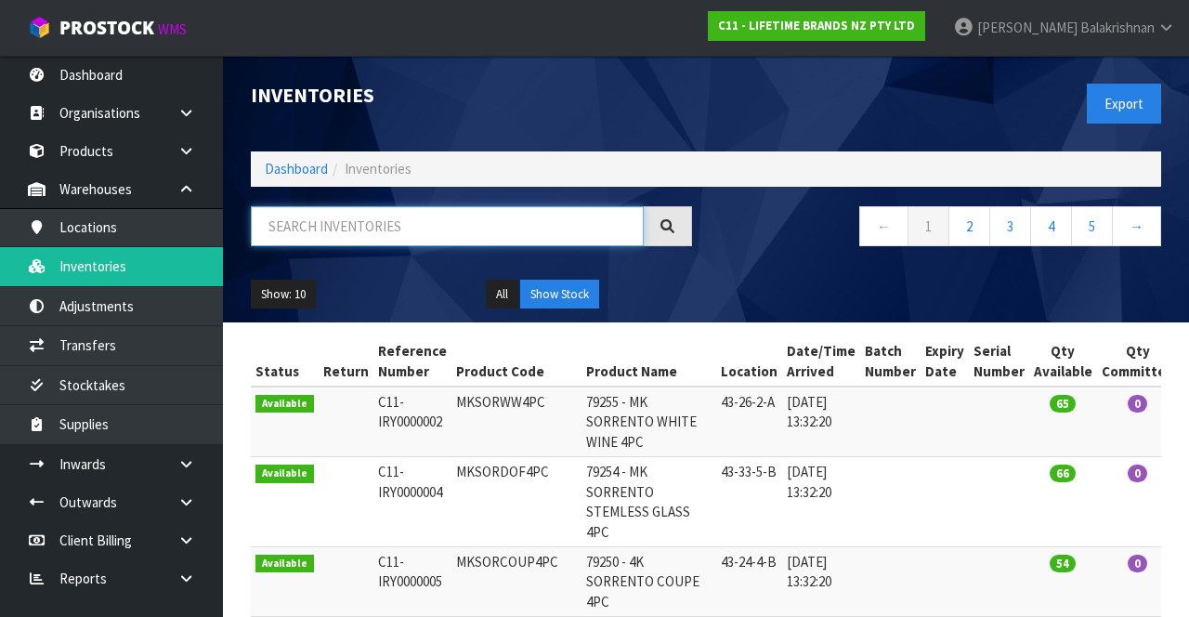
click at [295, 233] on input "text" at bounding box center [447, 226] width 393 height 40
click at [321, 233] on input "text" at bounding box center [447, 226] width 393 height 40
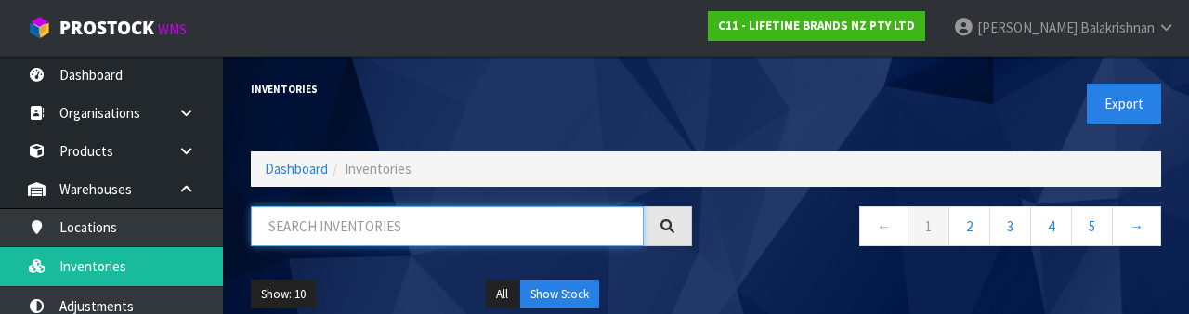
click at [304, 217] on input "text" at bounding box center [447, 226] width 393 height 40
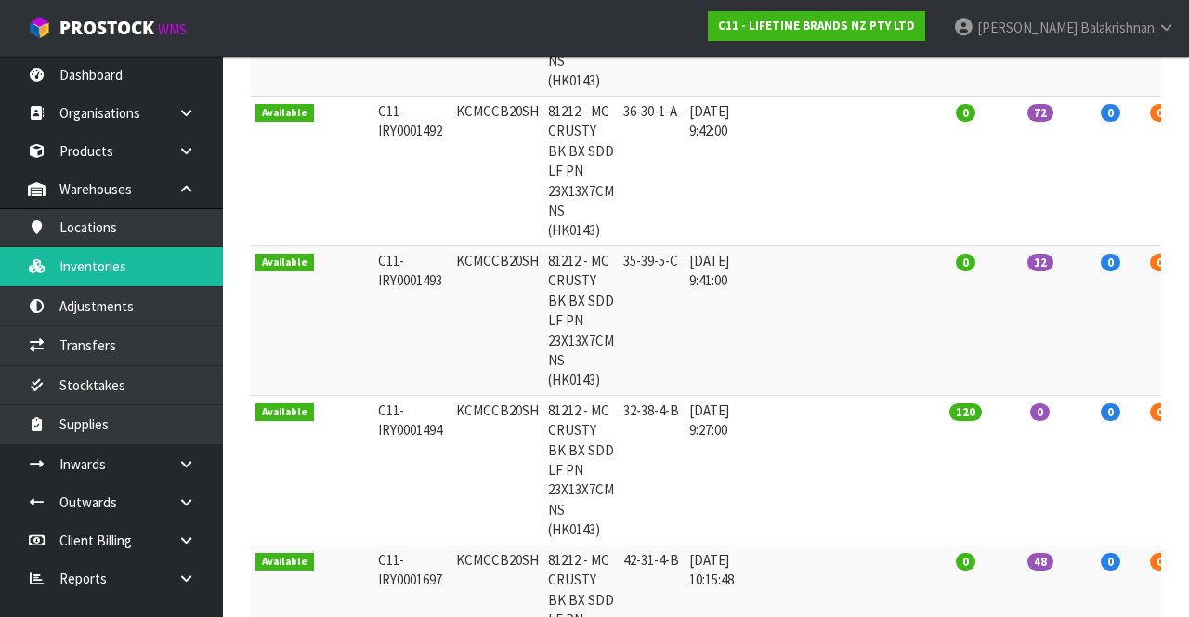
scroll to position [738, 0]
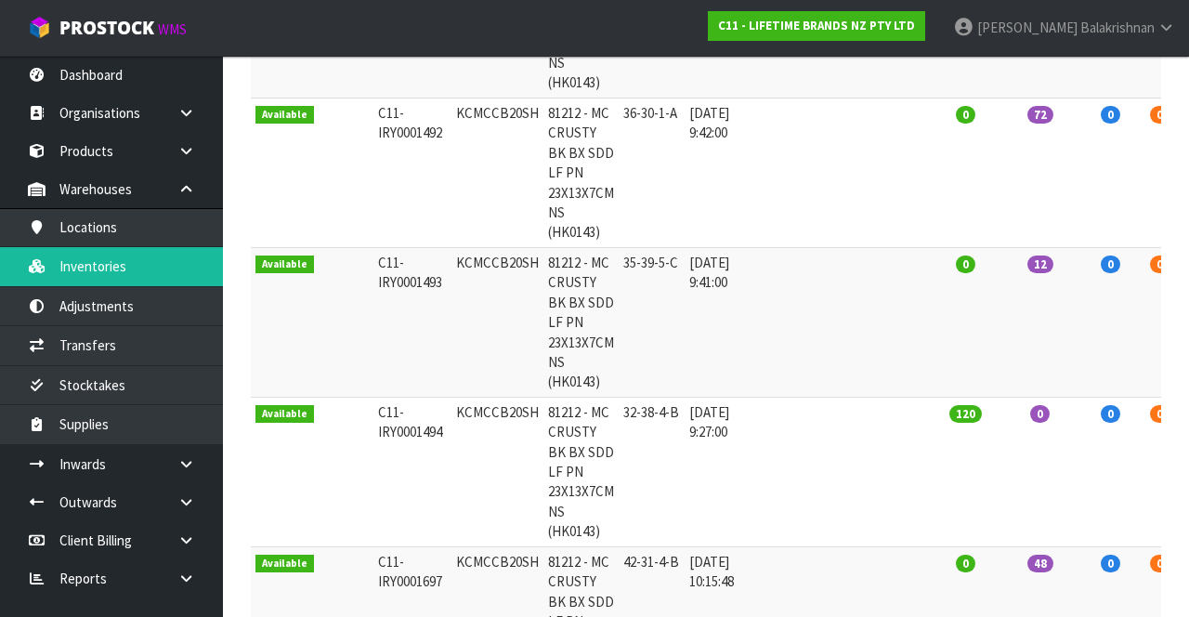
type input "KCMCCB20SH"
click at [494, 355] on td "KCMCCB20SH" at bounding box center [498, 322] width 92 height 150
copy td "KCMCCB20SH"
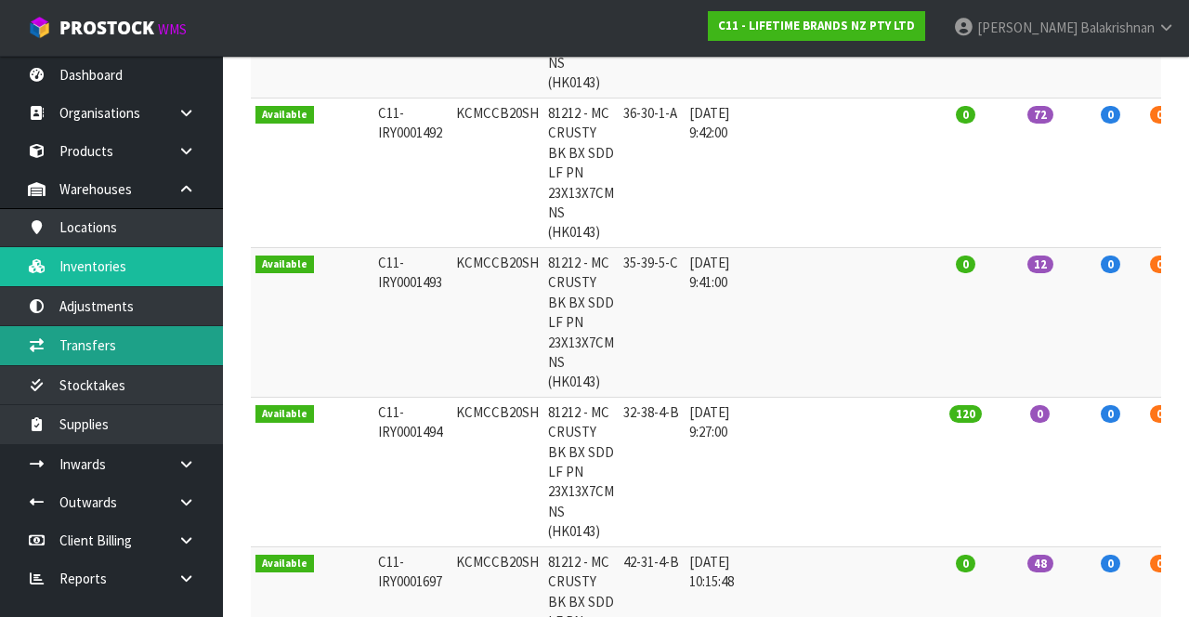
click at [124, 338] on link "Transfers" at bounding box center [111, 345] width 223 height 38
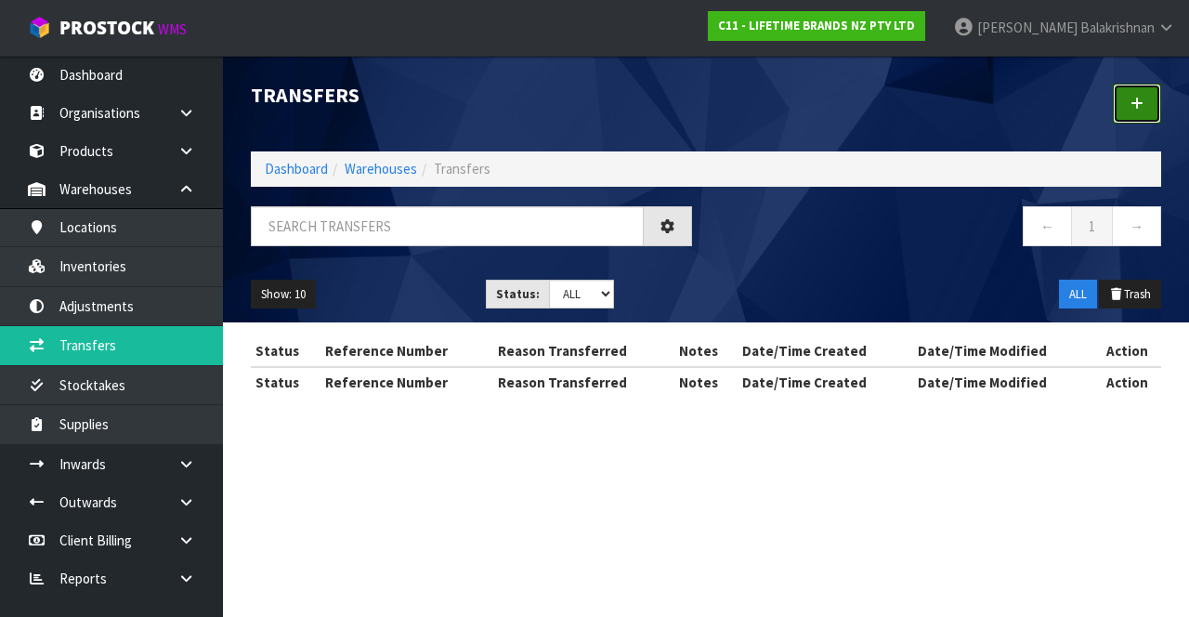
click at [1132, 105] on icon at bounding box center [1137, 104] width 13 height 14
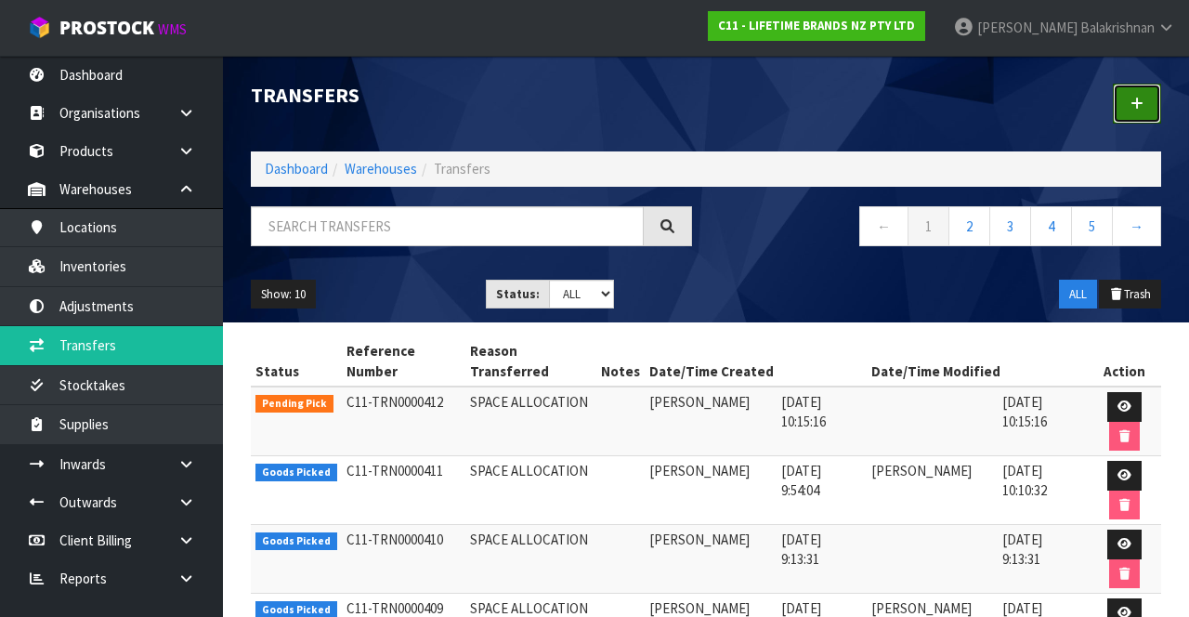
click at [1157, 97] on link at bounding box center [1137, 104] width 48 height 40
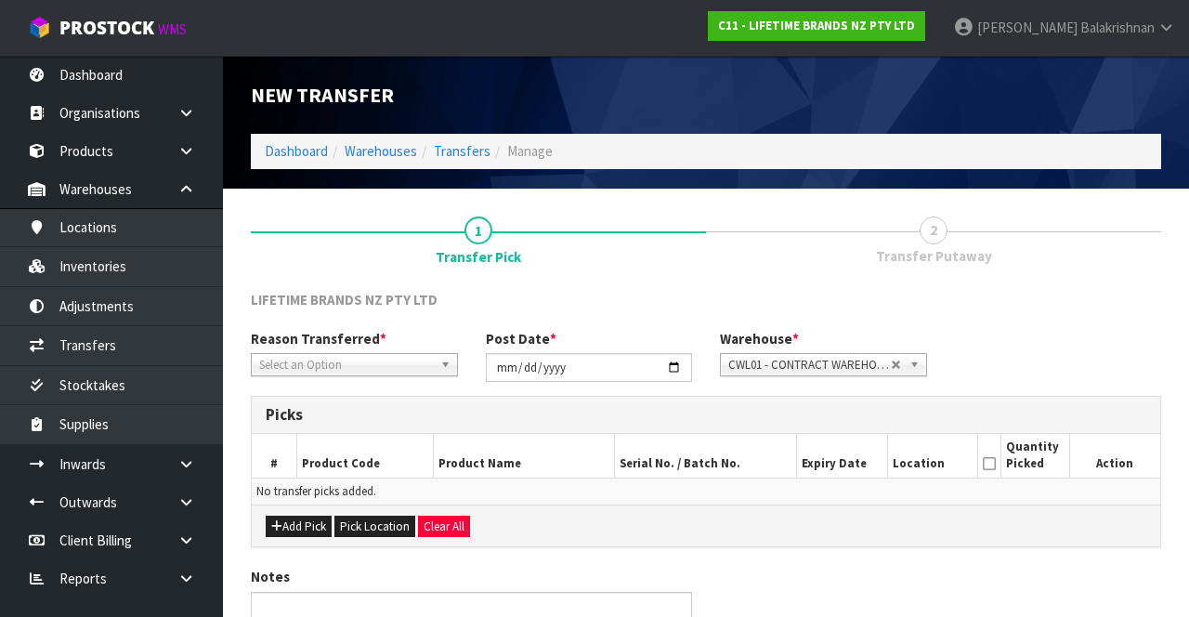
click at [380, 342] on span "*" at bounding box center [383, 339] width 7 height 18
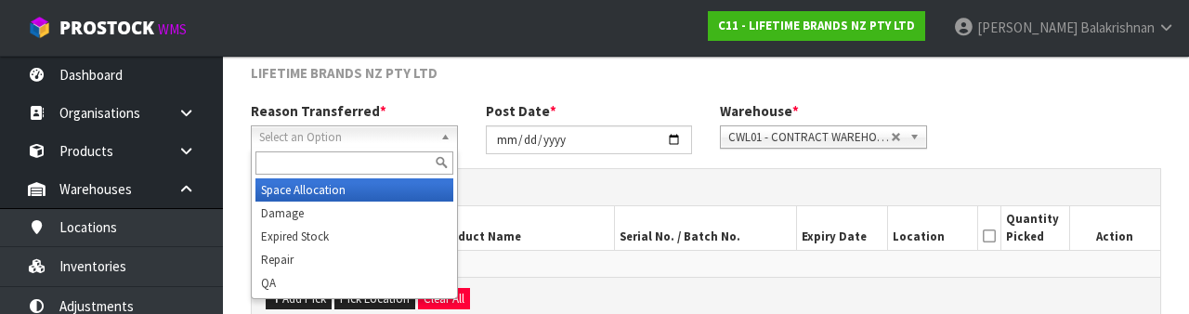
scroll to position [222, 0]
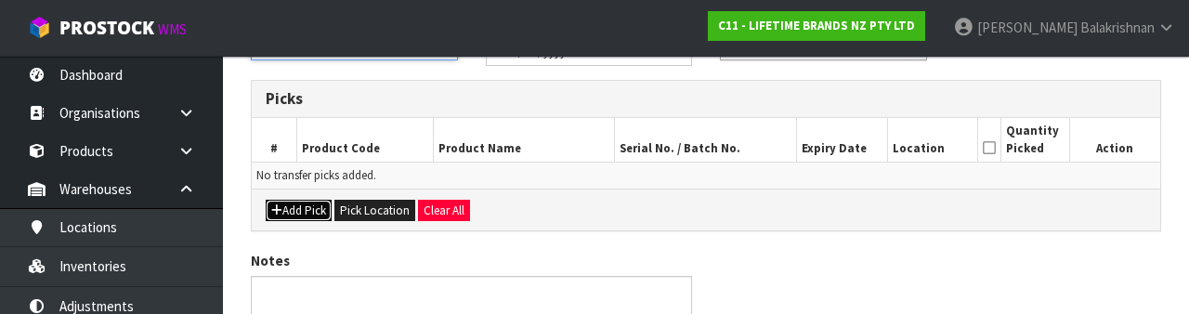
click at [301, 203] on button "Add Pick" at bounding box center [299, 211] width 66 height 22
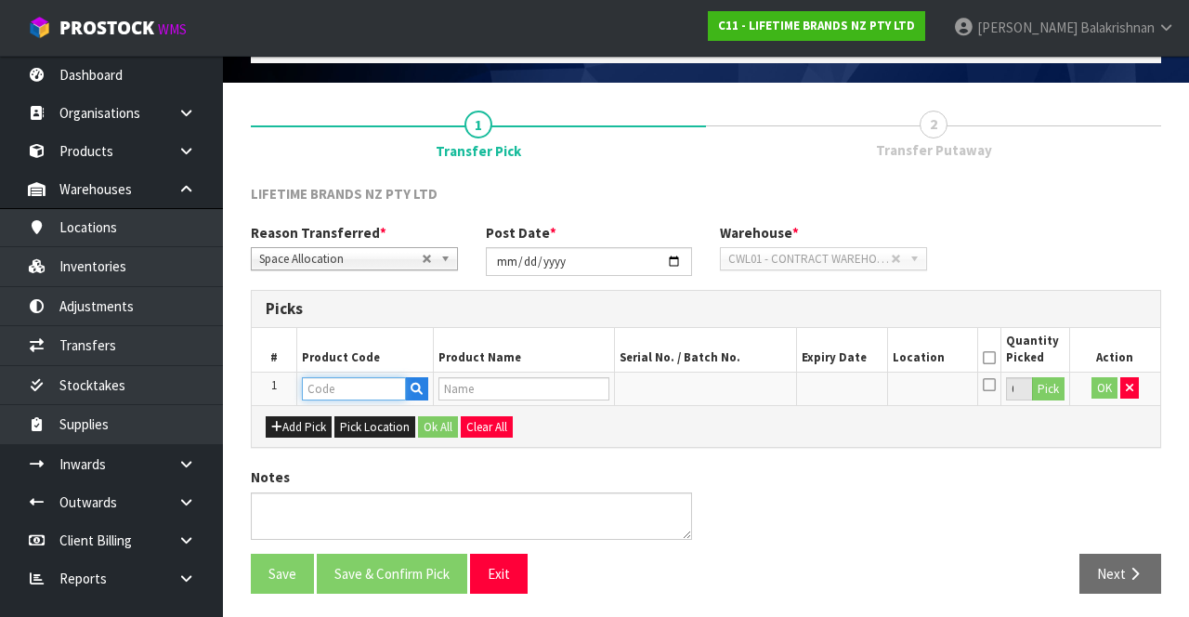
click at [334, 382] on input "text" at bounding box center [354, 388] width 104 height 23
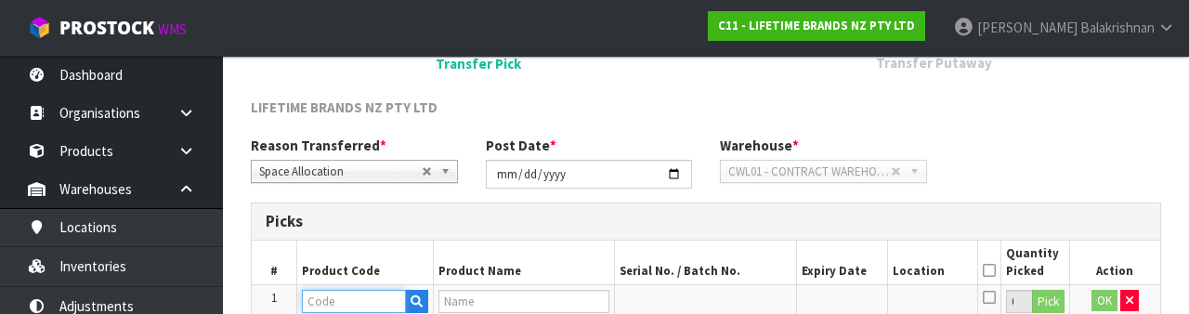
scroll to position [325, 0]
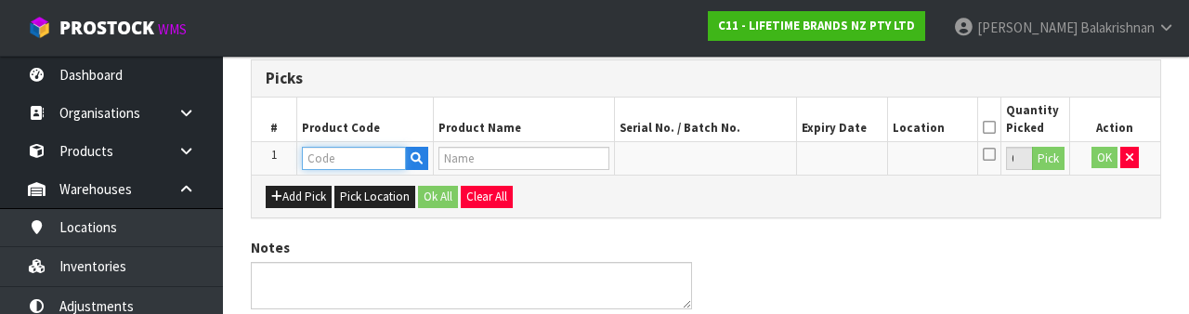
click at [366, 153] on input "text" at bounding box center [354, 158] width 104 height 23
type input "KCMCCB20SH"
type input "81212 - MC CRUSTY BK BX SDD LF PN 23X13X7CM NS (HK0143)"
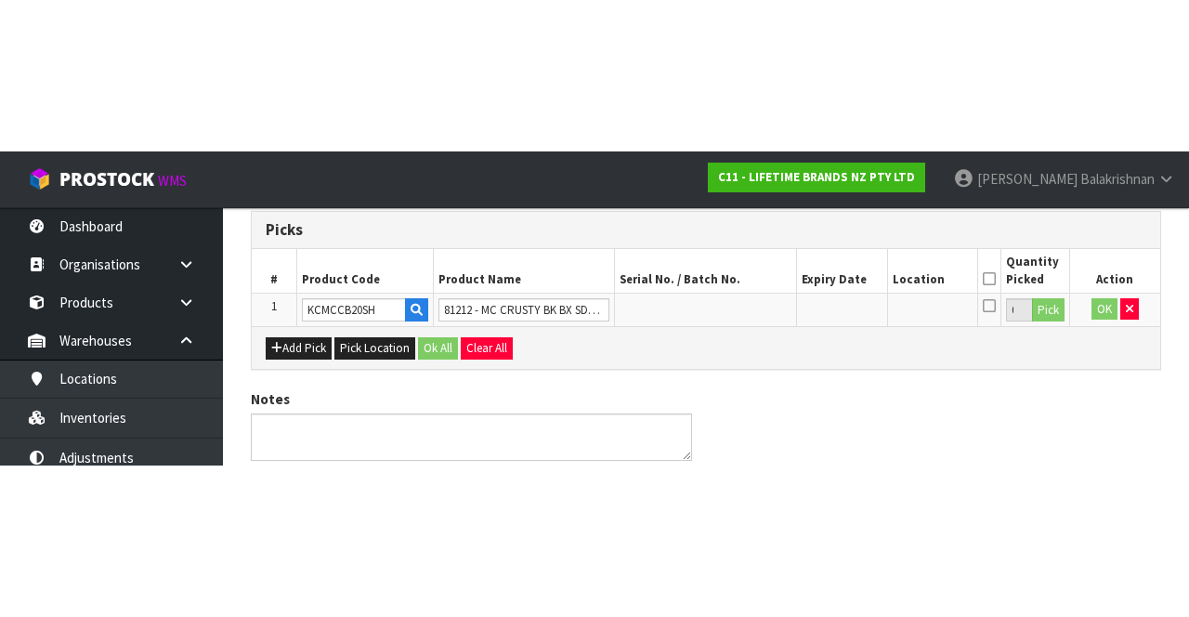
scroll to position [106, 0]
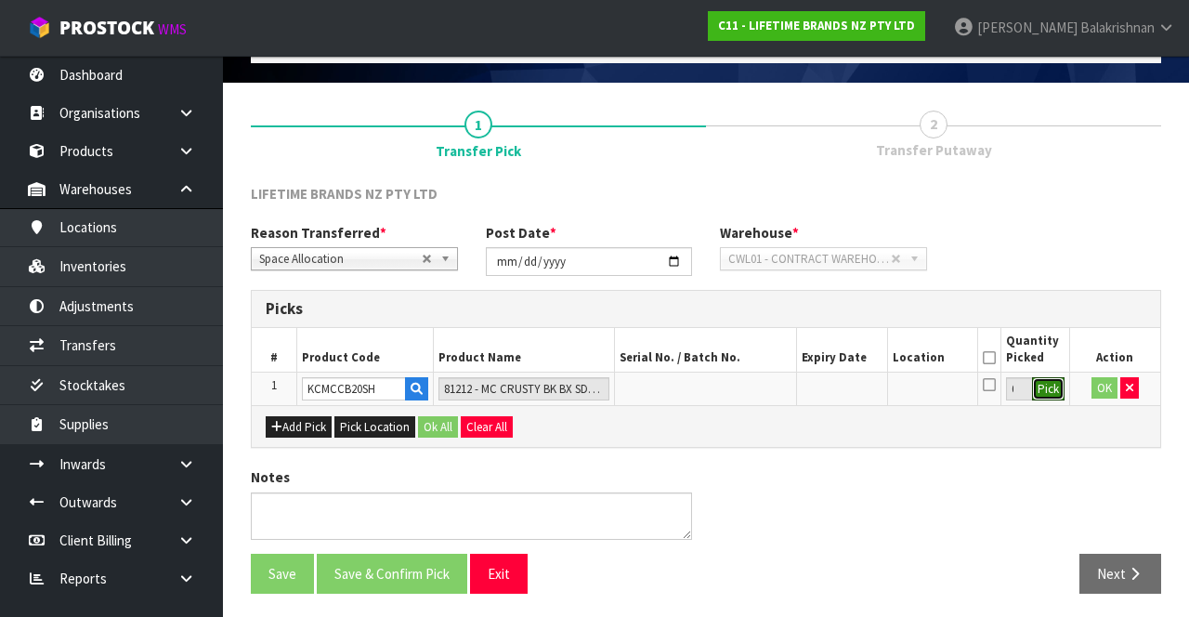
click at [1061, 390] on button "Pick" at bounding box center [1048, 389] width 33 height 24
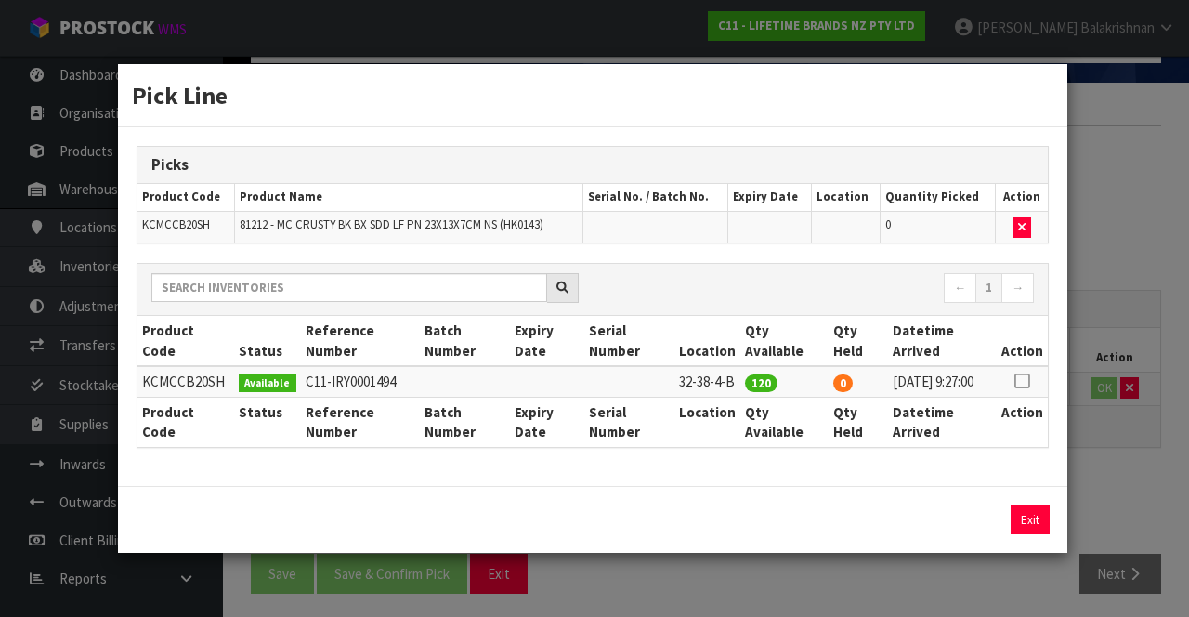
click at [1028, 381] on icon at bounding box center [1022, 381] width 15 height 1
click at [979, 514] on button "Assign Pick" at bounding box center [967, 519] width 76 height 29
type input "120"
click at [1027, 526] on button "Exit" at bounding box center [1030, 519] width 39 height 29
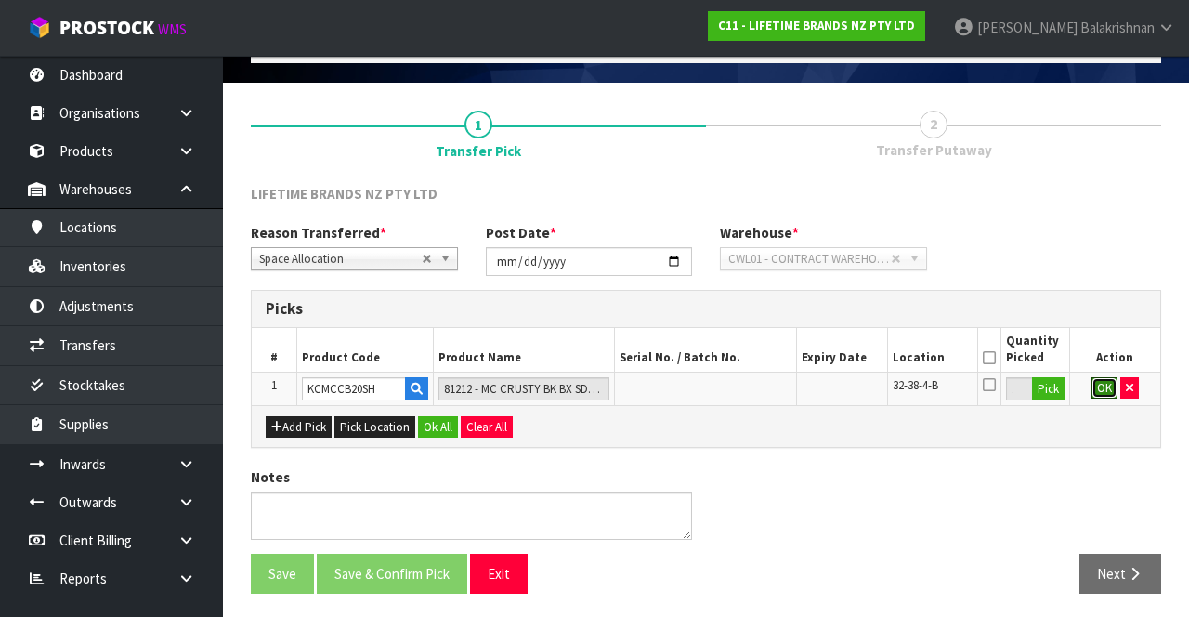
click at [1102, 383] on button "OK" at bounding box center [1105, 388] width 26 height 22
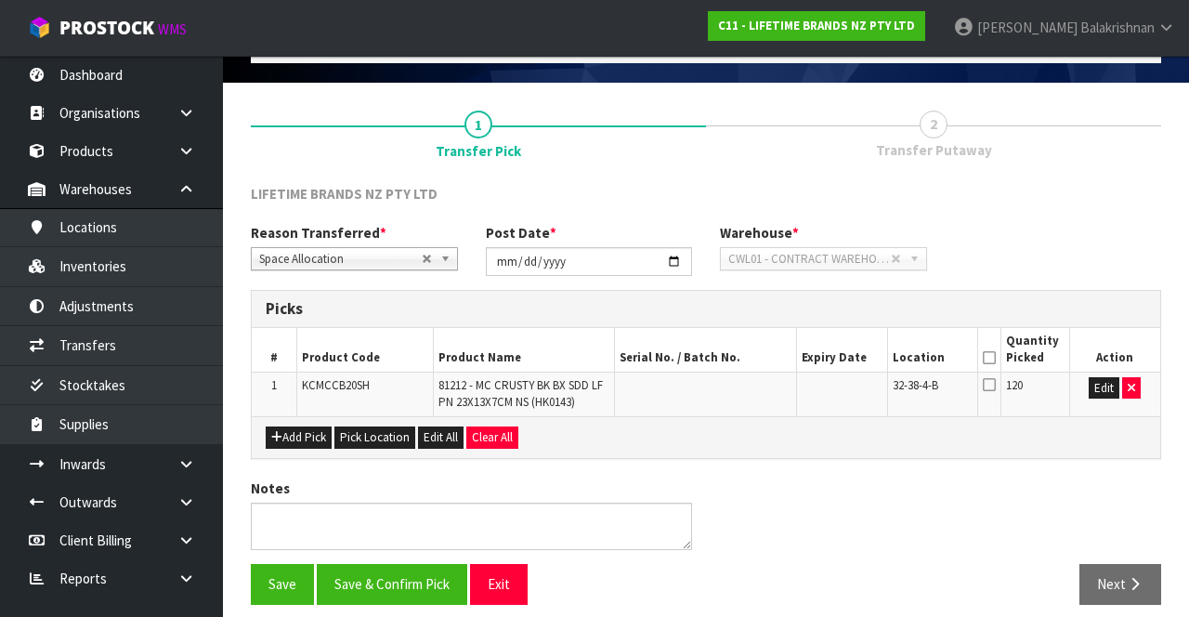
click at [994, 358] on icon at bounding box center [989, 358] width 13 height 1
click at [377, 585] on button "Save & Confirm Pick" at bounding box center [392, 584] width 151 height 40
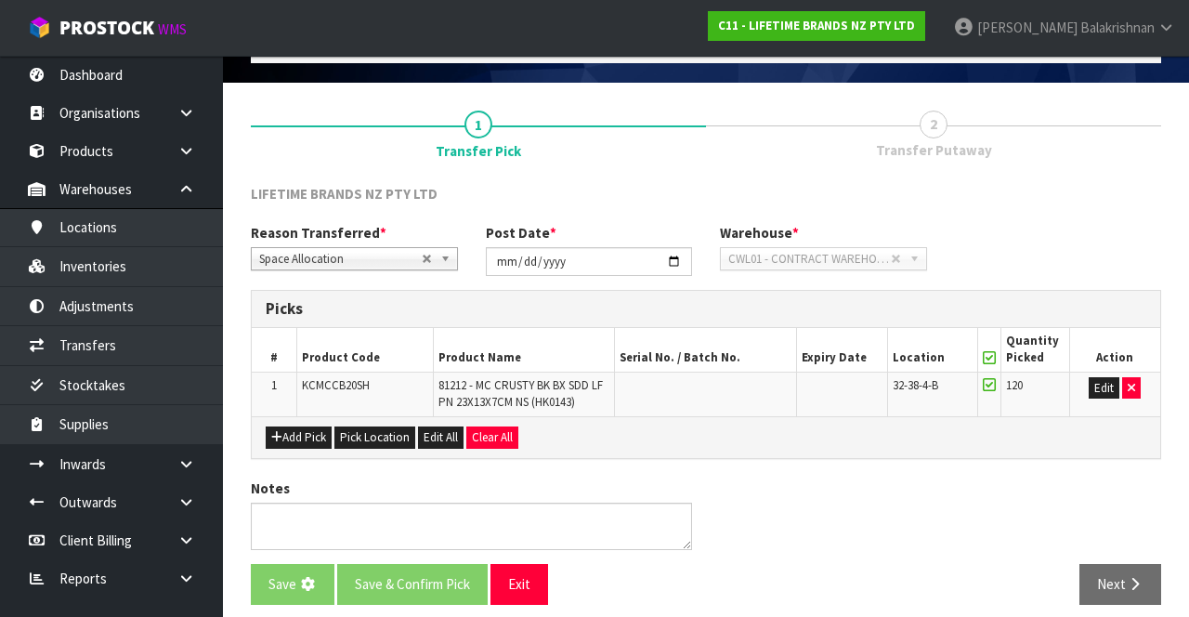
scroll to position [0, 0]
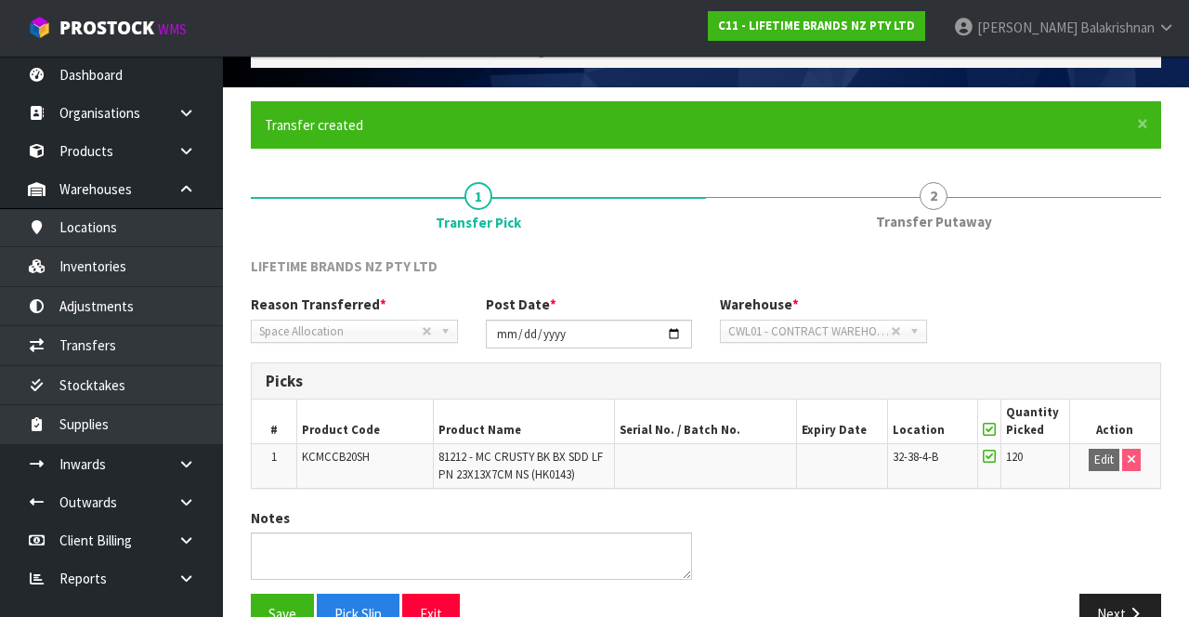
scroll to position [144, 0]
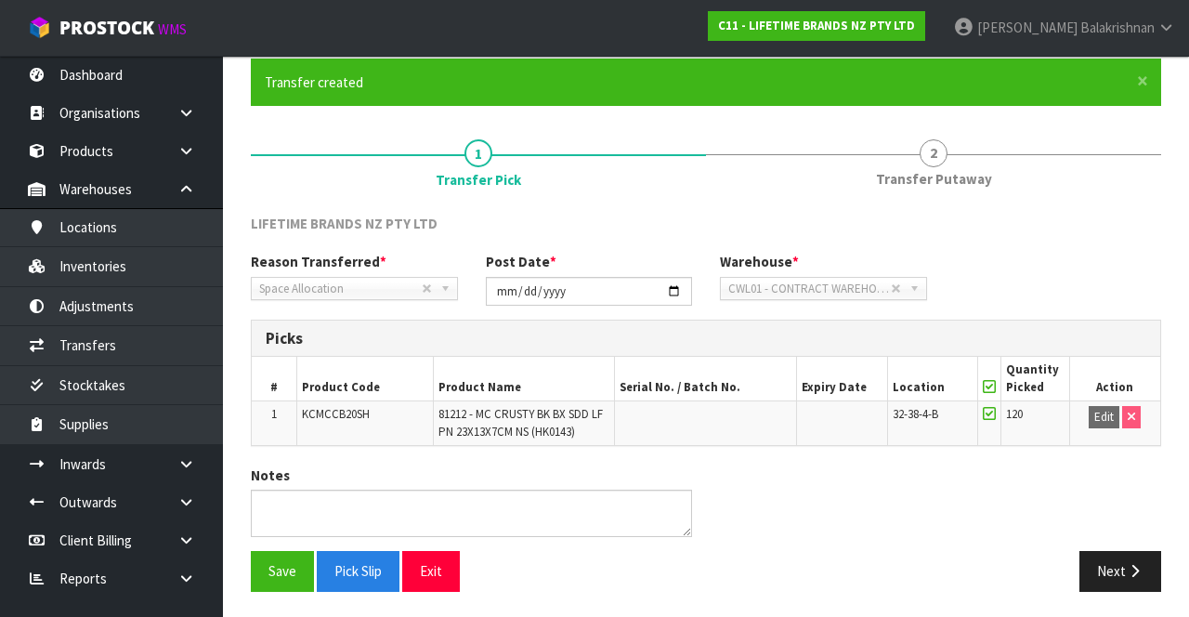
click at [953, 173] on span "Transfer Putaway" at bounding box center [934, 179] width 116 height 20
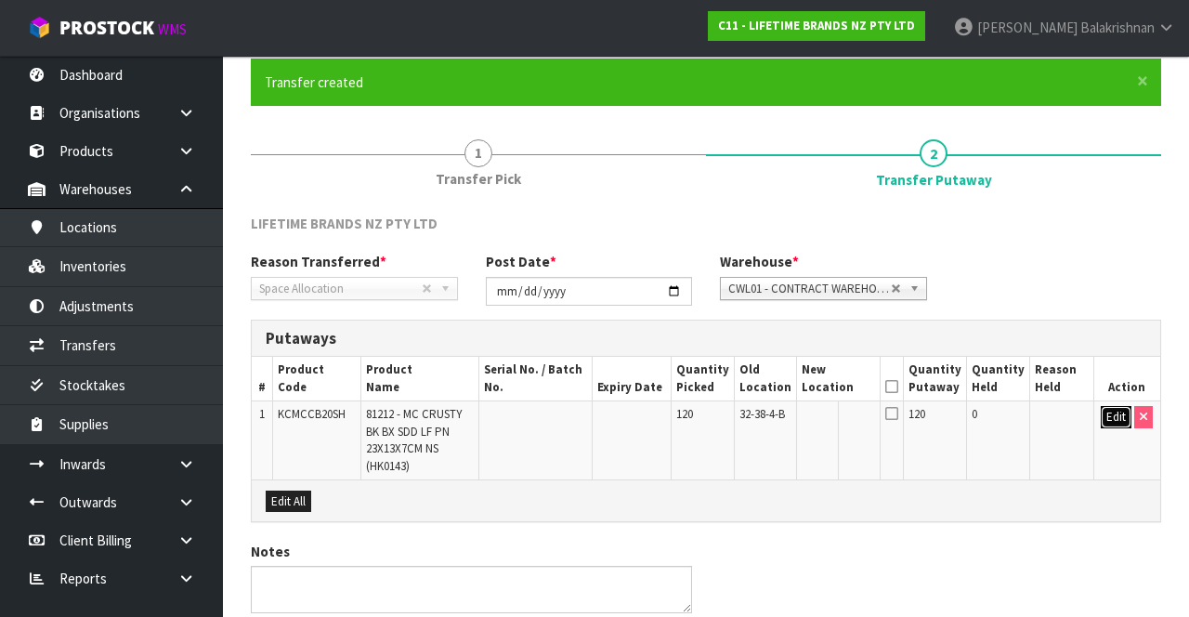
click at [1104, 411] on button "Edit" at bounding box center [1116, 417] width 31 height 22
click at [829, 418] on input "text" at bounding box center [828, 417] width 51 height 23
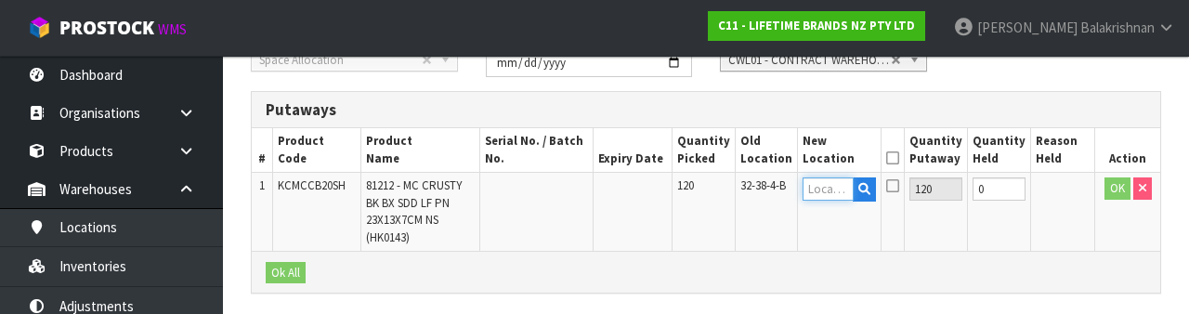
scroll to position [392, 0]
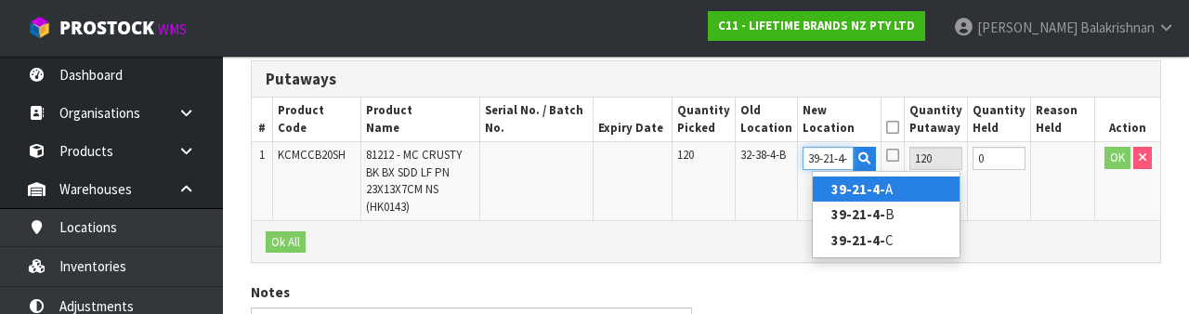
type input "39-21-4-A"
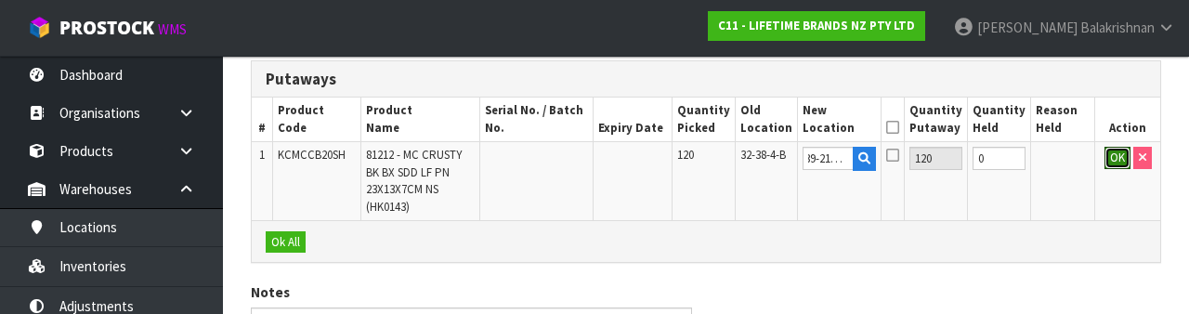
click at [1106, 155] on button "OK" at bounding box center [1118, 158] width 26 height 22
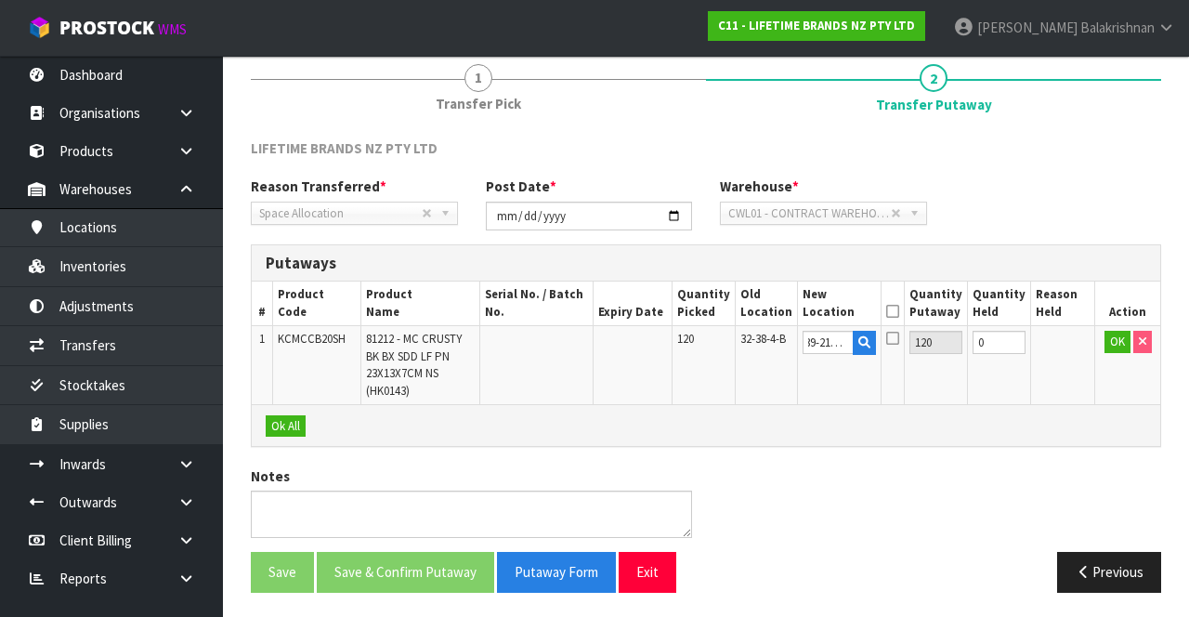
scroll to position [0, 0]
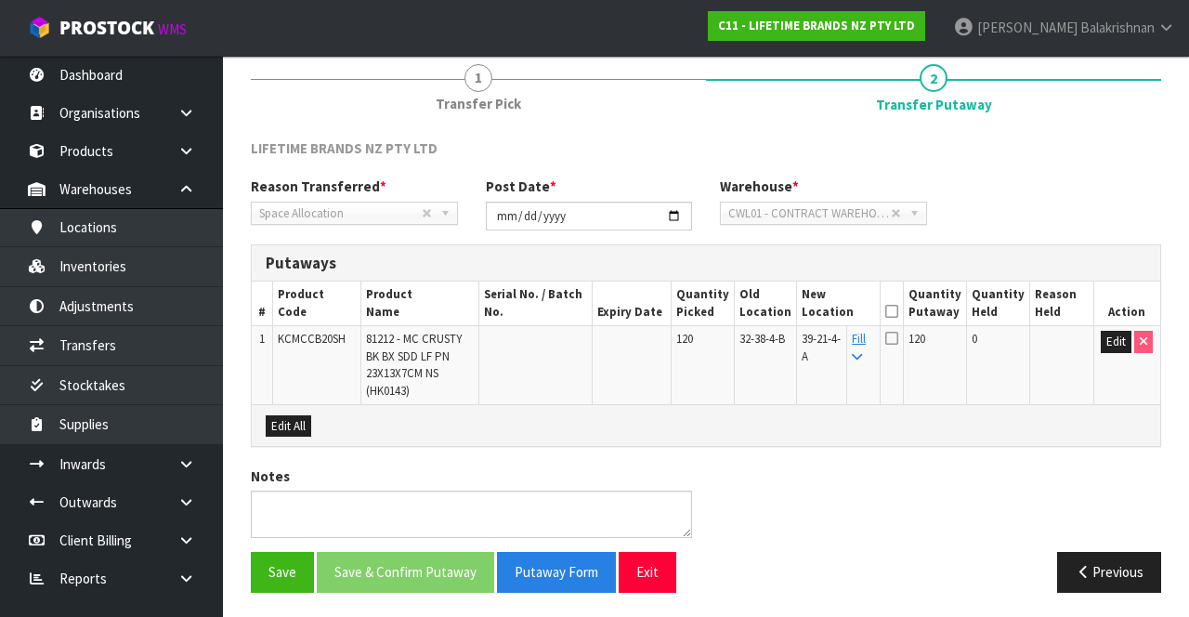
click at [898, 311] on icon at bounding box center [891, 311] width 13 height 1
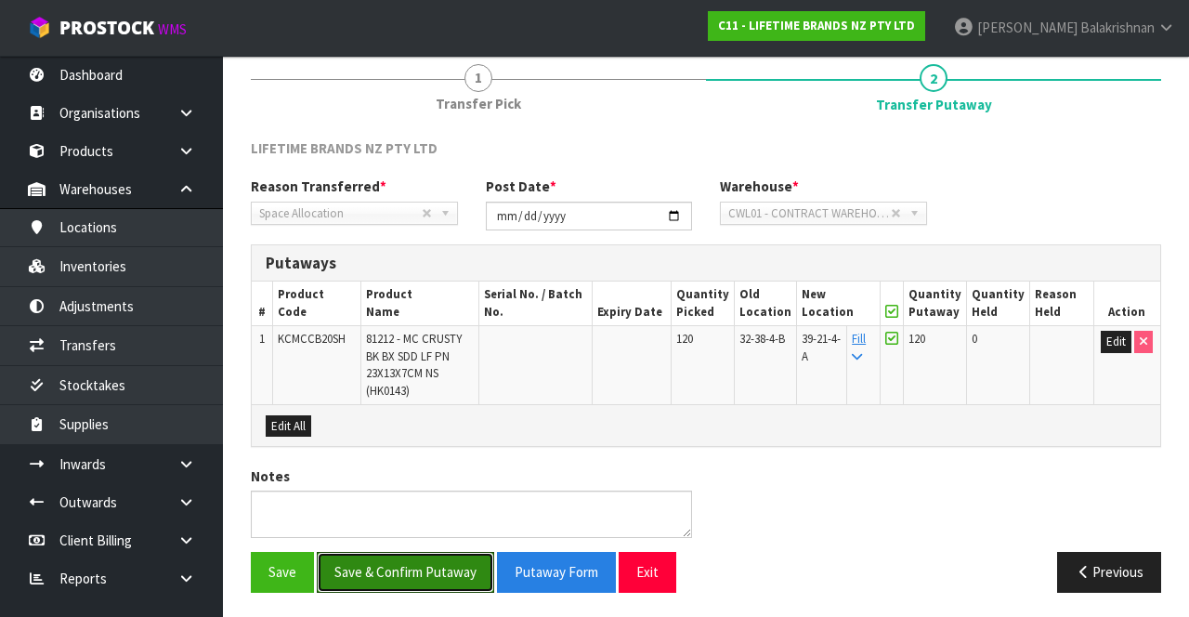
click at [424, 556] on button "Save & Confirm Putaway" at bounding box center [405, 572] width 177 height 40
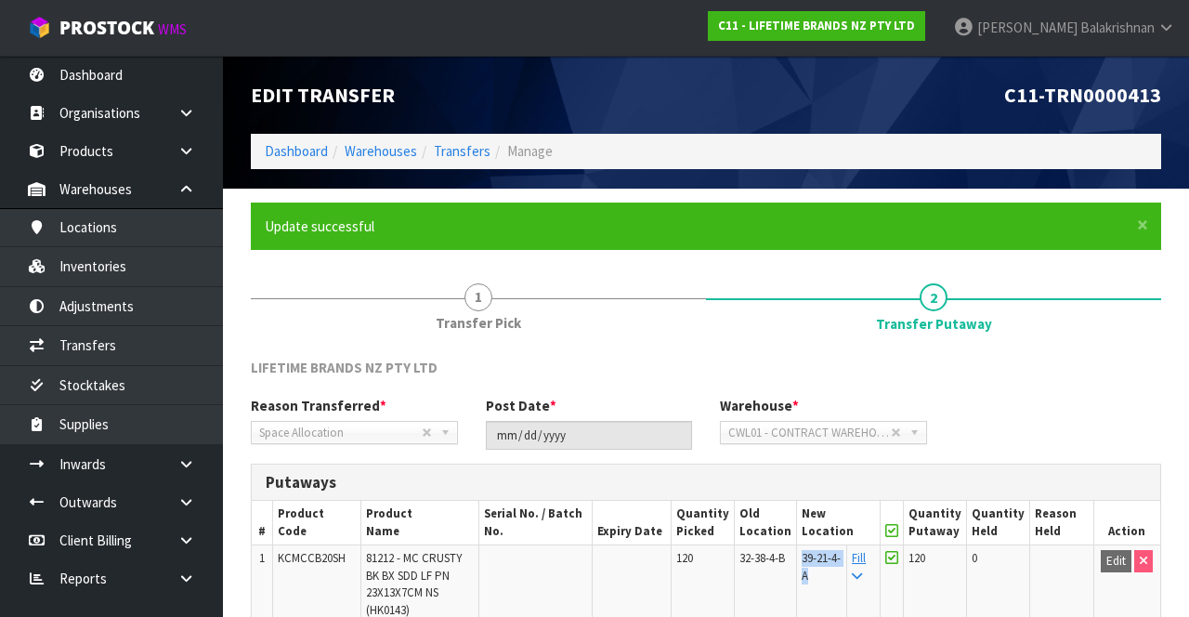
copy span "39-21-4-A"
click at [472, 145] on link "Transfers" at bounding box center [462, 151] width 57 height 18
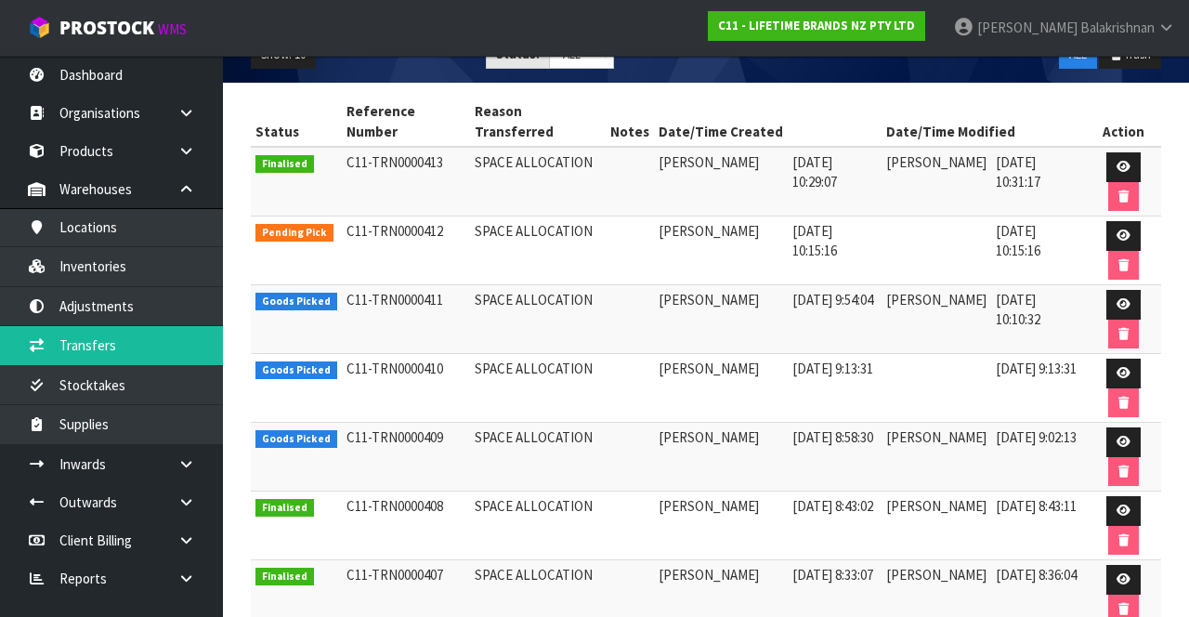
scroll to position [239, 0]
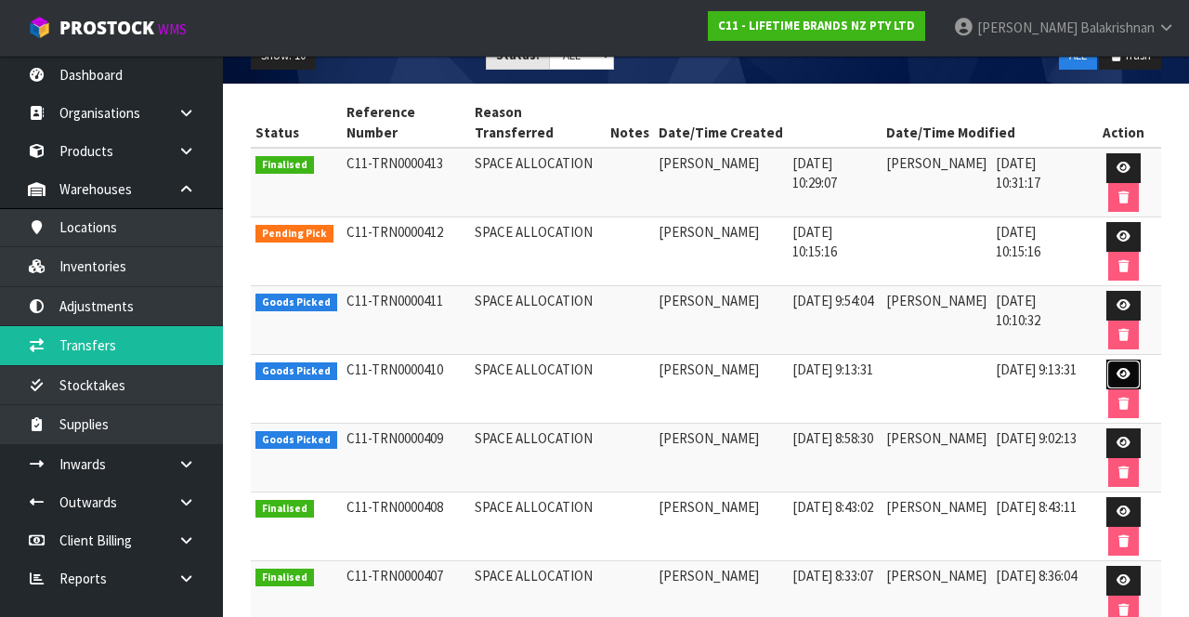
click at [1124, 369] on icon at bounding box center [1124, 374] width 14 height 12
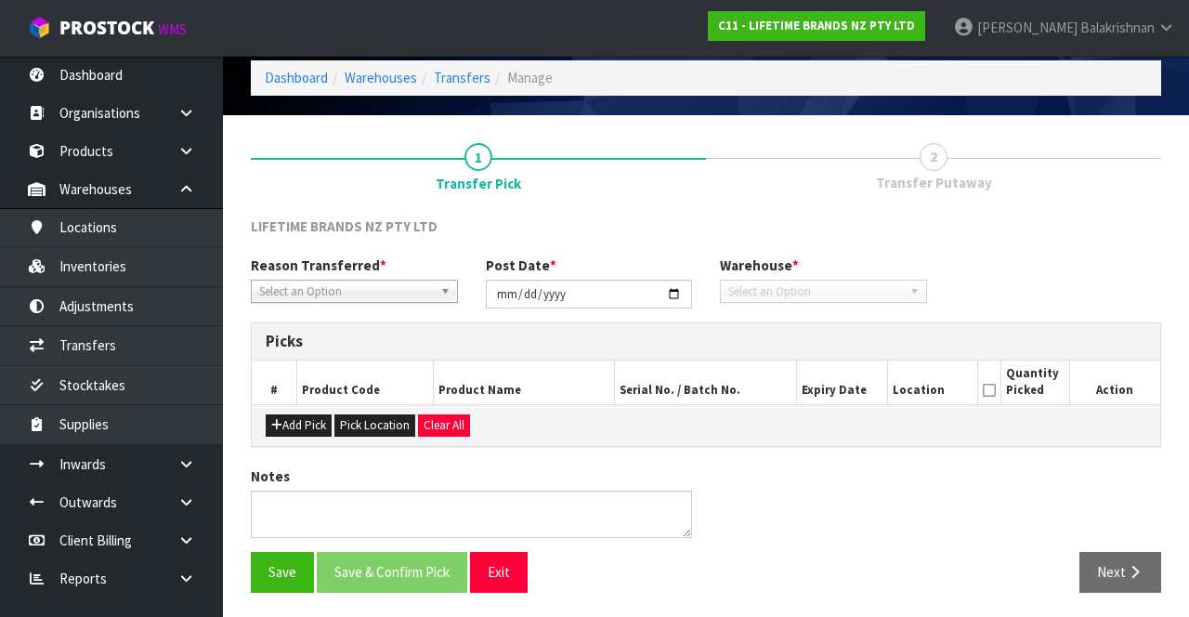
type input "[DATE]"
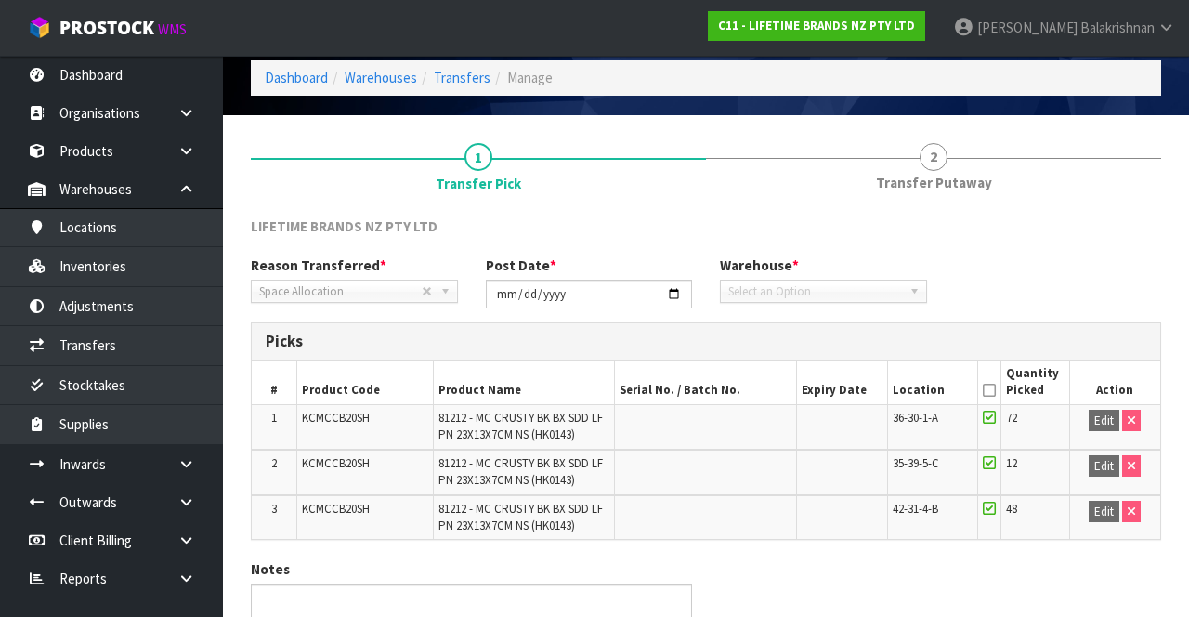
scroll to position [167, 0]
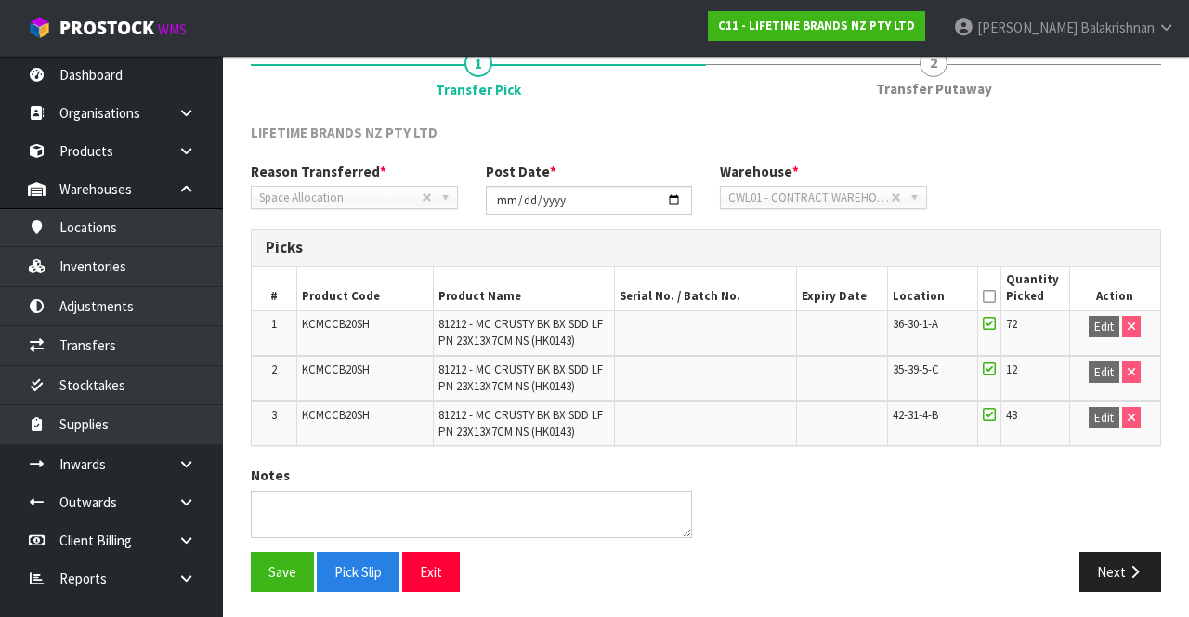
click at [923, 91] on span "Transfer Putaway" at bounding box center [934, 89] width 116 height 20
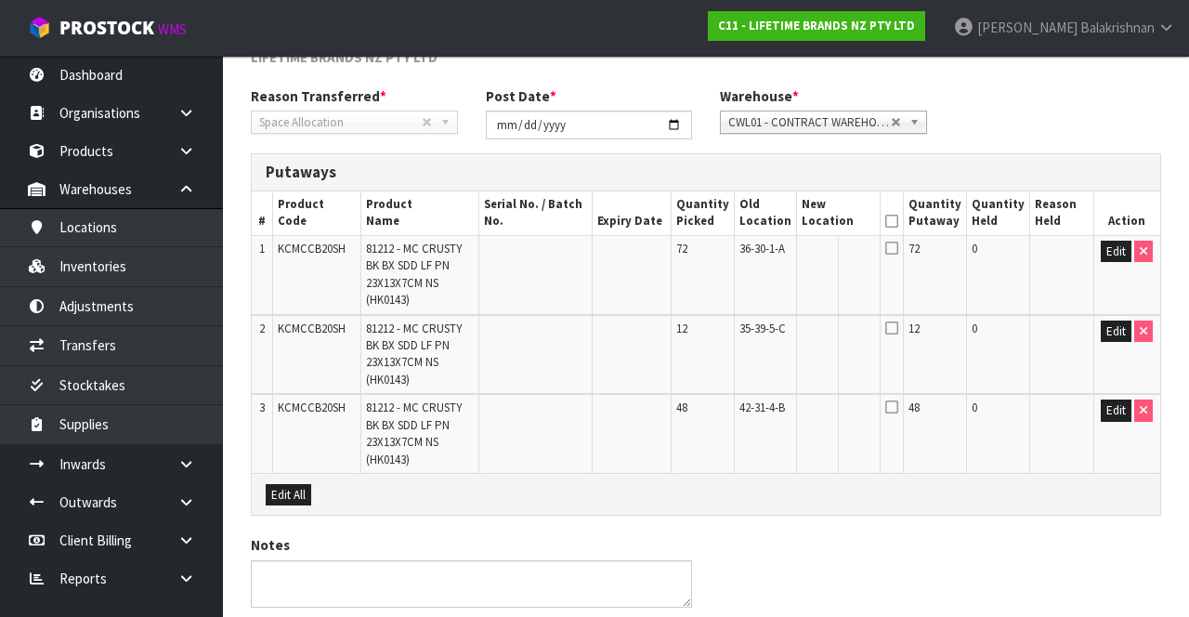
scroll to position [241, 0]
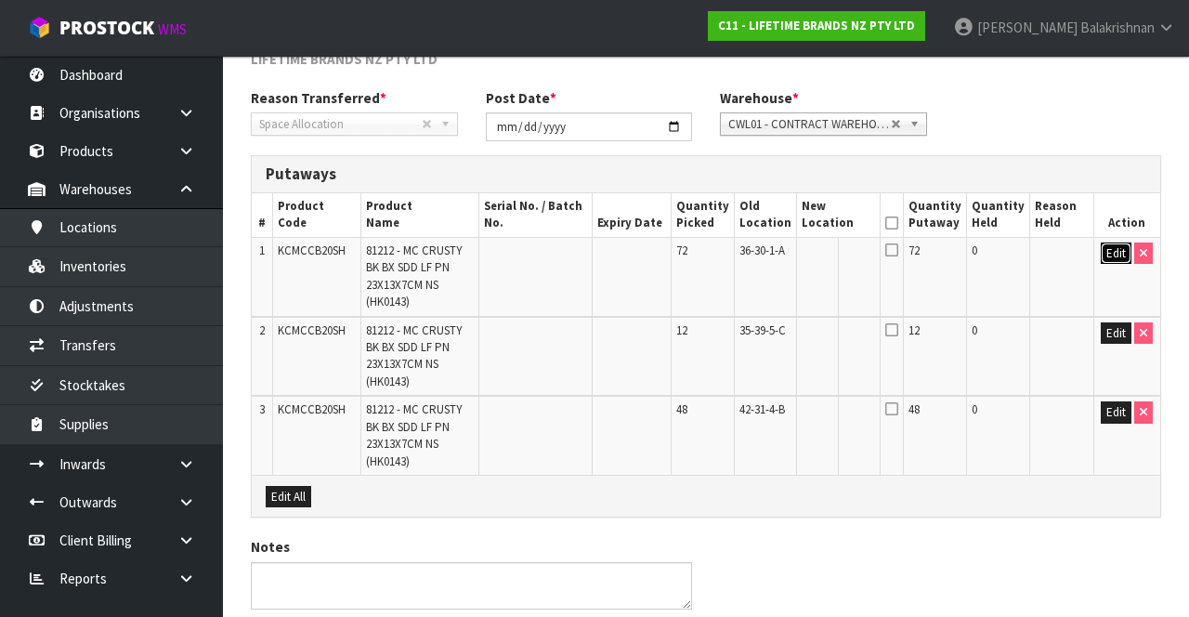
click at [1107, 253] on button "Edit" at bounding box center [1116, 253] width 31 height 22
click at [827, 255] on input "text" at bounding box center [827, 253] width 51 height 23
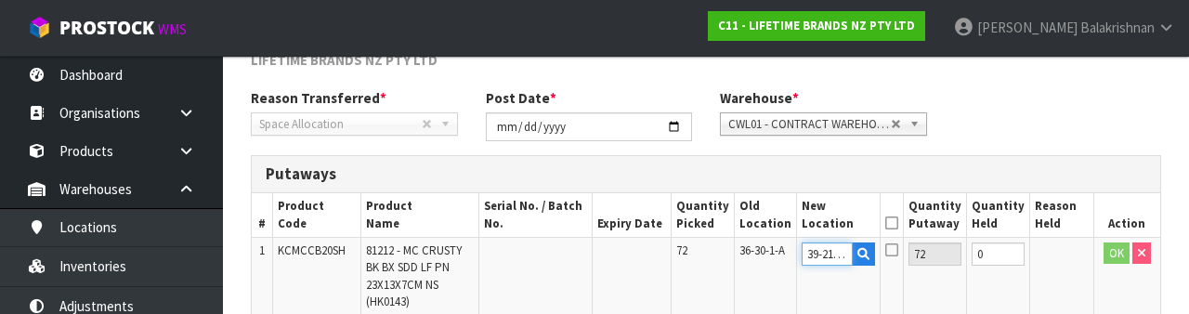
scroll to position [0, 4]
type input "39-21-4-A"
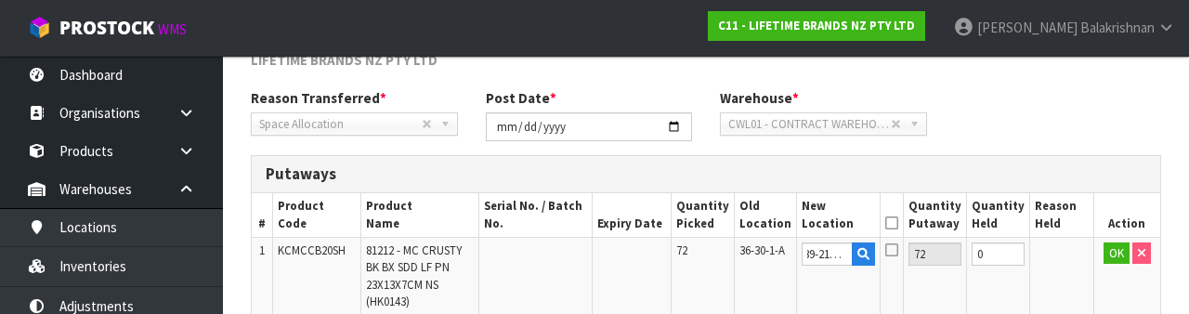
click at [898, 223] on icon at bounding box center [891, 223] width 13 height 1
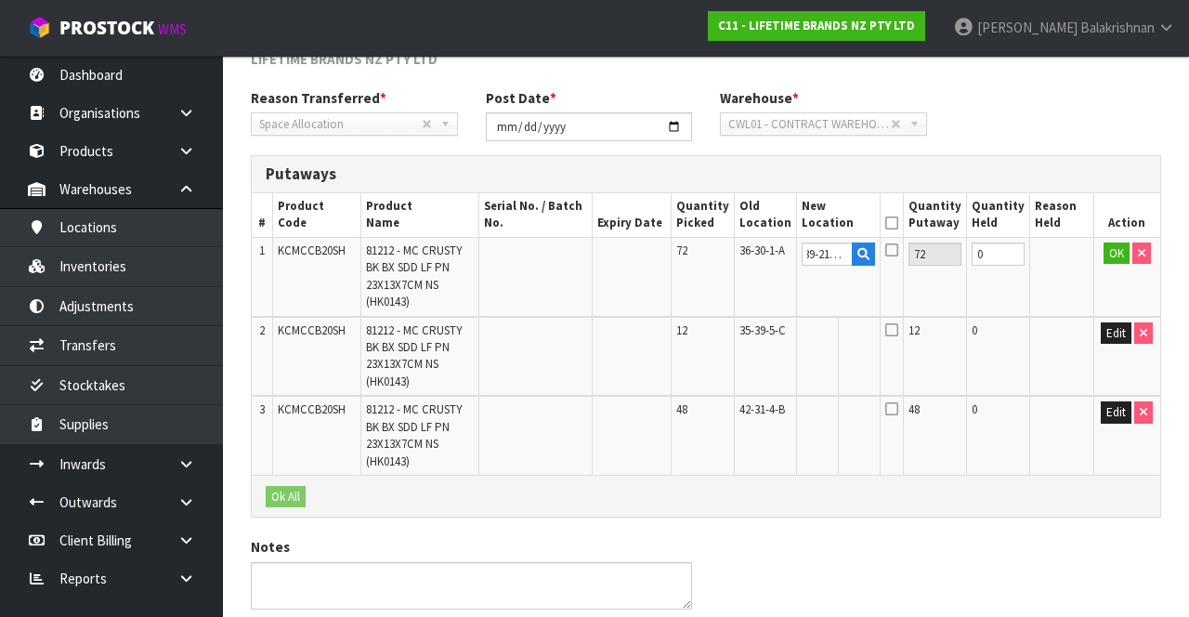
scroll to position [0, 0]
click at [1106, 254] on button "OK" at bounding box center [1117, 253] width 26 height 22
click at [862, 265] on icon at bounding box center [857, 268] width 10 height 12
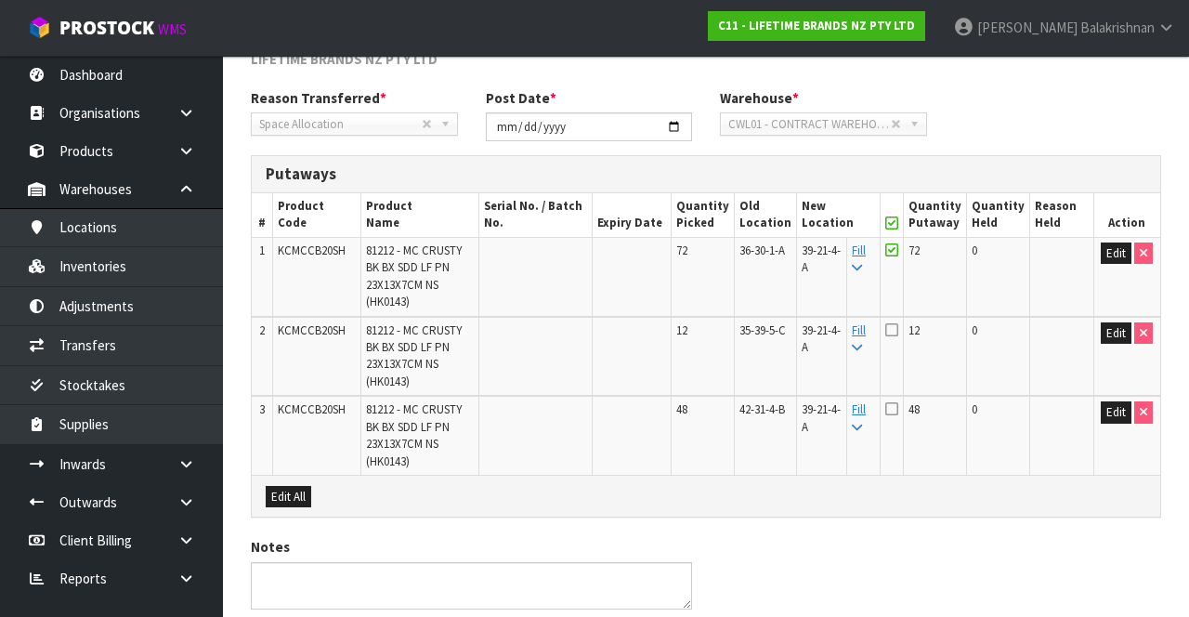
scroll to position [310, 0]
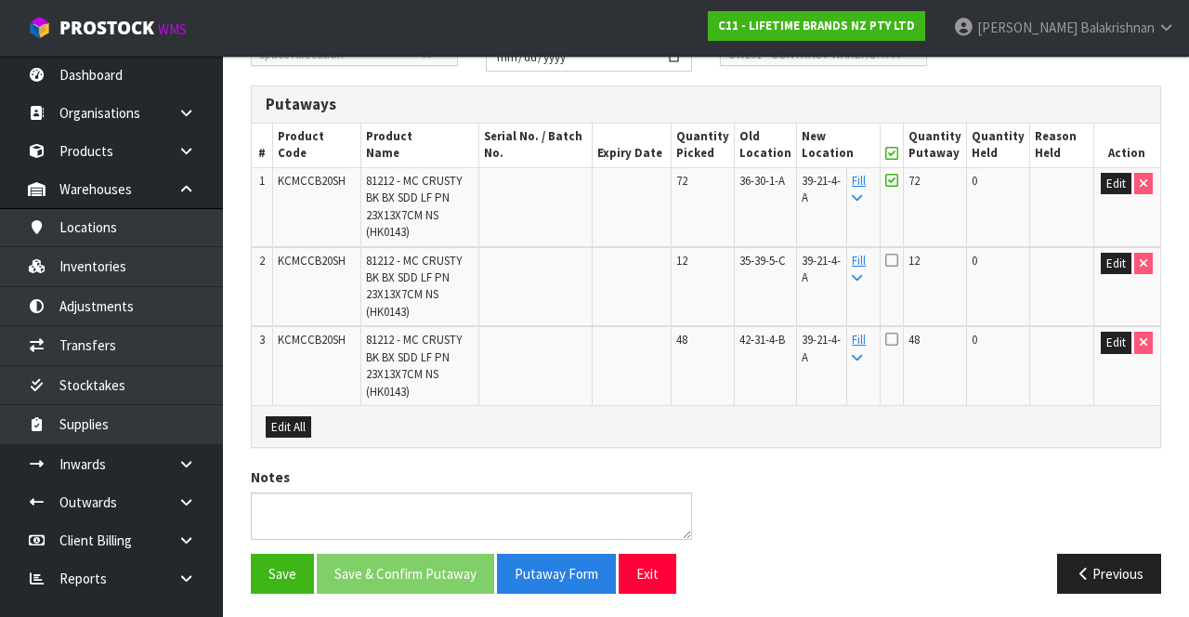
click at [897, 256] on icon at bounding box center [891, 260] width 13 height 15
click at [0, 0] on input "checkbox" at bounding box center [0, 0] width 0 height 0
click at [898, 345] on icon at bounding box center [891, 339] width 13 height 15
click at [0, 0] on input "checkbox" at bounding box center [0, 0] width 0 height 0
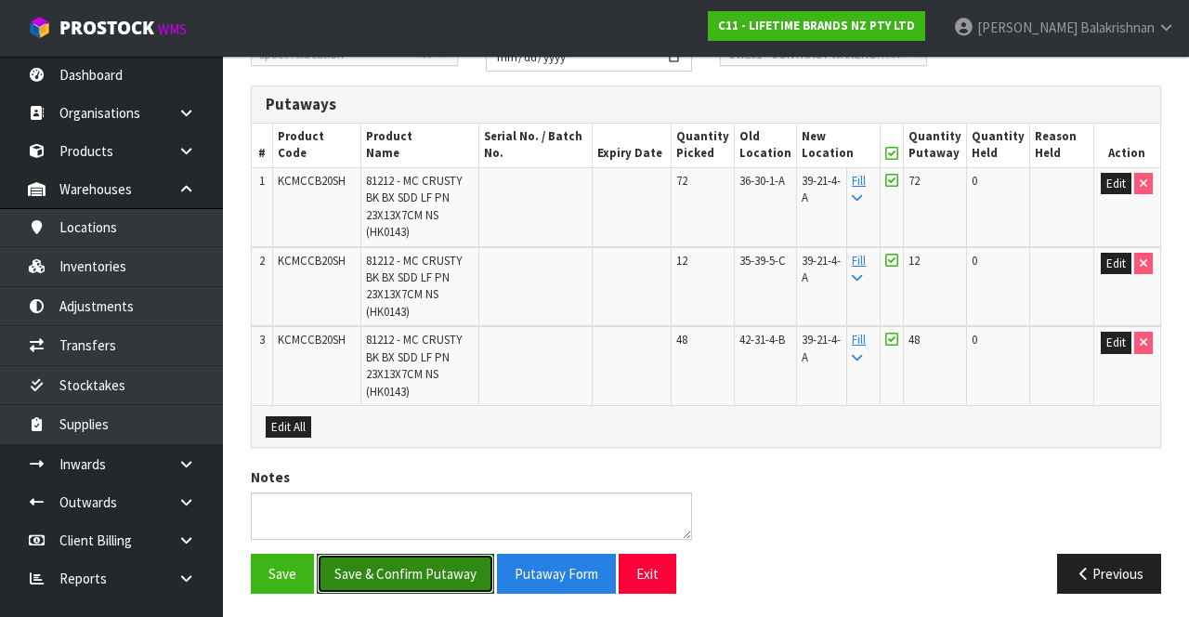
click at [424, 572] on button "Save & Confirm Putaway" at bounding box center [405, 574] width 177 height 40
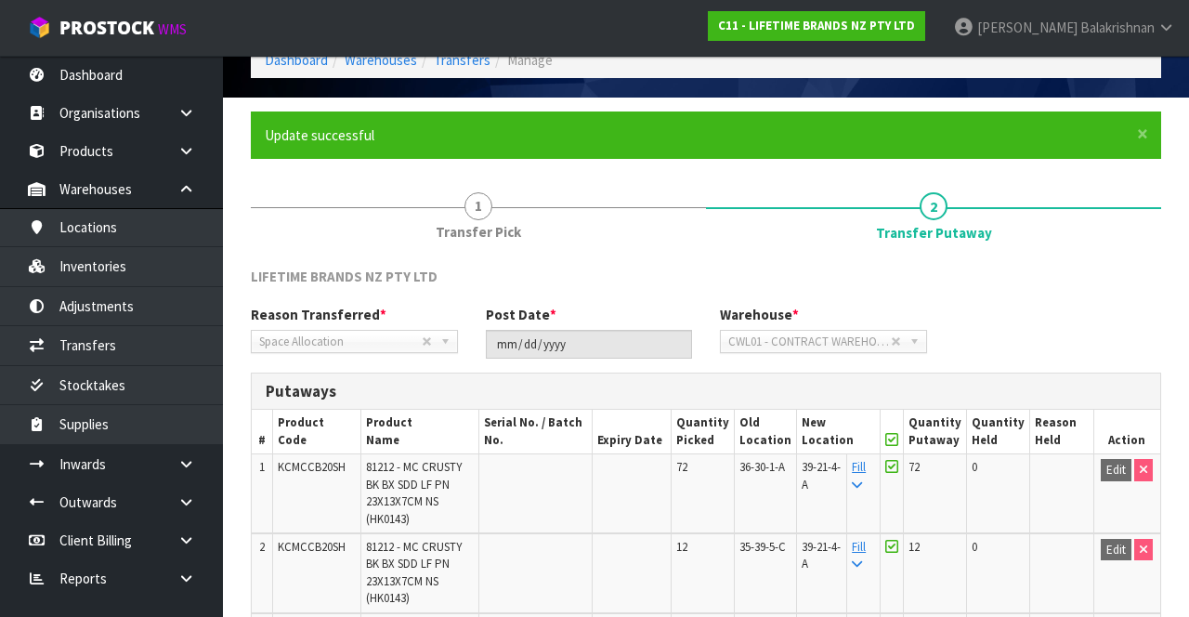
scroll to position [0, 0]
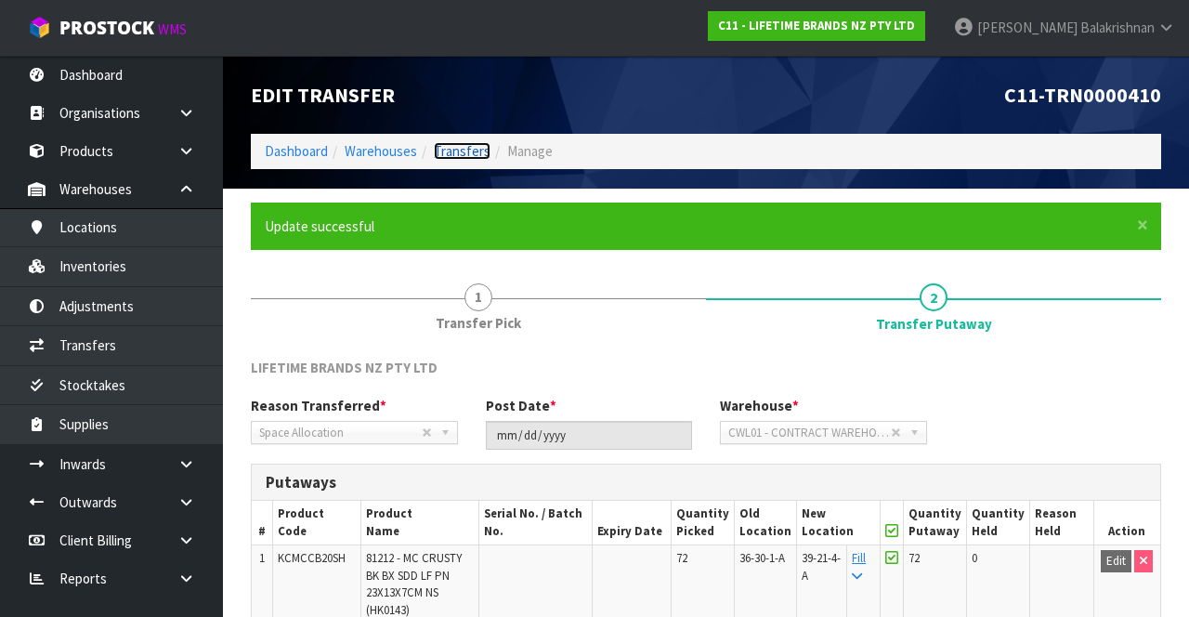
click at [457, 147] on link "Transfers" at bounding box center [462, 151] width 57 height 18
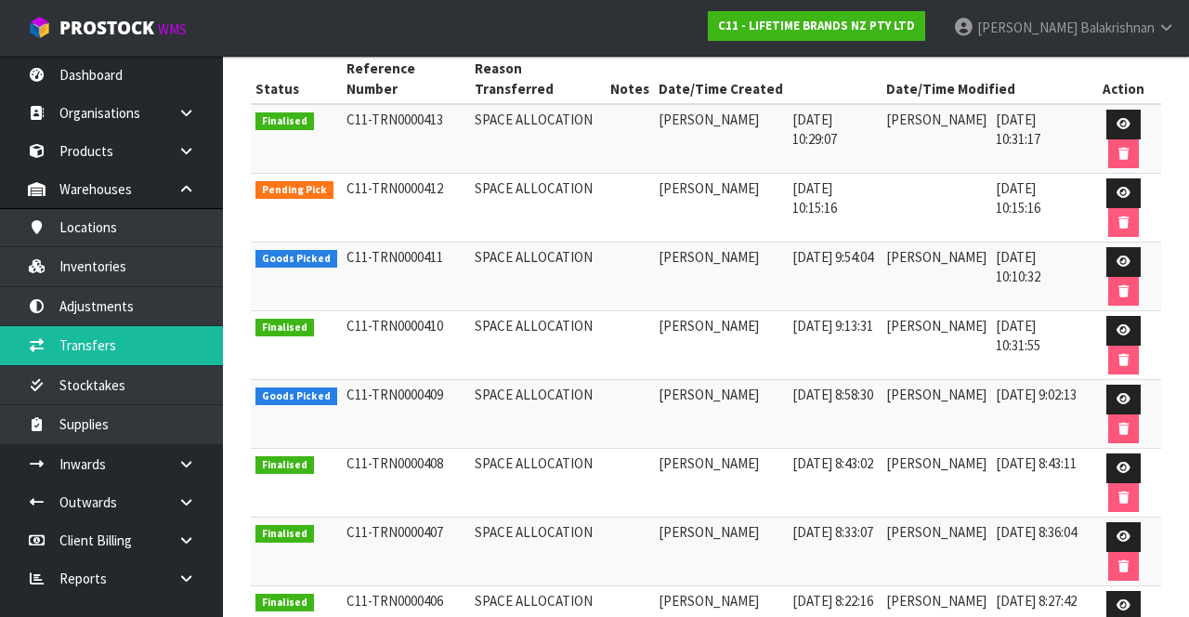
scroll to position [277, 0]
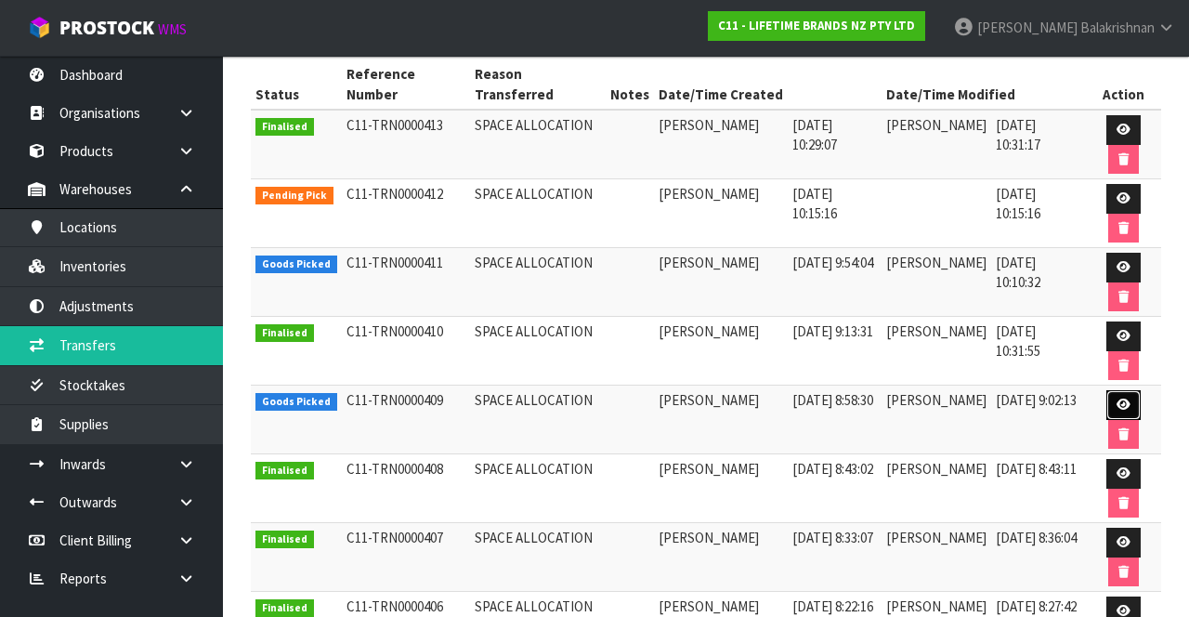
click at [1125, 399] on icon at bounding box center [1124, 405] width 14 height 12
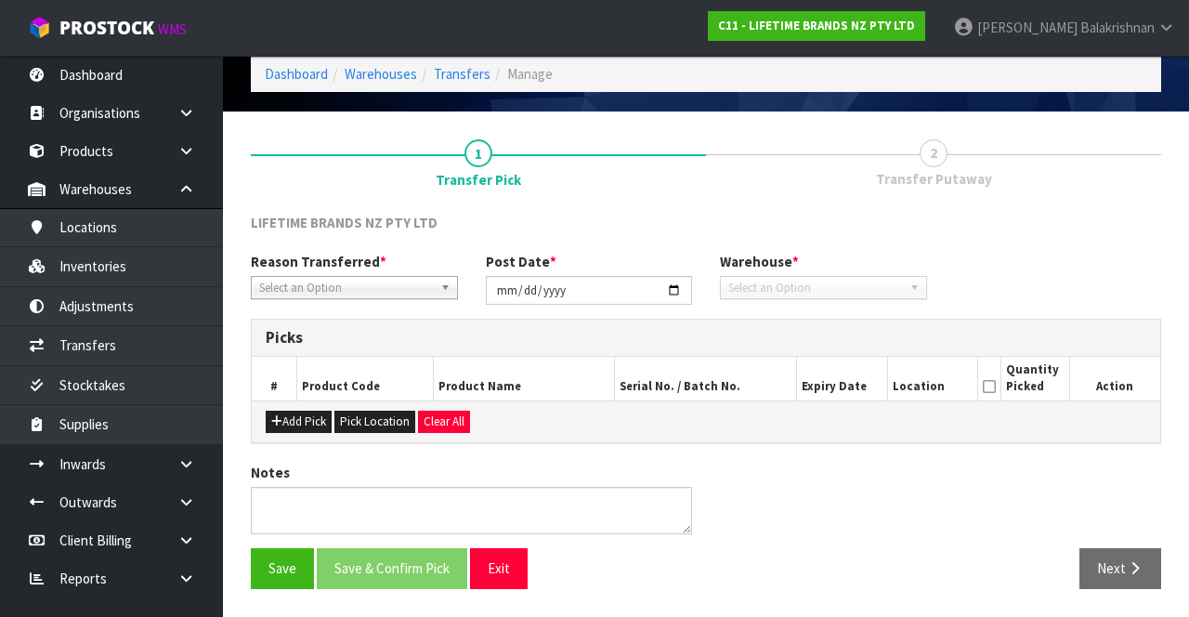
scroll to position [73, 0]
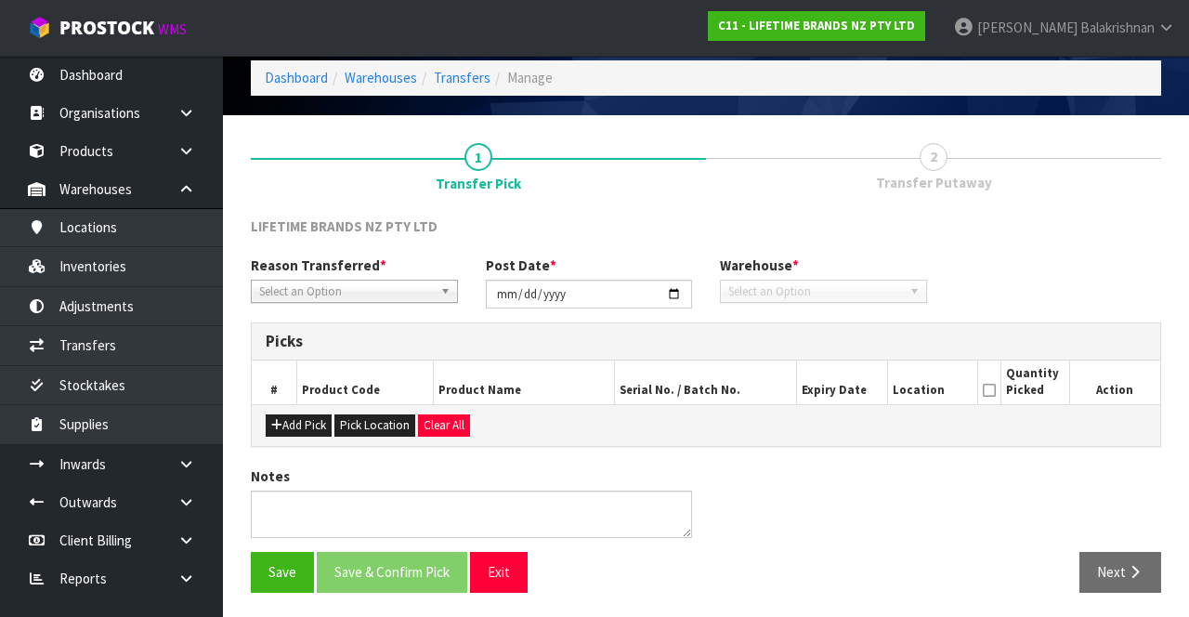
type input "[DATE]"
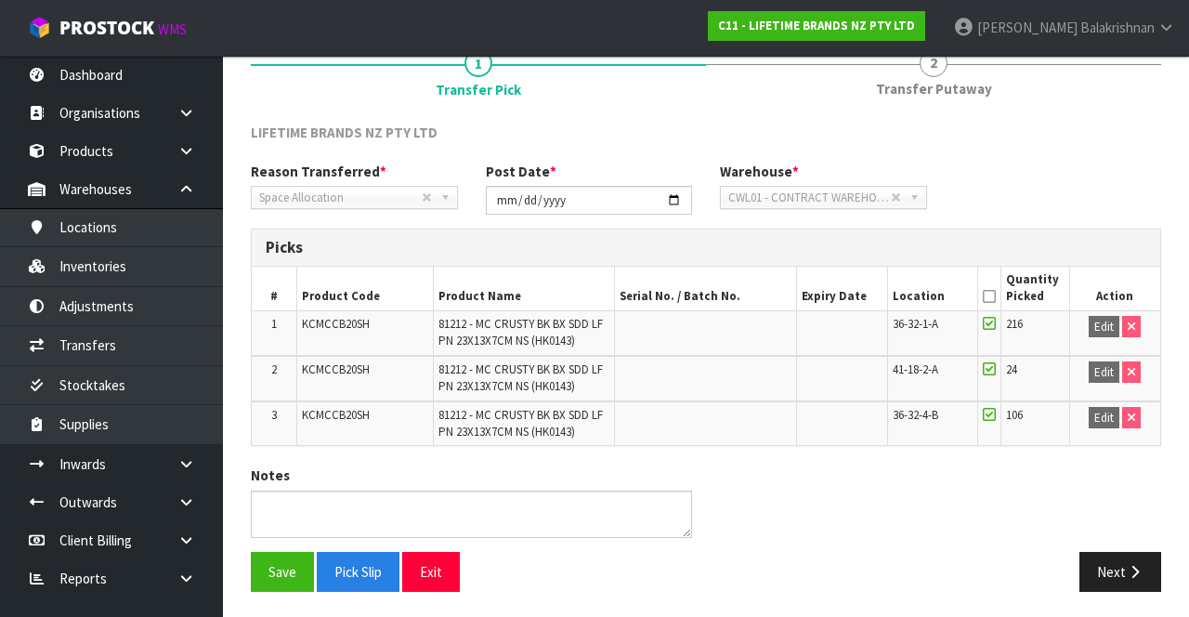
click at [929, 102] on link "2 Transfer Putaway" at bounding box center [933, 71] width 455 height 73
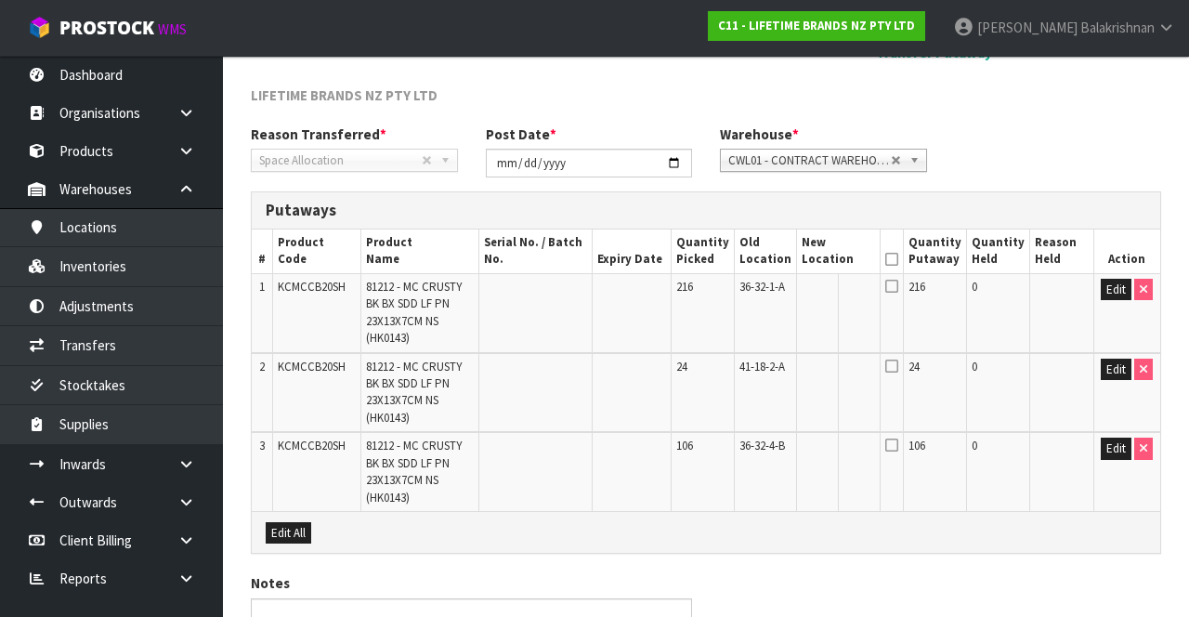
scroll to position [166, 0]
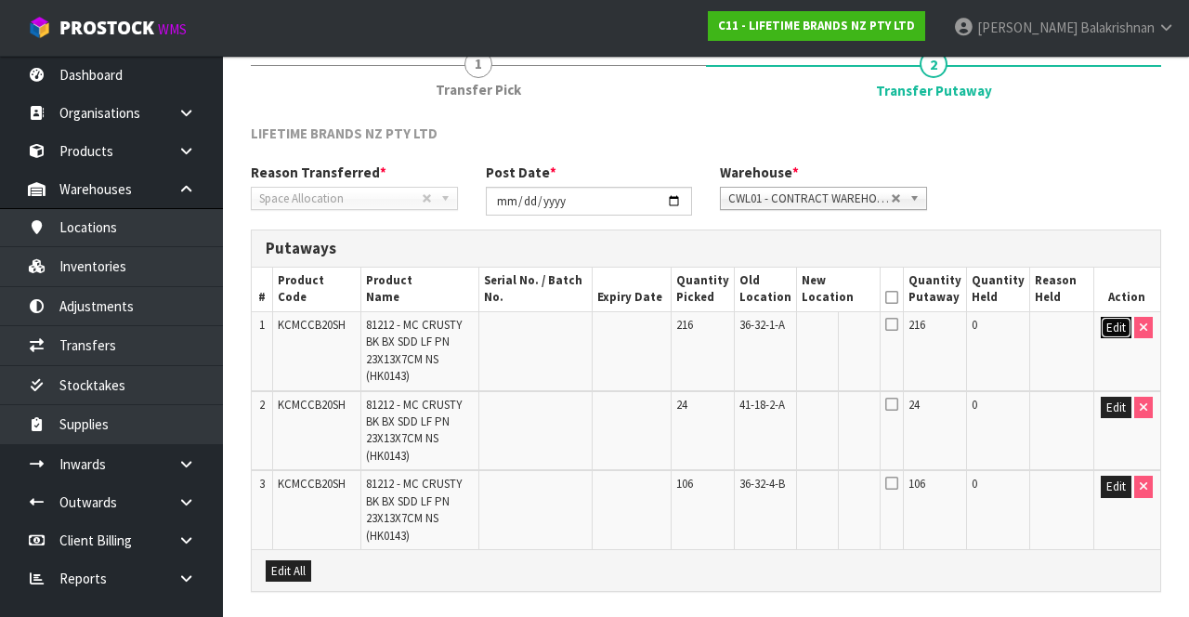
click at [1130, 328] on button "Edit" at bounding box center [1116, 328] width 31 height 22
click at [832, 327] on input "text" at bounding box center [827, 328] width 51 height 23
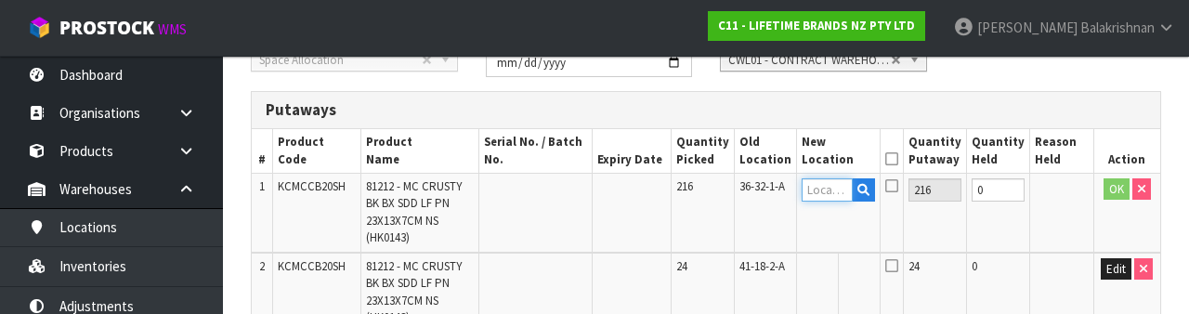
scroll to position [325, 0]
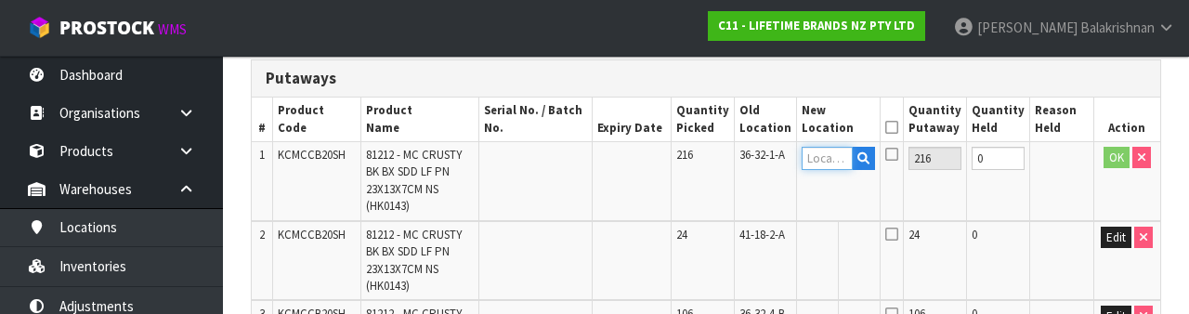
paste input "39-21-4-A"
type input "39-21-4-A"
click at [1106, 160] on button "OK" at bounding box center [1117, 158] width 26 height 22
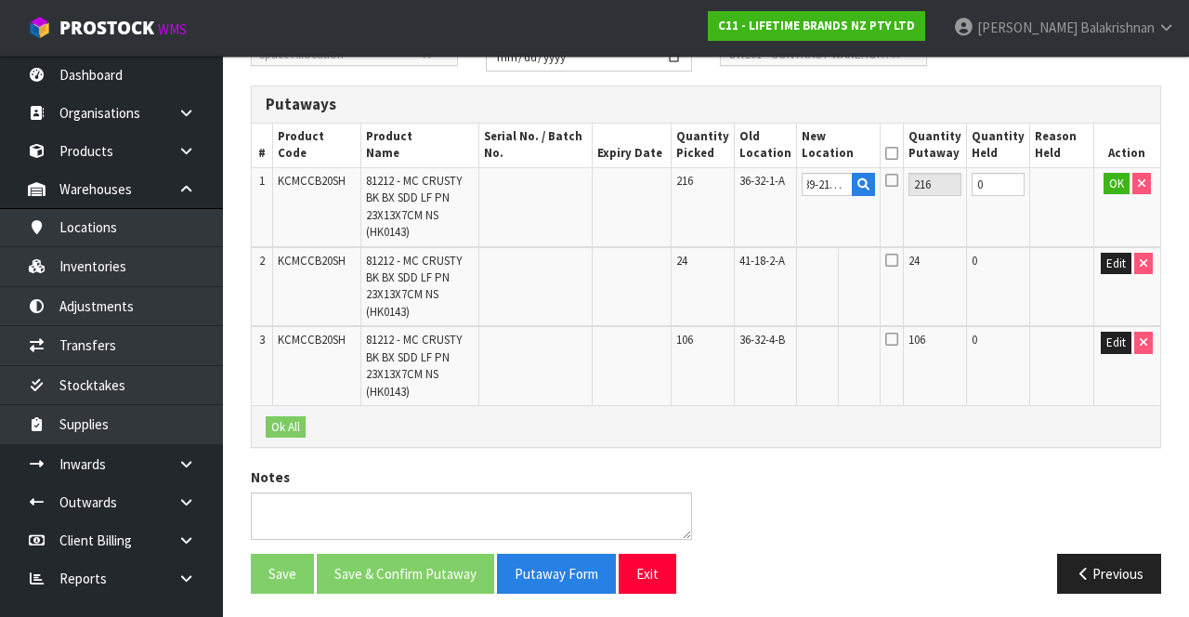
scroll to position [0, 0]
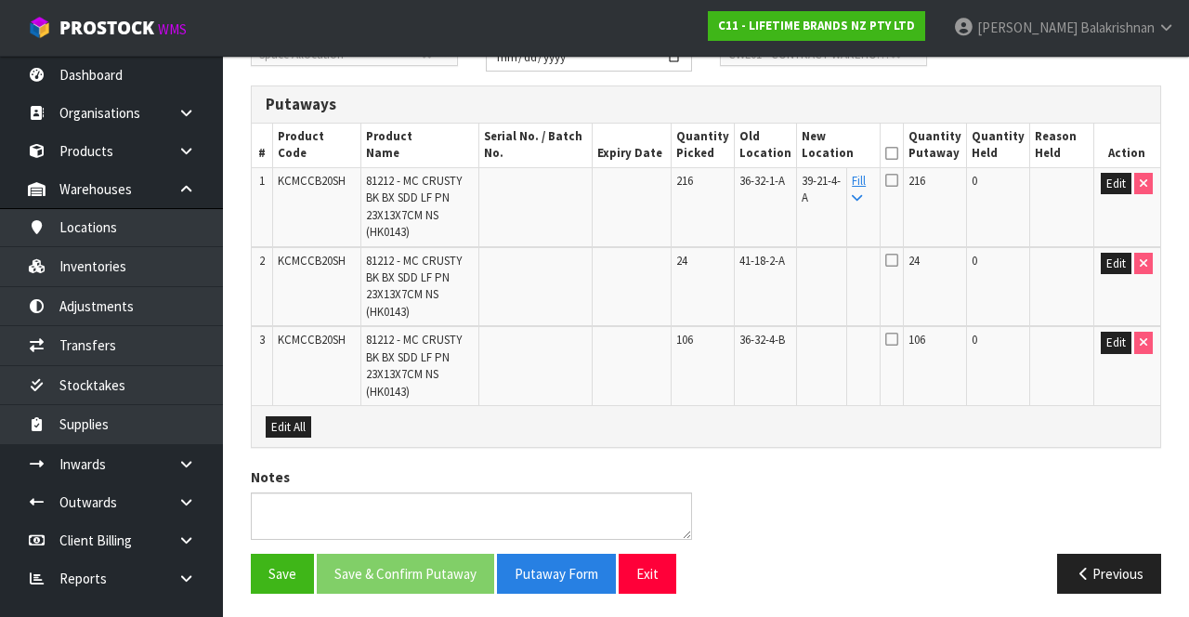
click at [862, 193] on icon at bounding box center [857, 198] width 10 height 12
click at [898, 153] on icon at bounding box center [891, 153] width 13 height 1
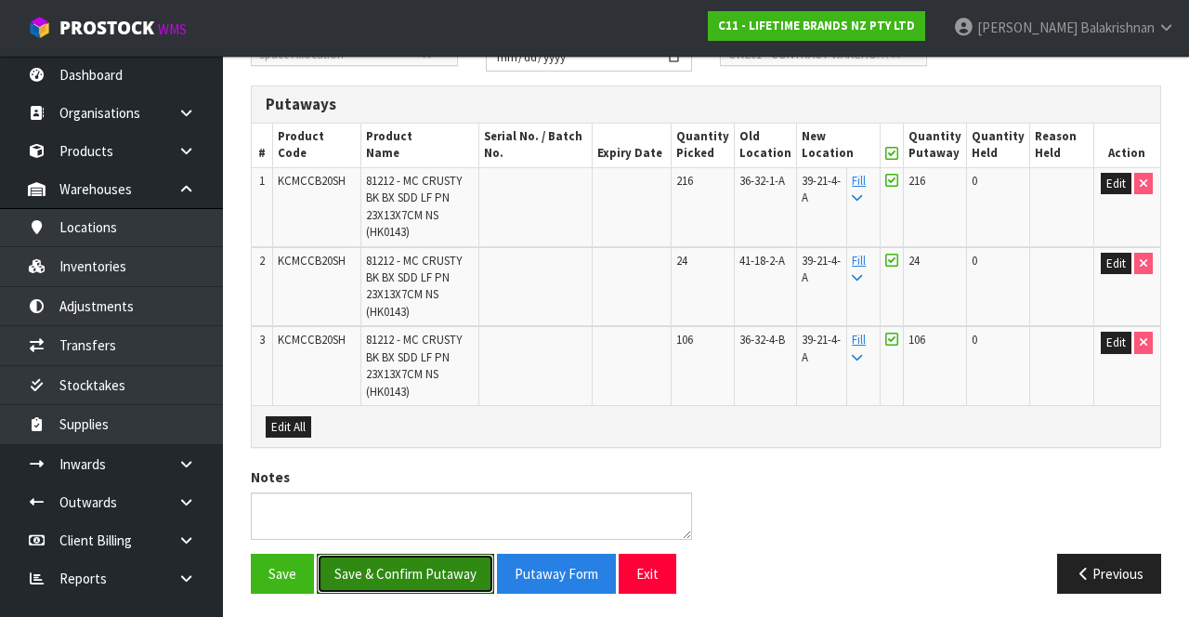
click at [448, 565] on button "Save & Confirm Putaway" at bounding box center [405, 574] width 177 height 40
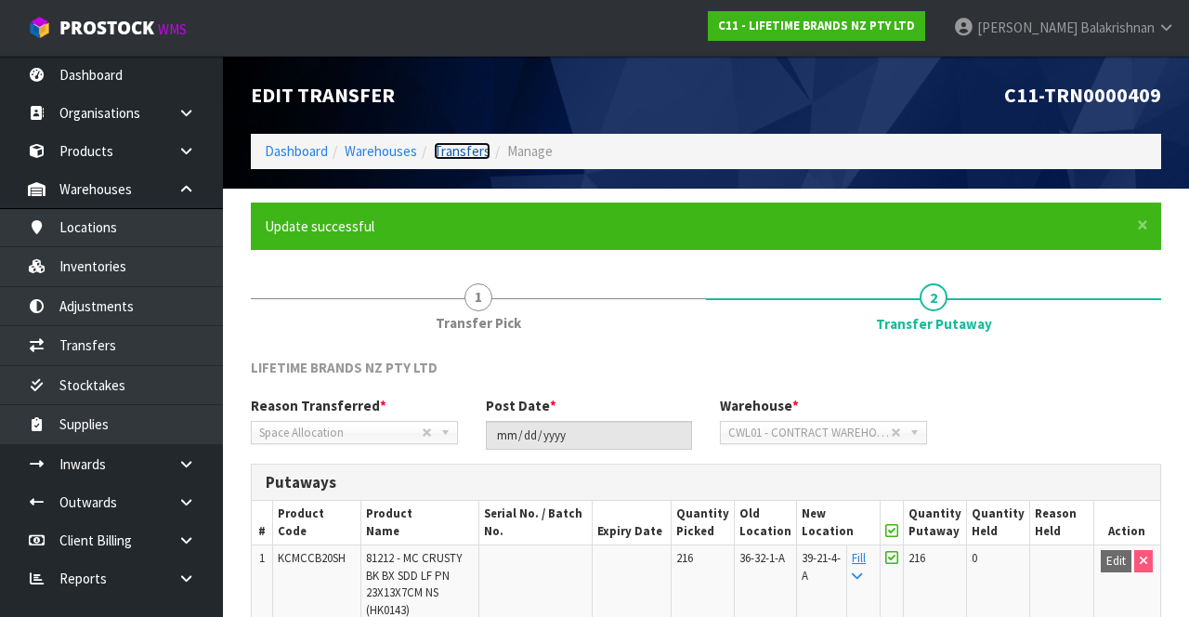
click at [455, 151] on link "Transfers" at bounding box center [462, 151] width 57 height 18
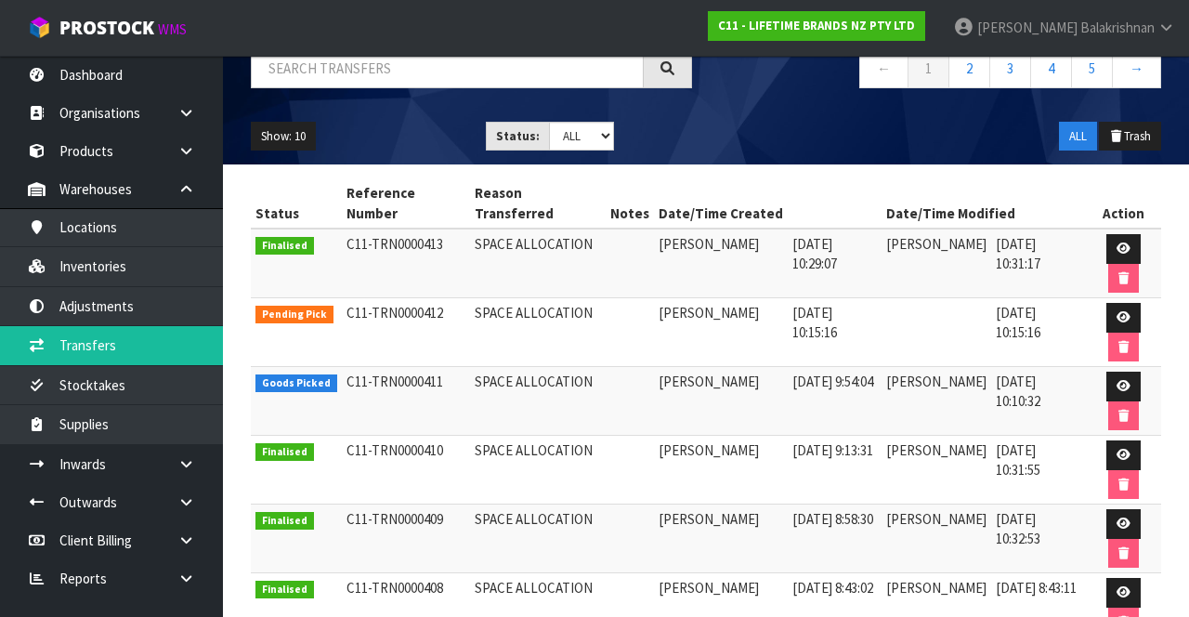
scroll to position [156, 0]
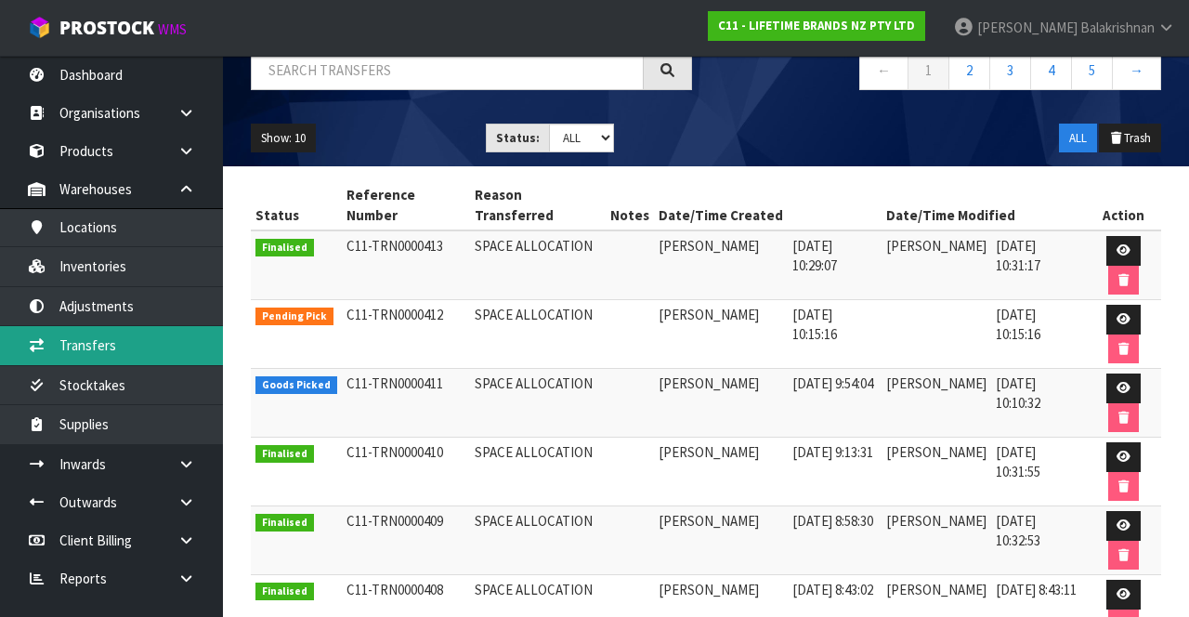
click at [140, 340] on link "Transfers" at bounding box center [111, 345] width 223 height 38
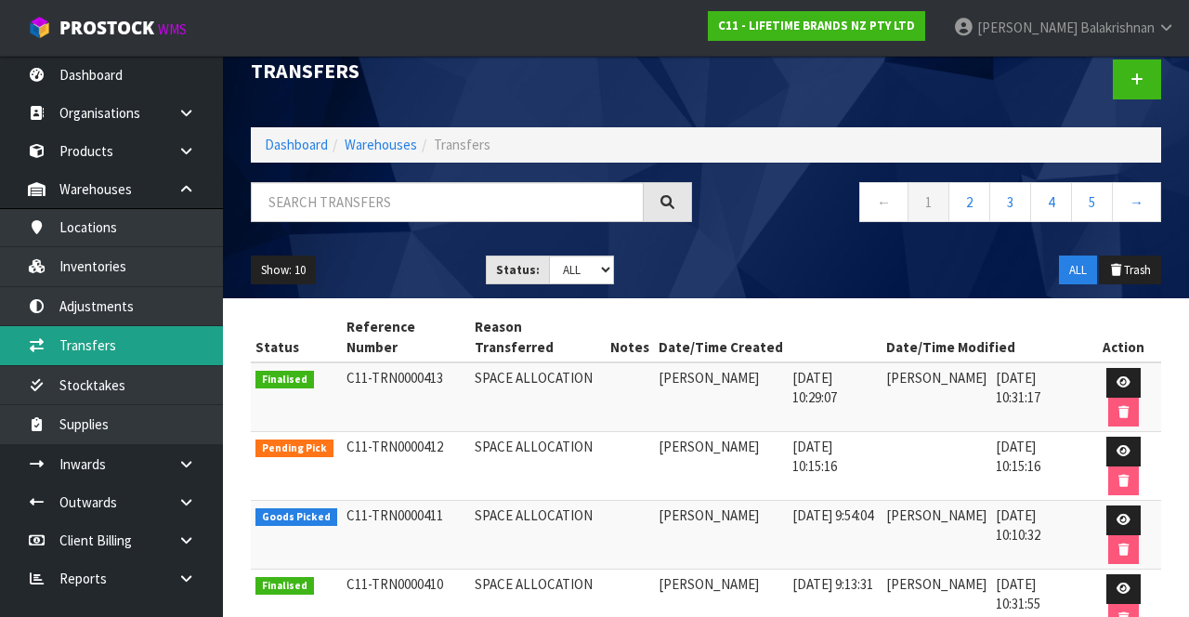
scroll to position [0, 0]
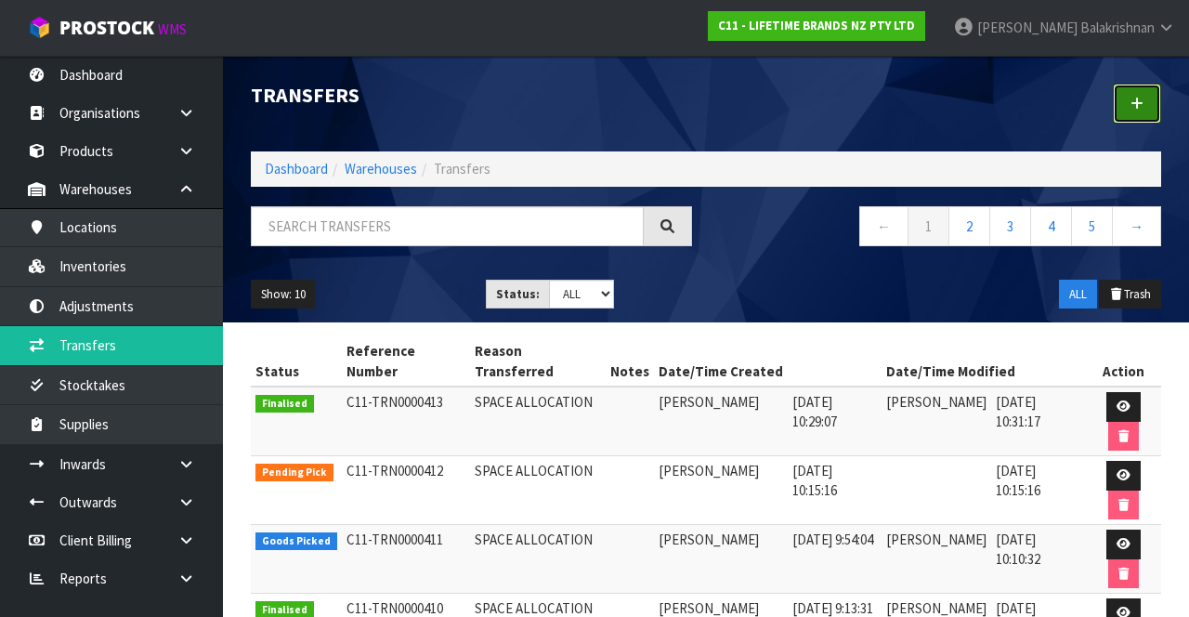
click at [1148, 111] on link at bounding box center [1137, 104] width 48 height 40
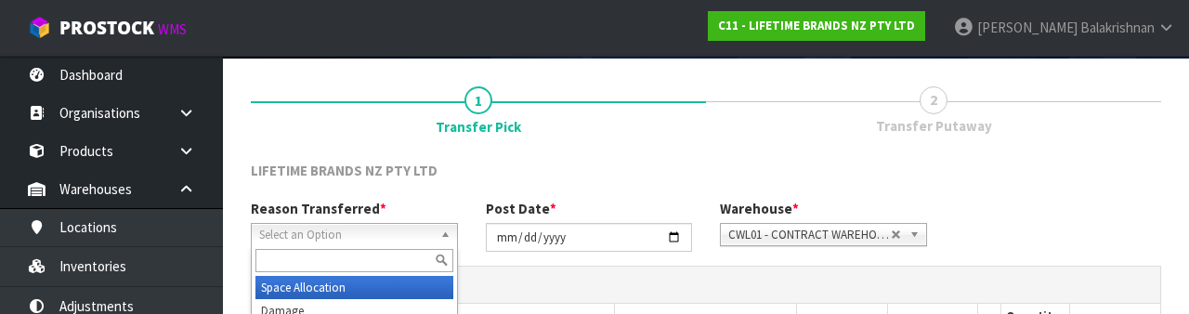
scroll to position [222, 0]
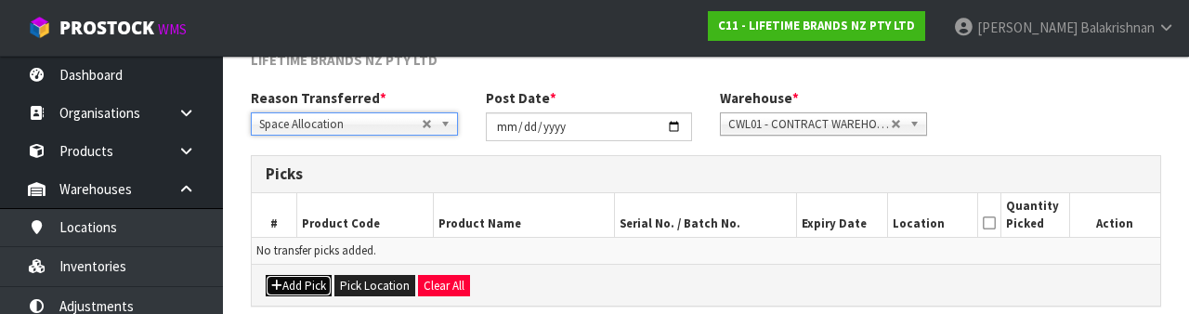
click at [286, 282] on button "Add Pick" at bounding box center [299, 286] width 66 height 22
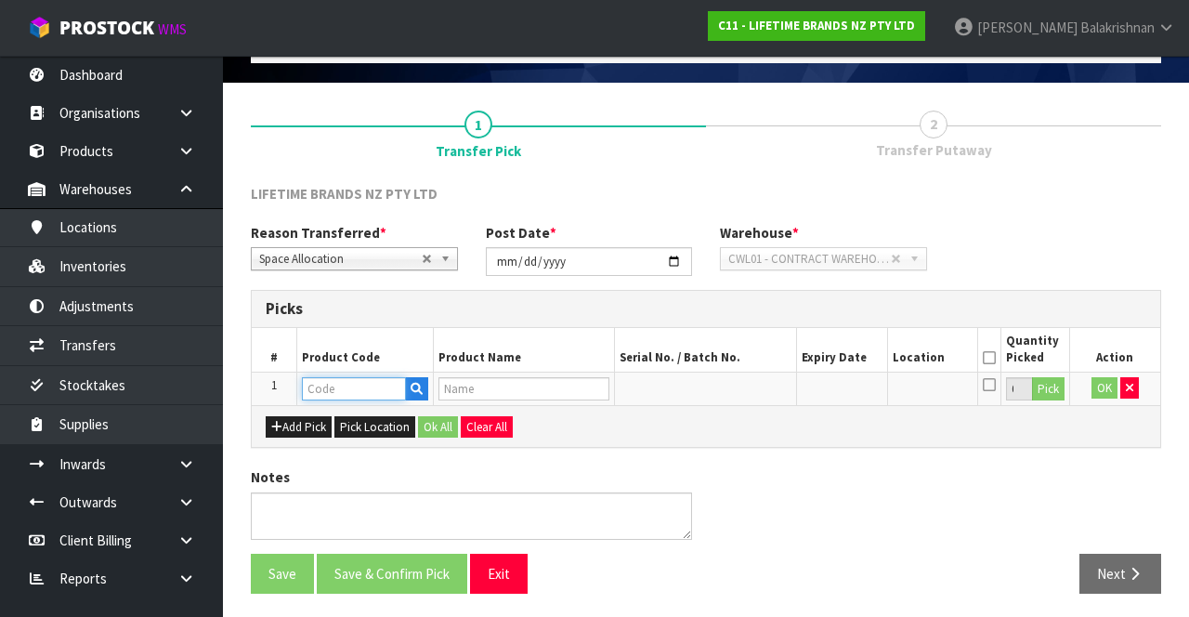
click at [347, 380] on input "text" at bounding box center [354, 388] width 104 height 23
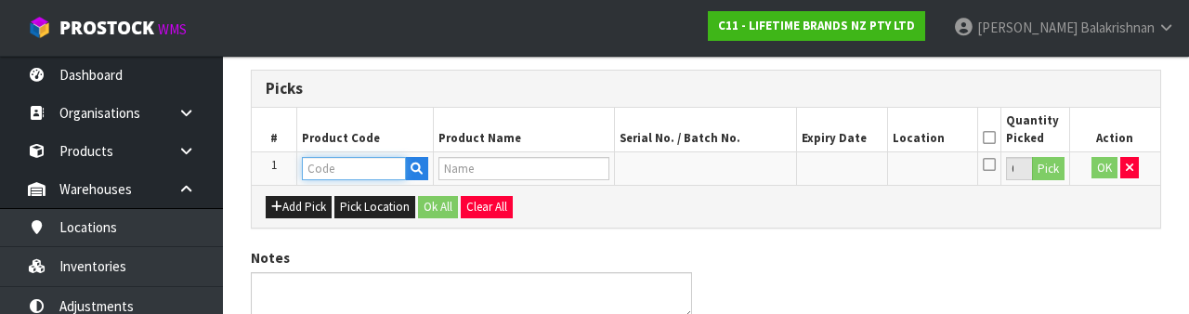
scroll to position [325, 0]
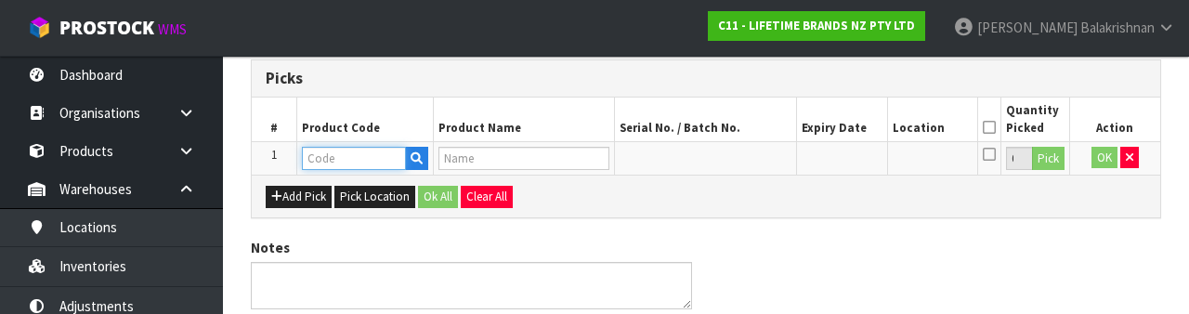
click at [366, 159] on input "text" at bounding box center [354, 158] width 104 height 23
paste input "39-21-4-A"
type input "3"
type input "KCMCCB20SH"
type input "81212 - MC CRUSTY BK BX SDD LF PN 23X13X7CM NS (HK0143)"
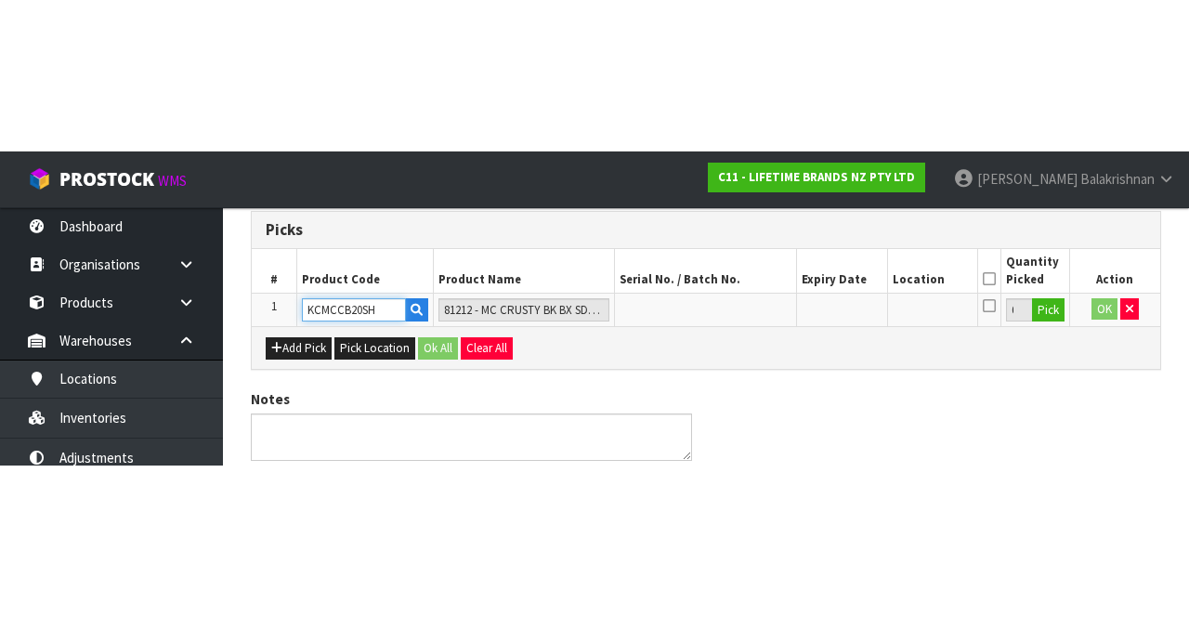
scroll to position [106, 0]
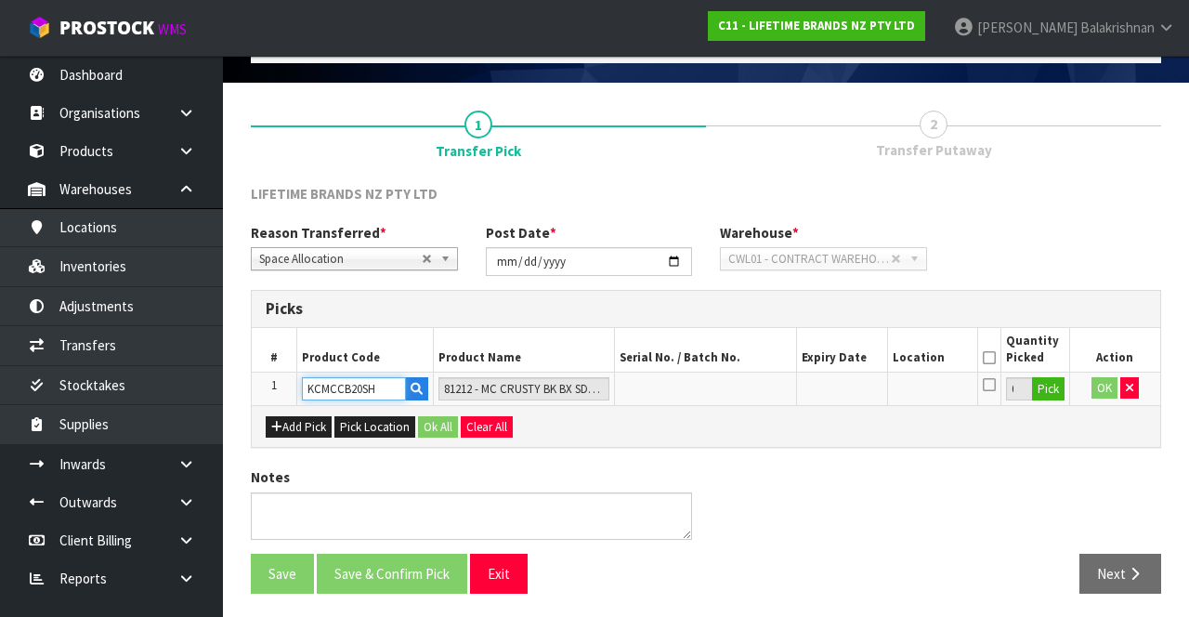
type input "KCMCCB20SH"
click at [1040, 383] on button "Pick" at bounding box center [1048, 389] width 33 height 24
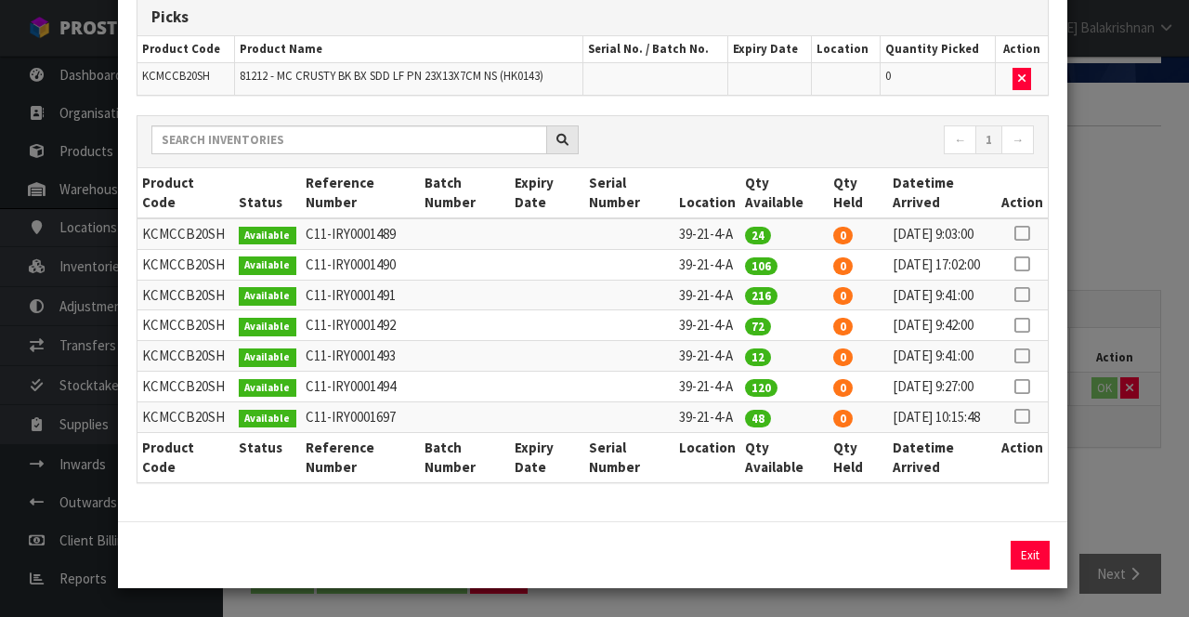
scroll to position [242, 0]
click at [1026, 233] on icon at bounding box center [1022, 233] width 15 height 1
click at [967, 550] on button "Assign Pick" at bounding box center [967, 555] width 76 height 29
type input "24"
click at [1039, 561] on button "Exit" at bounding box center [1030, 555] width 39 height 29
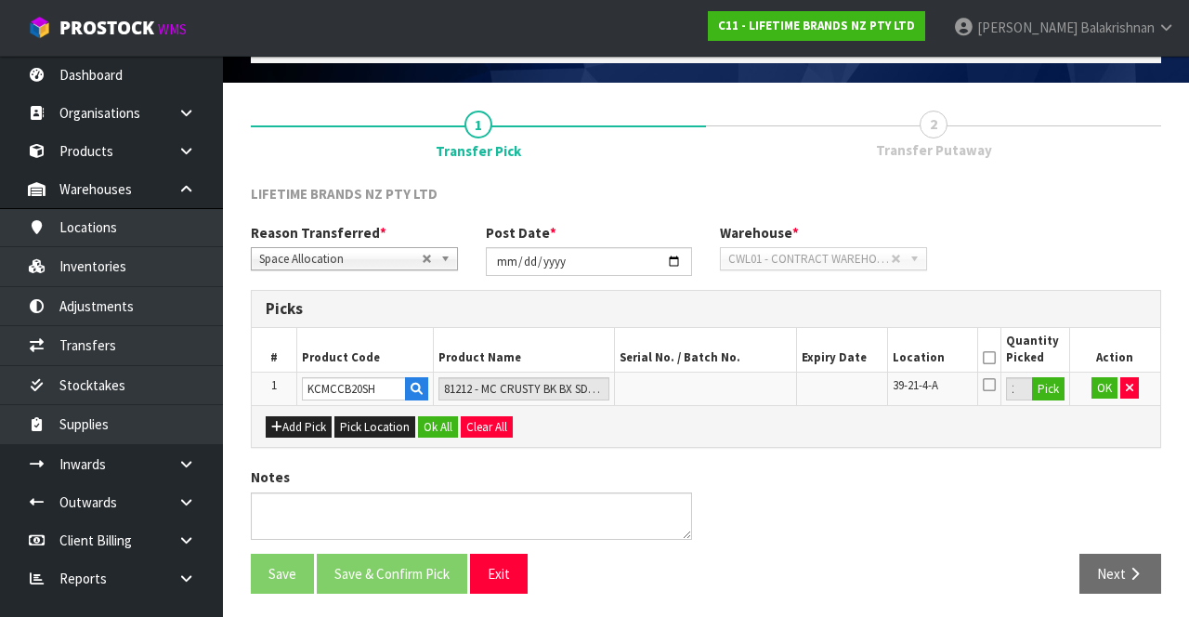
click at [986, 358] on icon at bounding box center [989, 358] width 13 height 1
click at [1094, 390] on button "OK" at bounding box center [1105, 388] width 26 height 22
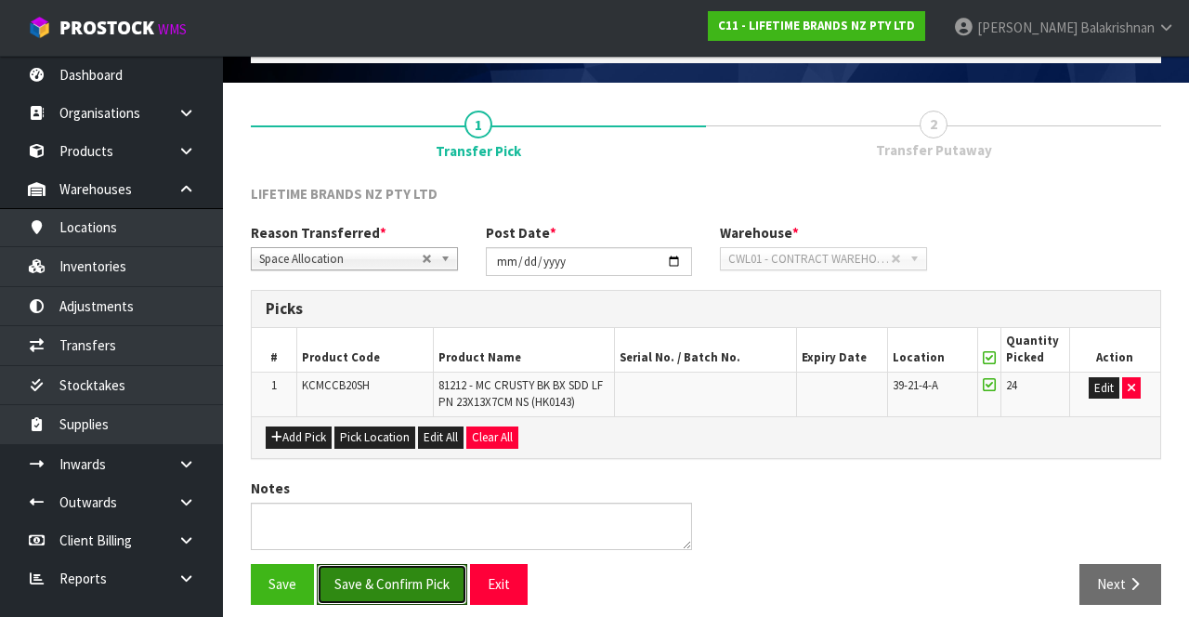
click at [390, 564] on button "Save & Confirm Pick" at bounding box center [392, 584] width 151 height 40
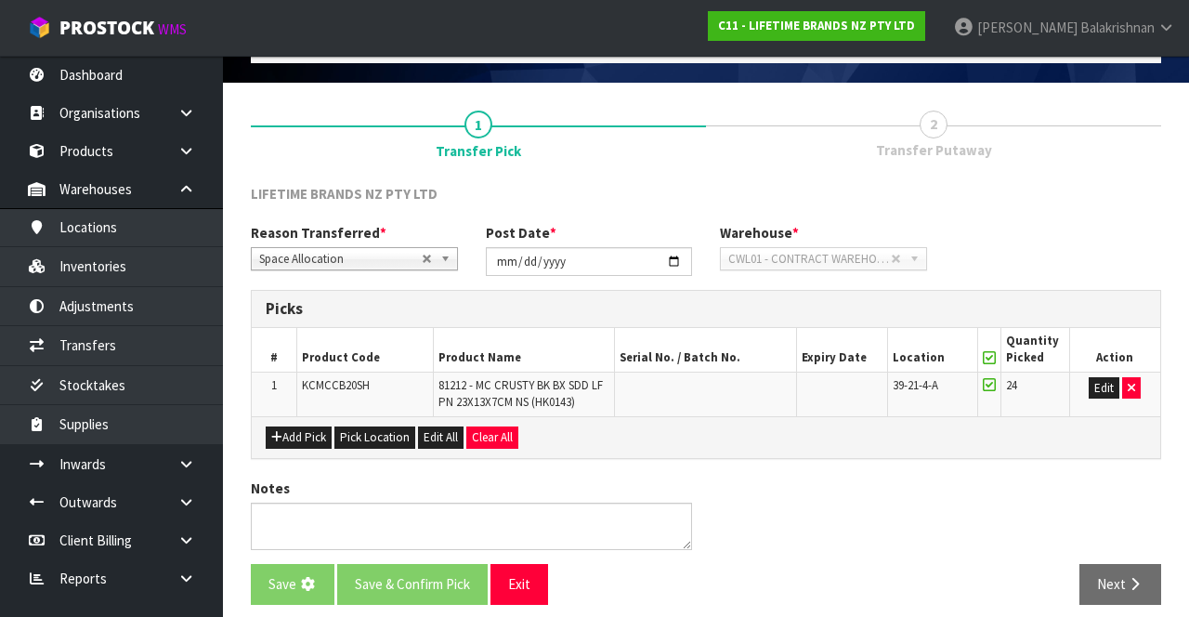
scroll to position [0, 0]
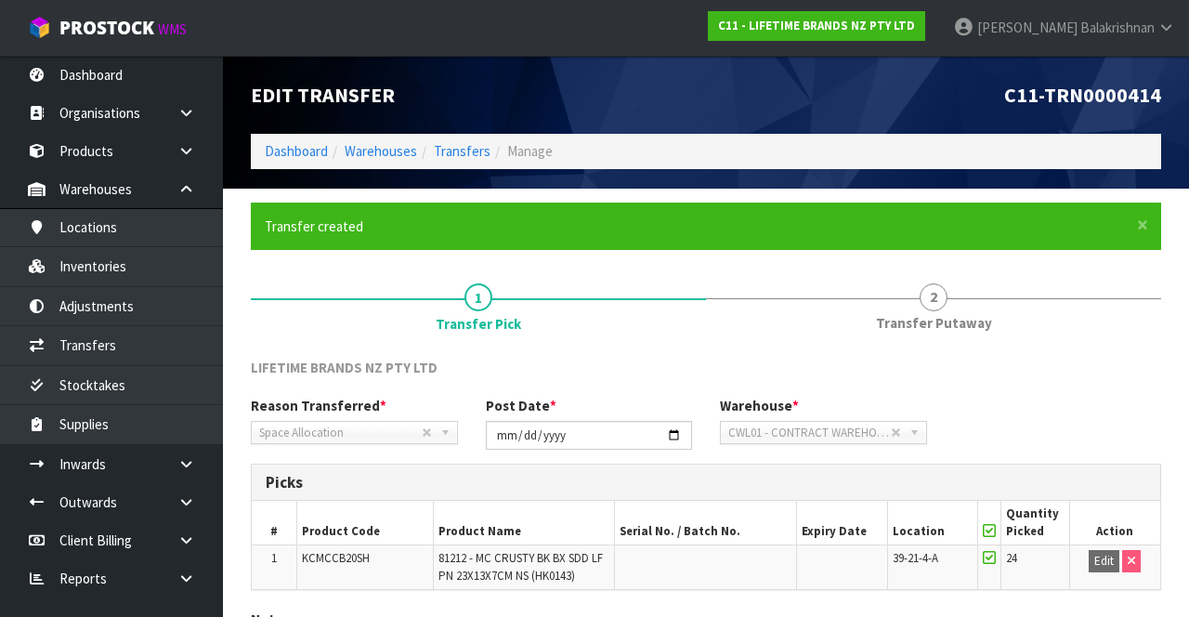
click at [921, 303] on span "2" at bounding box center [934, 297] width 28 height 28
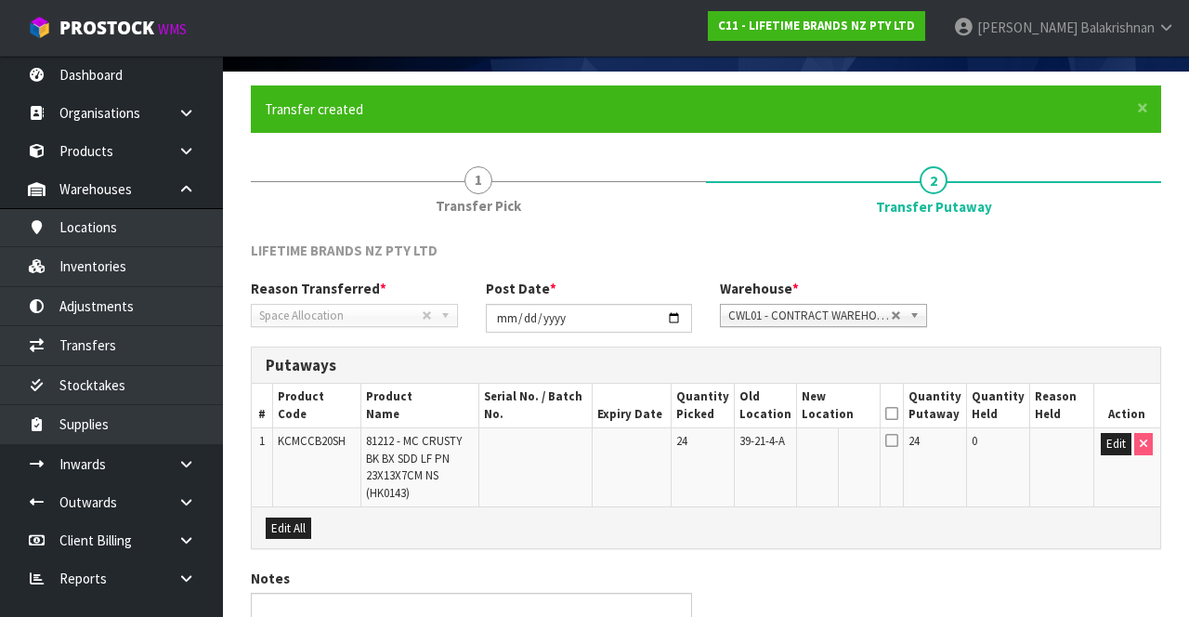
scroll to position [219, 0]
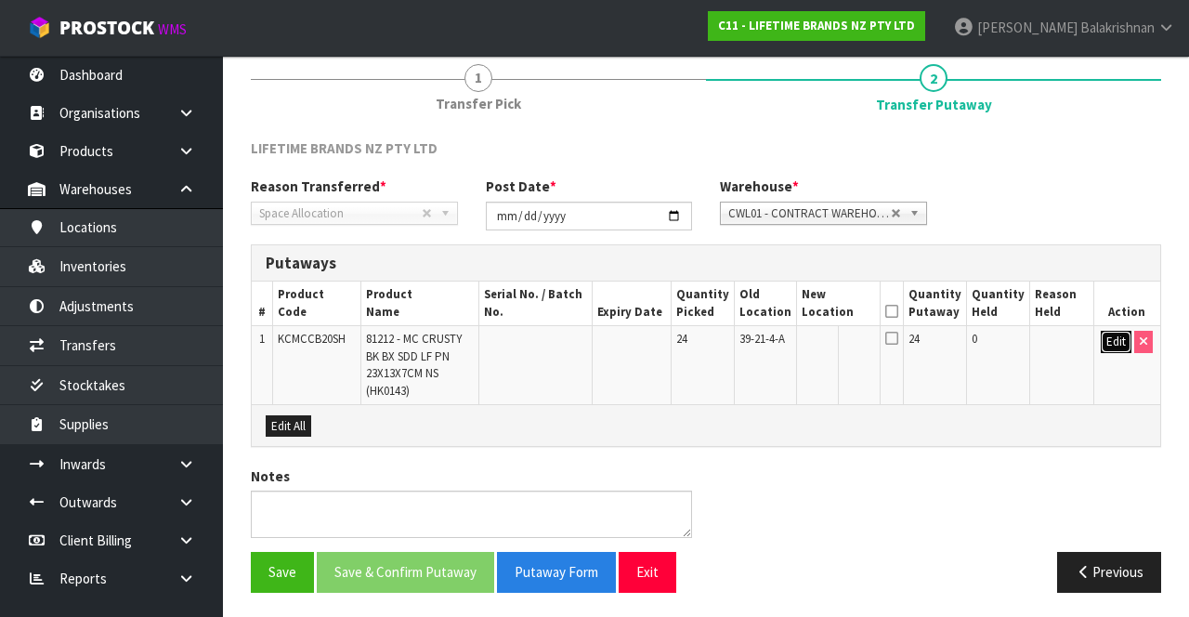
click at [1107, 351] on button "Edit" at bounding box center [1116, 342] width 31 height 22
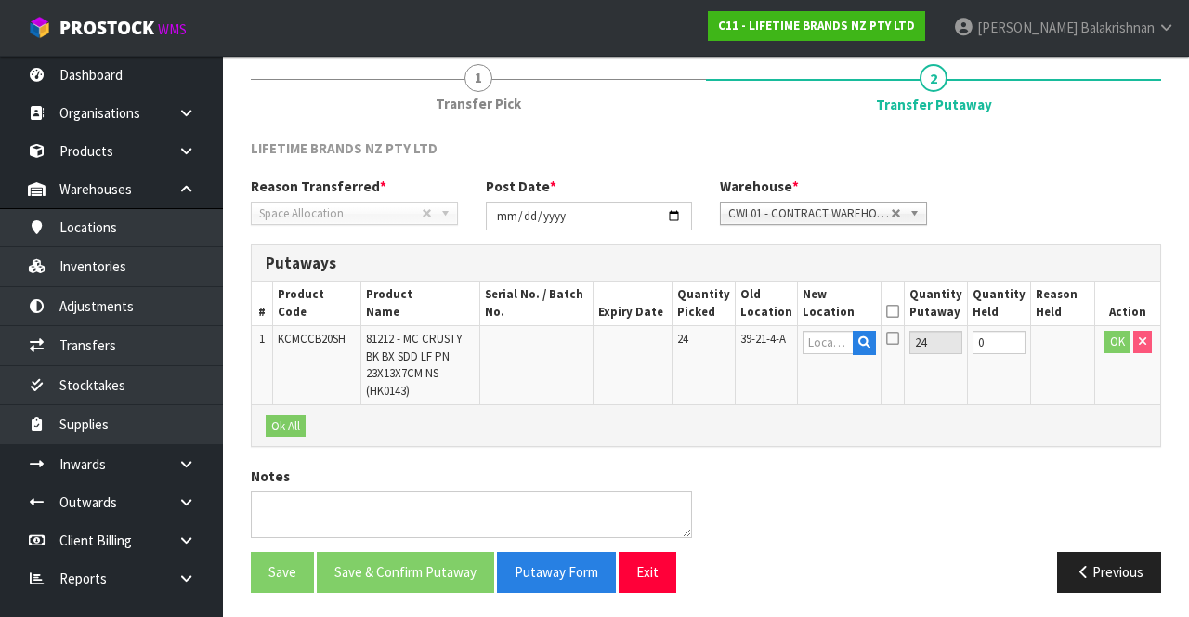
scroll to position [40, 0]
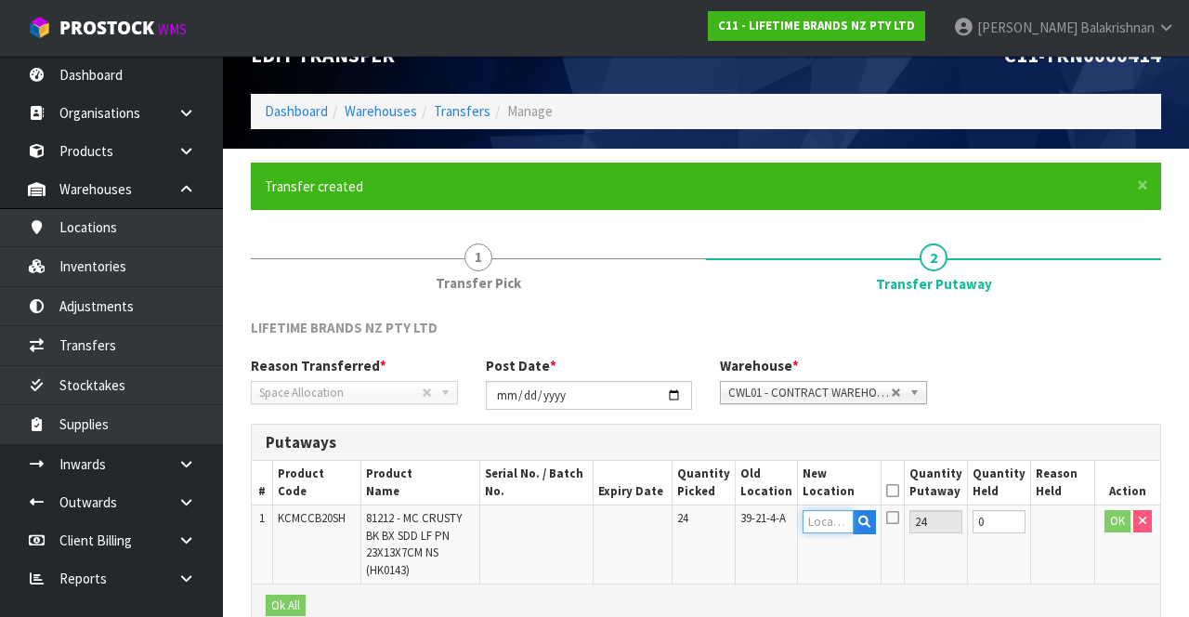
click at [828, 515] on input "text" at bounding box center [828, 521] width 51 height 23
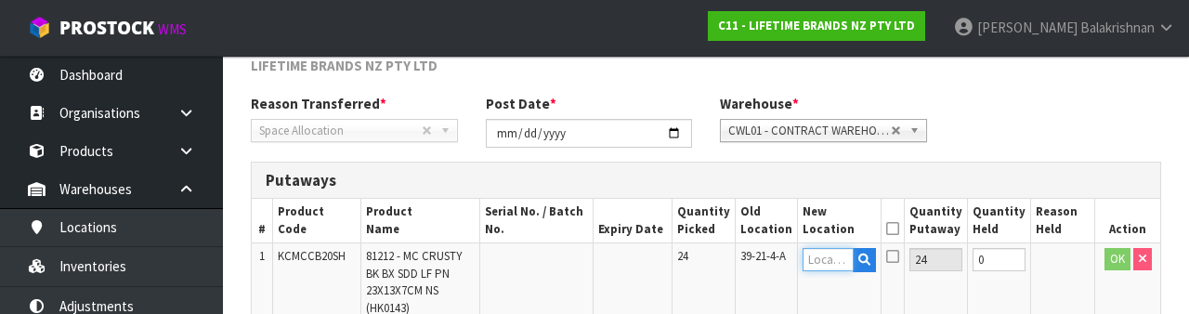
scroll to position [392, 0]
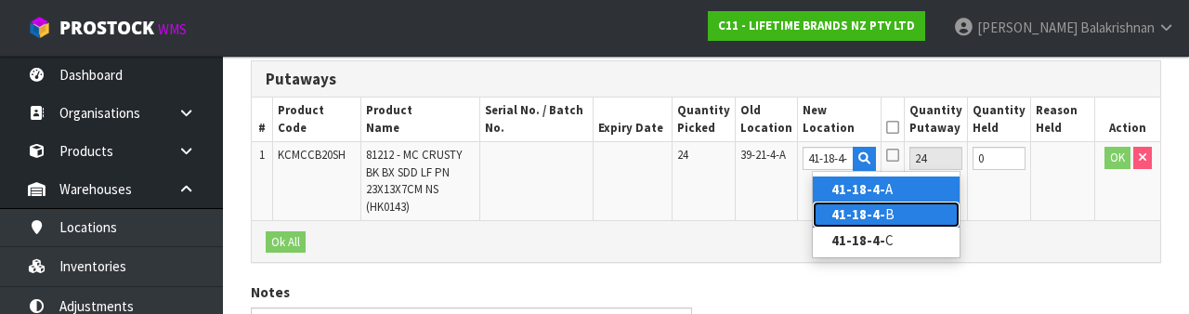
click at [893, 219] on link "41-18-4- B" at bounding box center [886, 214] width 147 height 25
type input "41-18-4-B"
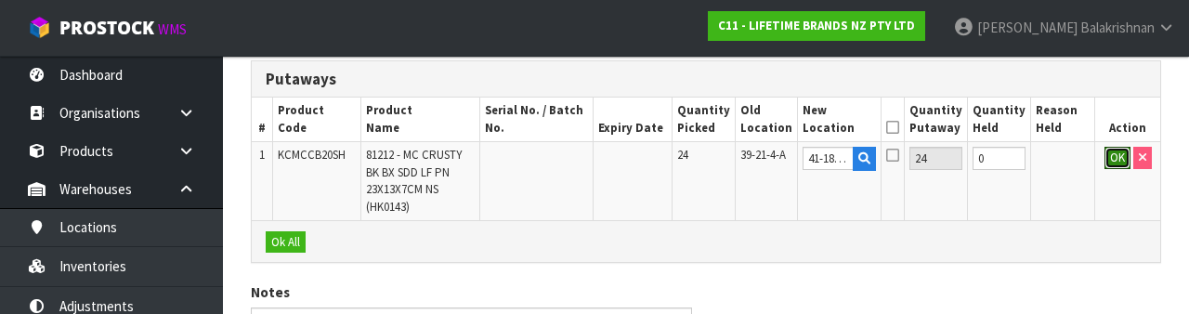
click at [1115, 162] on button "OK" at bounding box center [1118, 158] width 26 height 22
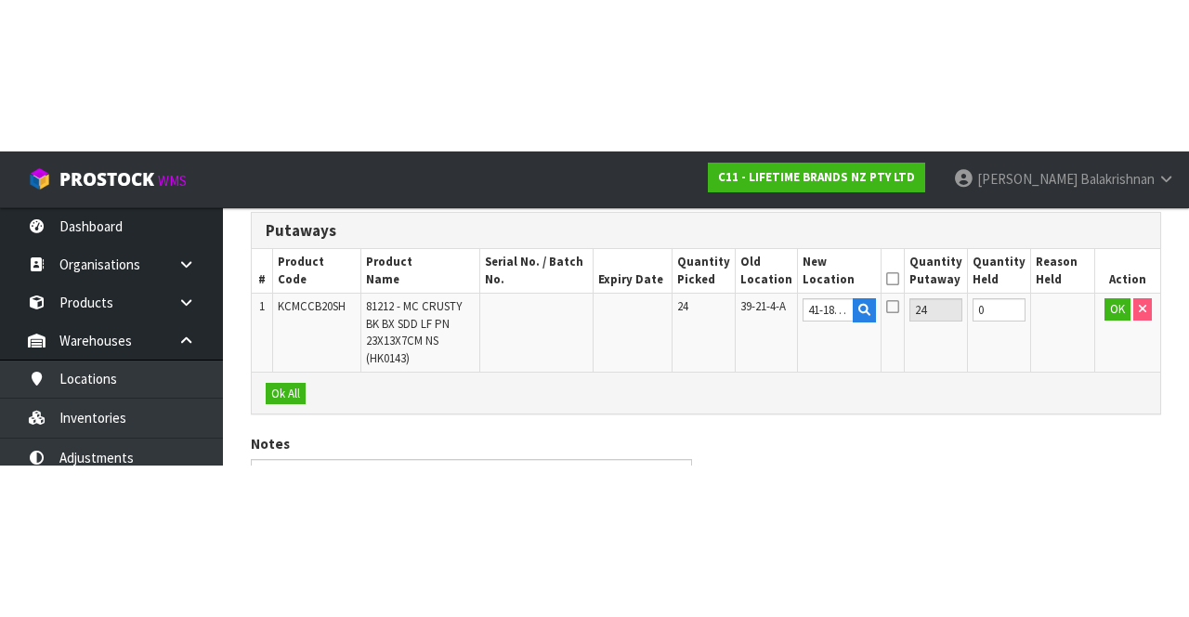
scroll to position [219, 0]
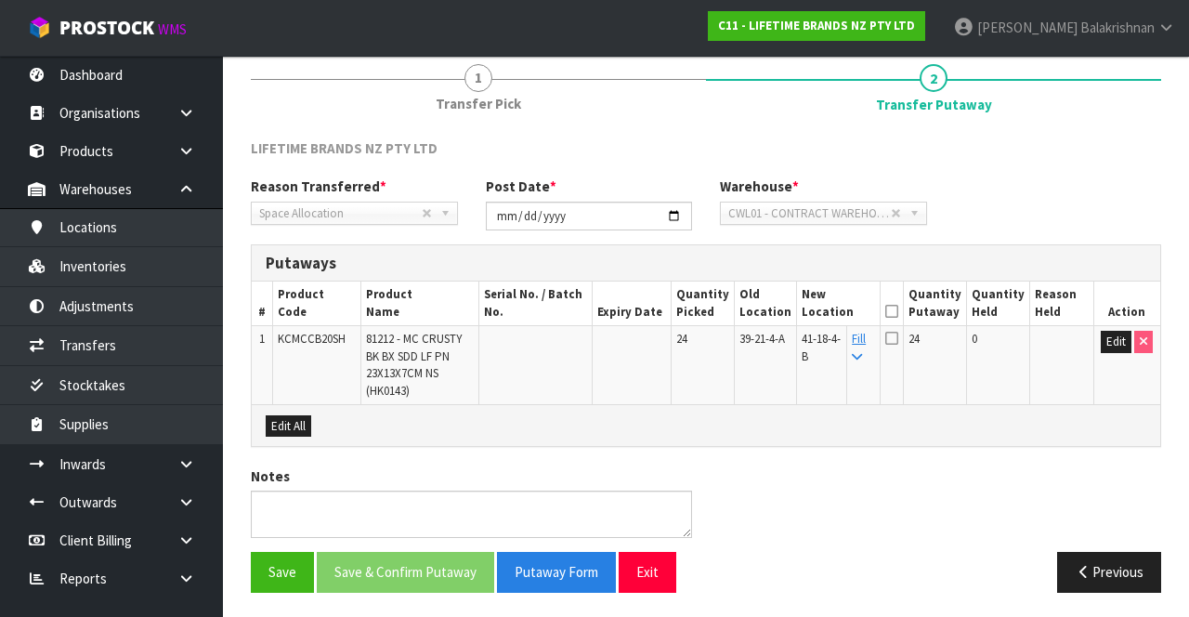
click at [898, 311] on icon at bounding box center [891, 311] width 13 height 1
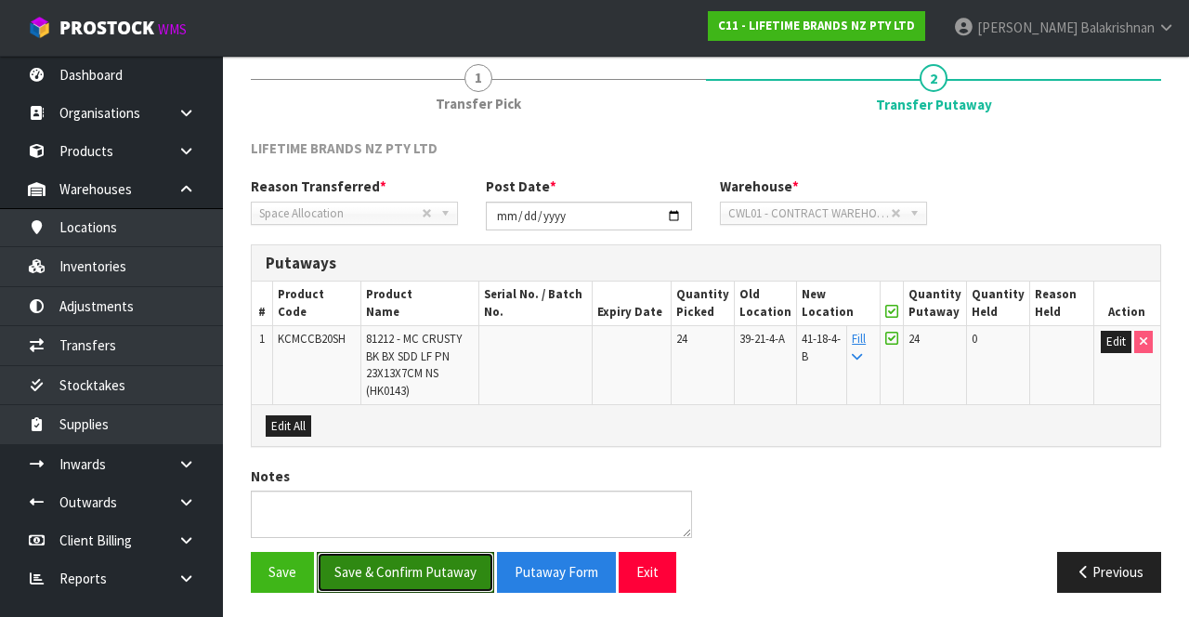
click at [377, 584] on button "Save & Confirm Putaway" at bounding box center [405, 572] width 177 height 40
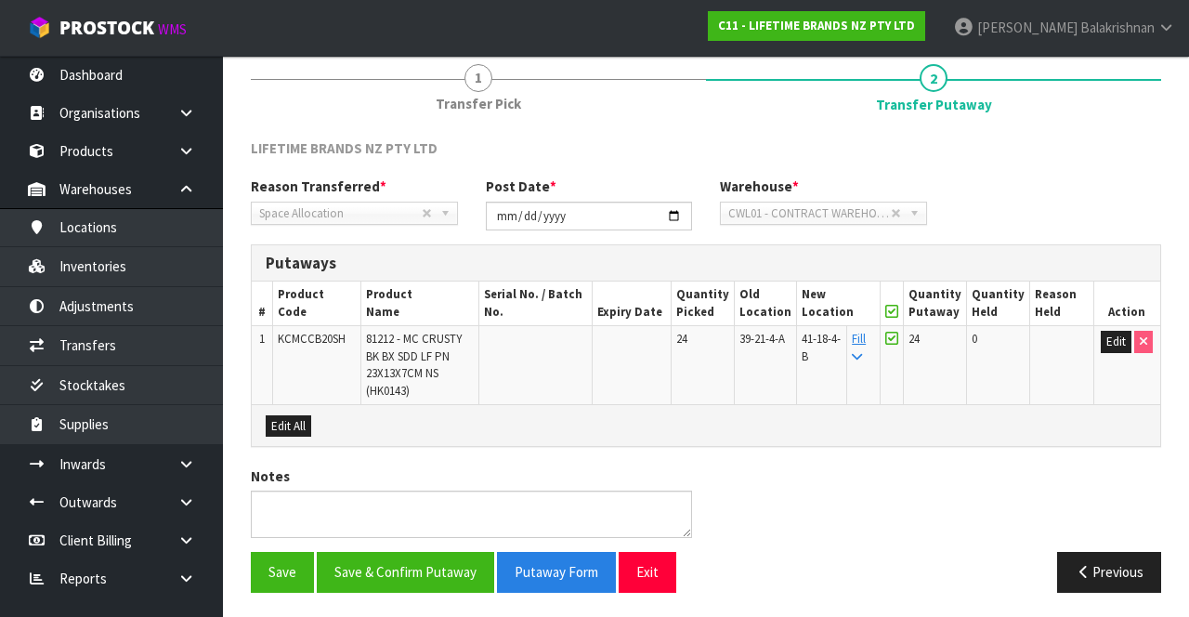
scroll to position [0, 0]
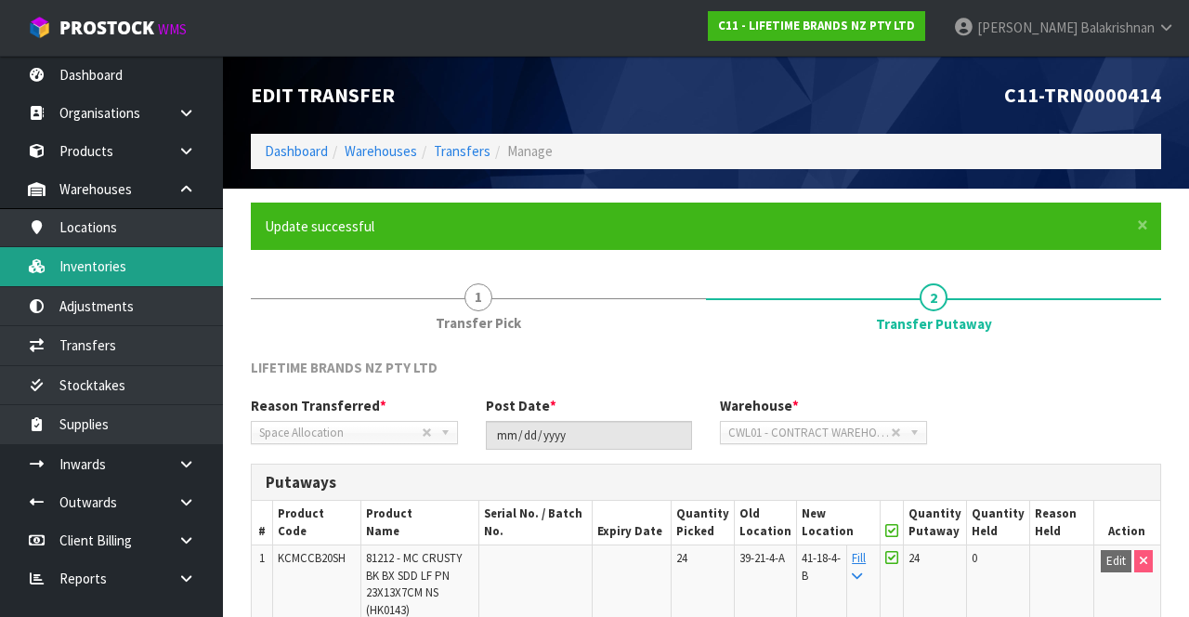
click at [111, 265] on link "Inventories" at bounding box center [111, 266] width 223 height 38
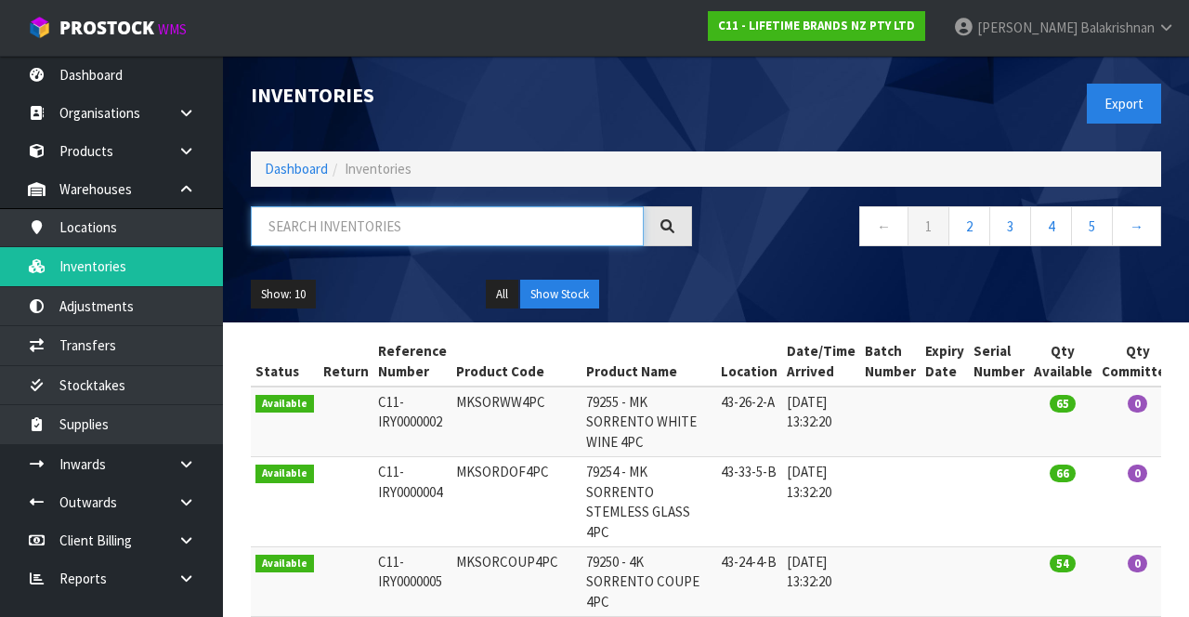
click at [377, 230] on input "text" at bounding box center [447, 226] width 393 height 40
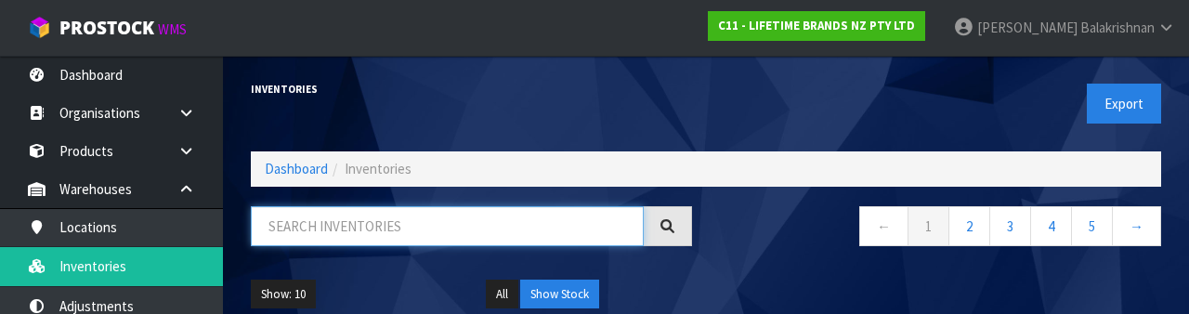
type input "2"
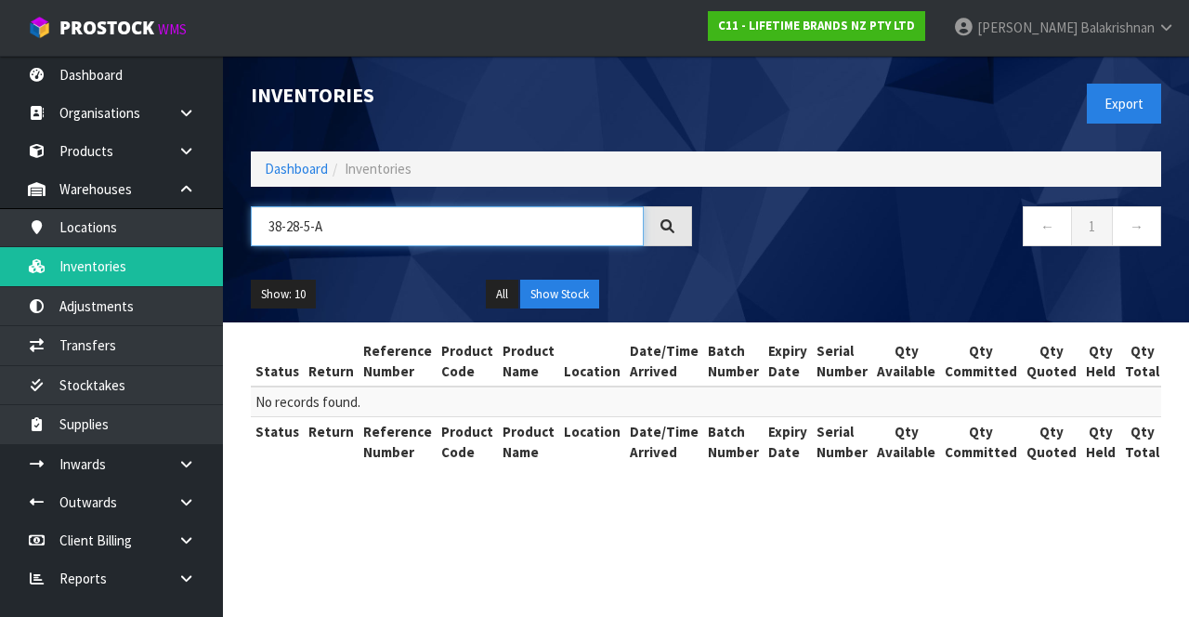
click at [279, 233] on input "38-28-5-A" at bounding box center [447, 226] width 393 height 40
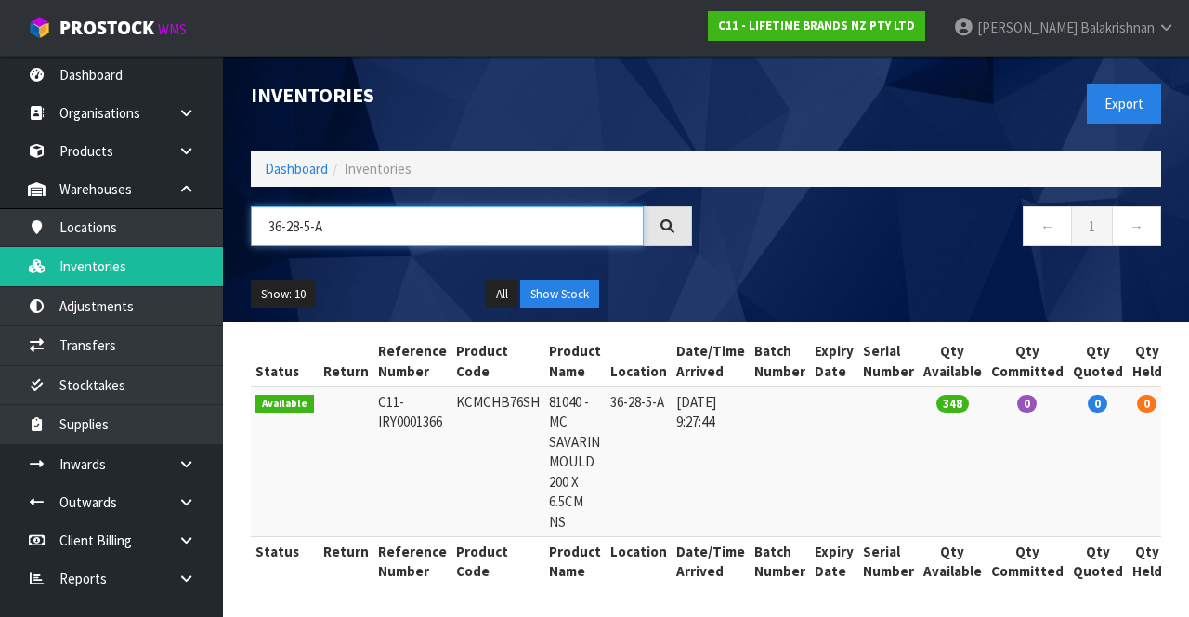
scroll to position [0, 63]
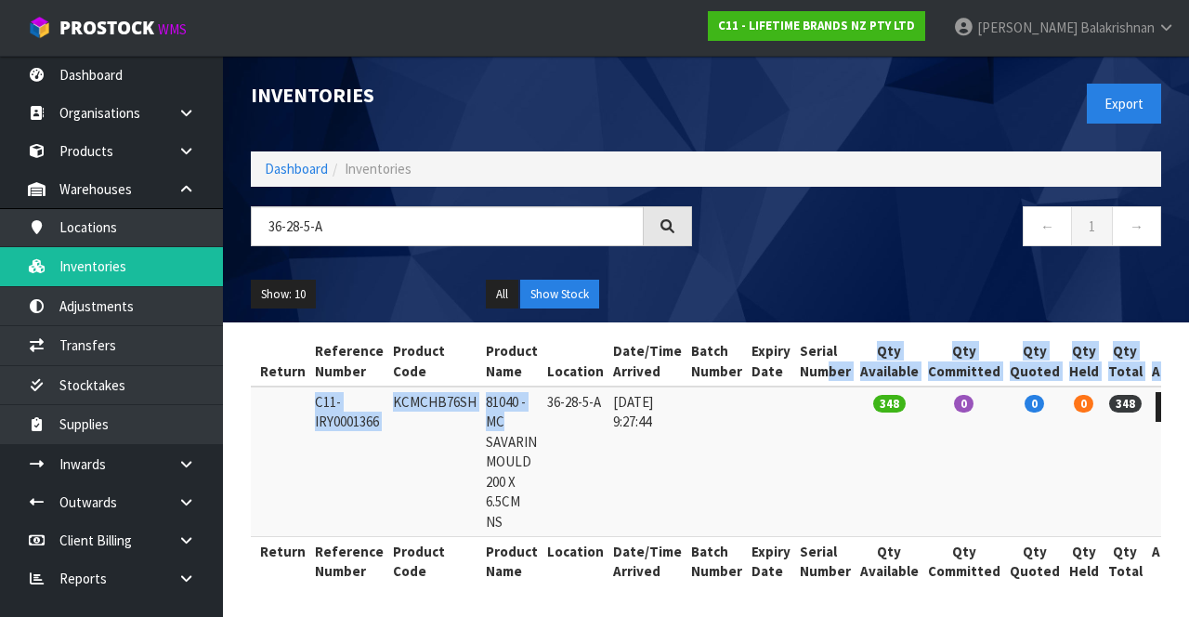
click at [421, 486] on td "KCMCHB76SH" at bounding box center [434, 461] width 93 height 150
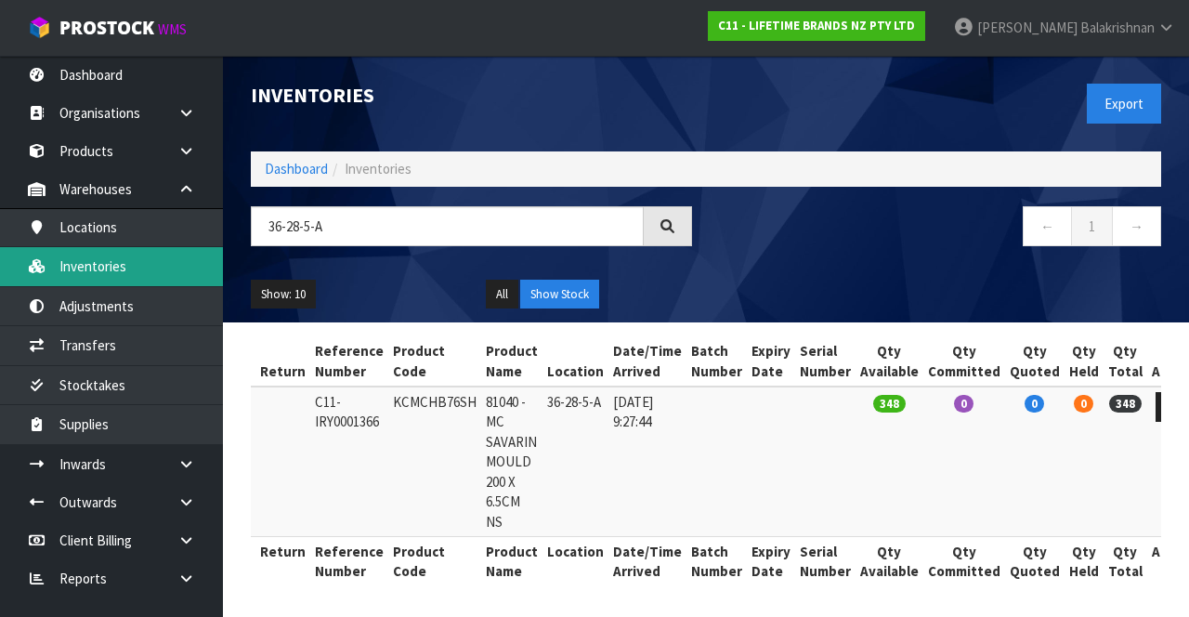
click at [138, 281] on link "Inventories" at bounding box center [111, 266] width 223 height 38
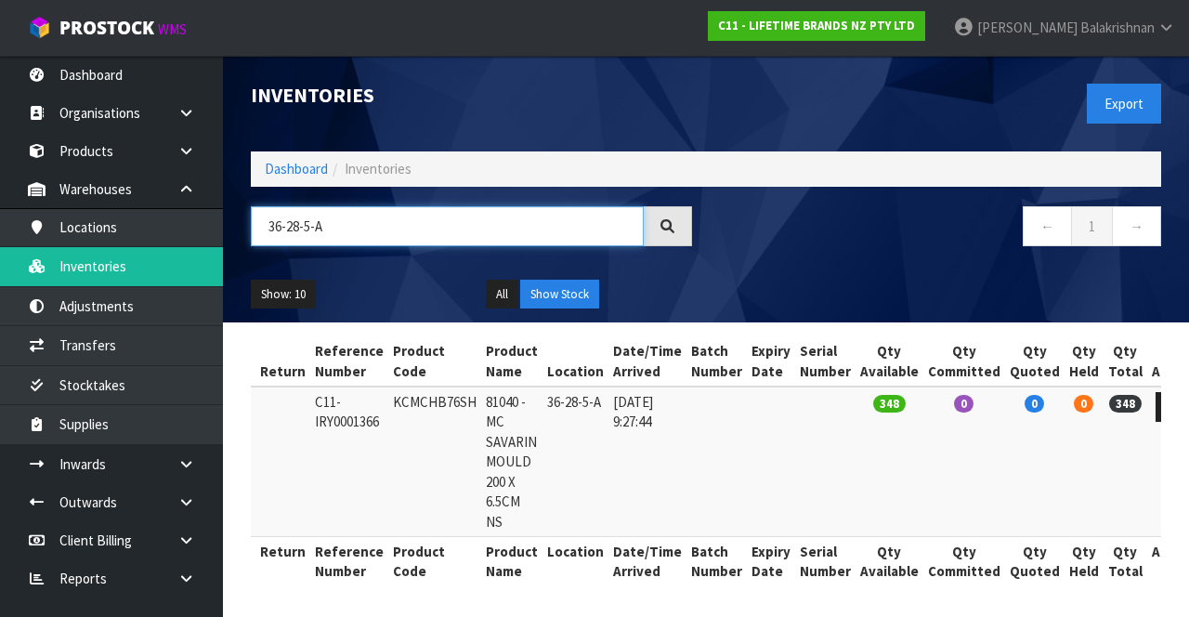
click at [360, 219] on input "36-28-5-A" at bounding box center [447, 226] width 393 height 40
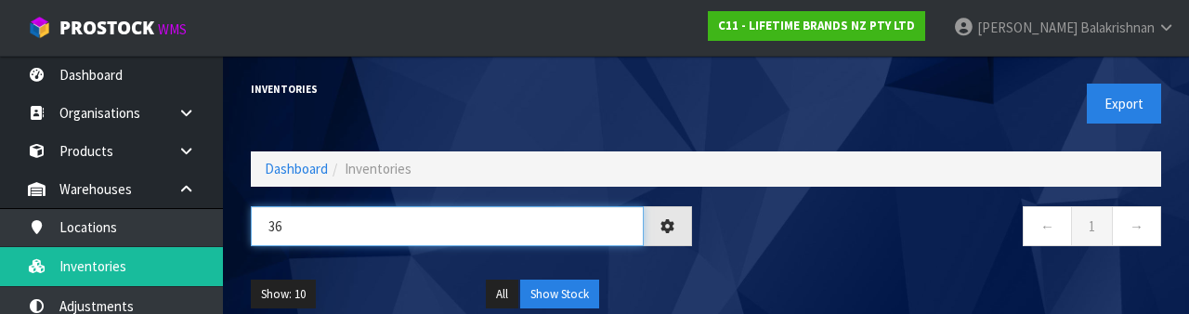
type input "3"
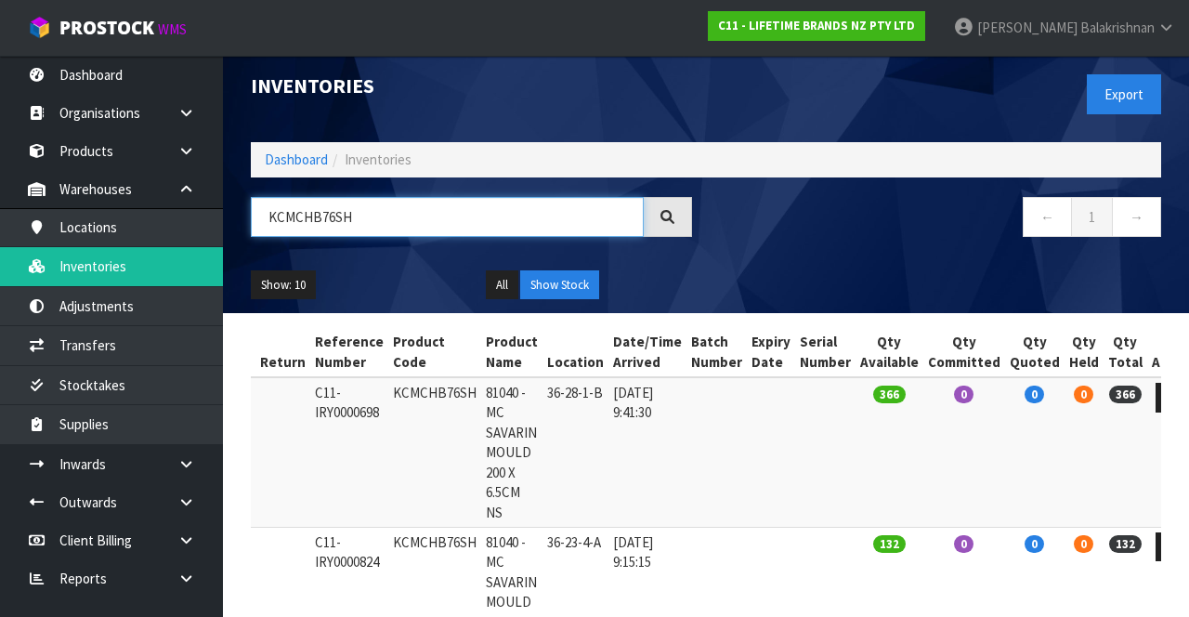
scroll to position [0, 0]
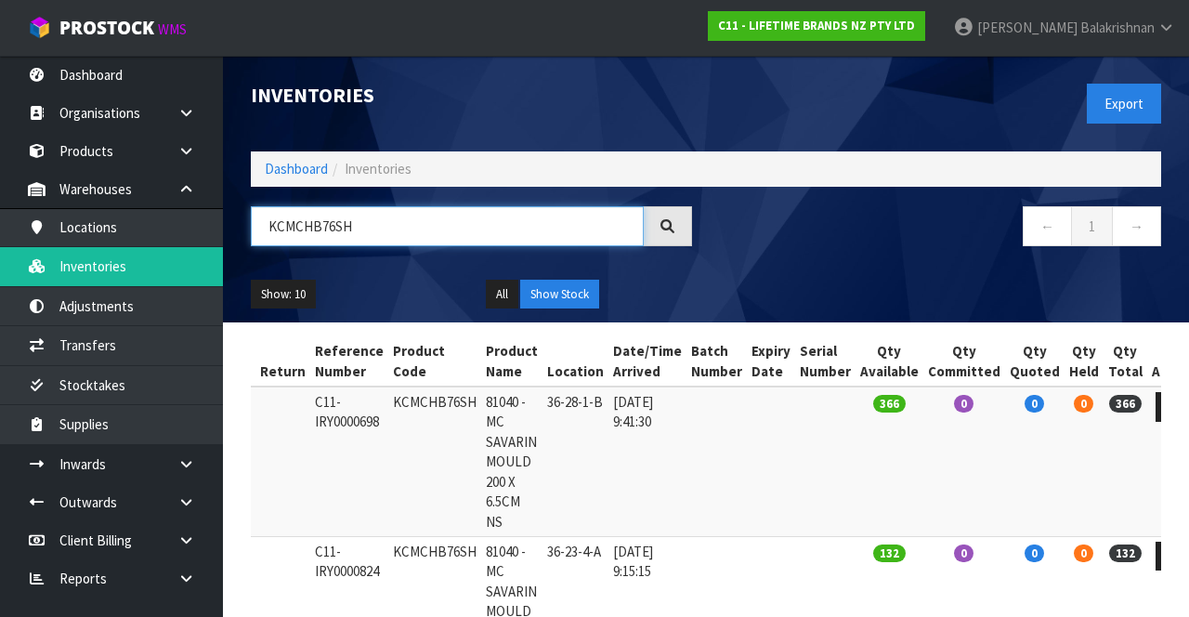
click at [493, 242] on input "KCMCHB76SH" at bounding box center [447, 226] width 393 height 40
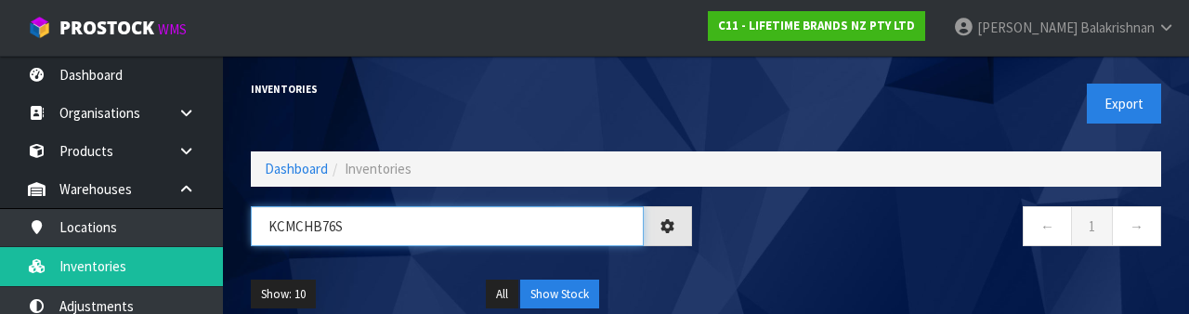
type input "KCMCHB76S"
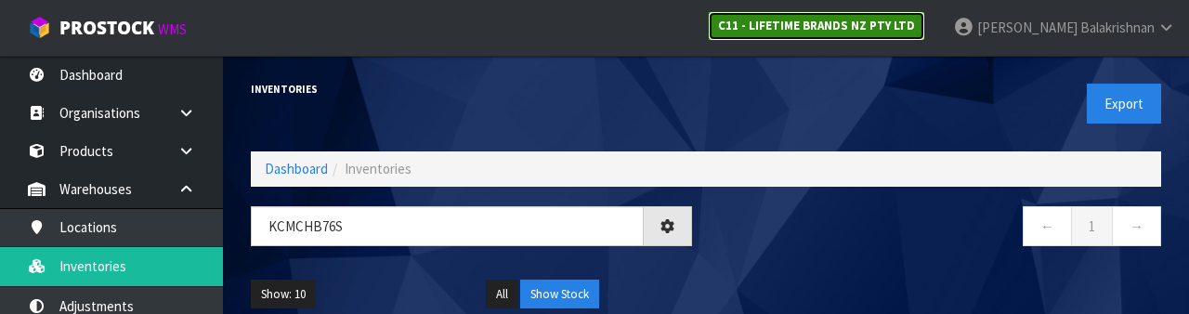
click at [925, 35] on link "C11 - LIFETIME BRANDS NZ PTY LTD" at bounding box center [816, 26] width 217 height 30
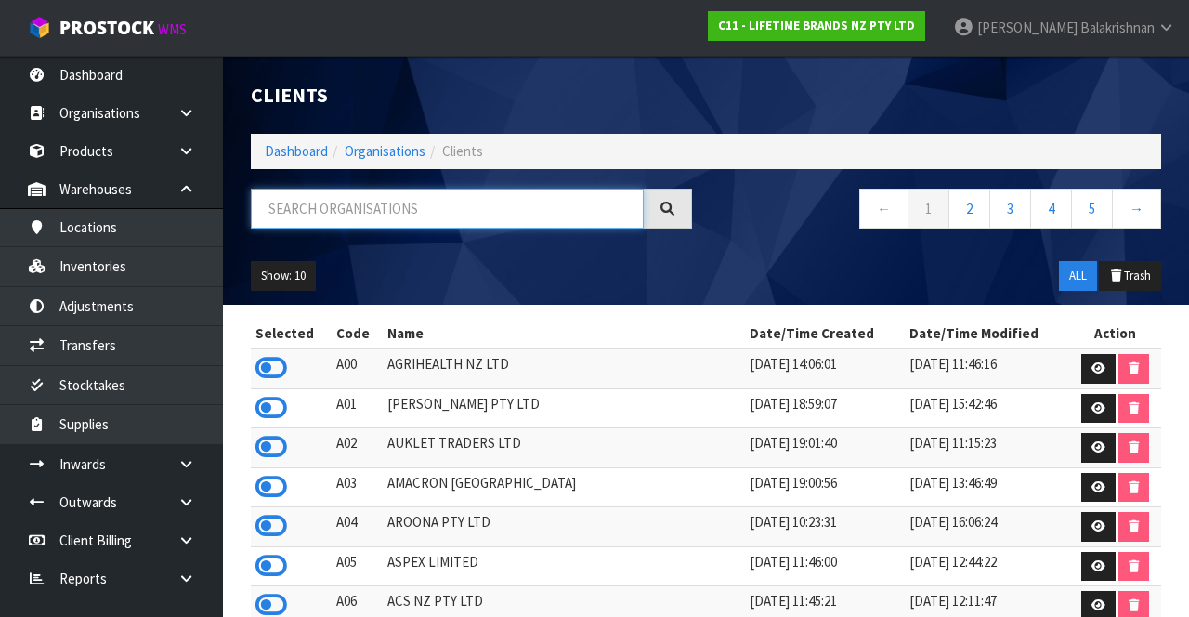
click at [318, 201] on input "text" at bounding box center [447, 209] width 393 height 40
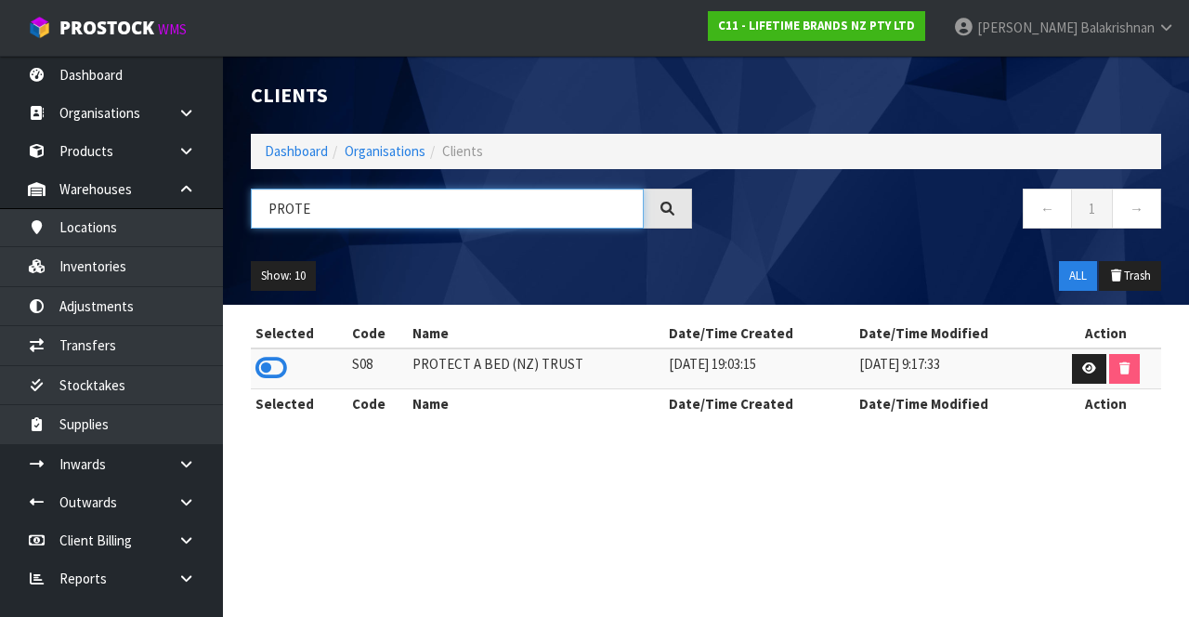
type input "PROTE"
click at [286, 364] on icon at bounding box center [271, 368] width 32 height 28
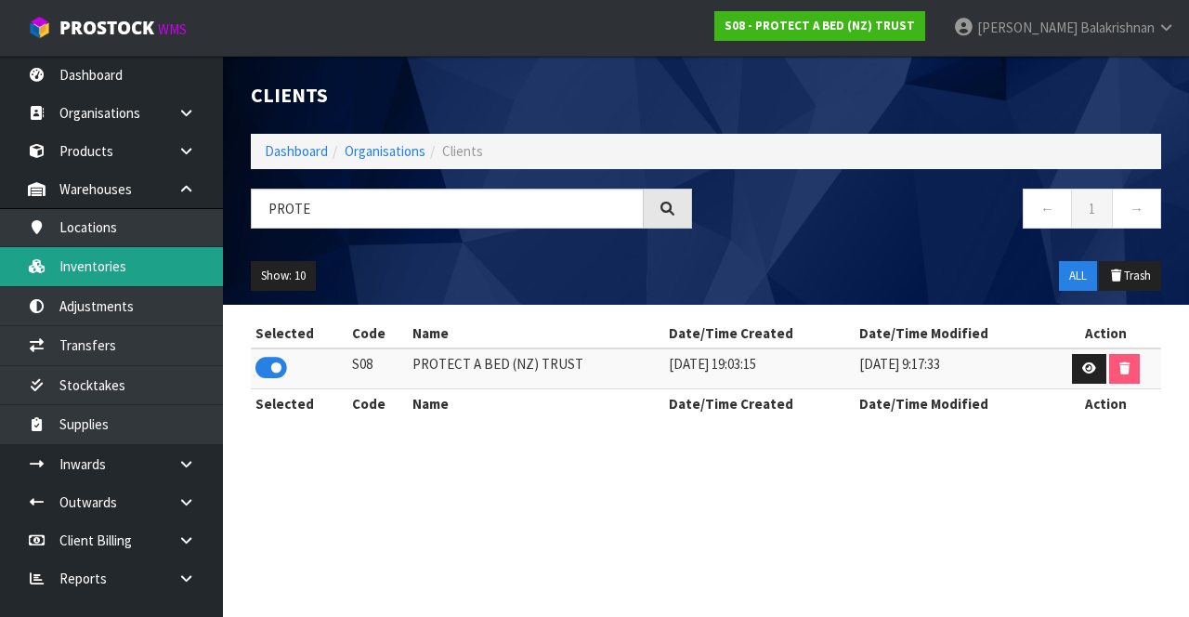
click at [128, 263] on link "Inventories" at bounding box center [111, 266] width 223 height 38
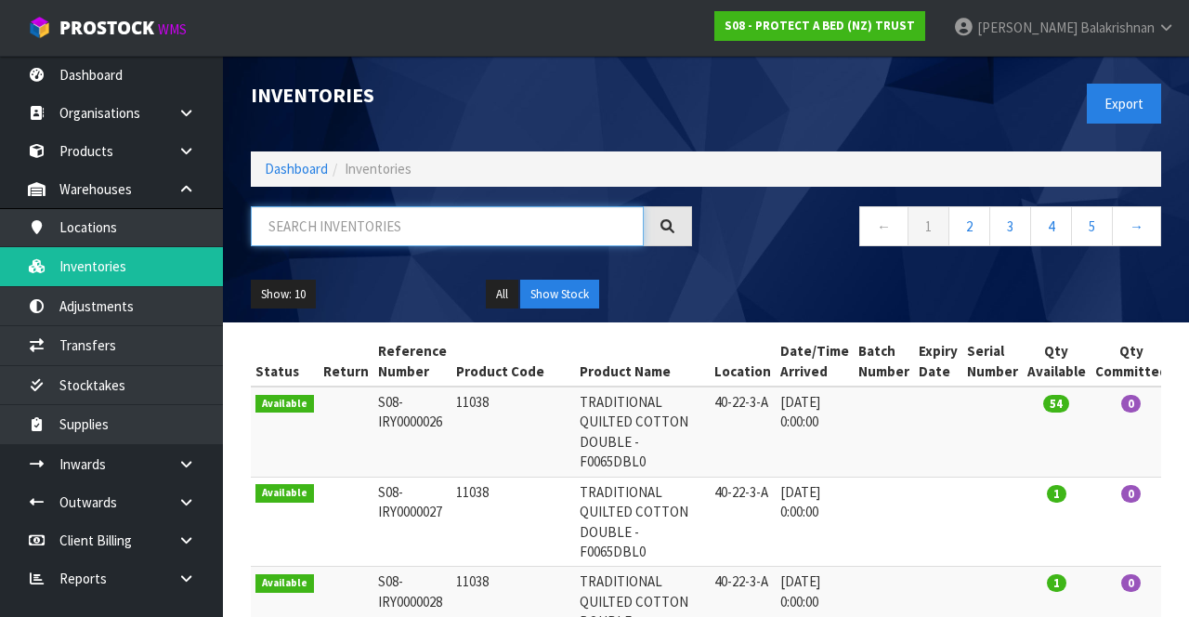
click at [338, 230] on input "text" at bounding box center [447, 226] width 393 height 40
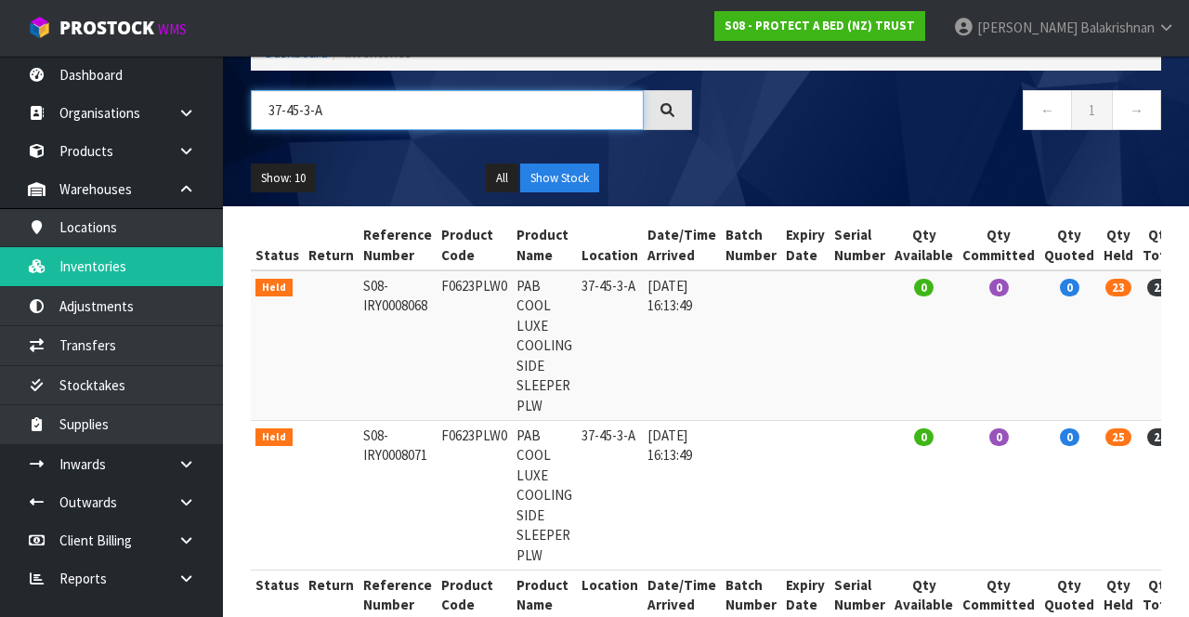
scroll to position [0, 34]
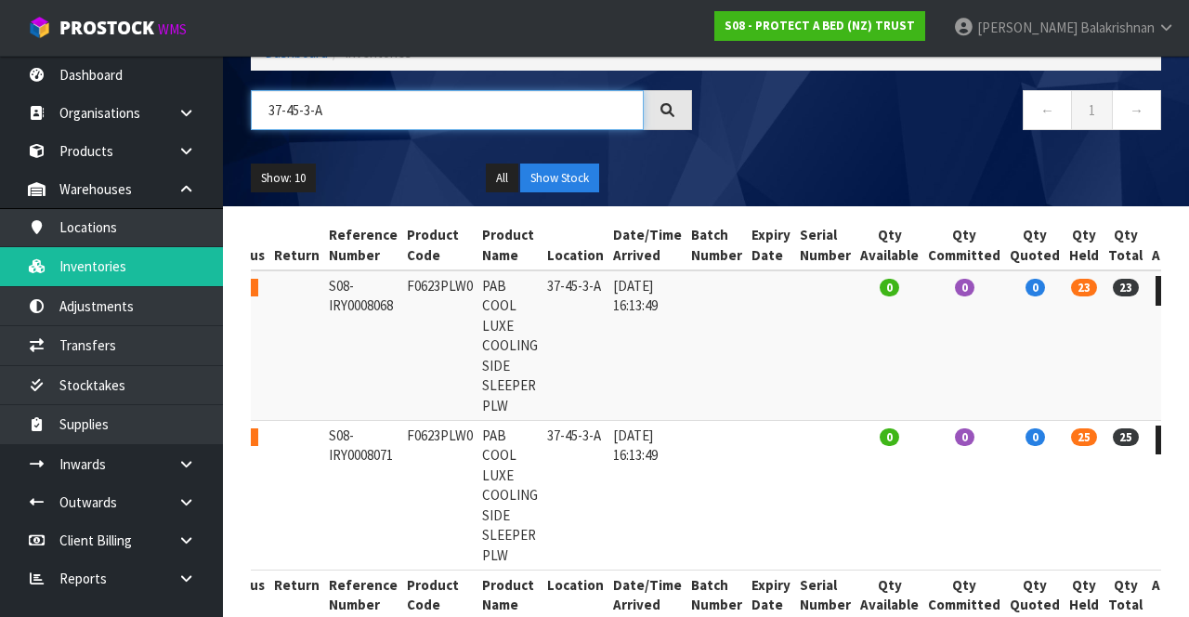
type input "37-45-3-A"
click at [1166, 442] on icon at bounding box center [1173, 440] width 14 height 12
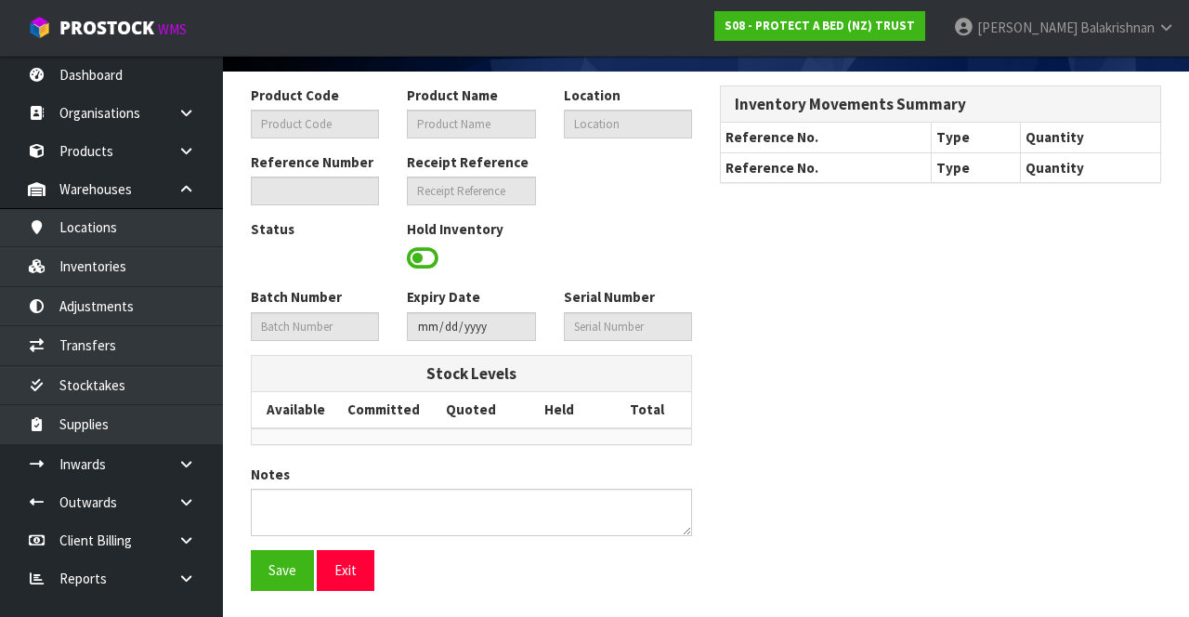
type input "F0623PLW0"
type input "PAB COOL LUXE COOLING SIDE SLEEPER PLW"
type input "37-45-3-A"
type input "S08-IRY0008071"
type input "S08-REC0000642"
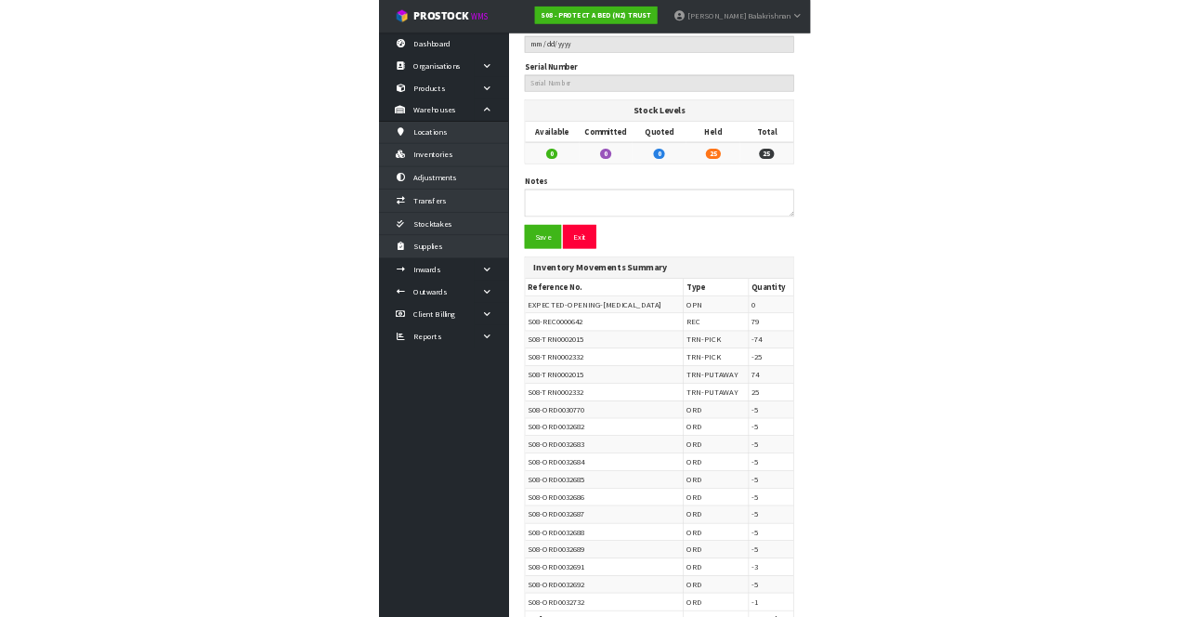
scroll to position [252, 0]
